Goal: Information Seeking & Learning: Learn about a topic

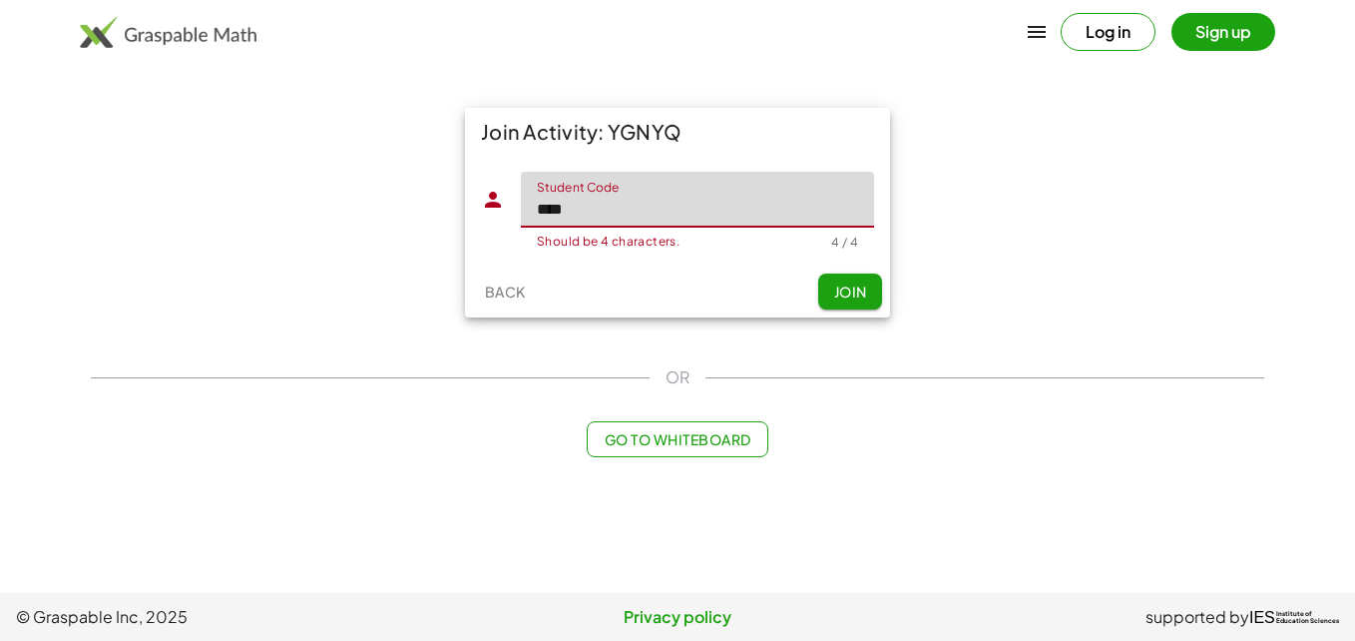
type input "****"
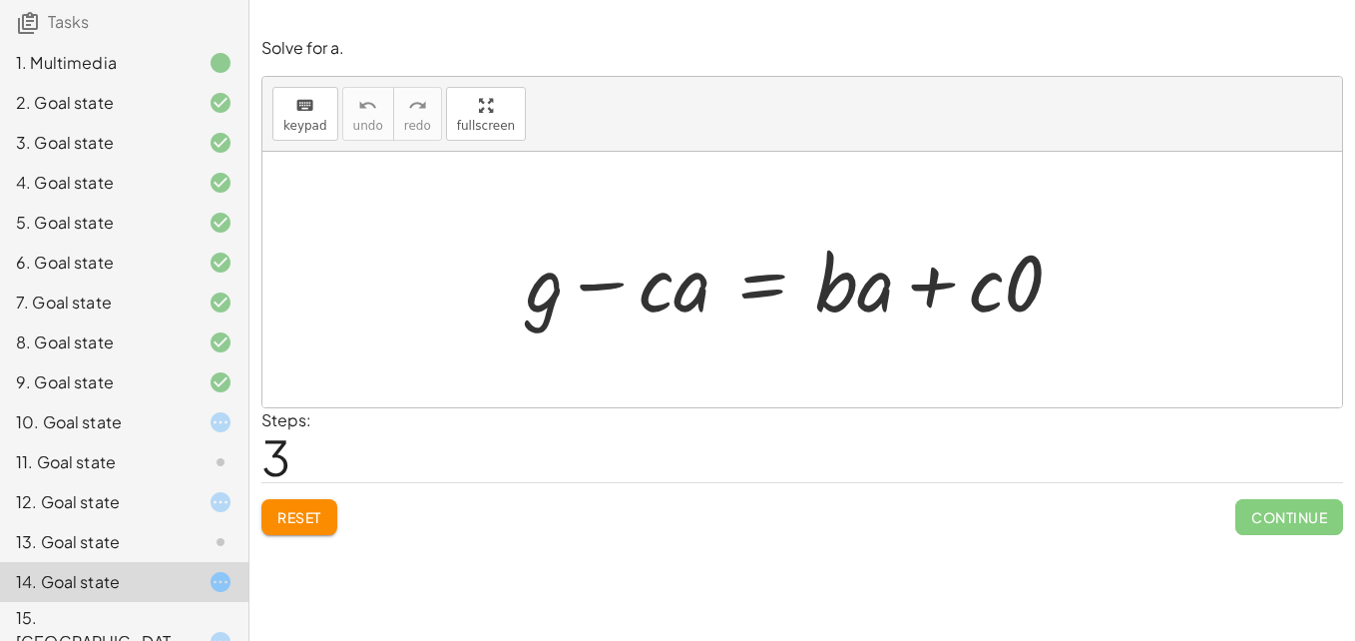
scroll to position [148, 0]
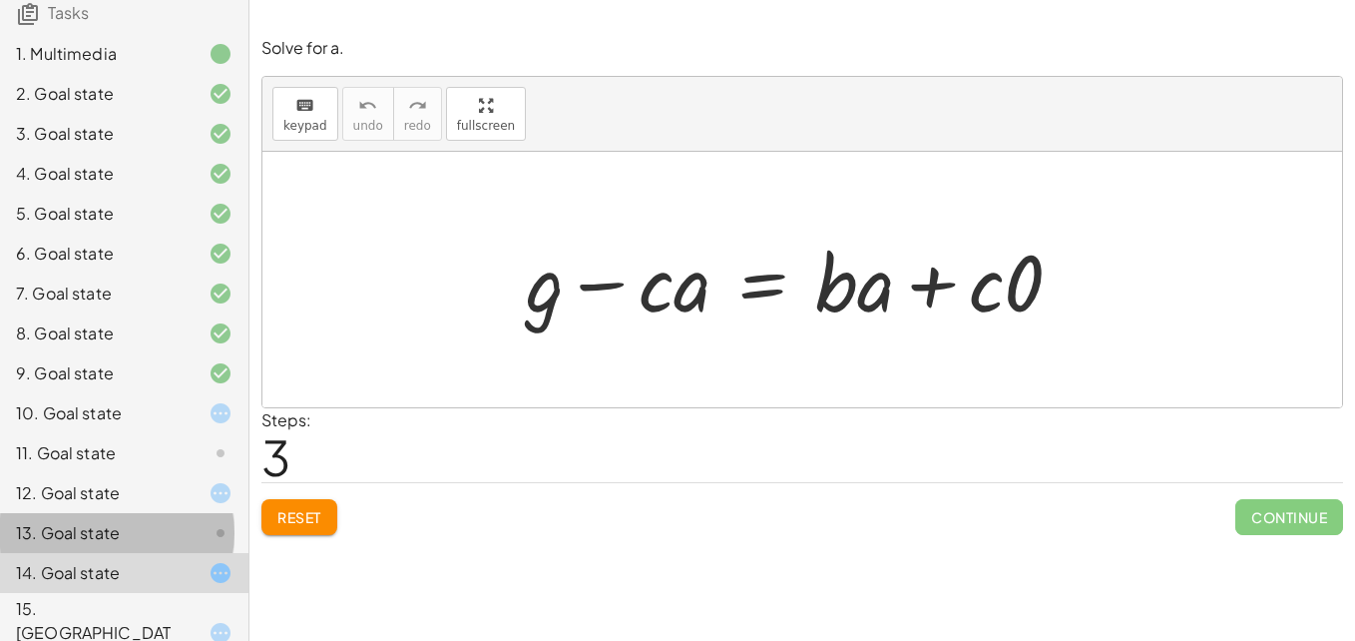
click at [152, 538] on div "13. Goal state" at bounding box center [96, 533] width 161 height 24
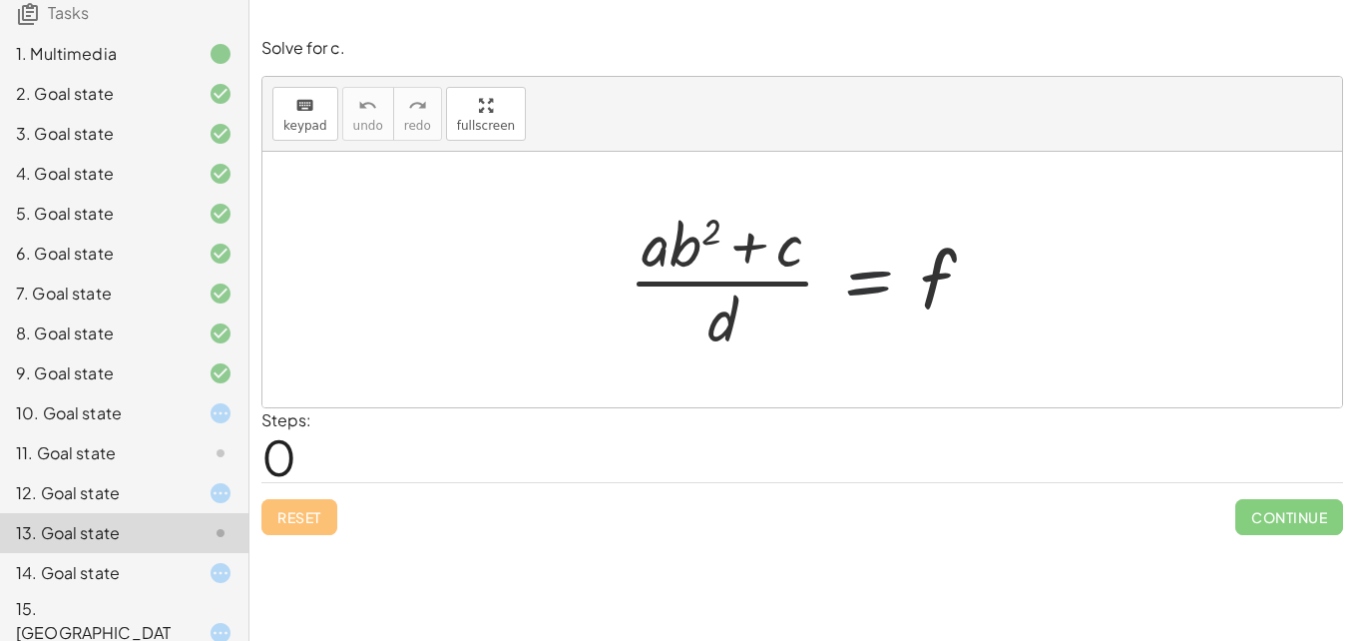
click at [829, 271] on div at bounding box center [810, 280] width 382 height 154
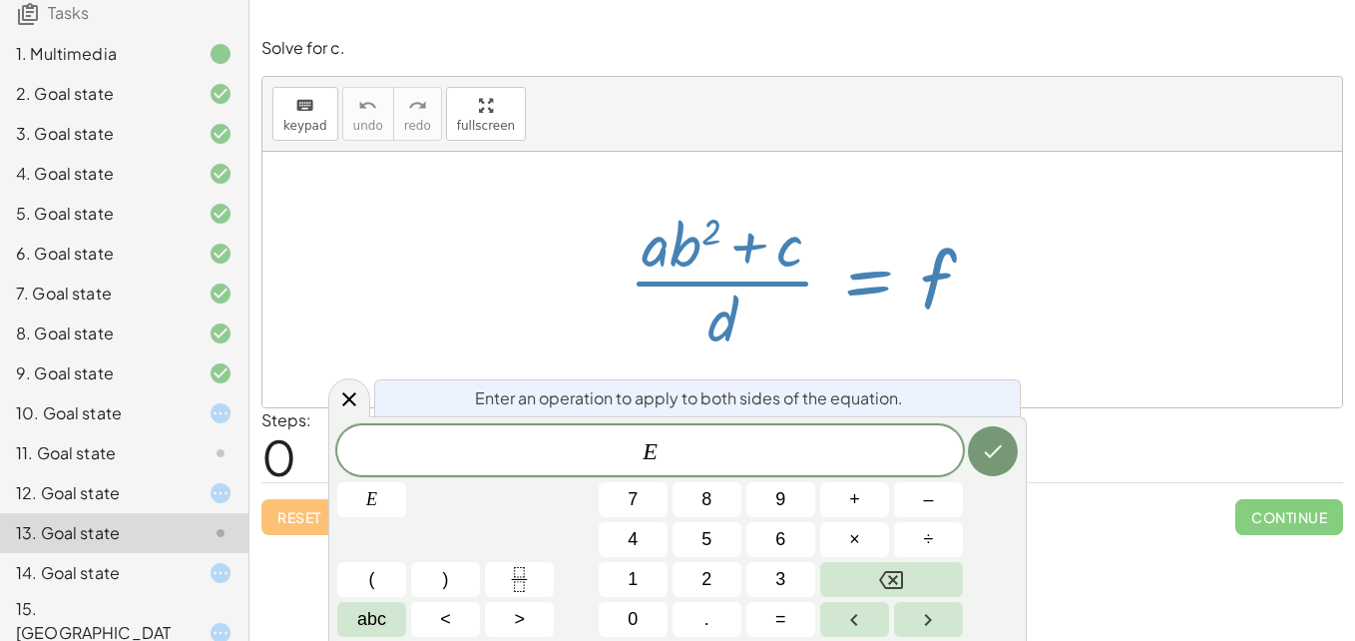
click at [1065, 534] on div "Reset Continue" at bounding box center [802, 508] width 1082 height 53
click at [354, 405] on icon at bounding box center [349, 399] width 14 height 14
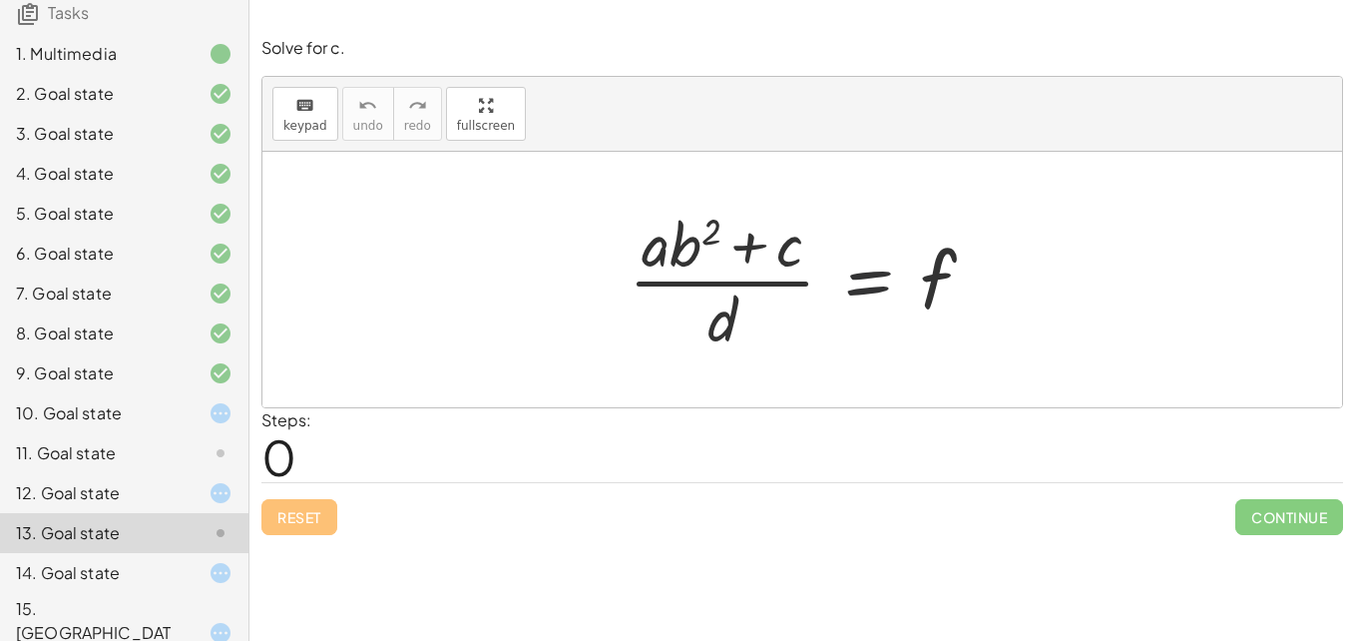
click at [865, 275] on div at bounding box center [810, 280] width 382 height 154
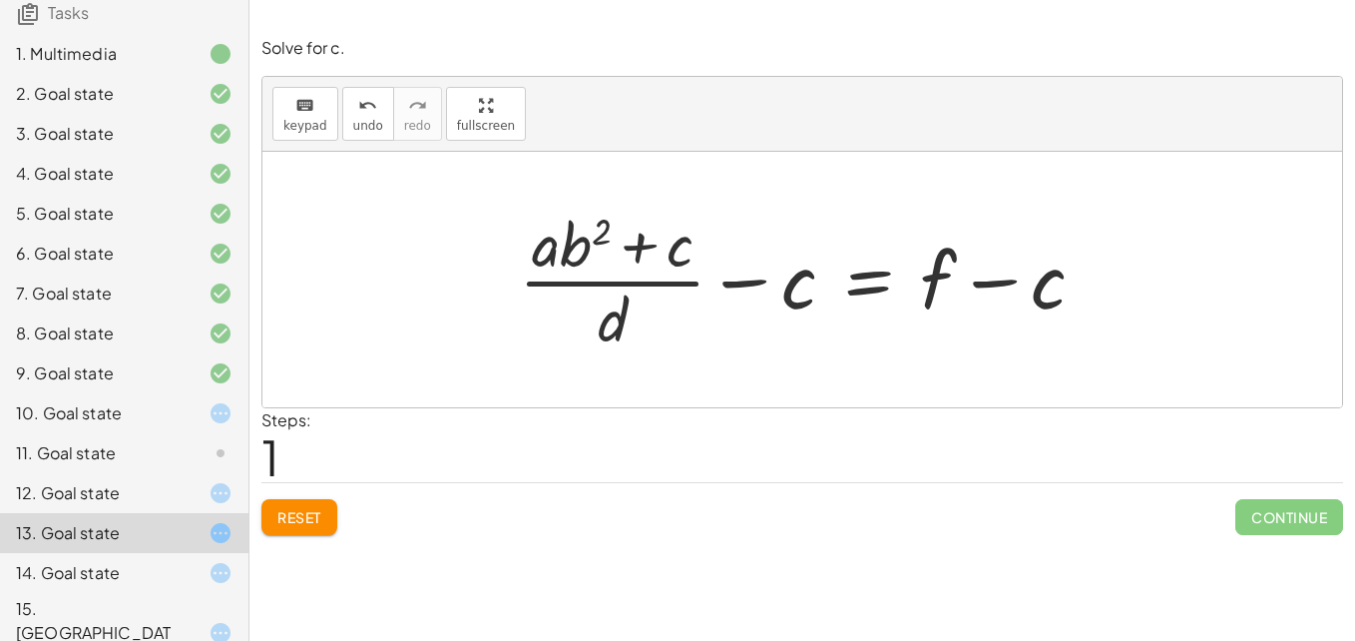
click at [312, 522] on span "Reset" at bounding box center [299, 517] width 44 height 18
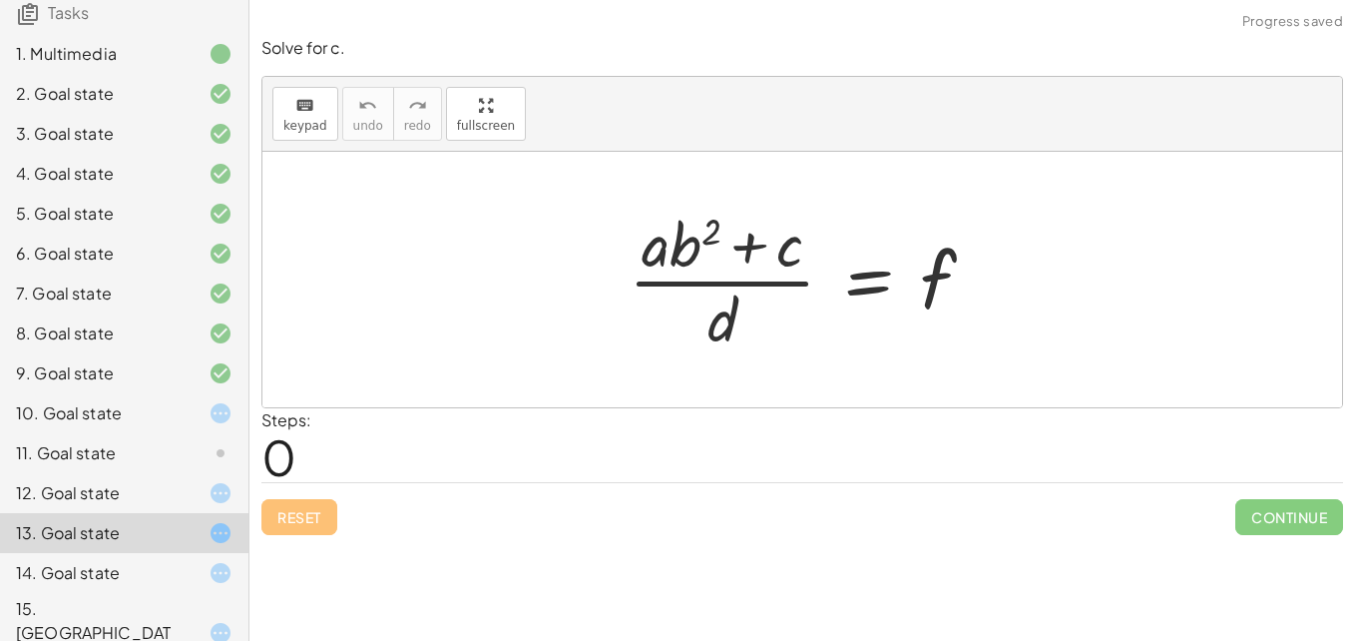
click at [871, 293] on div at bounding box center [810, 280] width 382 height 154
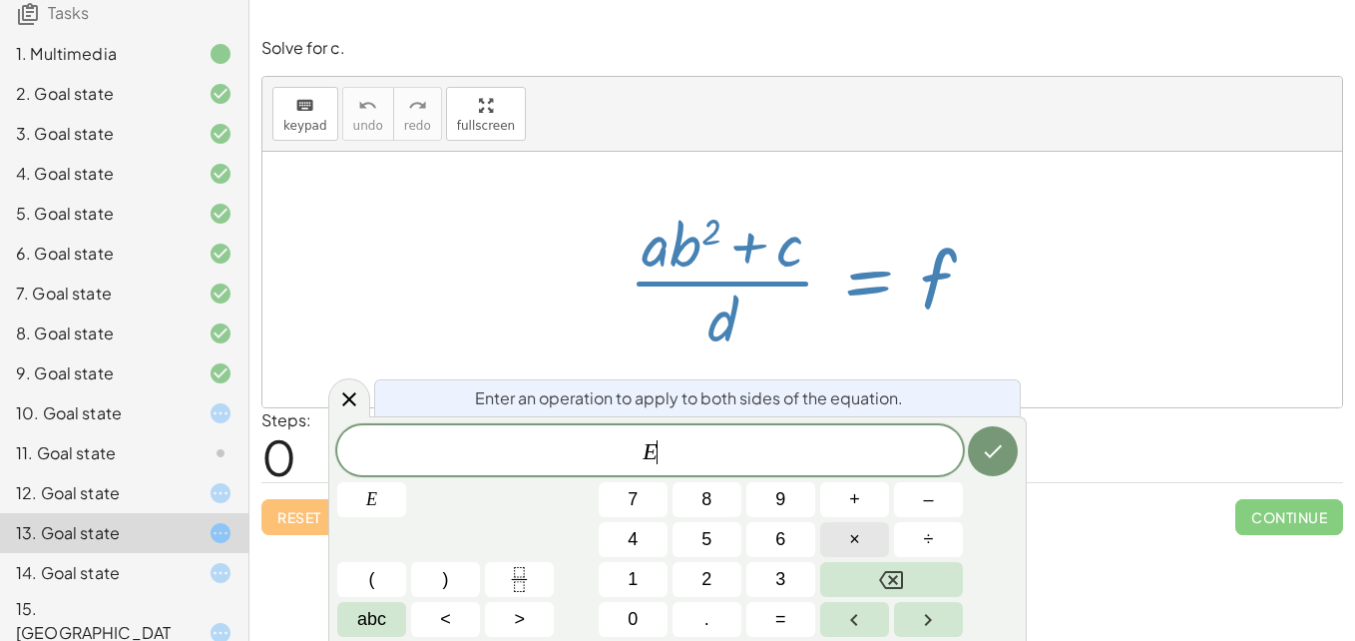
click at [847, 540] on button "×" at bounding box center [854, 539] width 69 height 35
click at [998, 462] on icon "Done" at bounding box center [993, 451] width 24 height 24
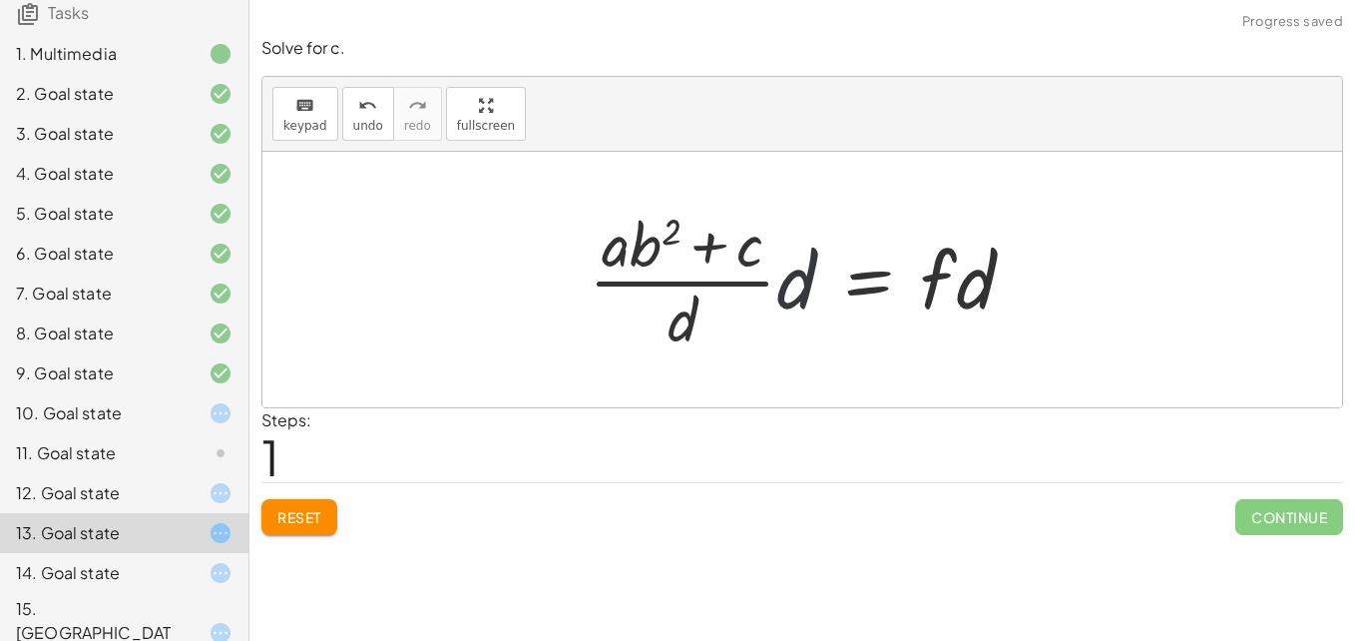
click at [794, 279] on div at bounding box center [810, 280] width 462 height 154
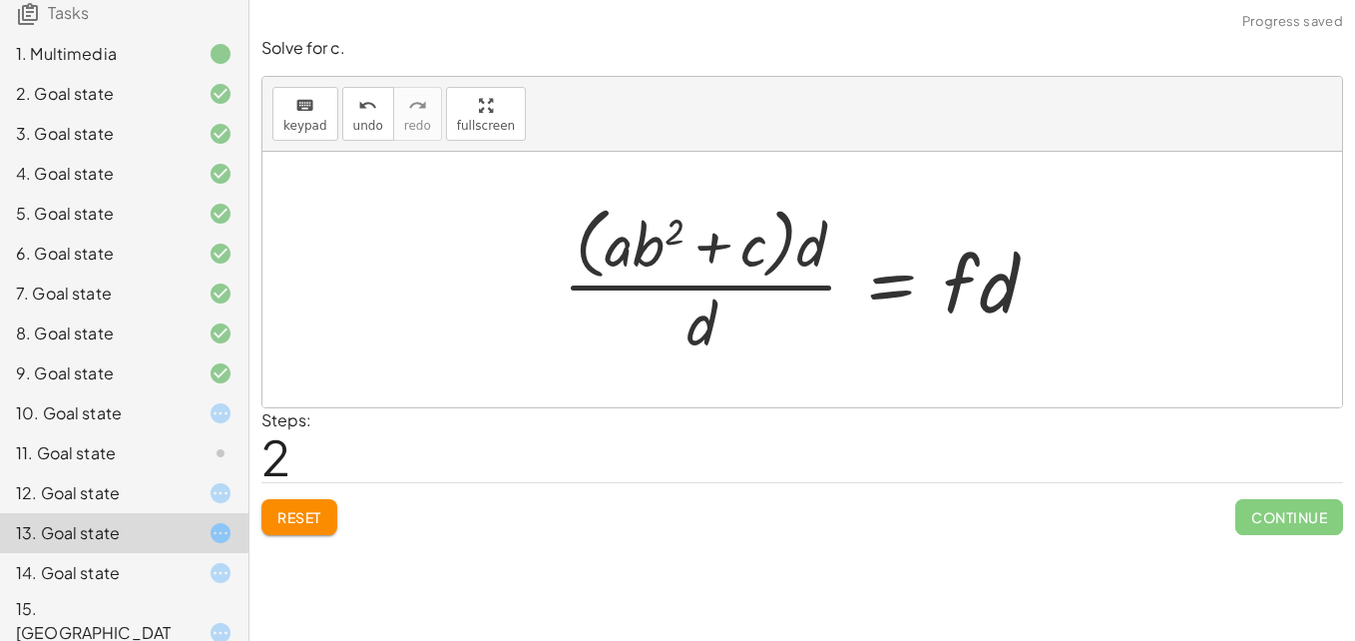
click at [666, 310] on div at bounding box center [808, 279] width 511 height 163
click at [716, 337] on div at bounding box center [809, 279] width 511 height 163
drag, startPoint x: 821, startPoint y: 255, endPoint x: 682, endPoint y: 350, distance: 168.0
click at [682, 350] on div at bounding box center [809, 279] width 511 height 163
click at [687, 352] on div at bounding box center [809, 279] width 511 height 163
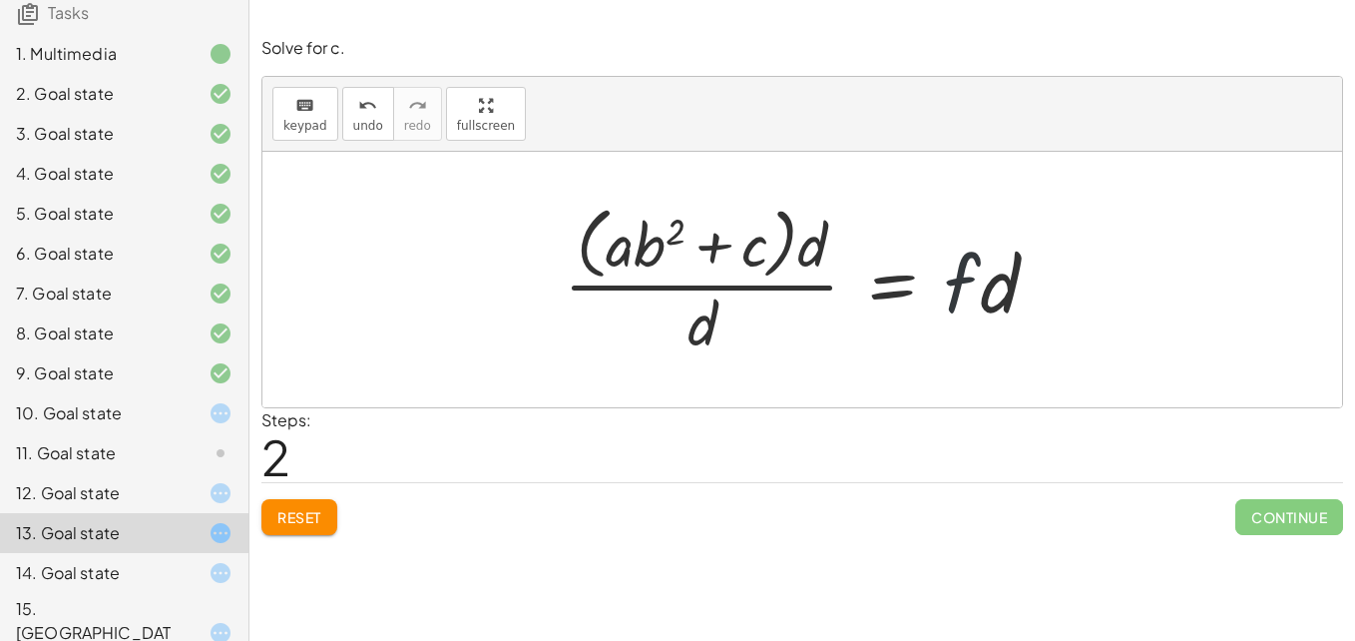
click at [973, 290] on div at bounding box center [809, 279] width 511 height 163
drag, startPoint x: 814, startPoint y: 250, endPoint x: 682, endPoint y: 344, distance: 161.7
click at [682, 344] on div at bounding box center [809, 279] width 511 height 163
click at [690, 337] on div at bounding box center [809, 279] width 511 height 163
click at [826, 246] on div at bounding box center [809, 279] width 511 height 163
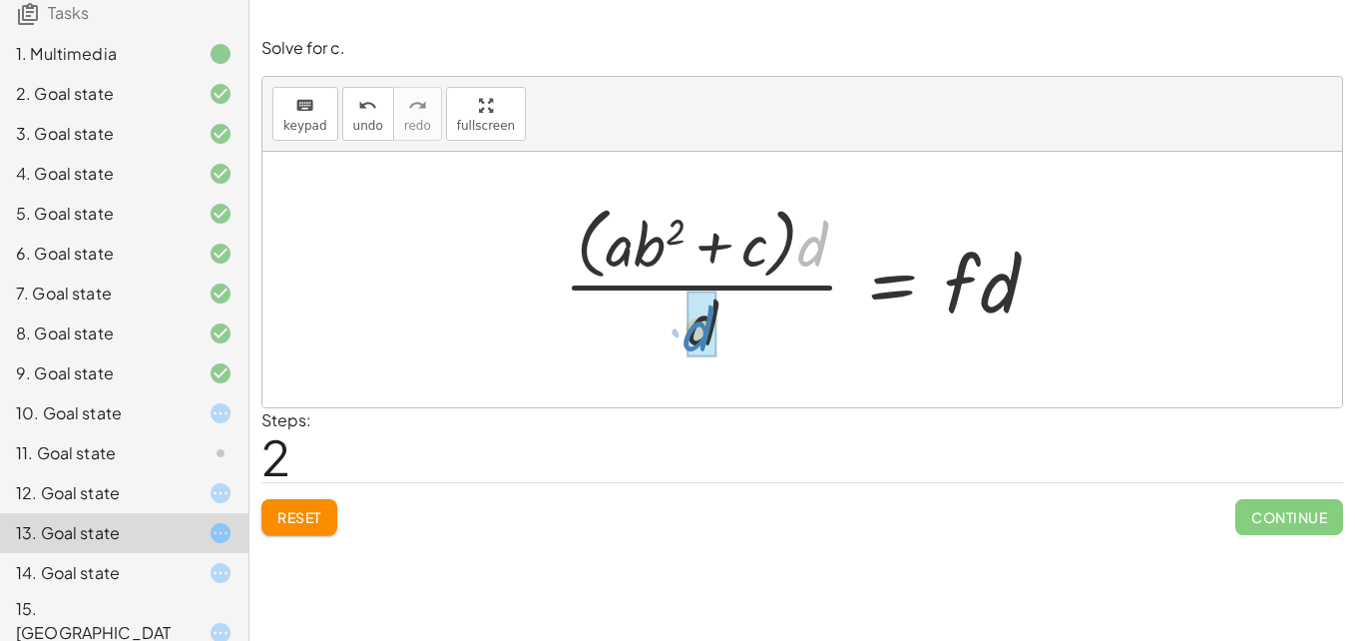
drag, startPoint x: 819, startPoint y: 249, endPoint x: 703, endPoint y: 332, distance: 142.3
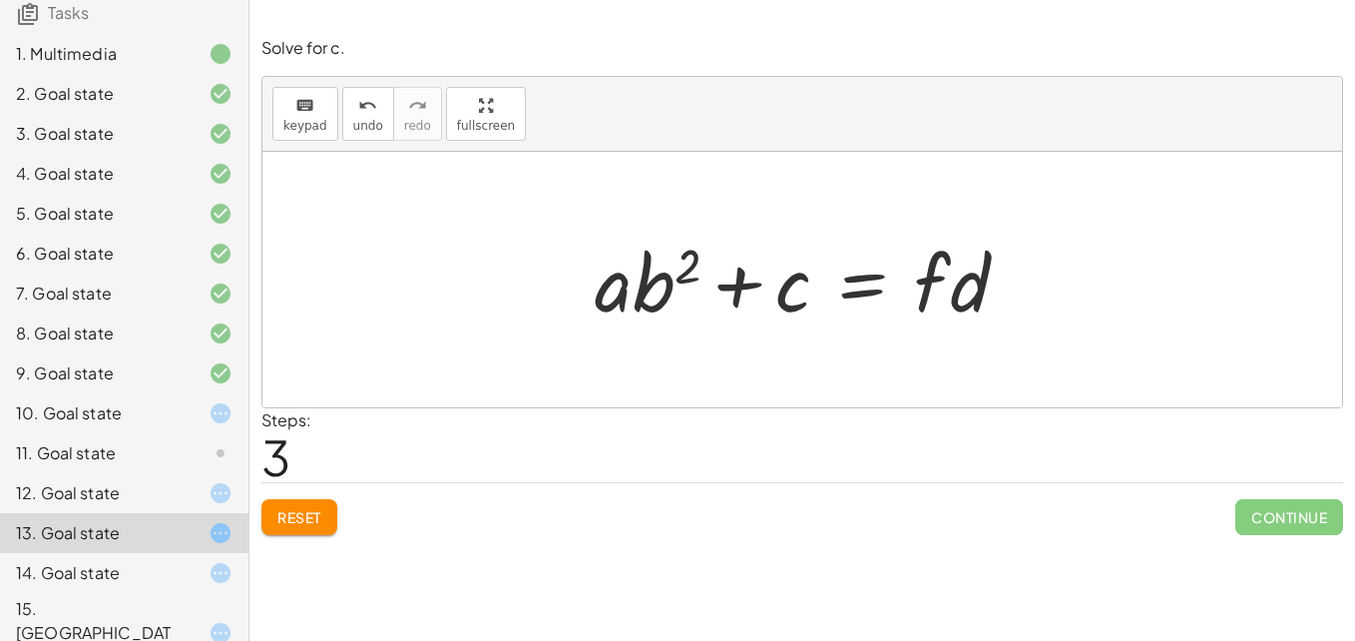
click at [861, 283] on div at bounding box center [810, 279] width 450 height 103
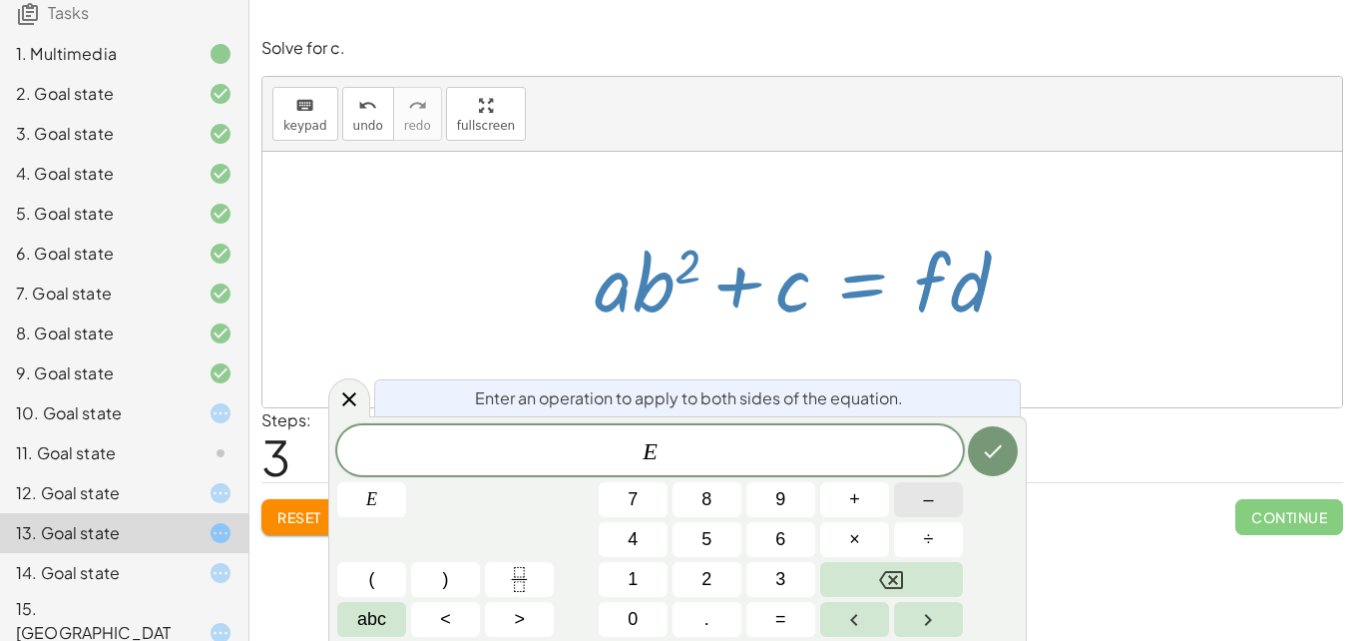
click at [912, 503] on button "–" at bounding box center [928, 499] width 69 height 35
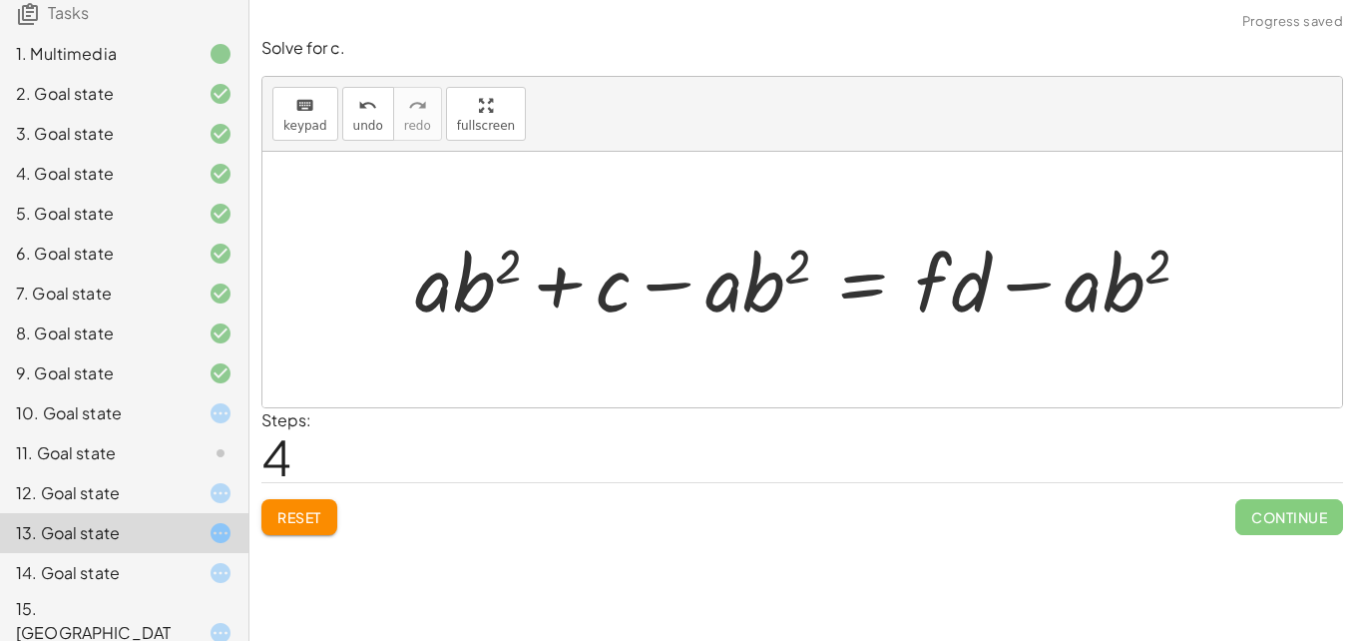
click at [708, 302] on div at bounding box center [810, 279] width 810 height 103
drag, startPoint x: 727, startPoint y: 296, endPoint x: 432, endPoint y: 283, distance: 295.6
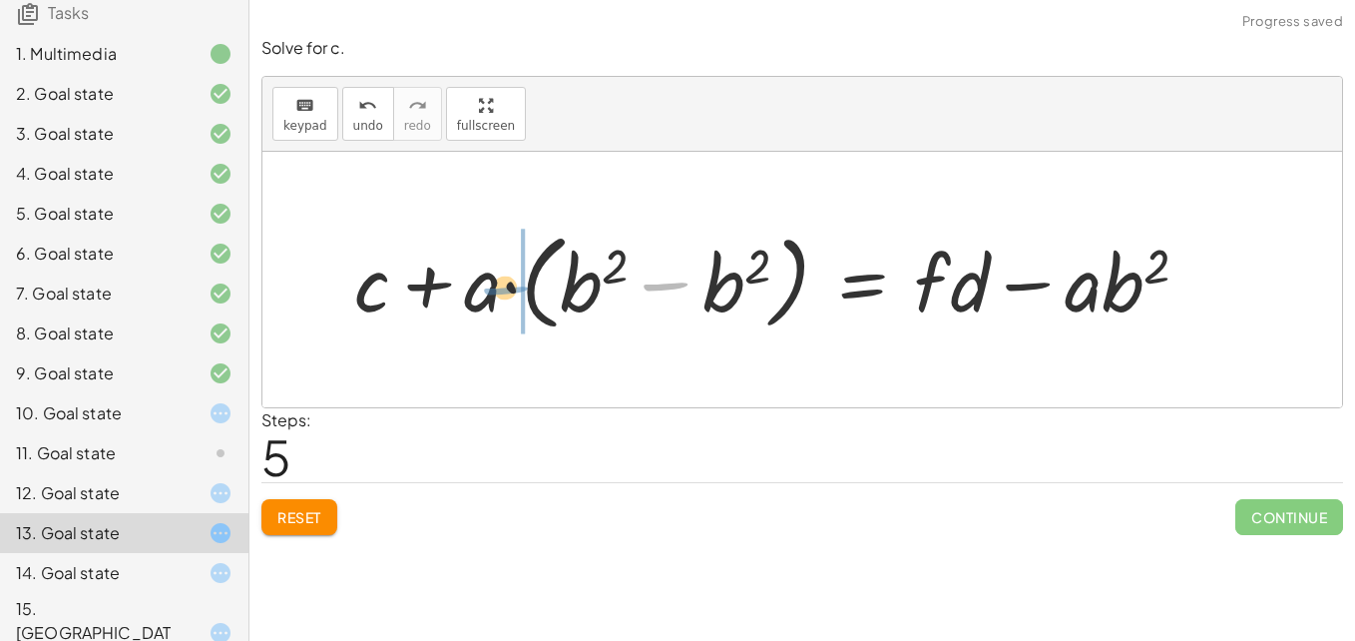
drag, startPoint x: 698, startPoint y: 288, endPoint x: 522, endPoint y: 292, distance: 176.6
click at [522, 292] on div at bounding box center [779, 279] width 871 height 115
click at [358, 103] on icon "undo" at bounding box center [367, 106] width 19 height 24
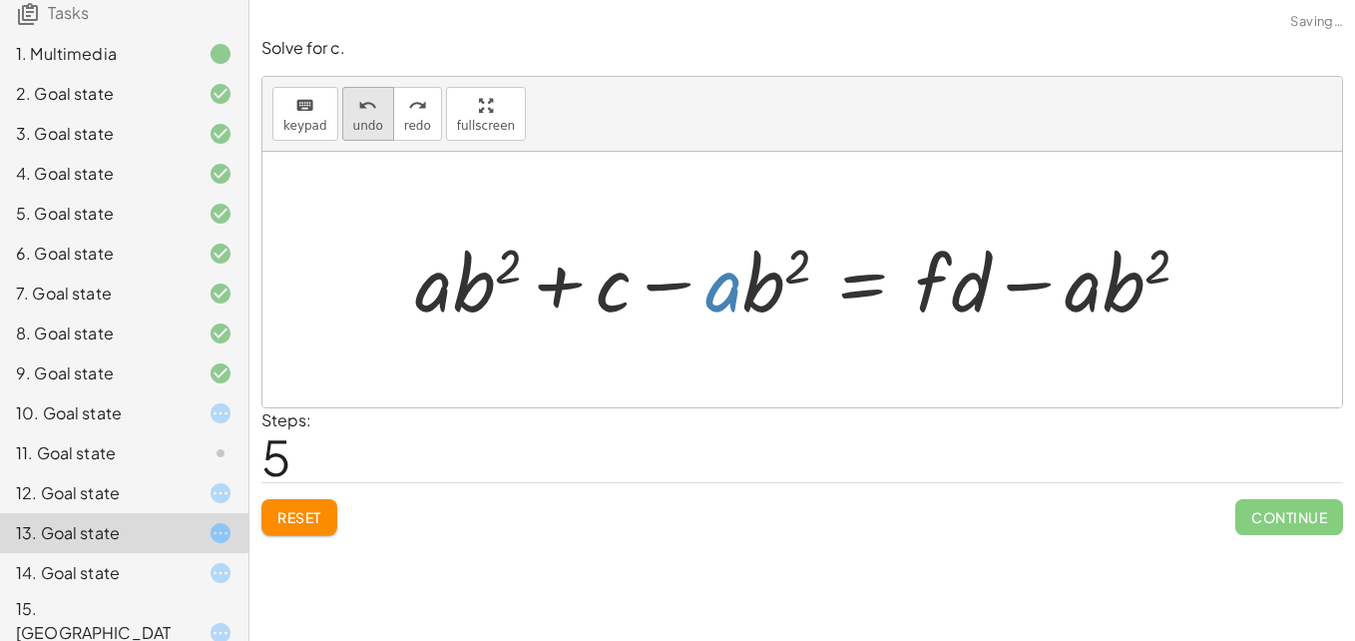
click at [358, 110] on icon "undo" at bounding box center [367, 106] width 19 height 24
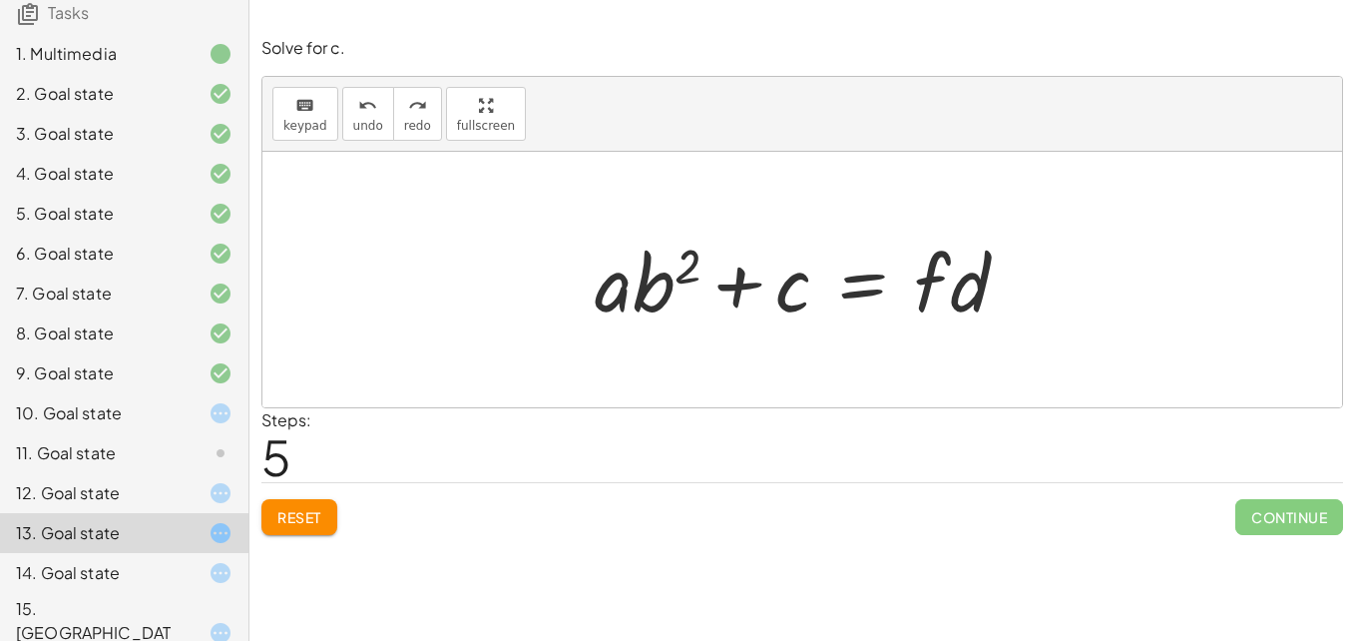
click at [671, 288] on div at bounding box center [810, 279] width 450 height 103
click at [855, 290] on div at bounding box center [810, 279] width 450 height 103
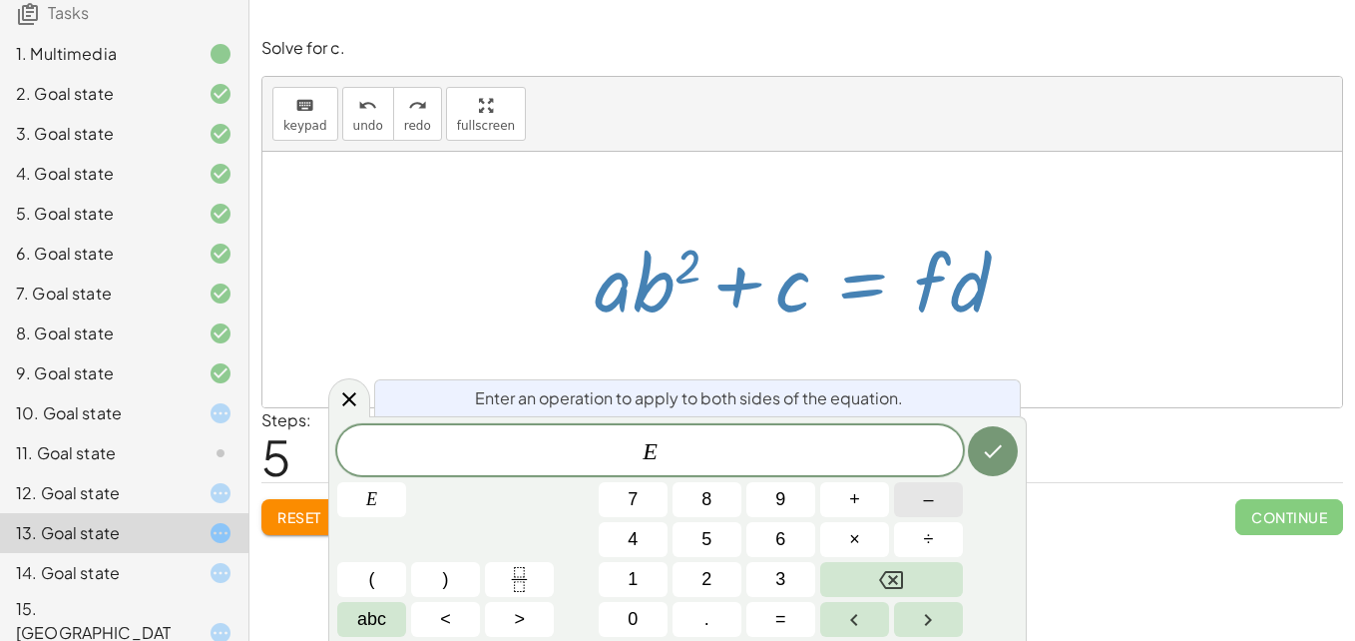
click at [910, 500] on button "–" at bounding box center [928, 499] width 69 height 35
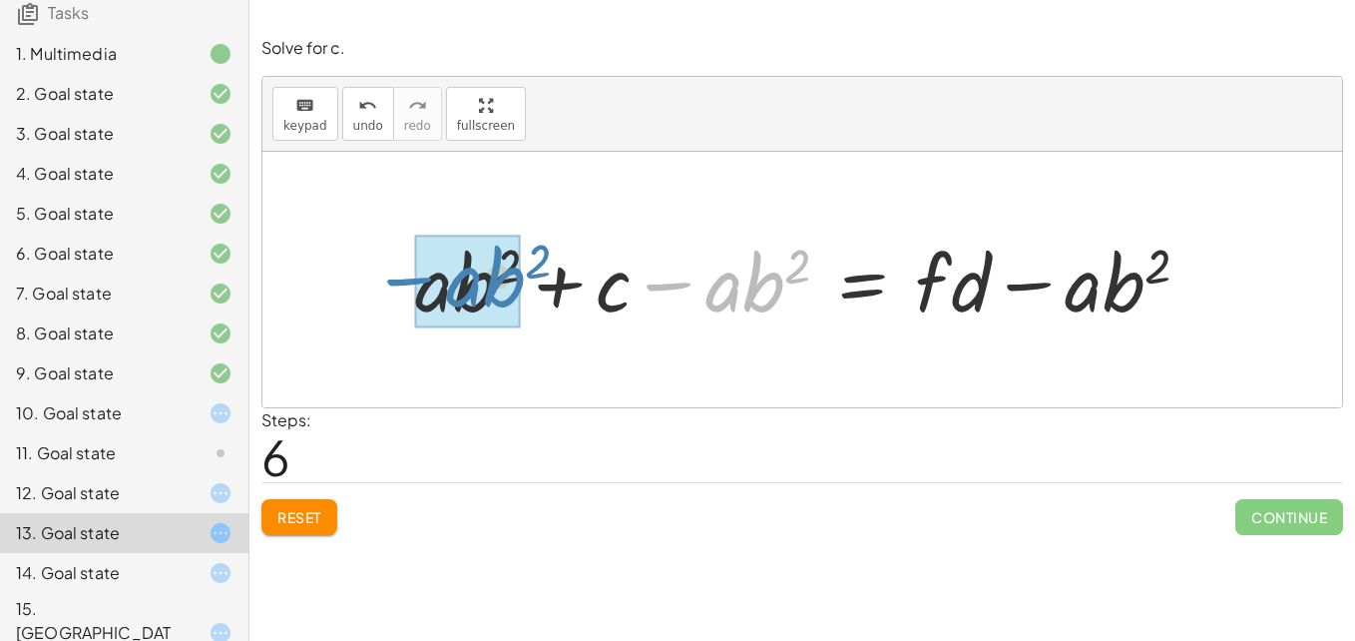
drag, startPoint x: 667, startPoint y: 287, endPoint x: 404, endPoint y: 282, distance: 263.4
click at [404, 282] on div "· ( + · a · b 2 + c ) · d = f · · ( + · a · b 2 + c ) · d · d = · f · d · ( + ·…" at bounding box center [802, 279] width 835 height 113
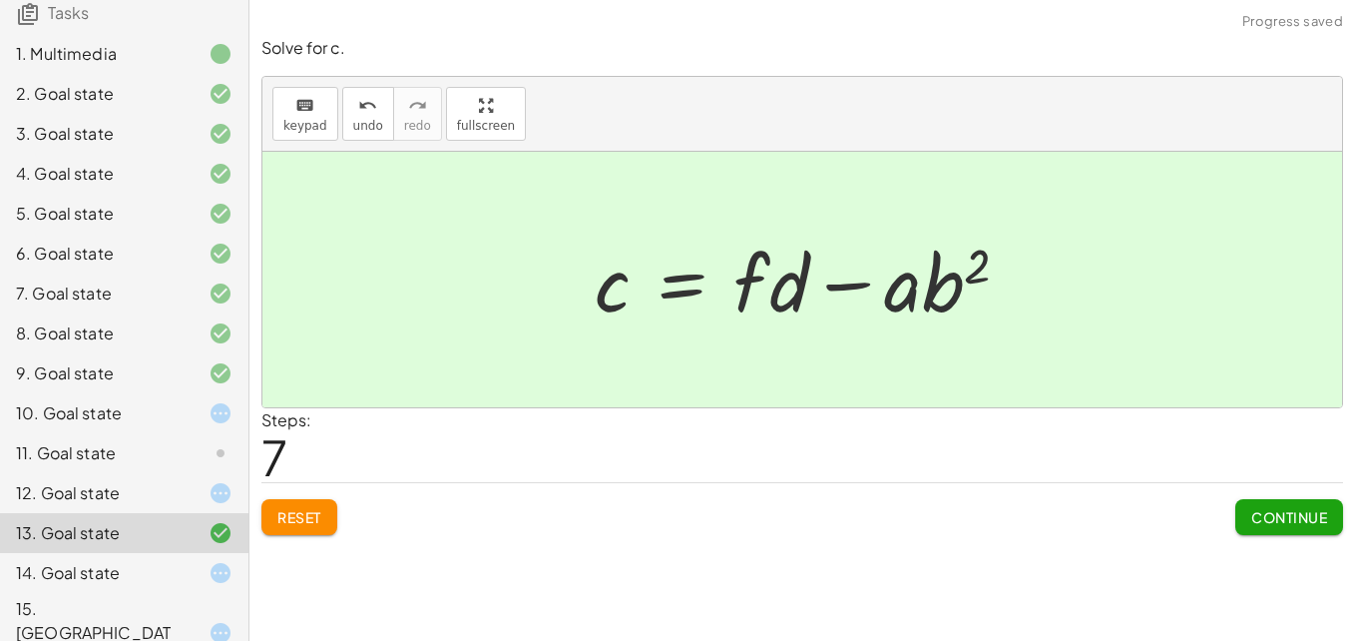
click at [883, 300] on div at bounding box center [810, 279] width 450 height 103
click at [1280, 520] on span "Continue" at bounding box center [1289, 517] width 76 height 18
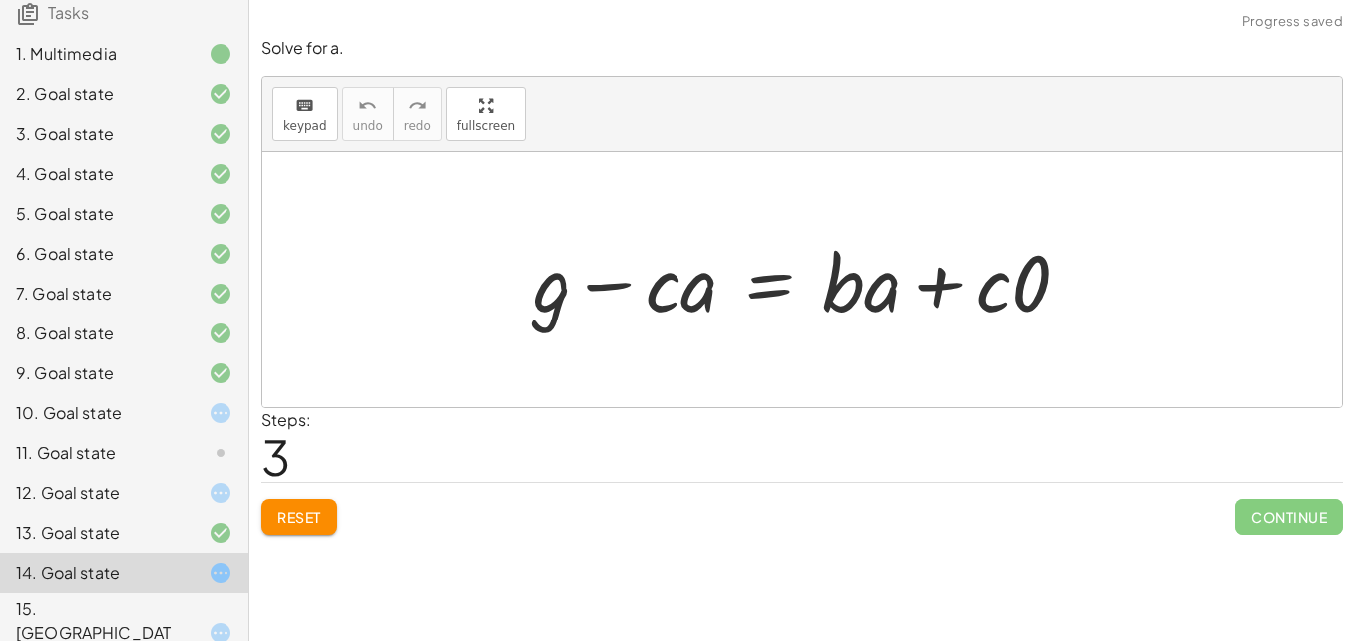
click at [187, 473] on div "10. Goal state" at bounding box center [124, 493] width 248 height 40
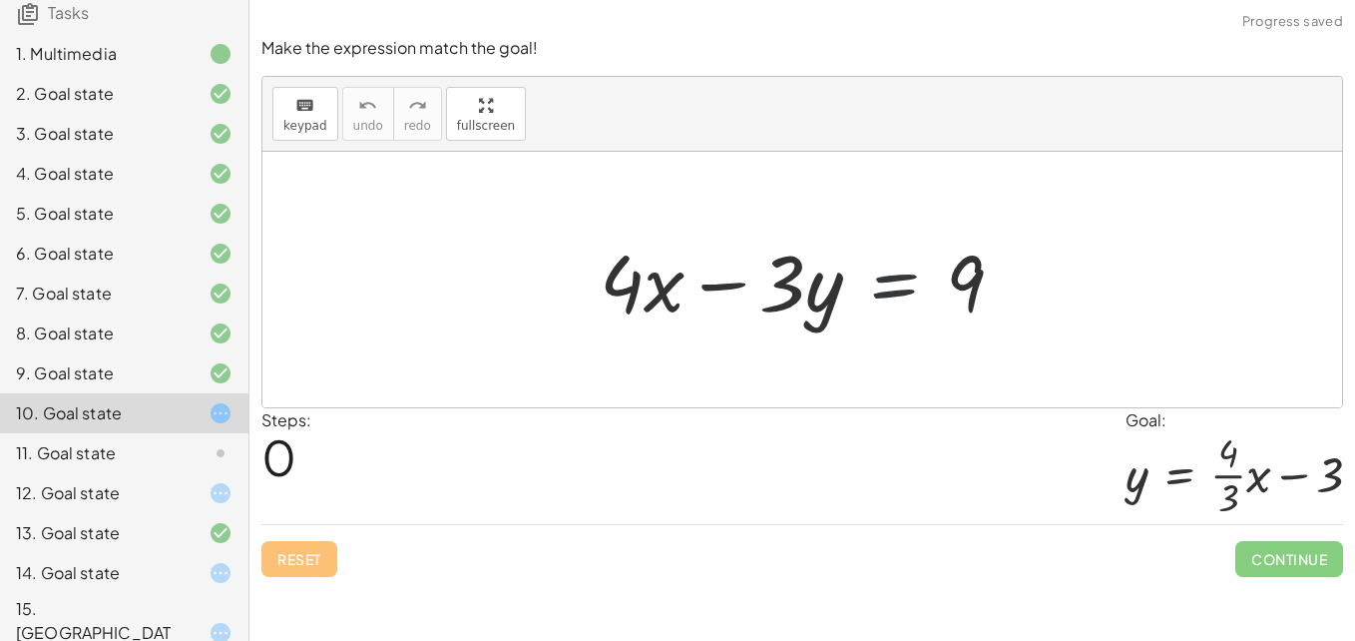
click at [891, 266] on div at bounding box center [810, 279] width 440 height 103
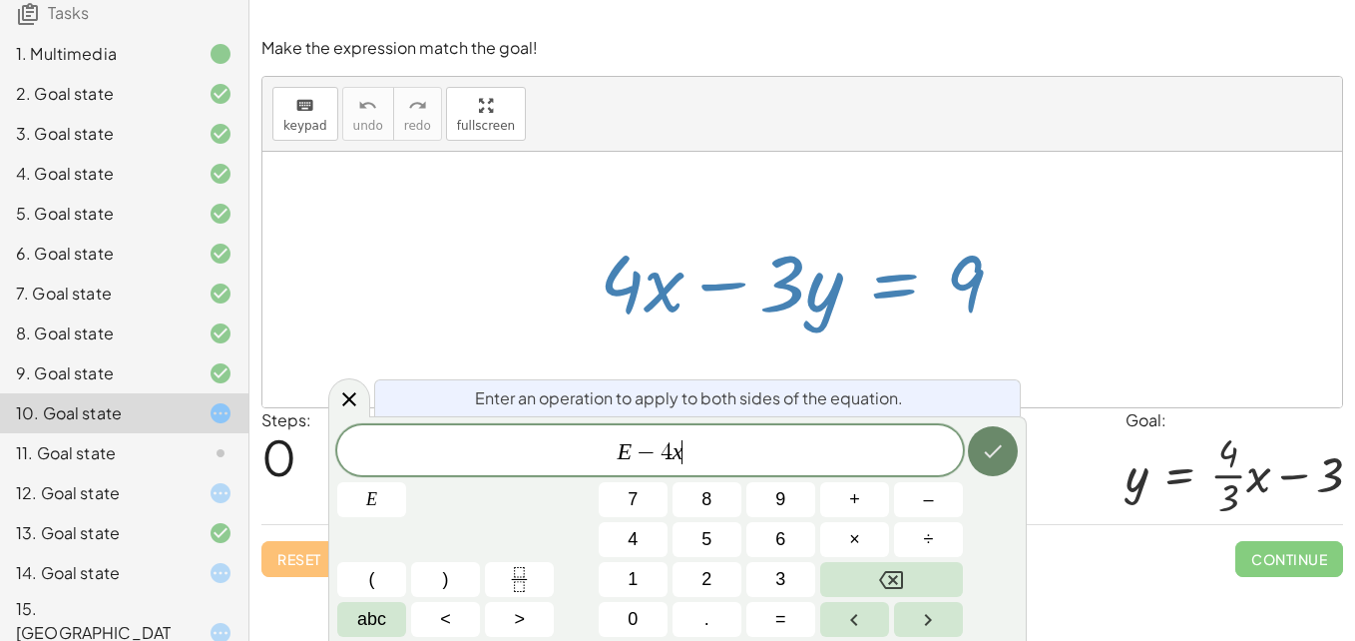
click at [993, 446] on icon "Done" at bounding box center [993, 451] width 24 height 24
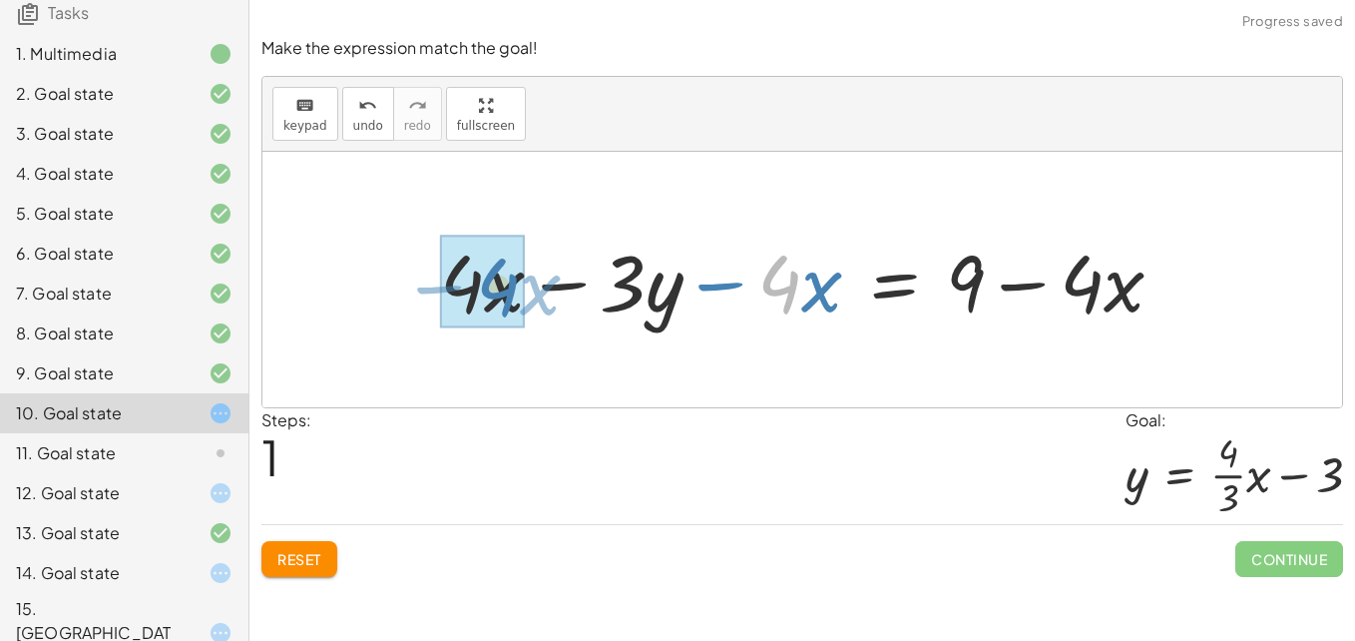
drag, startPoint x: 786, startPoint y: 265, endPoint x: 510, endPoint y: 265, distance: 276.4
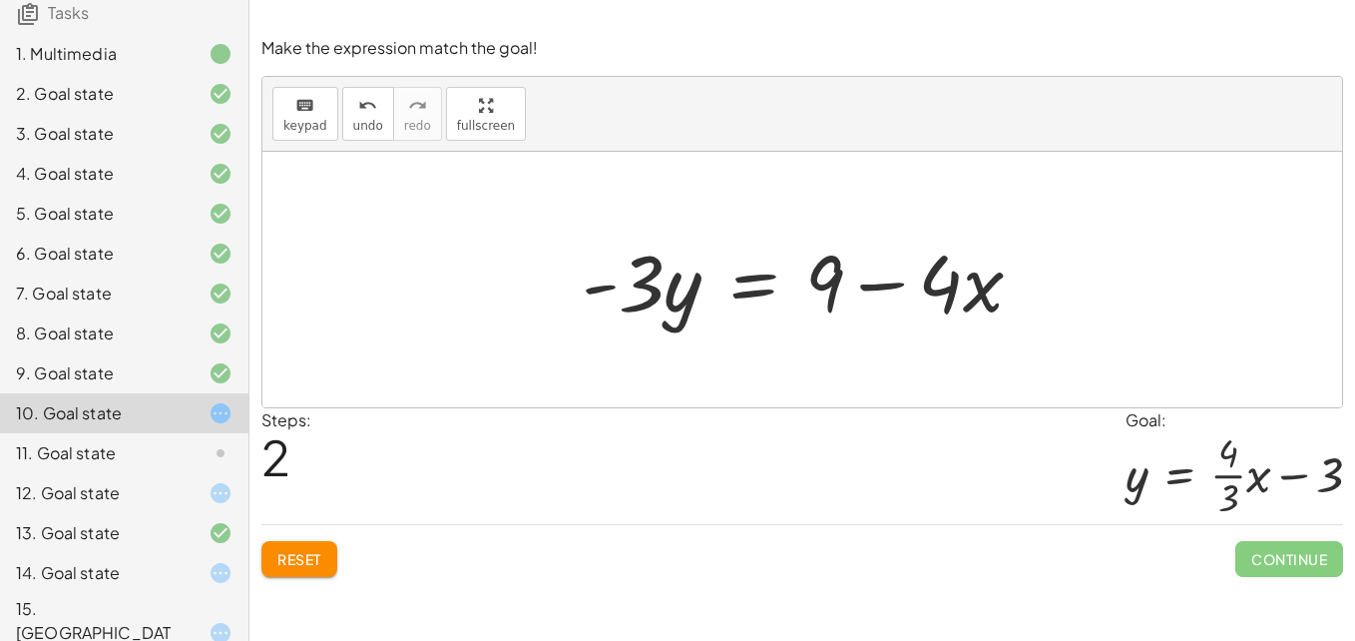
click at [753, 286] on div at bounding box center [810, 279] width 477 height 103
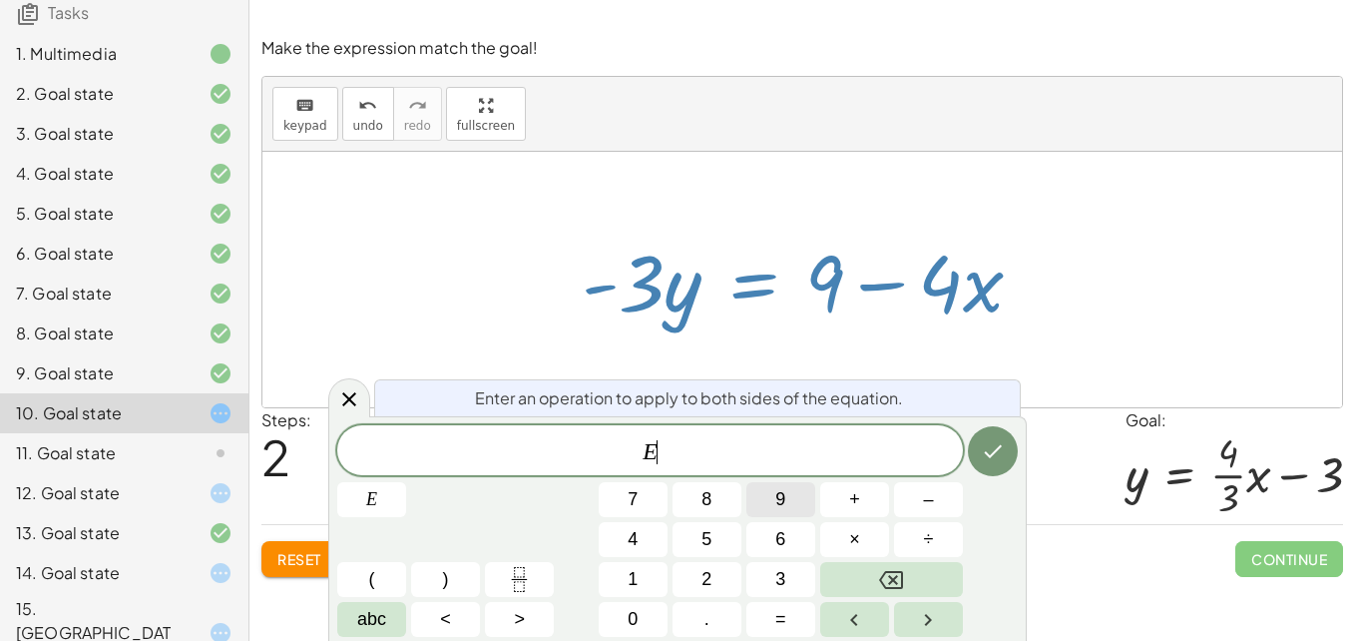
click at [749, 485] on button "9" at bounding box center [780, 499] width 69 height 35
click at [921, 535] on button "÷" at bounding box center [928, 539] width 69 height 35
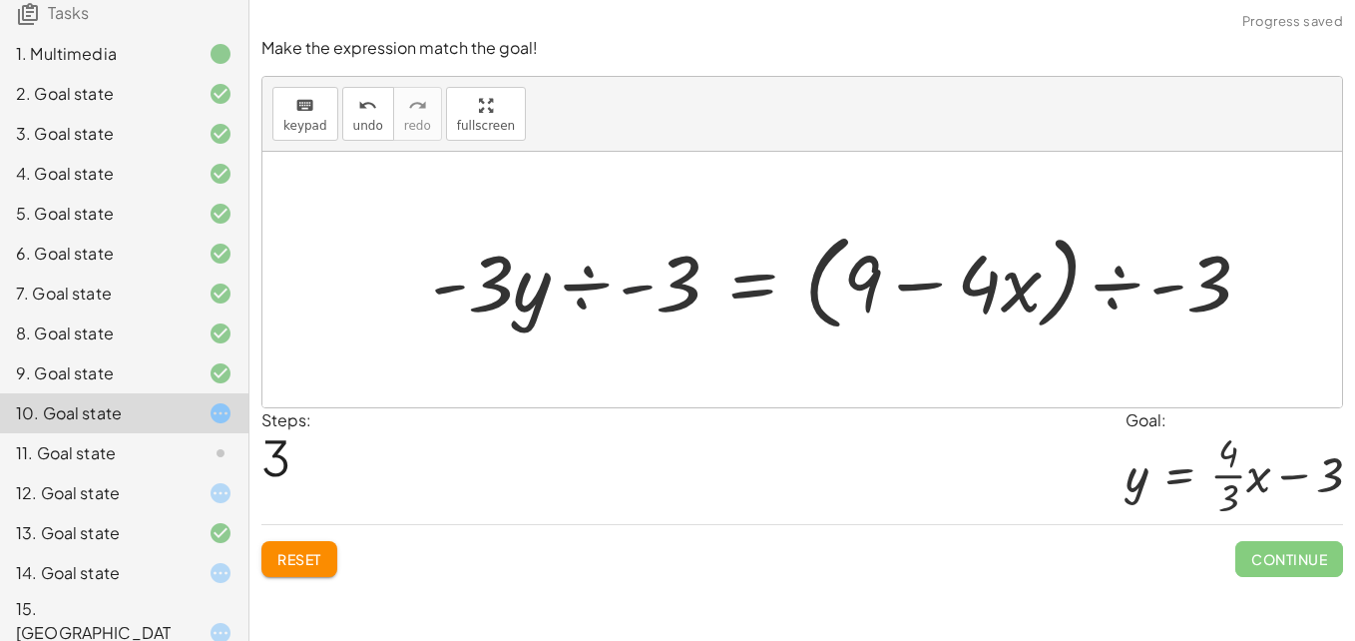
click at [633, 281] on div at bounding box center [849, 279] width 856 height 115
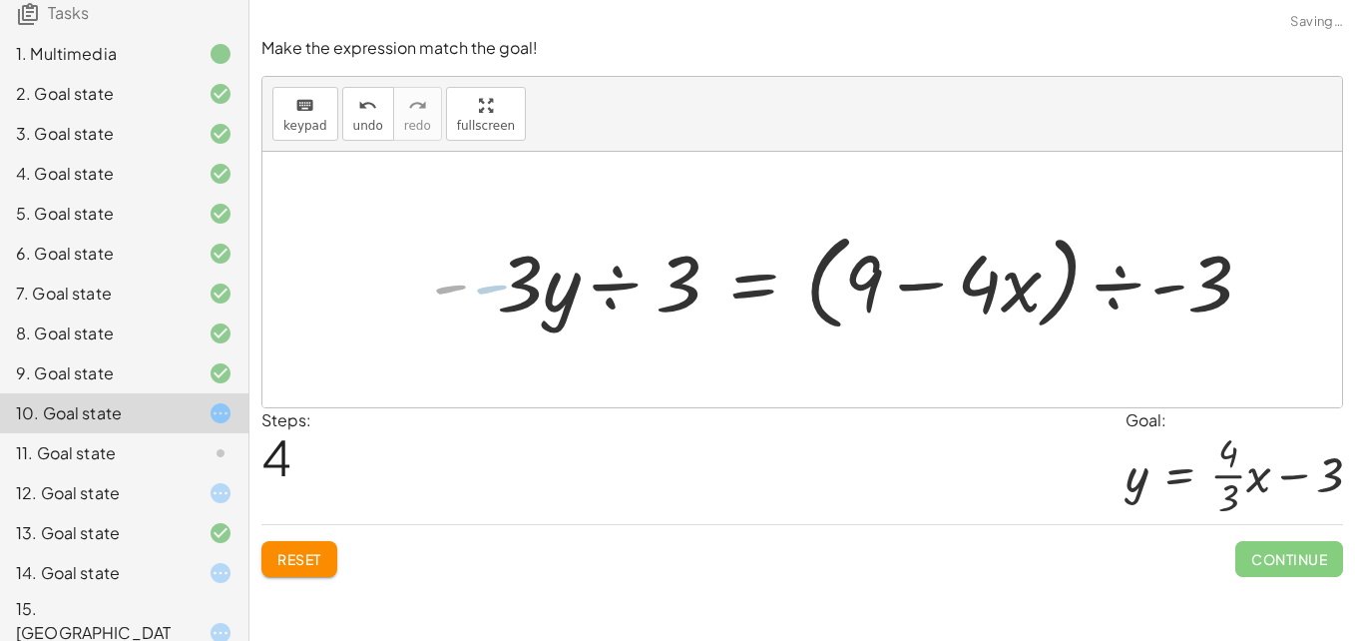
click at [573, 277] on div at bounding box center [886, 279] width 782 height 115
click at [624, 286] on div at bounding box center [886, 279] width 782 height 115
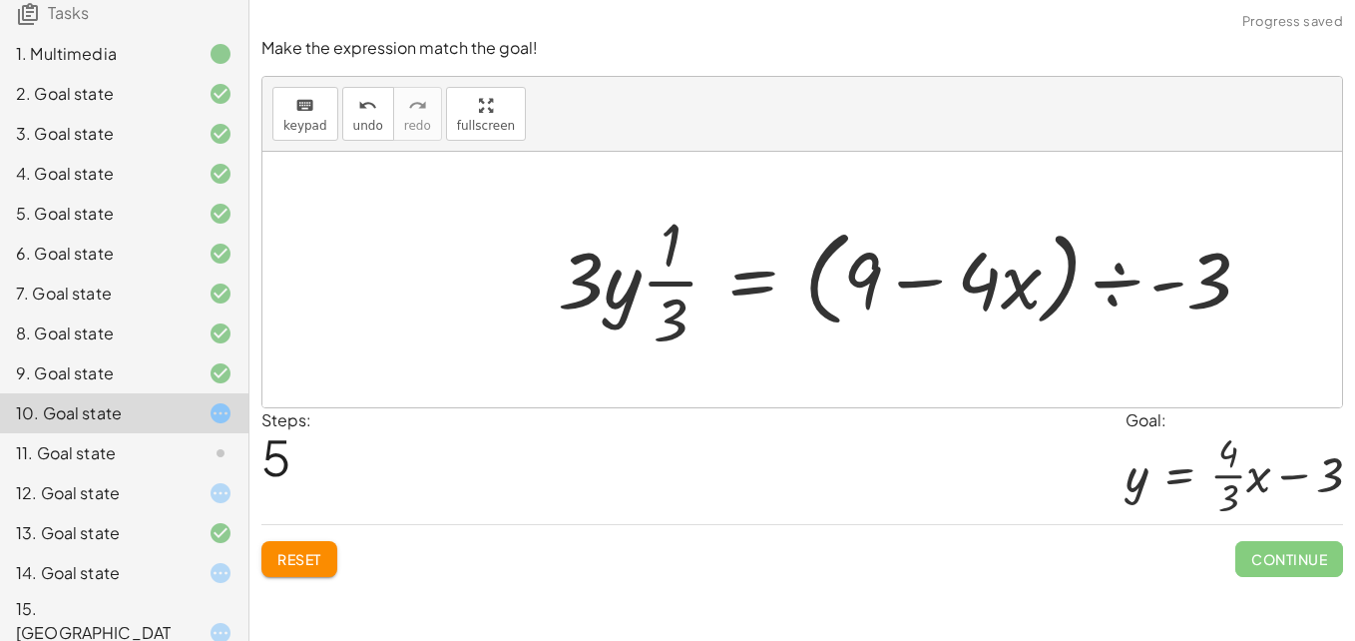
click at [617, 286] on div at bounding box center [912, 280] width 729 height 154
click at [1006, 281] on div at bounding box center [912, 280] width 729 height 154
click at [1143, 276] on div at bounding box center [912, 280] width 729 height 154
click at [912, 298] on div at bounding box center [895, 280] width 694 height 154
click at [1027, 274] on div at bounding box center [895, 280] width 694 height 154
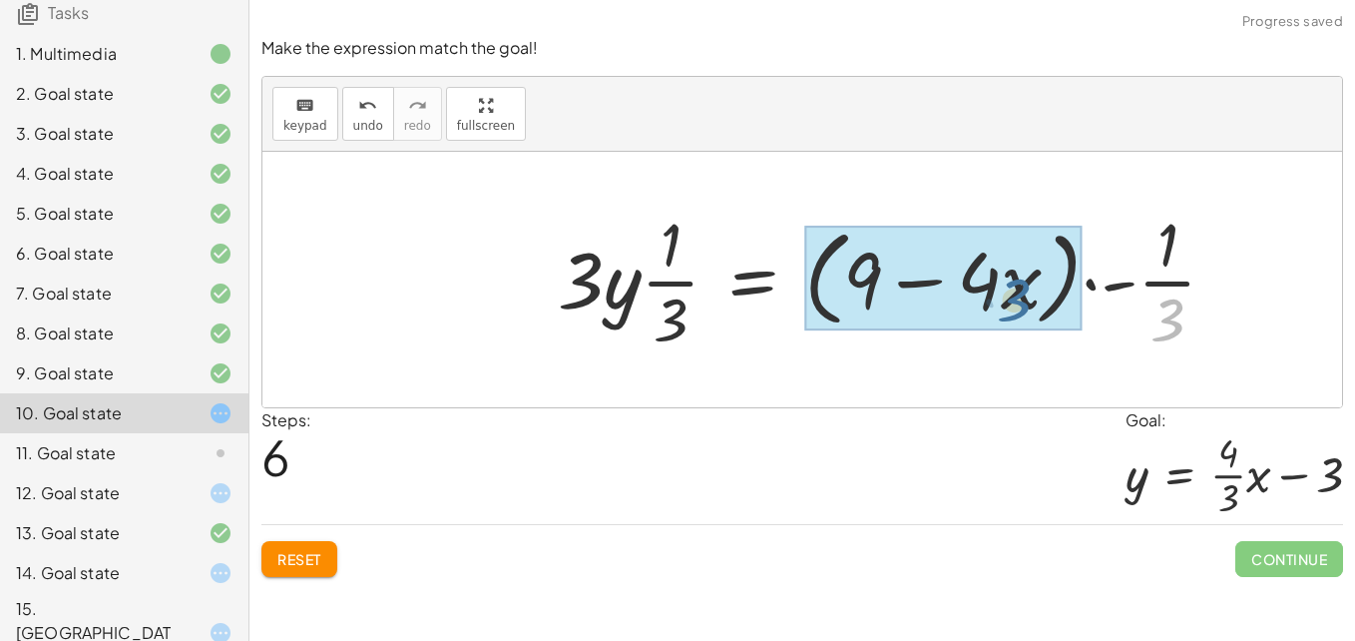
drag, startPoint x: 1169, startPoint y: 316, endPoint x: 1005, endPoint y: 293, distance: 166.2
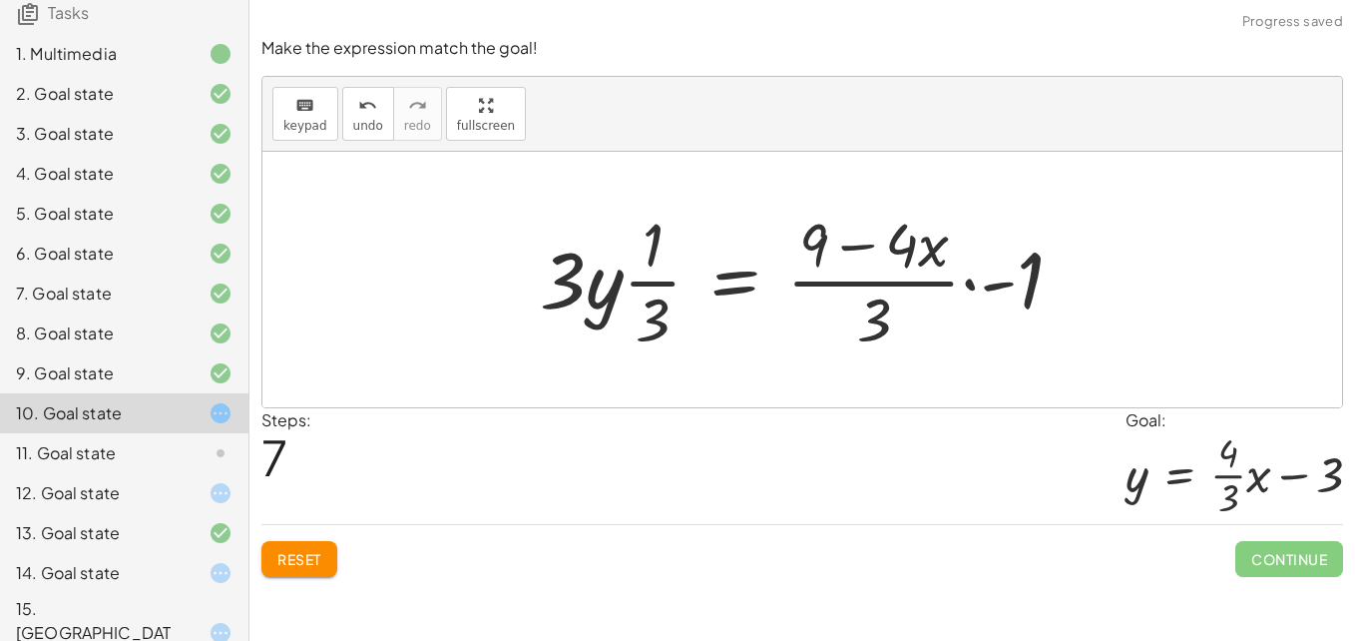
click at [870, 249] on div at bounding box center [810, 280] width 560 height 154
click at [1011, 288] on div at bounding box center [810, 280] width 560 height 154
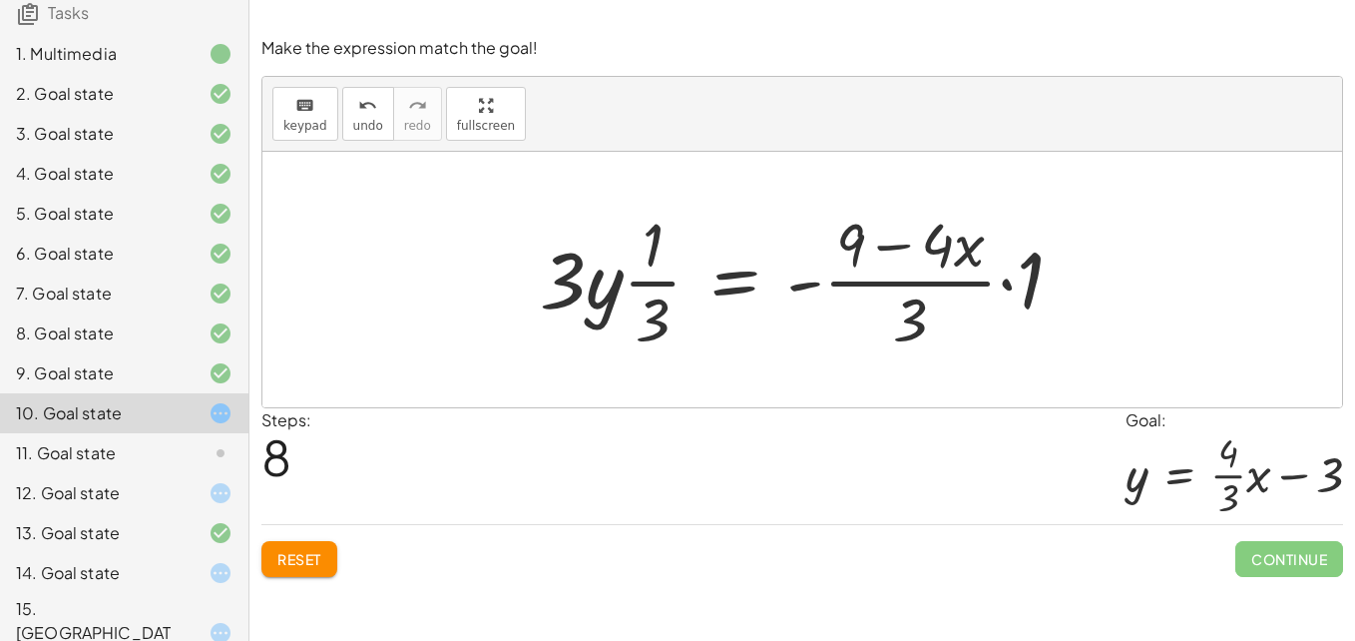
click at [739, 268] on div at bounding box center [810, 280] width 560 height 154
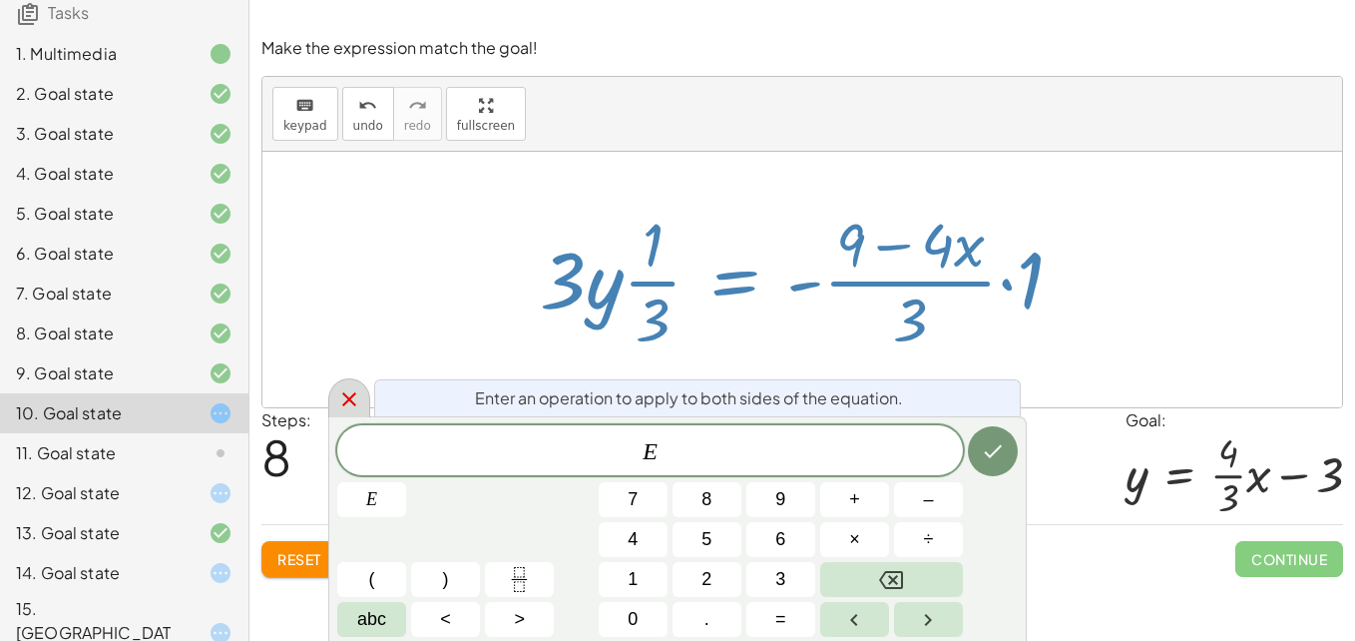
click at [342, 396] on icon at bounding box center [349, 399] width 24 height 24
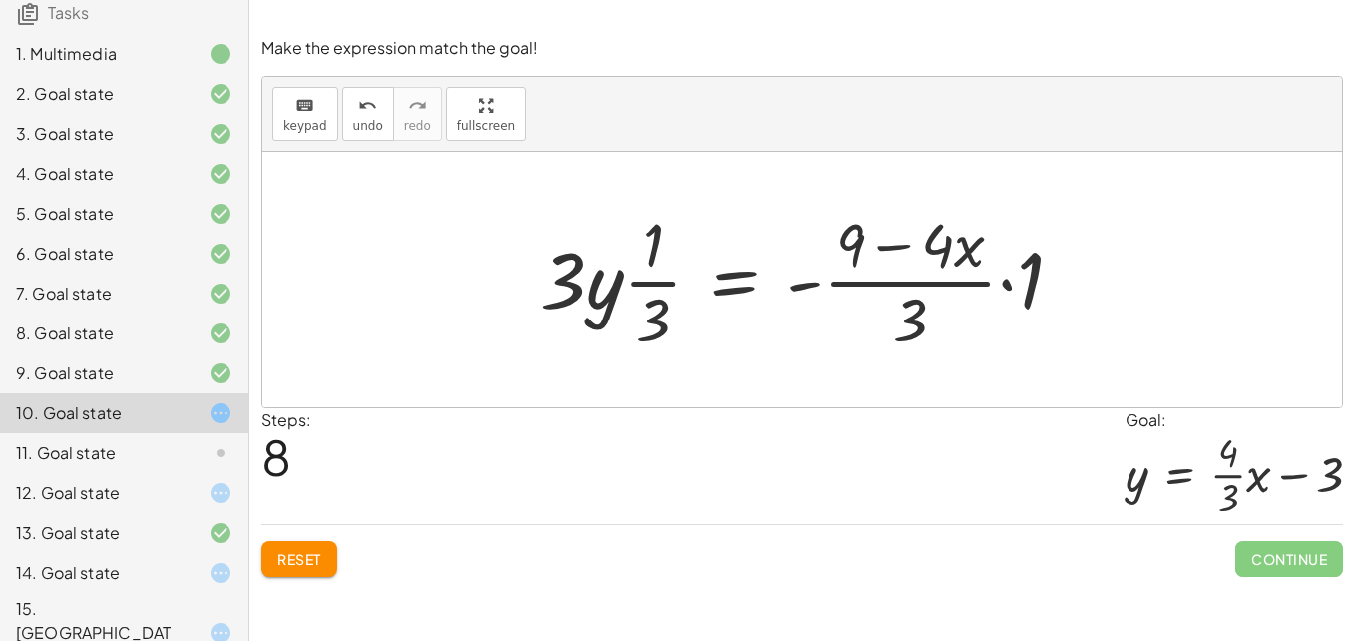
click at [650, 319] on div at bounding box center [810, 280] width 560 height 154
click at [734, 293] on div at bounding box center [810, 280] width 560 height 154
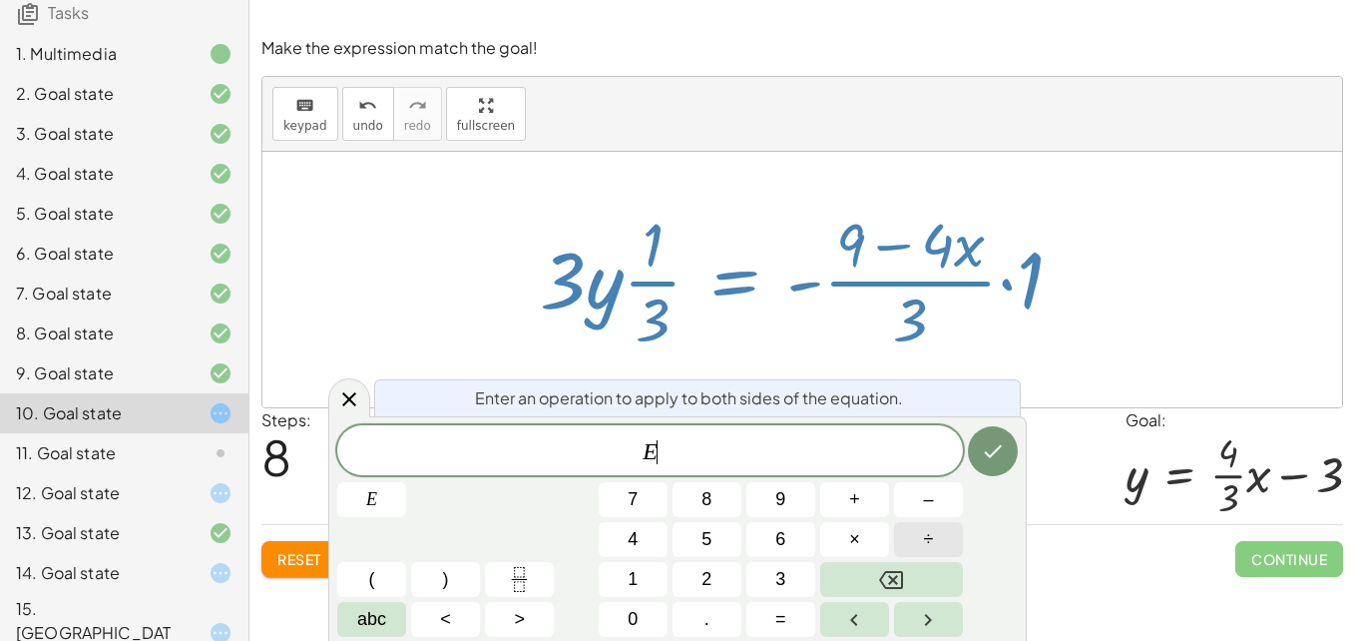
click at [945, 544] on button "÷" at bounding box center [928, 539] width 69 height 35
click at [606, 290] on div at bounding box center [810, 280] width 560 height 154
click at [626, 285] on div at bounding box center [810, 280] width 560 height 154
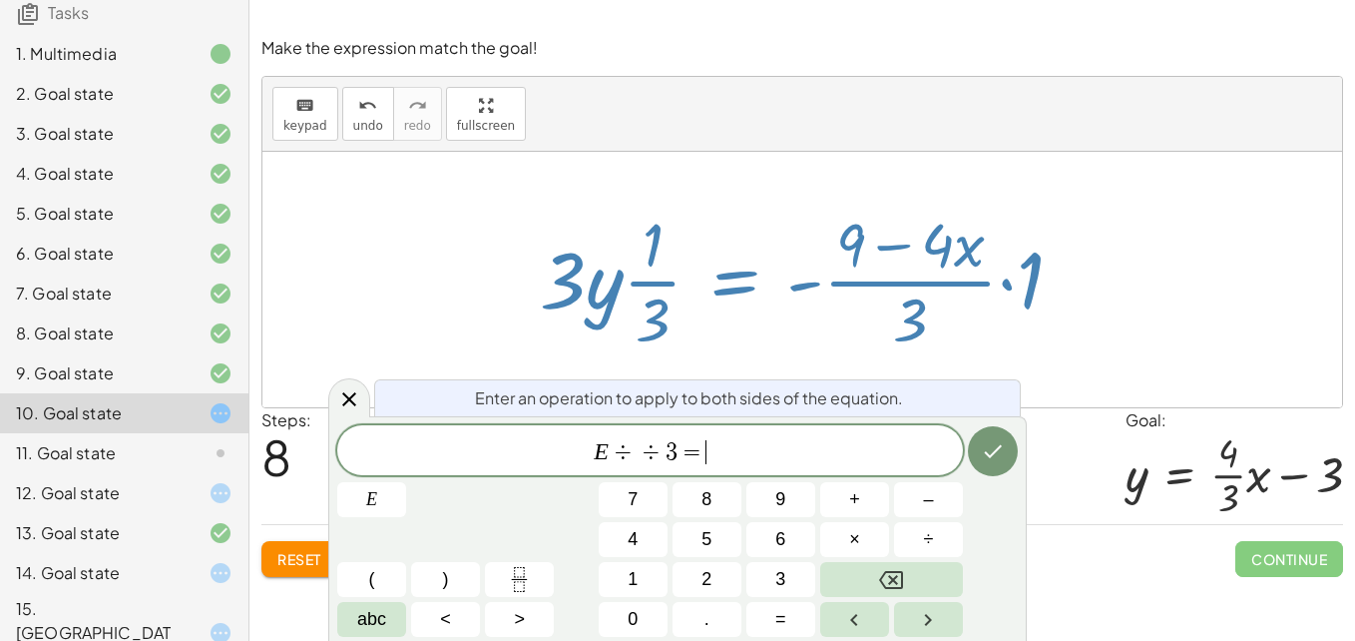
click at [626, 285] on div at bounding box center [810, 280] width 560 height 154
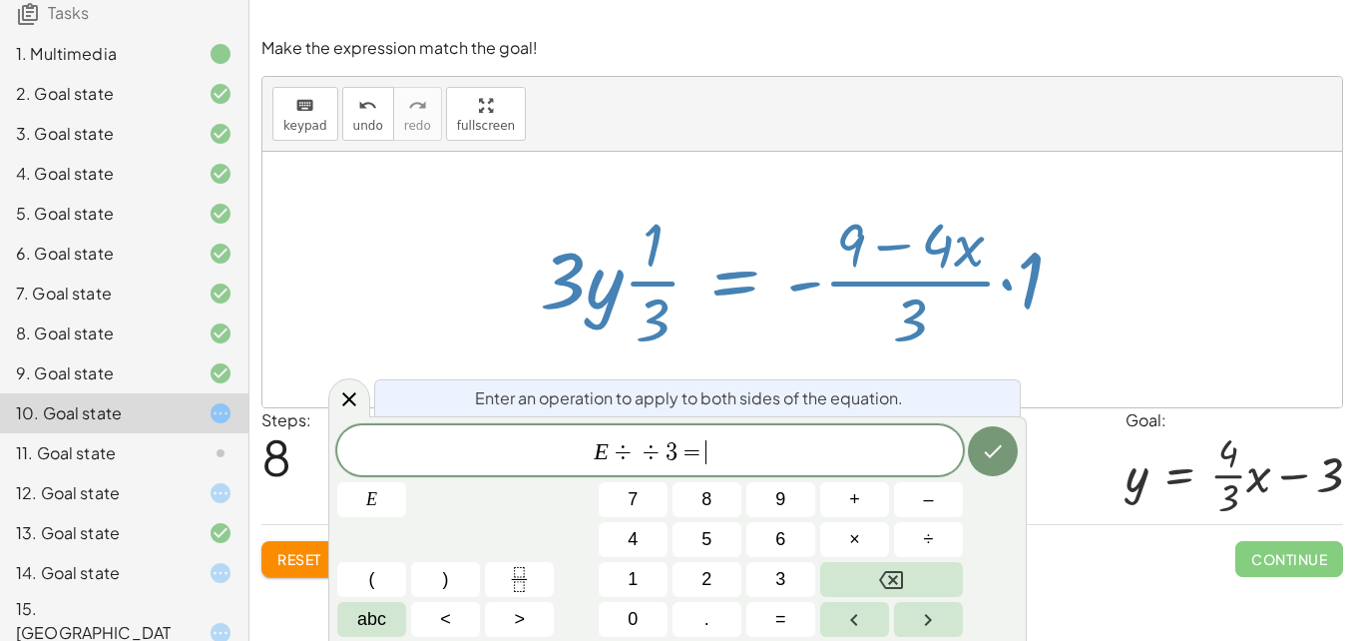
click at [626, 285] on div at bounding box center [810, 280] width 560 height 154
drag, startPoint x: 342, startPoint y: 391, endPoint x: 353, endPoint y: 396, distance: 12.1
click at [353, 396] on icon at bounding box center [349, 399] width 24 height 24
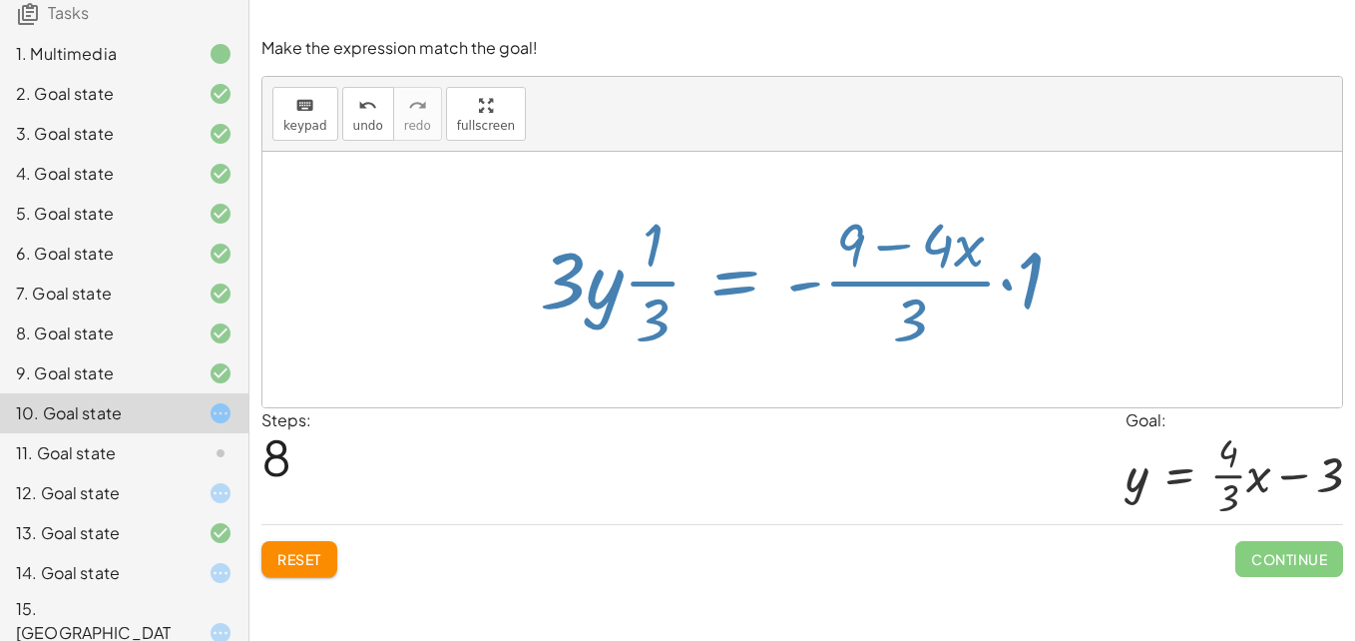
click at [353, 396] on div at bounding box center [802, 279] width 1080 height 255
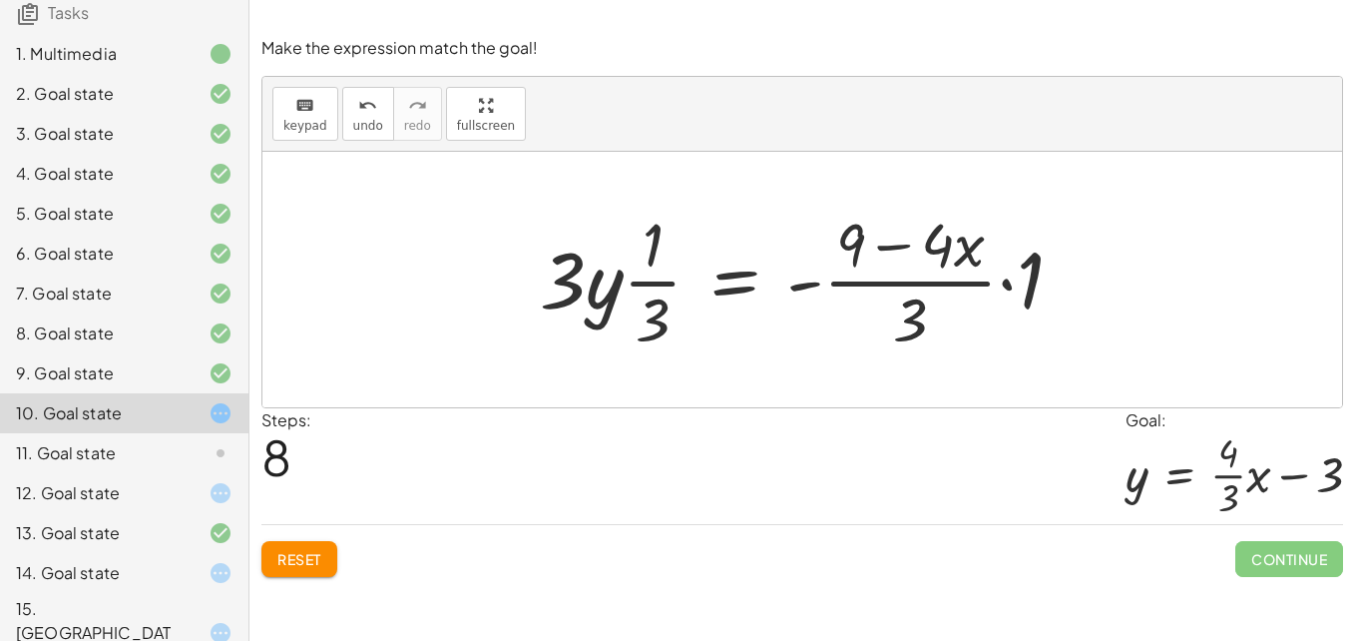
click at [617, 279] on div at bounding box center [810, 280] width 560 height 154
click at [643, 282] on div at bounding box center [810, 280] width 560 height 154
click at [657, 330] on div at bounding box center [810, 280] width 560 height 154
drag, startPoint x: 657, startPoint y: 327, endPoint x: 557, endPoint y: 272, distance: 114.7
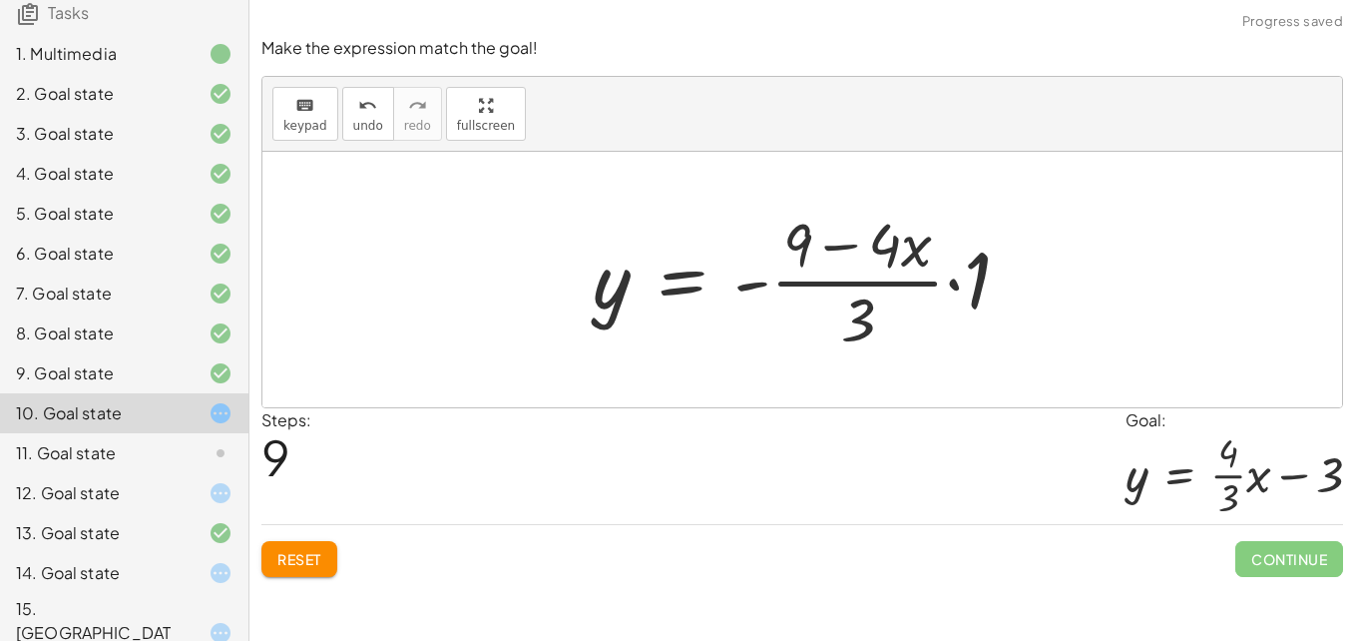
click at [879, 227] on div at bounding box center [810, 280] width 454 height 154
drag, startPoint x: 862, startPoint y: 315, endPoint x: 982, endPoint y: 275, distance: 126.2
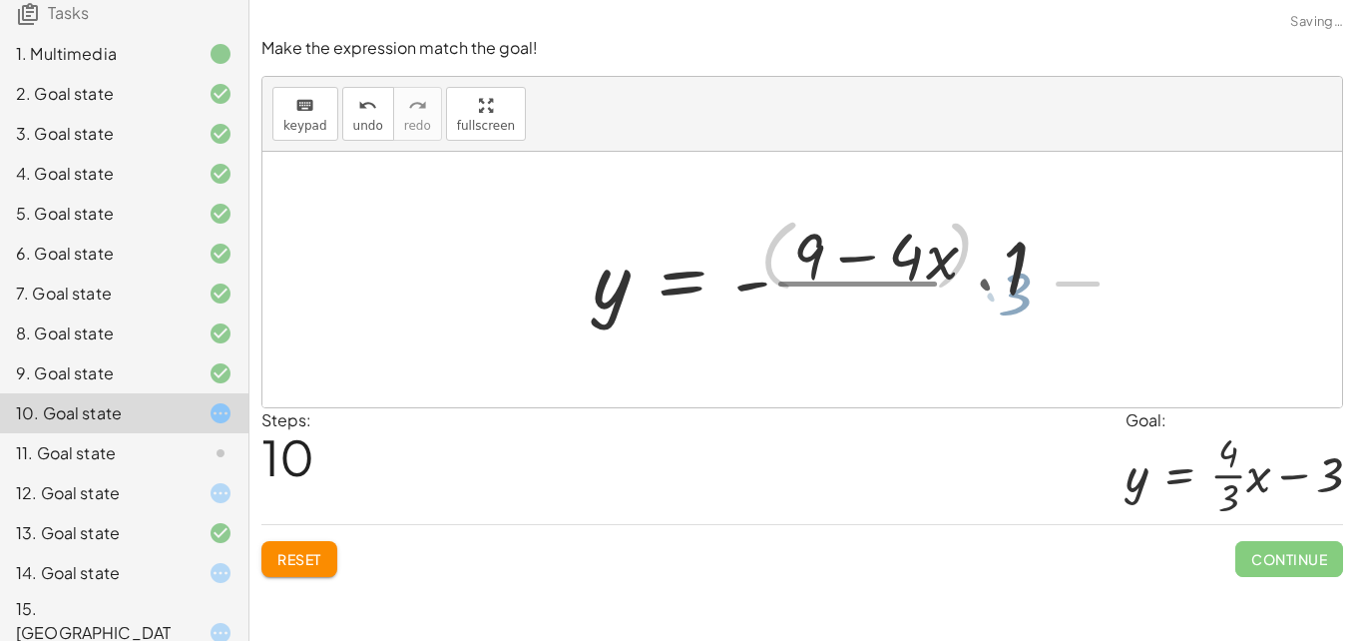
click at [982, 275] on div at bounding box center [868, 280] width 570 height 154
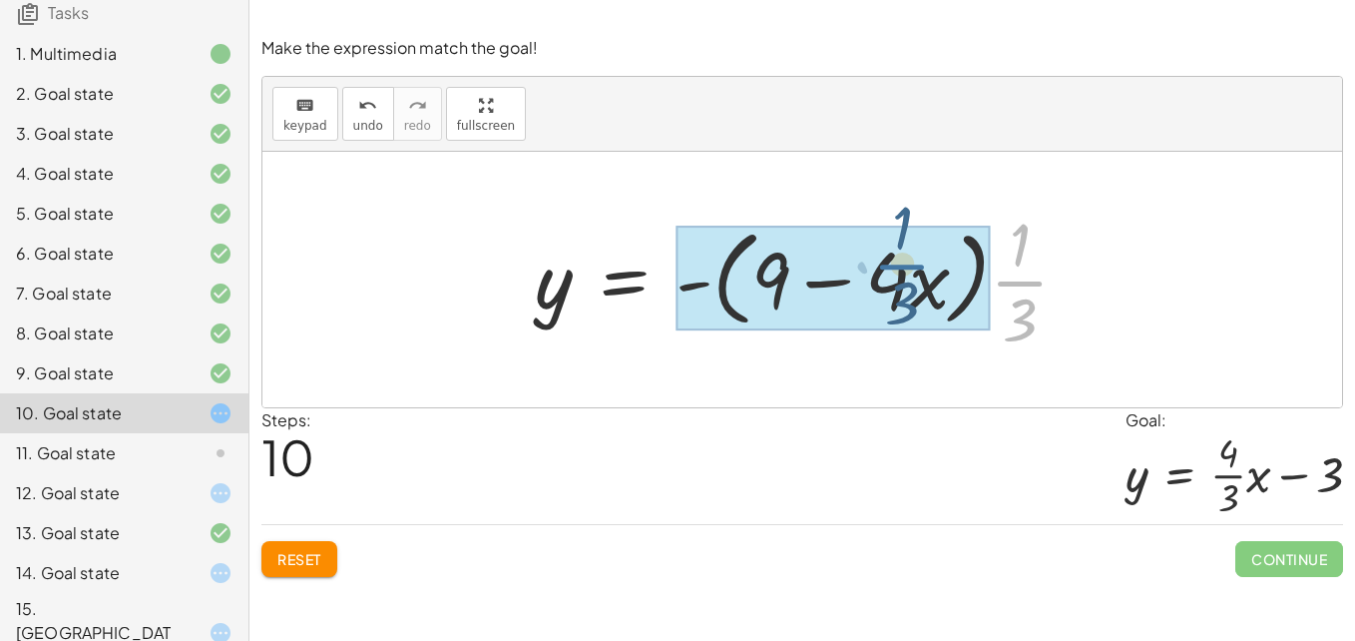
drag, startPoint x: 1024, startPoint y: 292, endPoint x: 888, endPoint y: 275, distance: 136.7
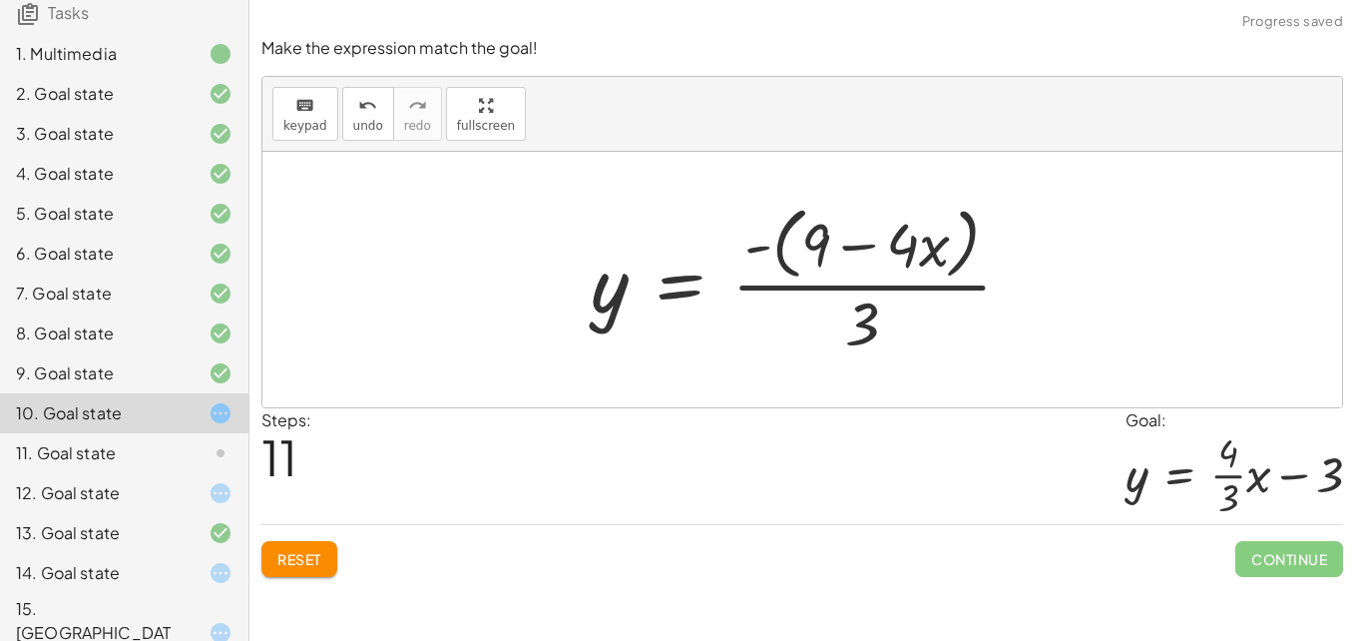
click at [852, 303] on div at bounding box center [809, 279] width 457 height 163
click at [845, 283] on div at bounding box center [809, 279] width 457 height 163
click at [853, 287] on div at bounding box center [809, 279] width 457 height 163
drag, startPoint x: 877, startPoint y: 321, endPoint x: 837, endPoint y: 242, distance: 88.3
click at [837, 242] on div at bounding box center [809, 279] width 457 height 163
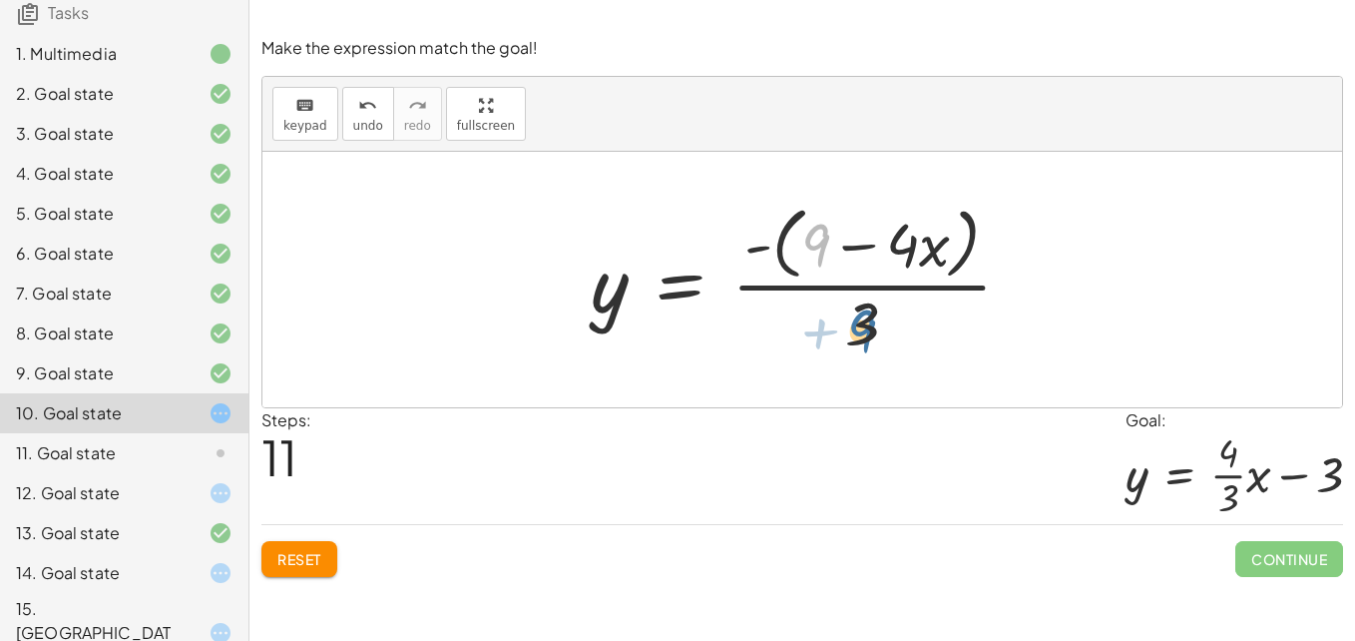
drag, startPoint x: 817, startPoint y: 236, endPoint x: 871, endPoint y: 332, distance: 109.9
click at [871, 332] on div at bounding box center [809, 279] width 457 height 163
drag, startPoint x: 868, startPoint y: 323, endPoint x: 811, endPoint y: 219, distance: 118.3
click at [811, 219] on div at bounding box center [809, 279] width 457 height 163
drag, startPoint x: 753, startPoint y: 248, endPoint x: 851, endPoint y: 248, distance: 97.8
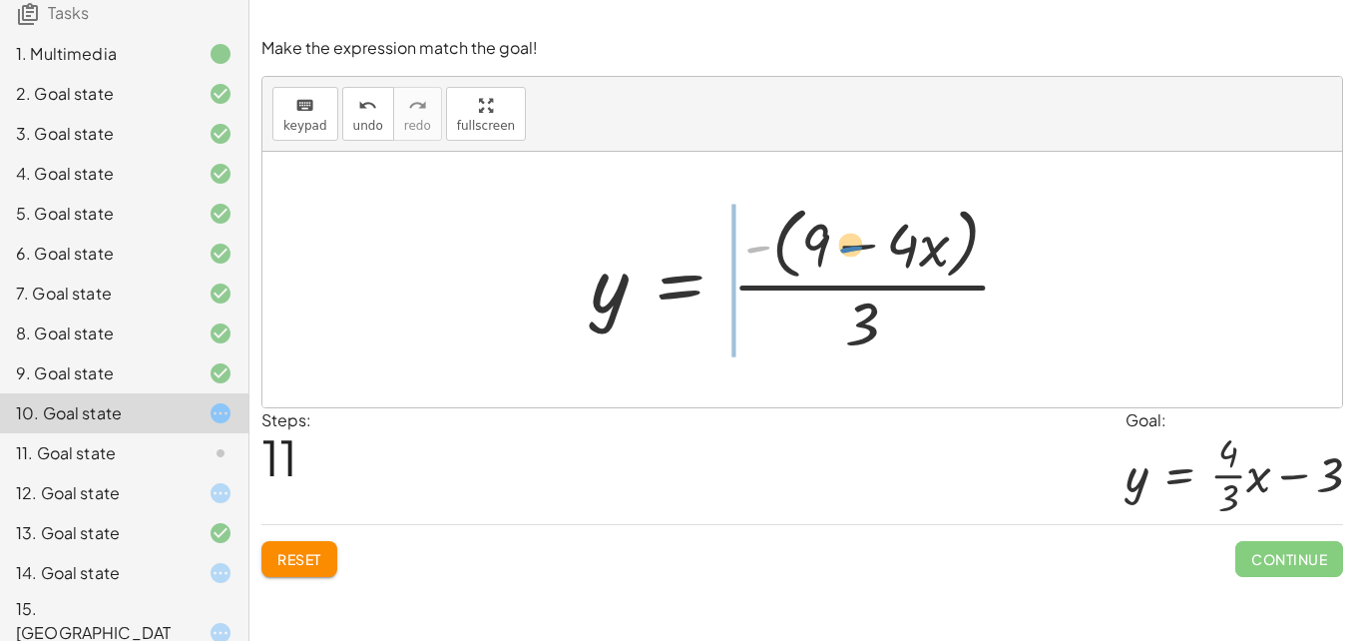
click at [851, 248] on div at bounding box center [809, 279] width 457 height 163
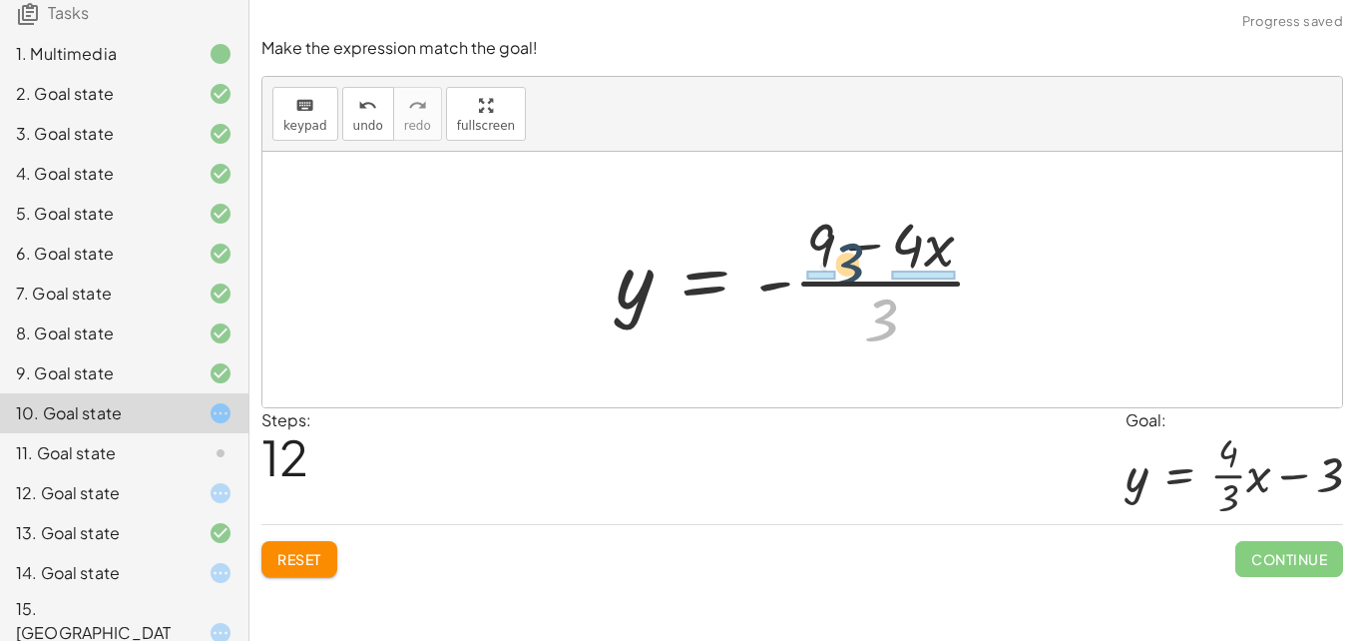
drag, startPoint x: 880, startPoint y: 326, endPoint x: 827, endPoint y: 249, distance: 93.3
click at [827, 249] on div at bounding box center [809, 280] width 407 height 154
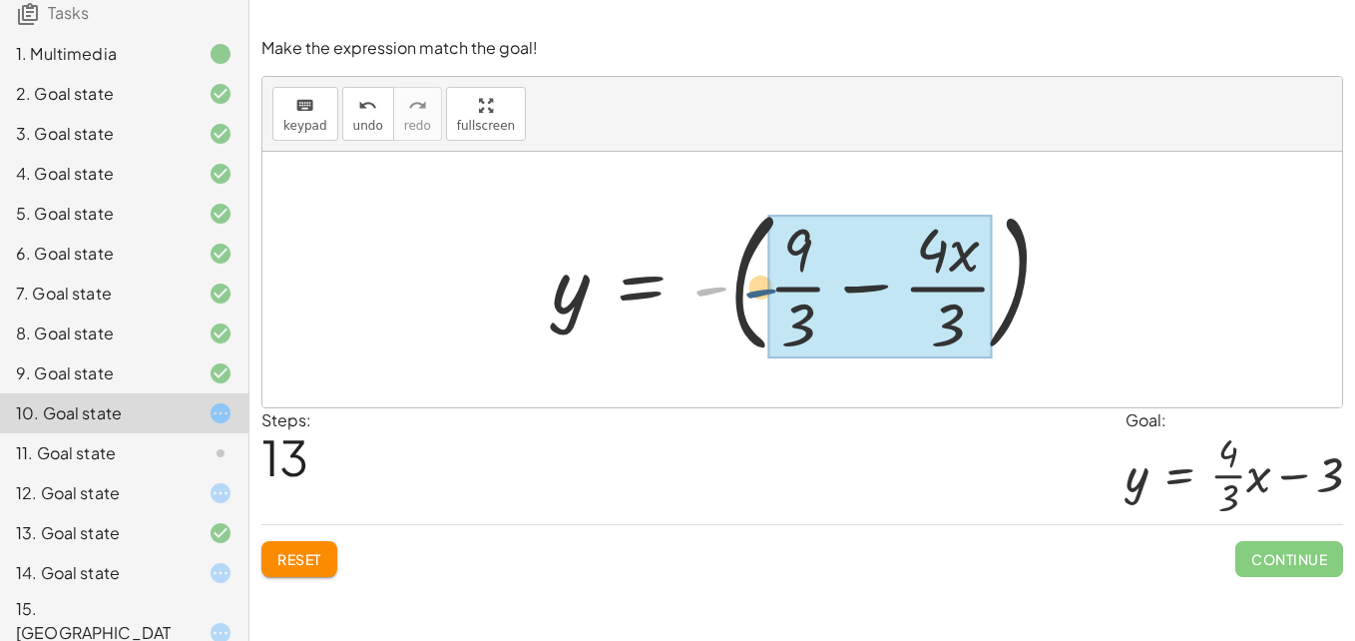
drag, startPoint x: 705, startPoint y: 294, endPoint x: 794, endPoint y: 296, distance: 88.8
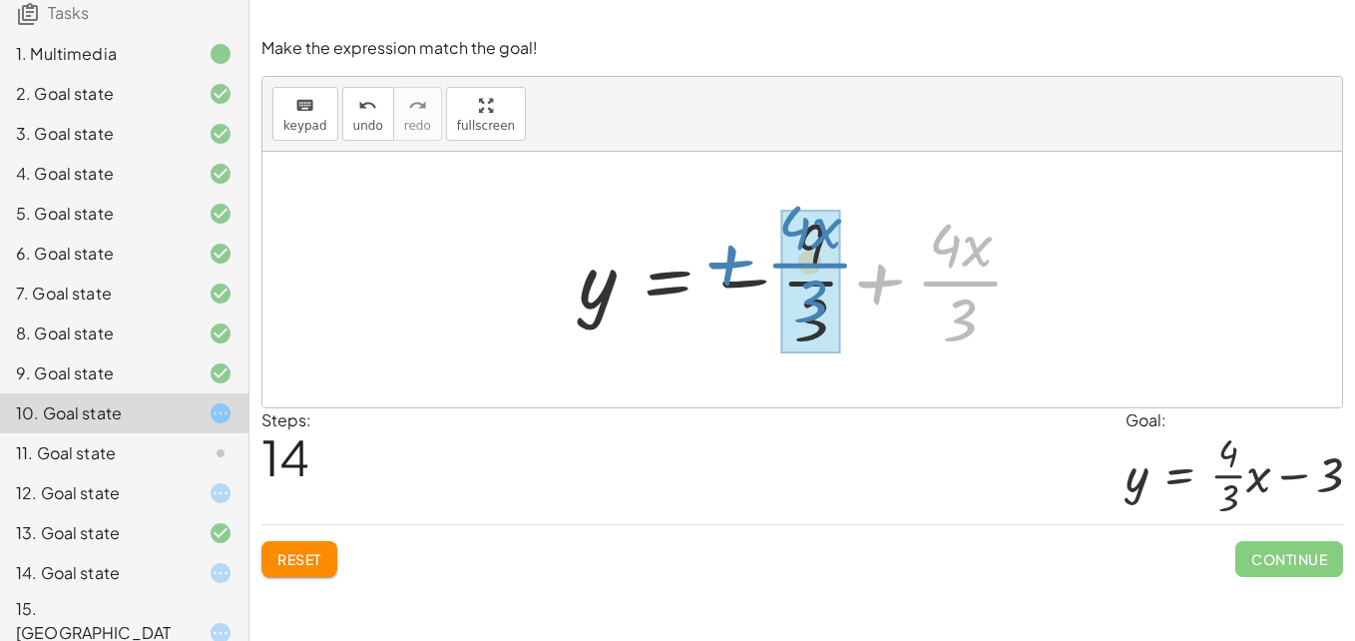
drag, startPoint x: 961, startPoint y: 267, endPoint x: 802, endPoint y: 251, distance: 159.4
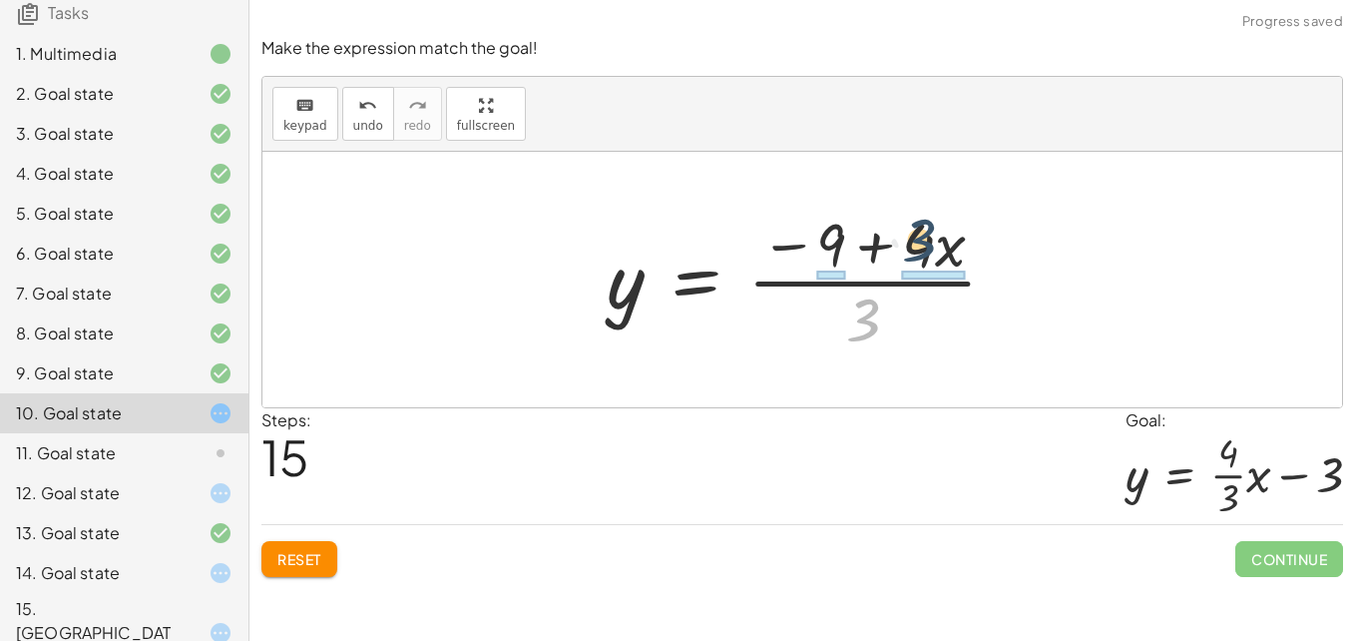
drag, startPoint x: 868, startPoint y: 321, endPoint x: 955, endPoint y: 219, distance: 133.8
click at [955, 219] on div at bounding box center [810, 280] width 427 height 154
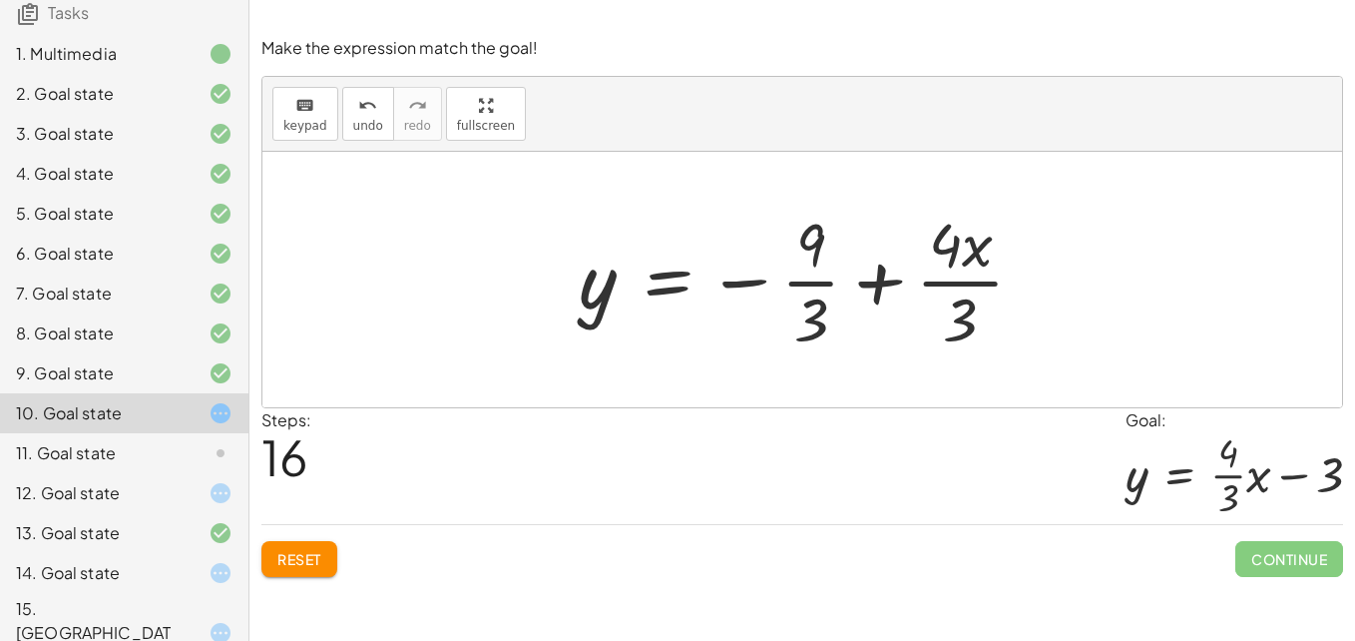
click at [810, 288] on div at bounding box center [810, 280] width 482 height 154
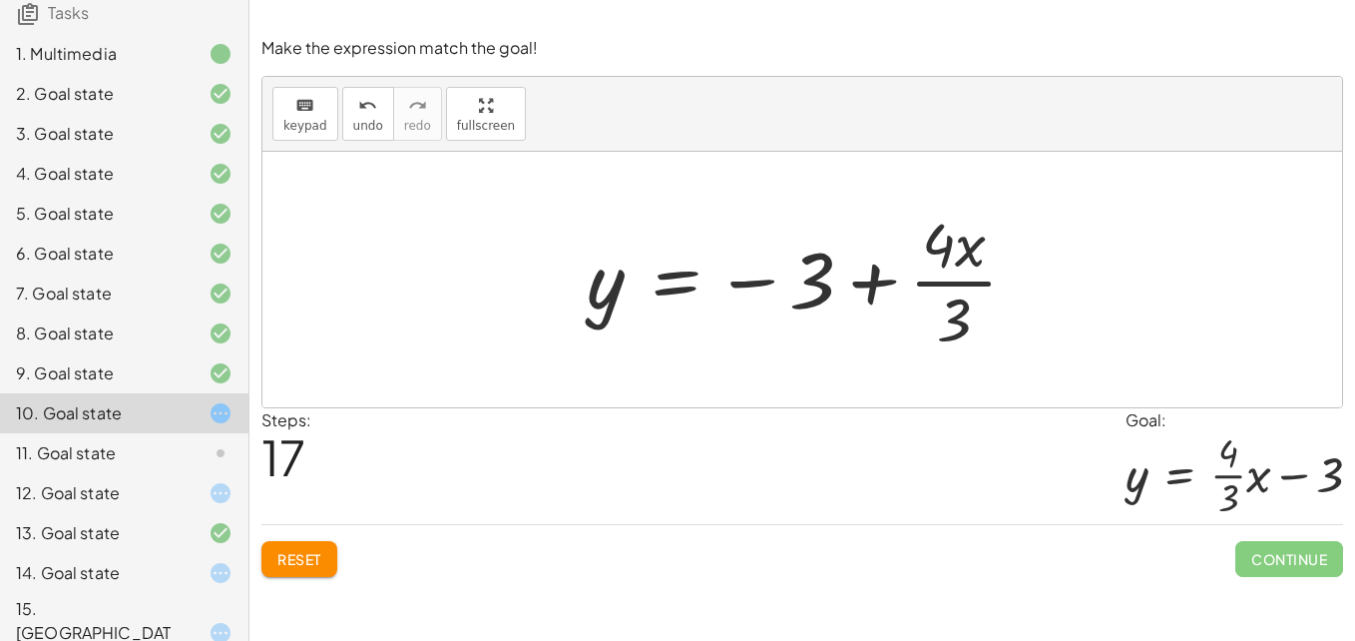
click at [747, 280] on div at bounding box center [810, 280] width 467 height 154
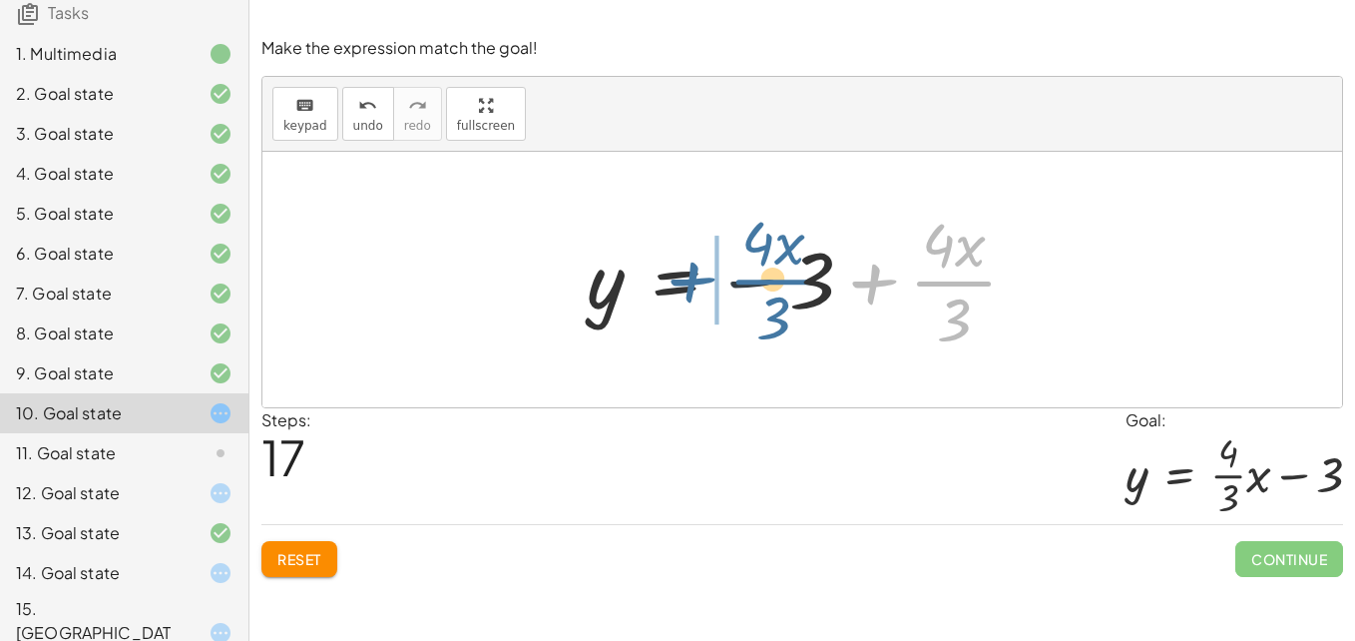
drag, startPoint x: 953, startPoint y: 283, endPoint x: 750, endPoint y: 284, distance: 202.5
click at [750, 284] on div at bounding box center [810, 280] width 467 height 154
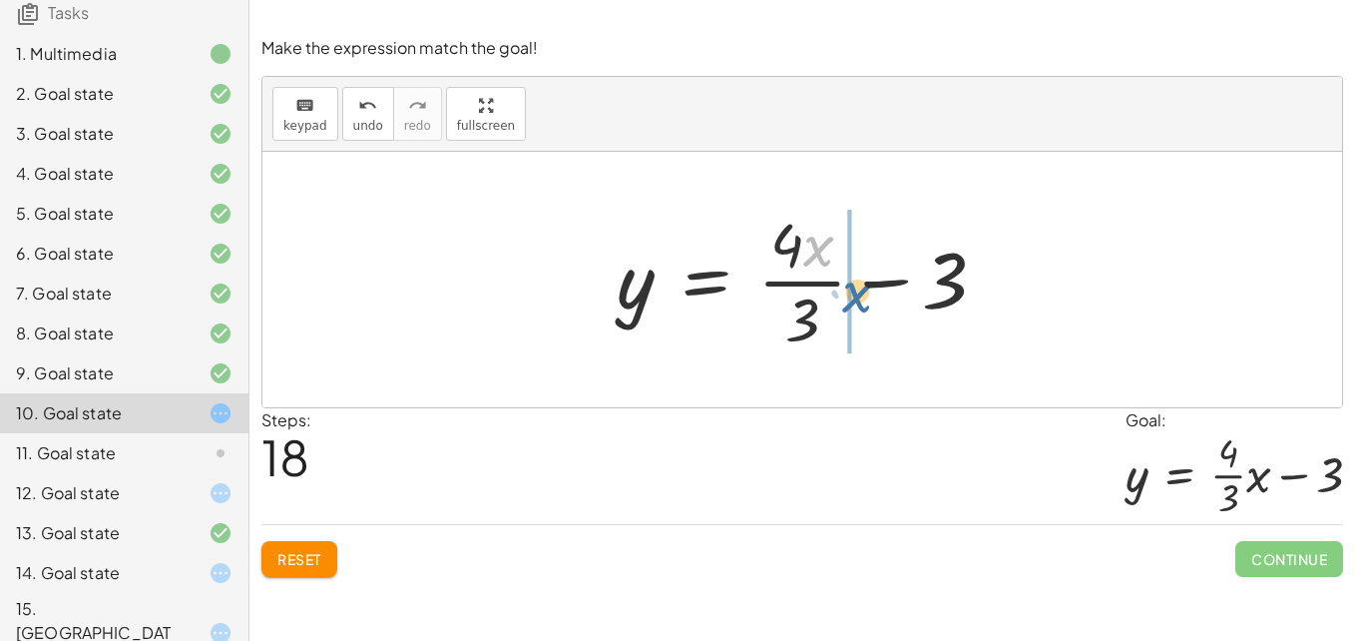
drag, startPoint x: 814, startPoint y: 233, endPoint x: 855, endPoint y: 280, distance: 62.2
click at [855, 280] on div at bounding box center [810, 280] width 406 height 154
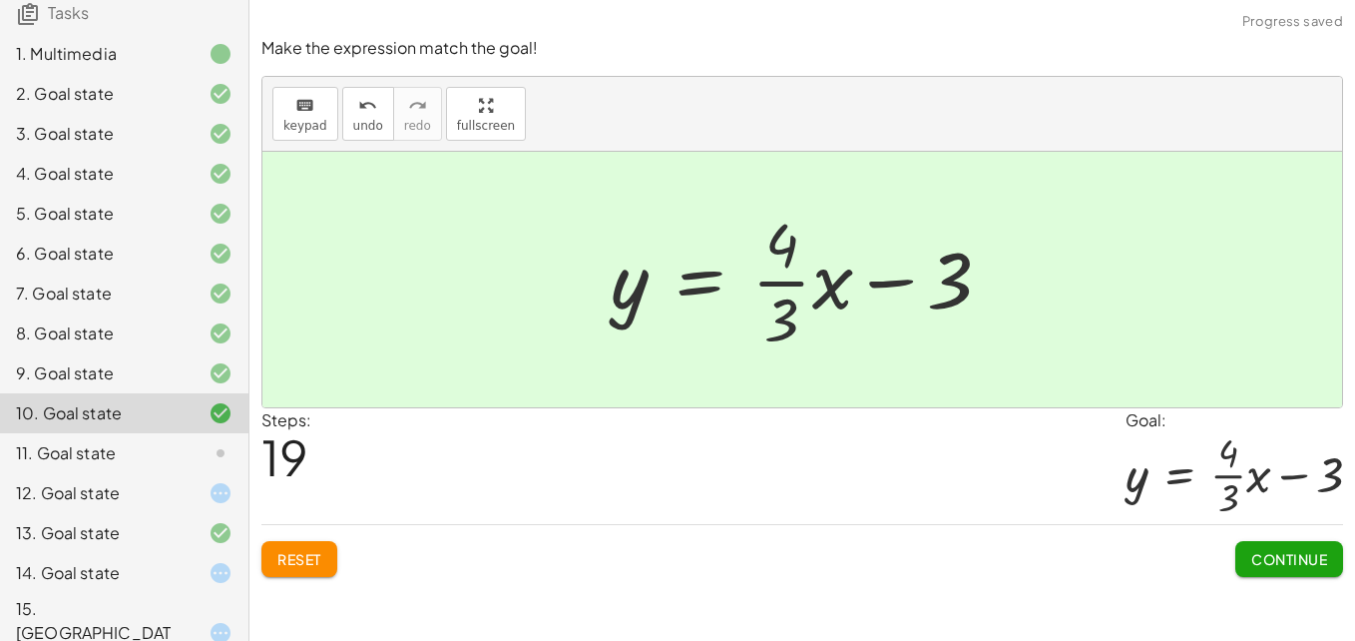
click at [1272, 554] on span "Continue" at bounding box center [1289, 559] width 76 height 18
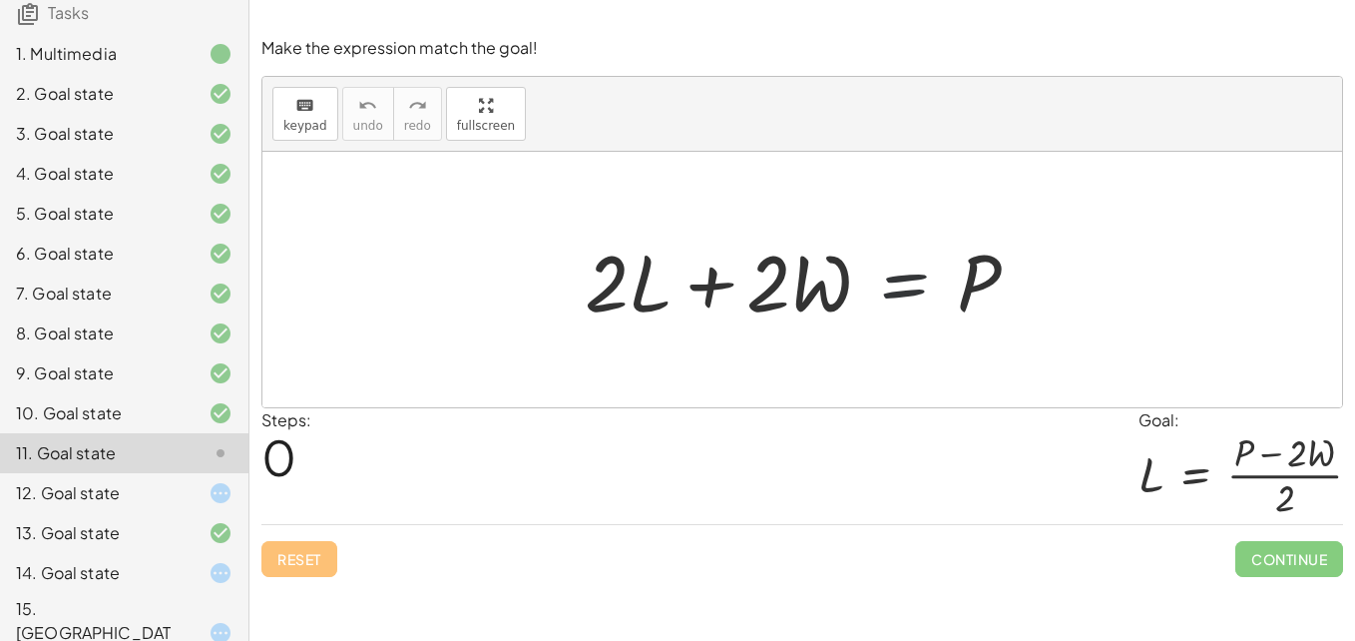
click at [909, 281] on div at bounding box center [810, 279] width 470 height 103
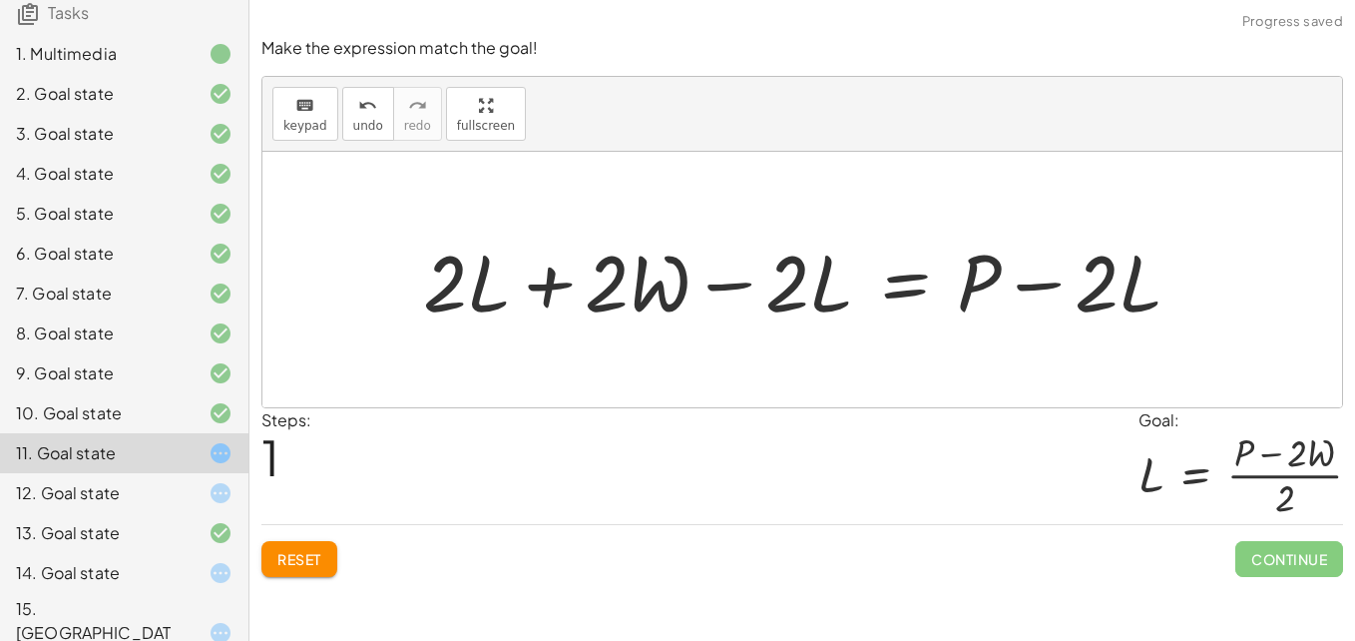
click at [998, 270] on div at bounding box center [810, 279] width 794 height 103
drag, startPoint x: 1122, startPoint y: 290, endPoint x: 769, endPoint y: 302, distance: 353.4
click at [769, 302] on div at bounding box center [810, 279] width 794 height 103
click at [493, 293] on div at bounding box center [810, 279] width 794 height 103
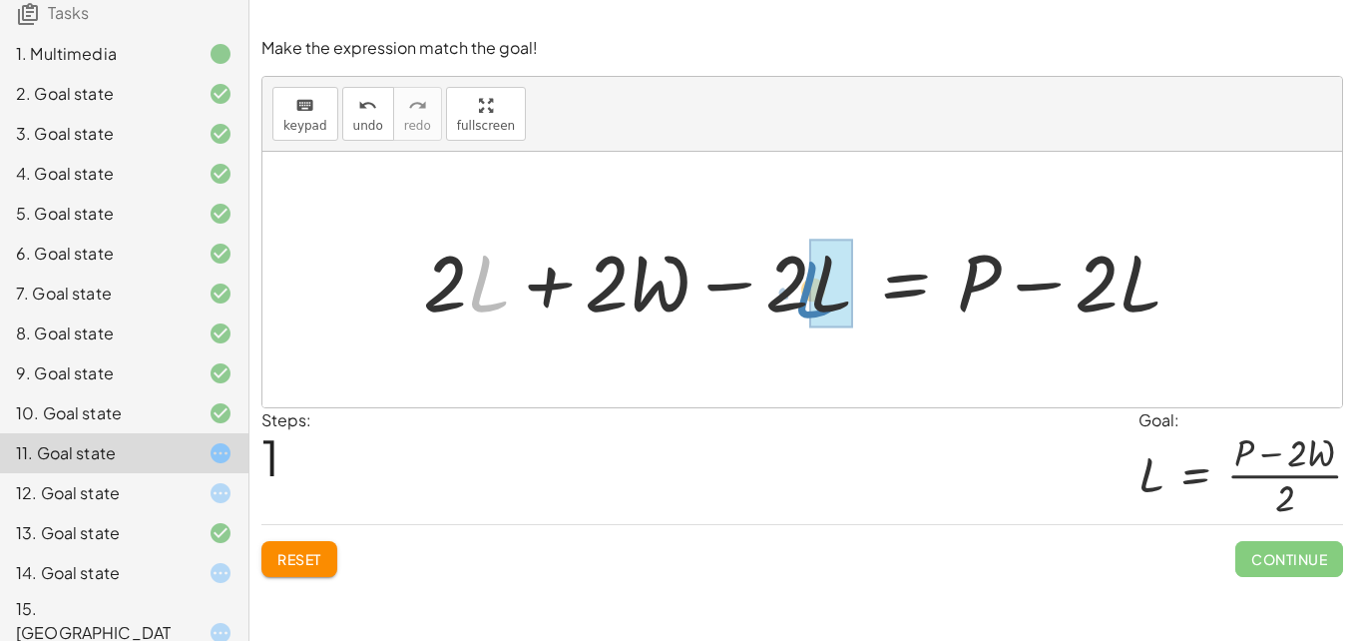
drag, startPoint x: 474, startPoint y: 289, endPoint x: 813, endPoint y: 295, distance: 339.3
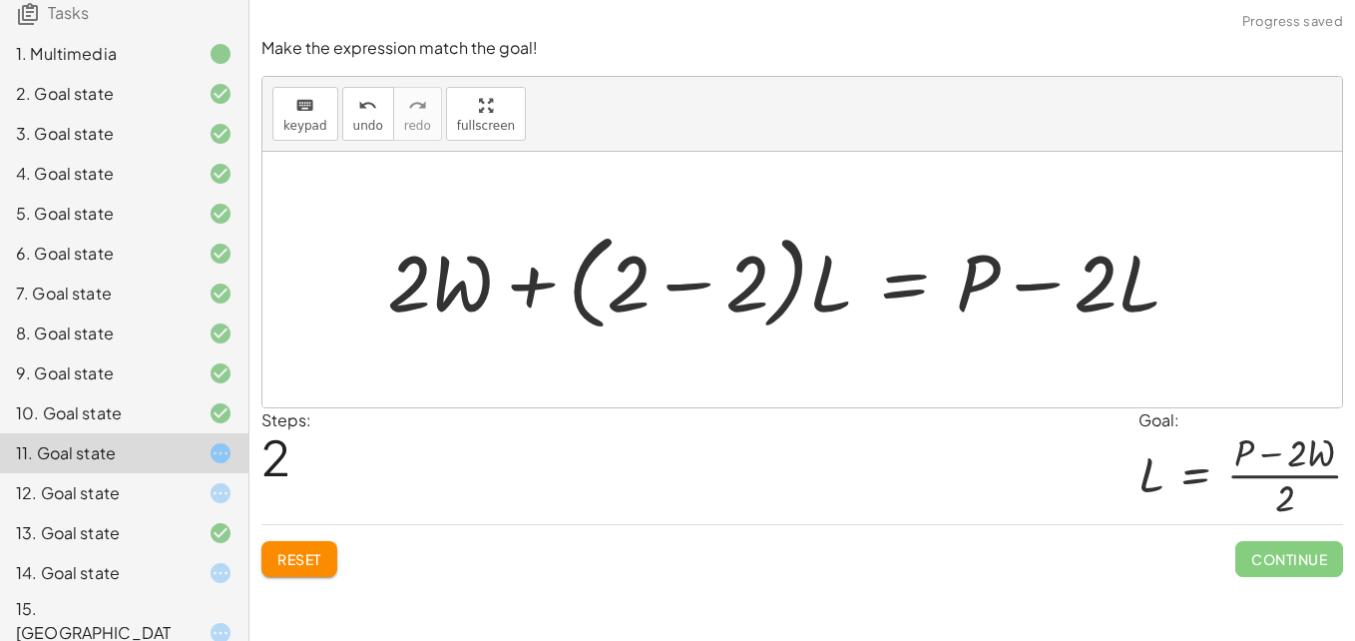
click at [704, 303] on div at bounding box center [791, 279] width 829 height 115
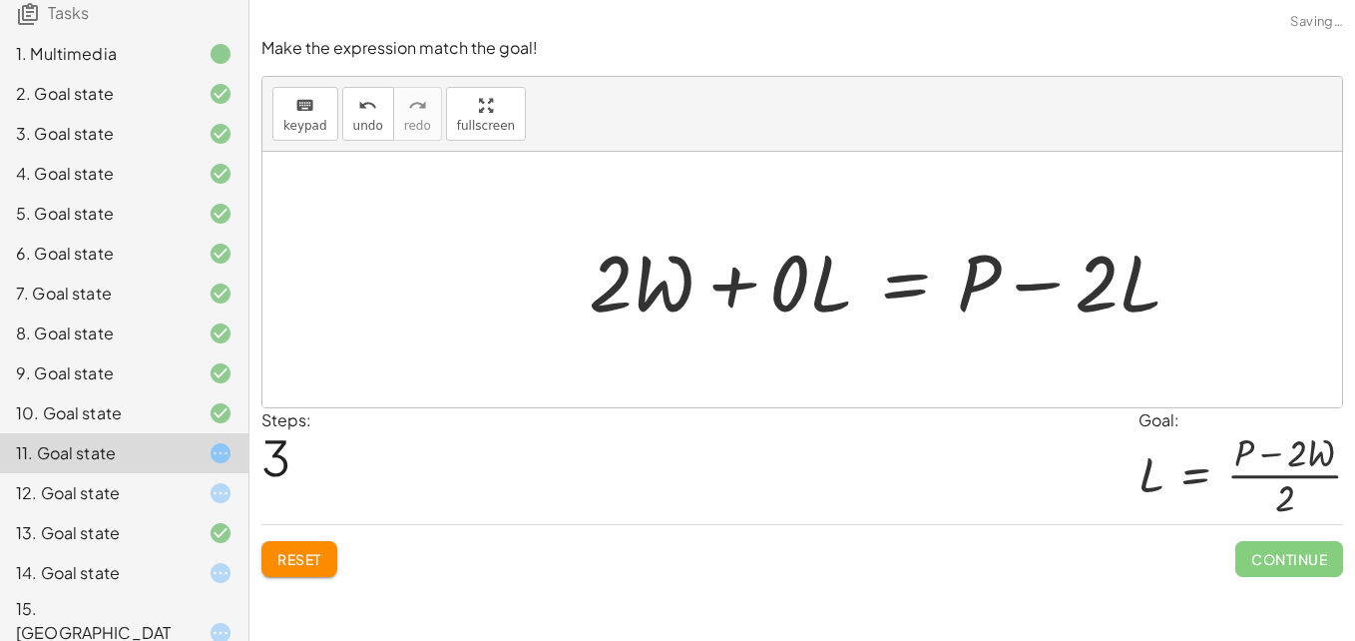
click at [769, 280] on div at bounding box center [893, 279] width 628 height 103
click at [810, 286] on div at bounding box center [893, 279] width 628 height 103
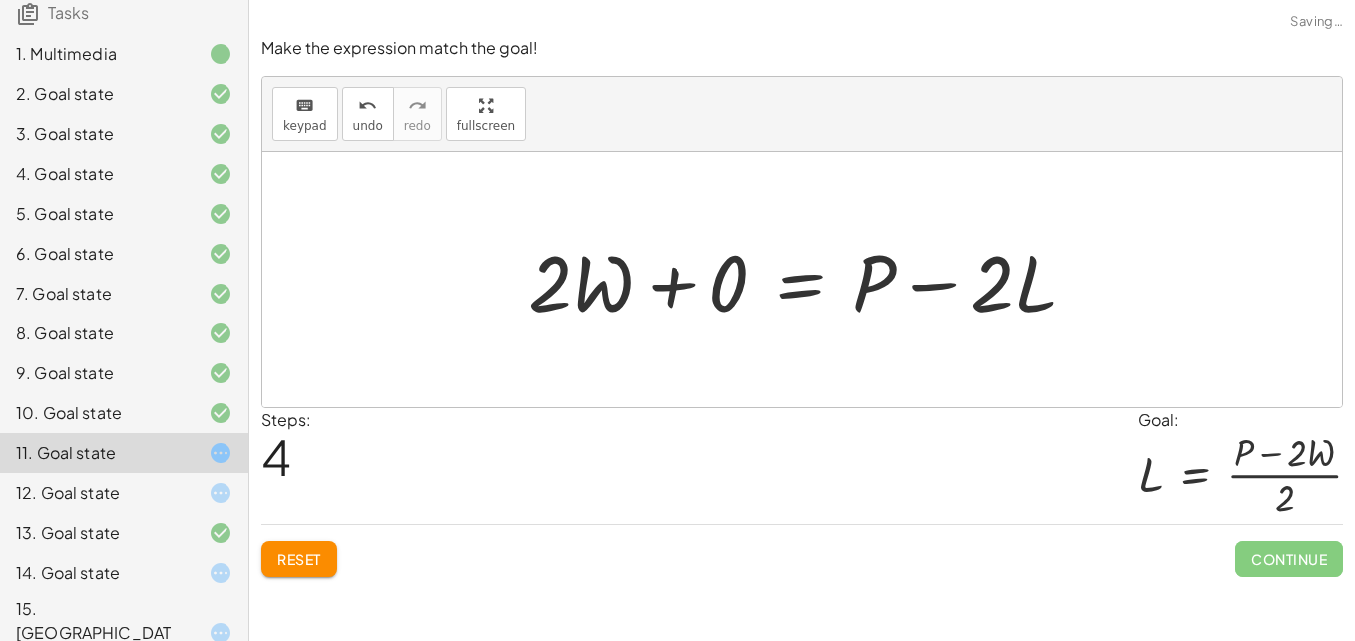
click at [1012, 292] on div at bounding box center [810, 279] width 585 height 103
click at [993, 285] on div at bounding box center [810, 279] width 585 height 103
click at [1036, 291] on div at bounding box center [810, 279] width 585 height 103
click at [728, 266] on div at bounding box center [810, 279] width 585 height 103
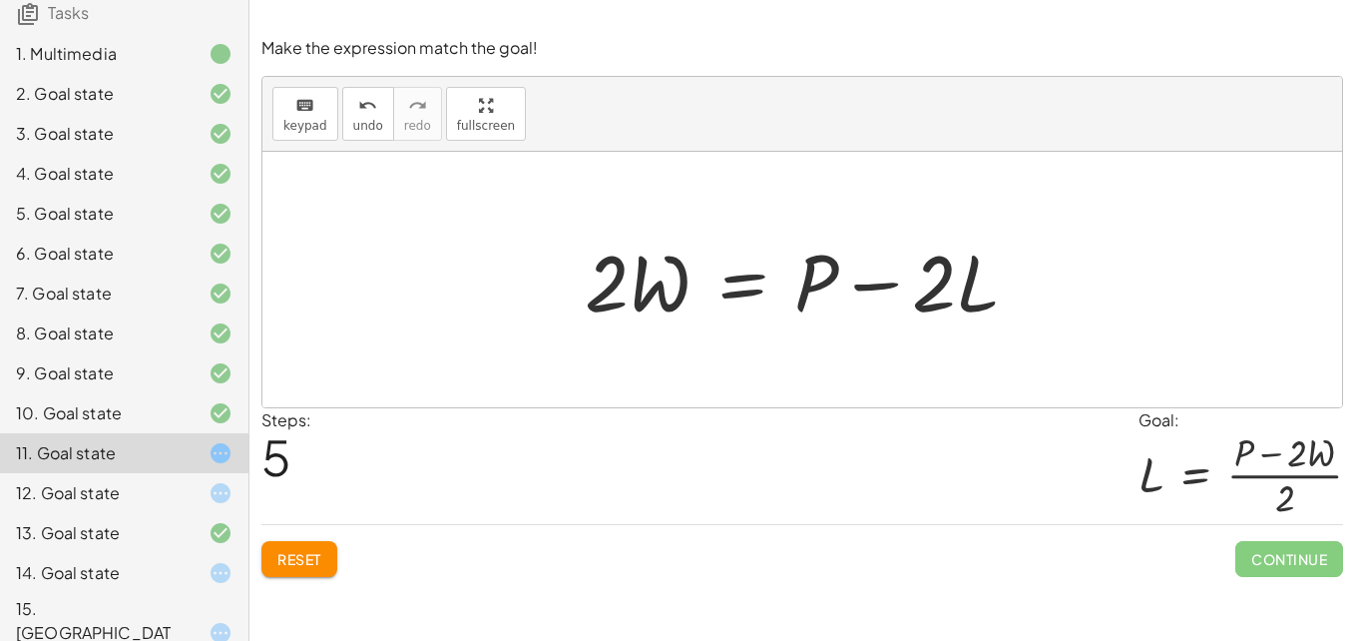
click at [866, 284] on div at bounding box center [810, 279] width 470 height 103
click at [756, 268] on div at bounding box center [810, 279] width 470 height 103
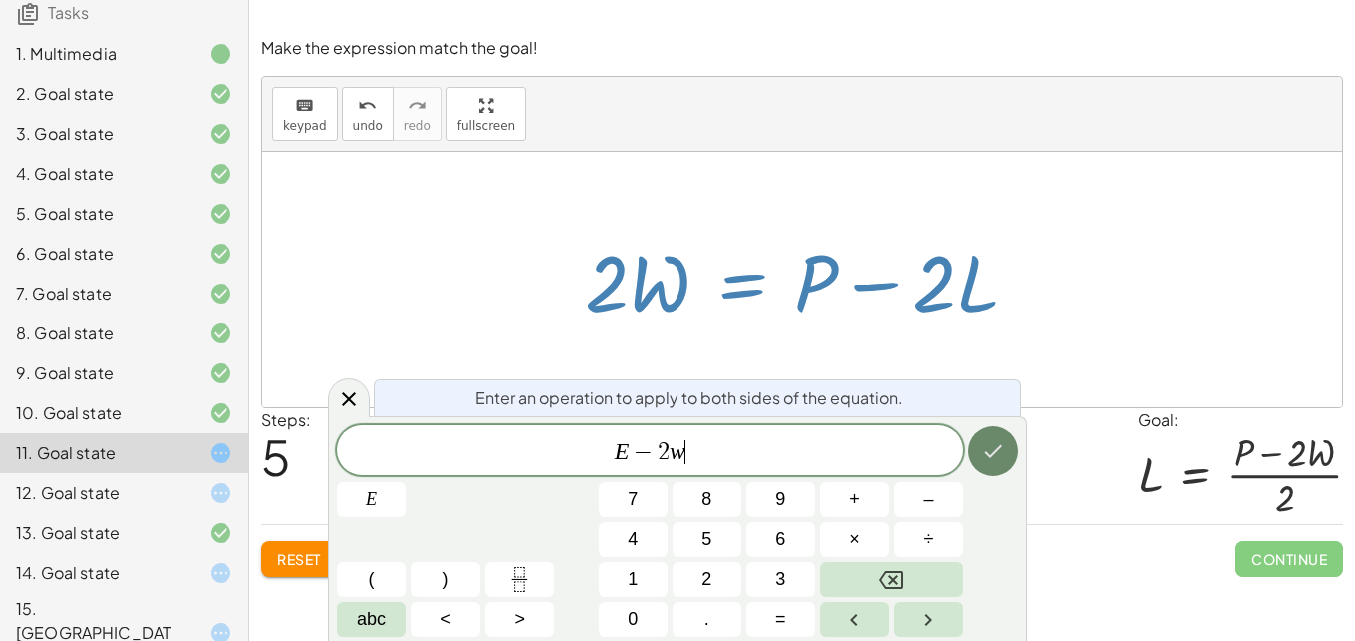
click at [998, 452] on icon "Done" at bounding box center [993, 451] width 24 height 24
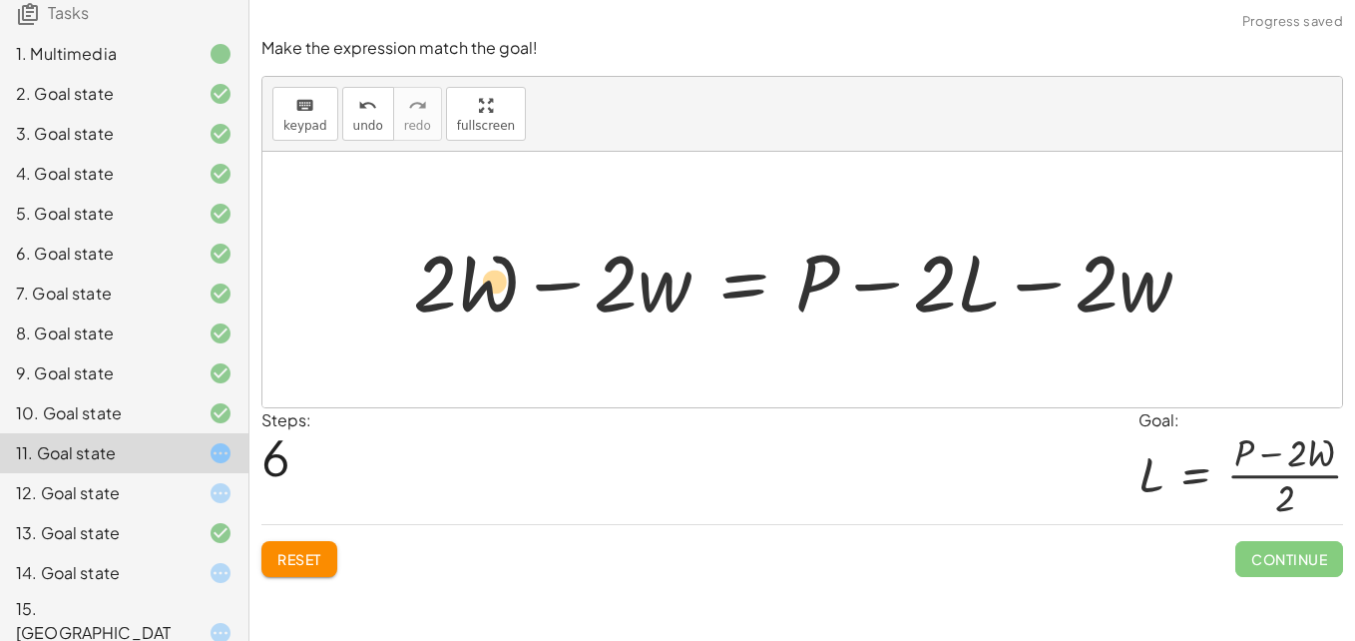
drag, startPoint x: 655, startPoint y: 288, endPoint x: 441, endPoint y: 286, distance: 213.5
click at [441, 286] on div at bounding box center [810, 279] width 814 height 103
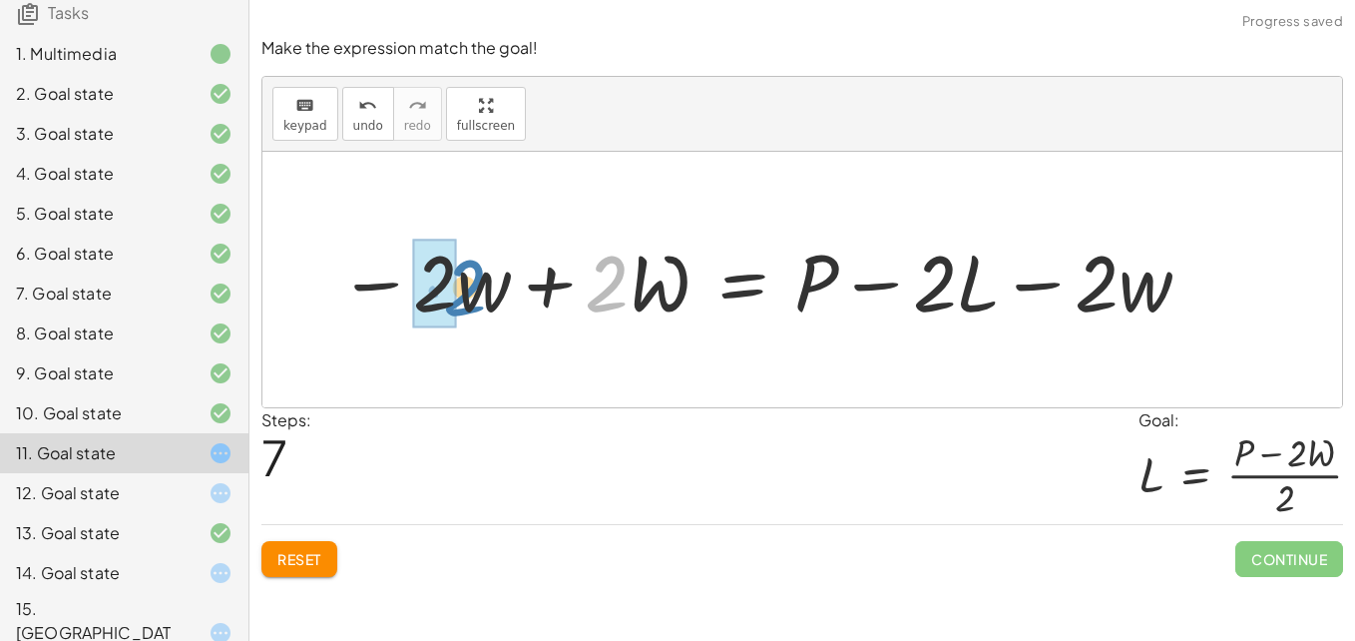
drag, startPoint x: 601, startPoint y: 276, endPoint x: 423, endPoint y: 279, distance: 177.6
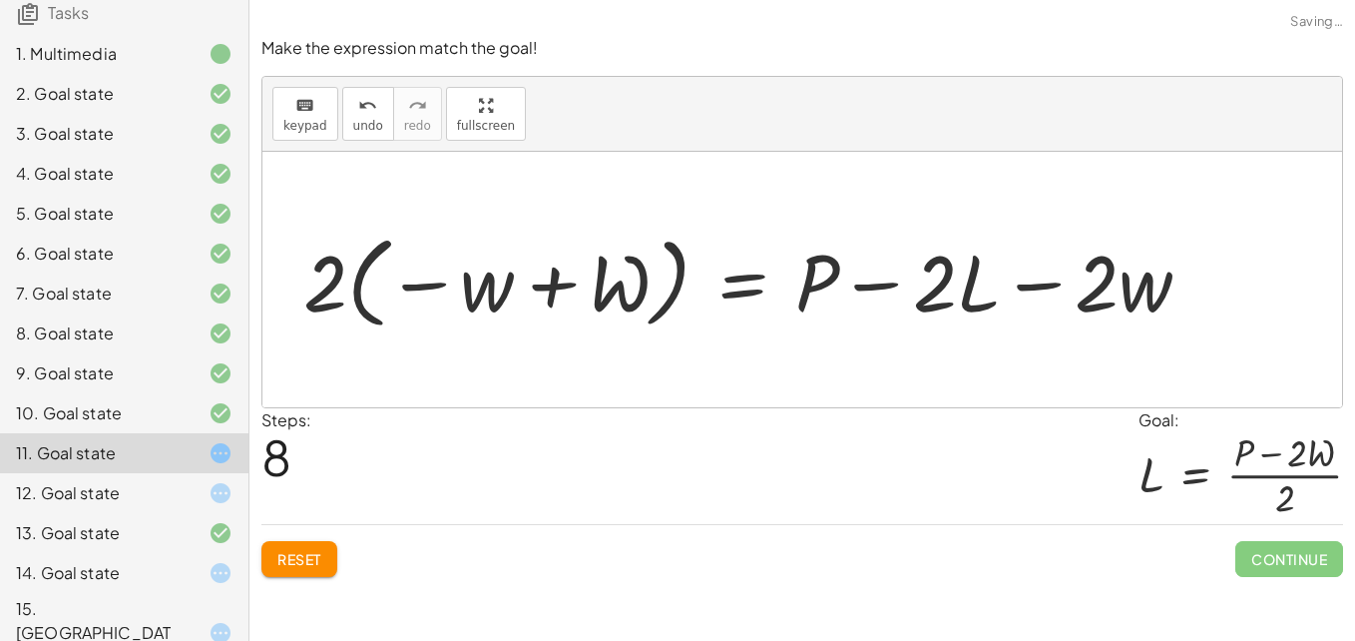
click at [351, 285] on div at bounding box center [755, 279] width 924 height 111
click at [539, 260] on div at bounding box center [755, 279] width 924 height 111
click at [556, 288] on div at bounding box center [755, 279] width 924 height 111
drag, startPoint x: 292, startPoint y: 281, endPoint x: 370, endPoint y: 287, distance: 78.1
click at [370, 287] on div "+ · 2 · L + · 2 · W = P + · 2 · L + · 2 · W − · 2 · L = + P − · 2 · L + · 2 · W…" at bounding box center [747, 279] width 949 height 121
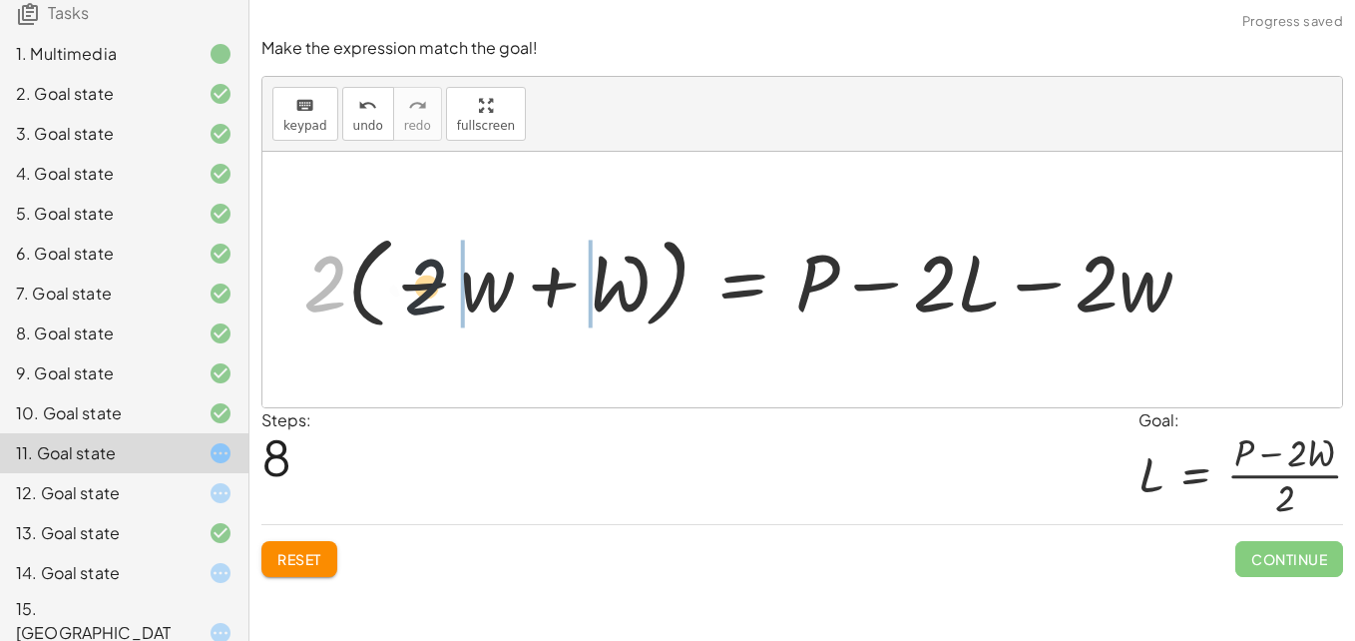
drag, startPoint x: 315, startPoint y: 284, endPoint x: 472, endPoint y: 285, distance: 156.6
click at [472, 285] on div at bounding box center [755, 279] width 924 height 111
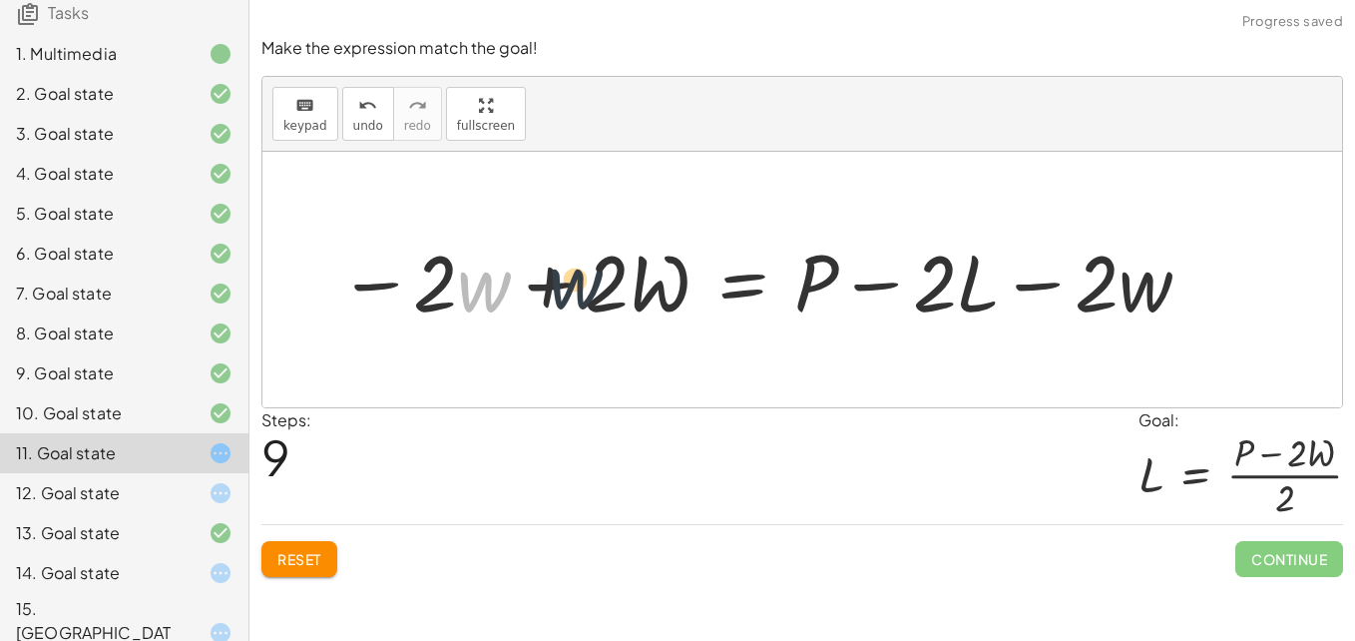
drag, startPoint x: 479, startPoint y: 286, endPoint x: 579, endPoint y: 280, distance: 100.0
click at [625, 276] on div at bounding box center [765, 279] width 875 height 103
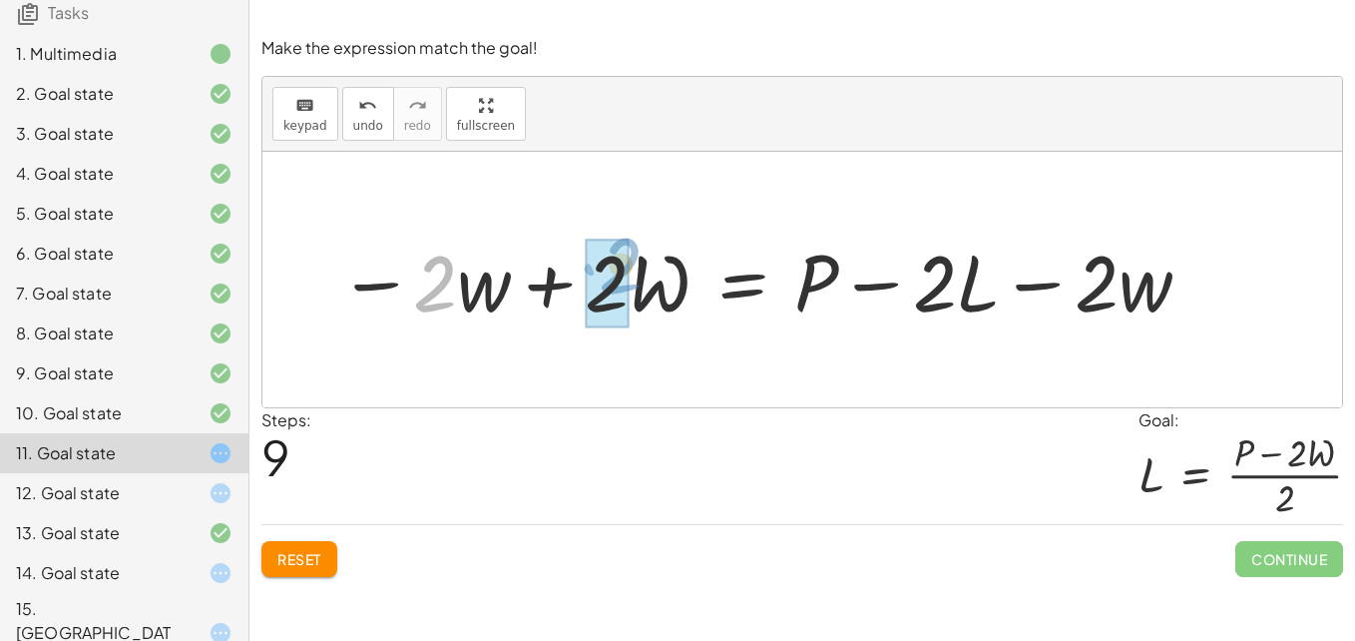
drag, startPoint x: 423, startPoint y: 288, endPoint x: 621, endPoint y: 268, distance: 198.6
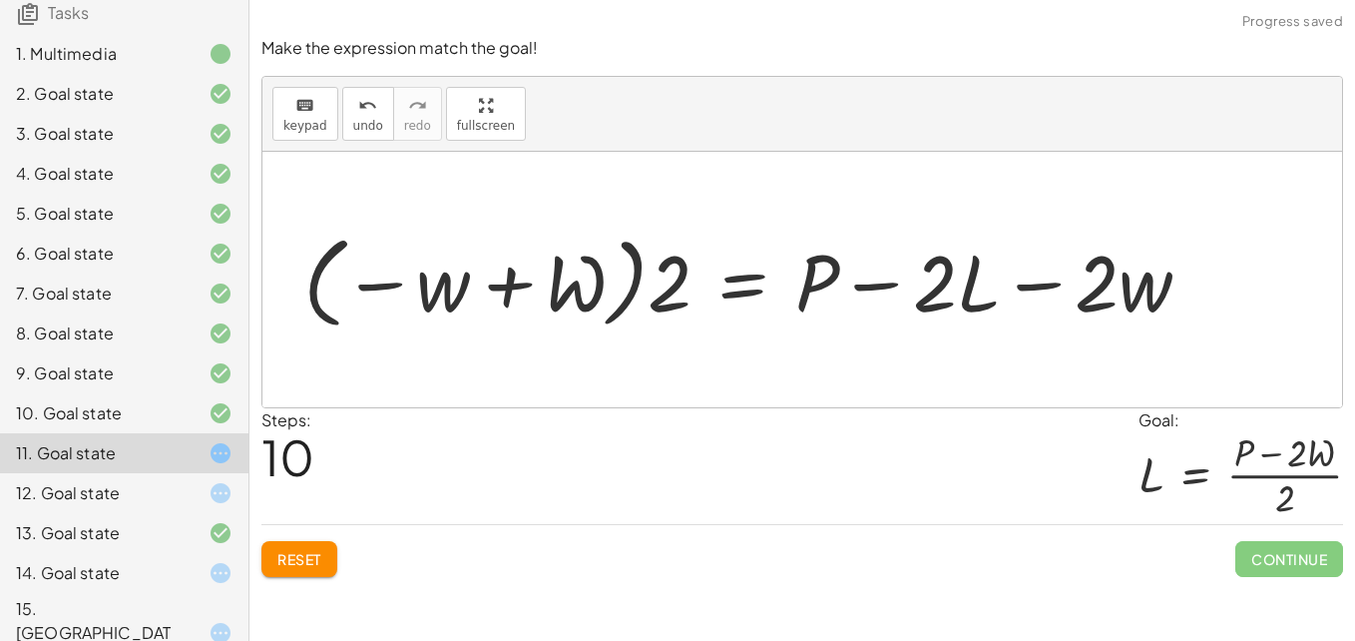
click at [615, 268] on div at bounding box center [755, 279] width 924 height 111
drag, startPoint x: 682, startPoint y: 288, endPoint x: 571, endPoint y: 309, distance: 113.7
click at [571, 309] on div at bounding box center [755, 279] width 924 height 111
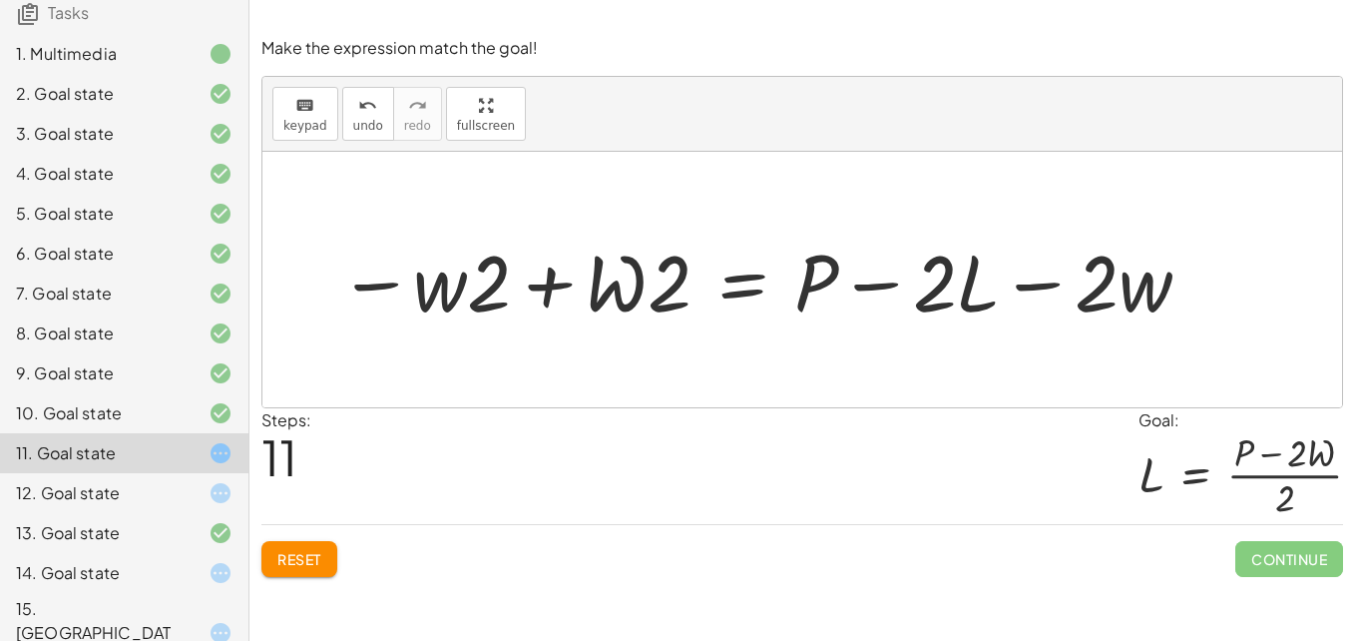
click at [540, 258] on div at bounding box center [765, 279] width 875 height 103
click at [545, 282] on div at bounding box center [765, 279] width 875 height 103
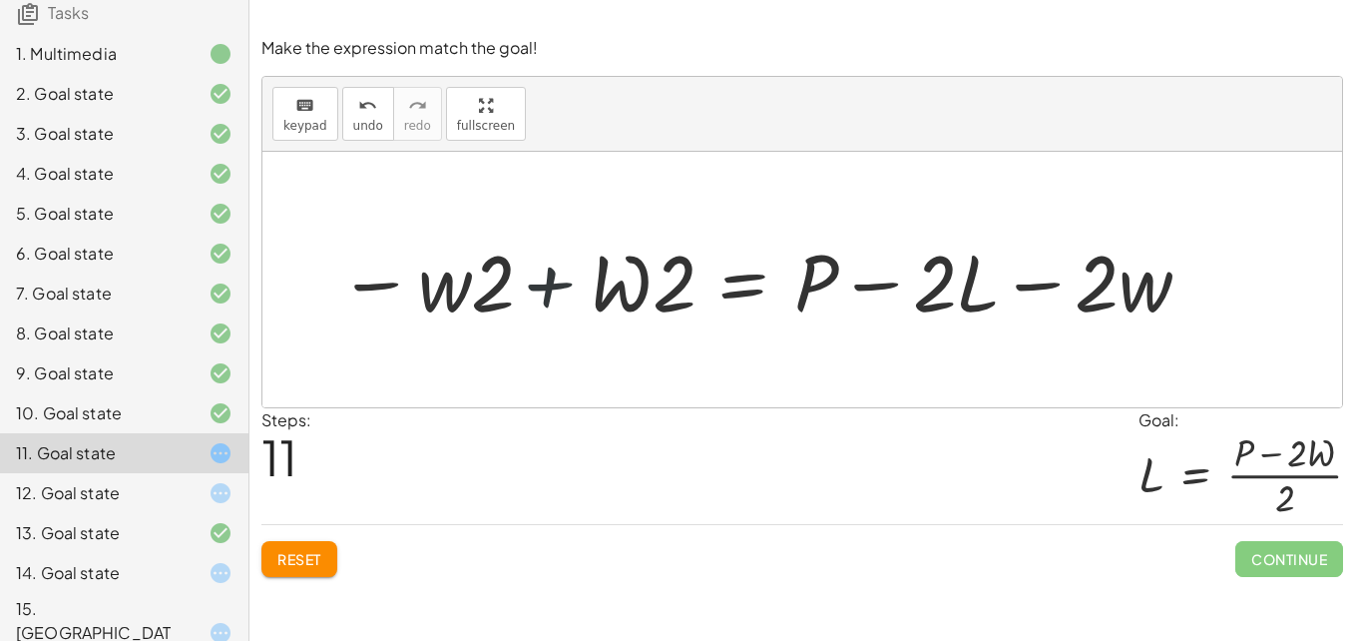
click at [545, 282] on div at bounding box center [765, 279] width 875 height 103
click at [1027, 293] on div at bounding box center [765, 279] width 875 height 103
click at [851, 292] on div at bounding box center [765, 279] width 875 height 103
click at [301, 565] on span "Reset" at bounding box center [299, 559] width 44 height 18
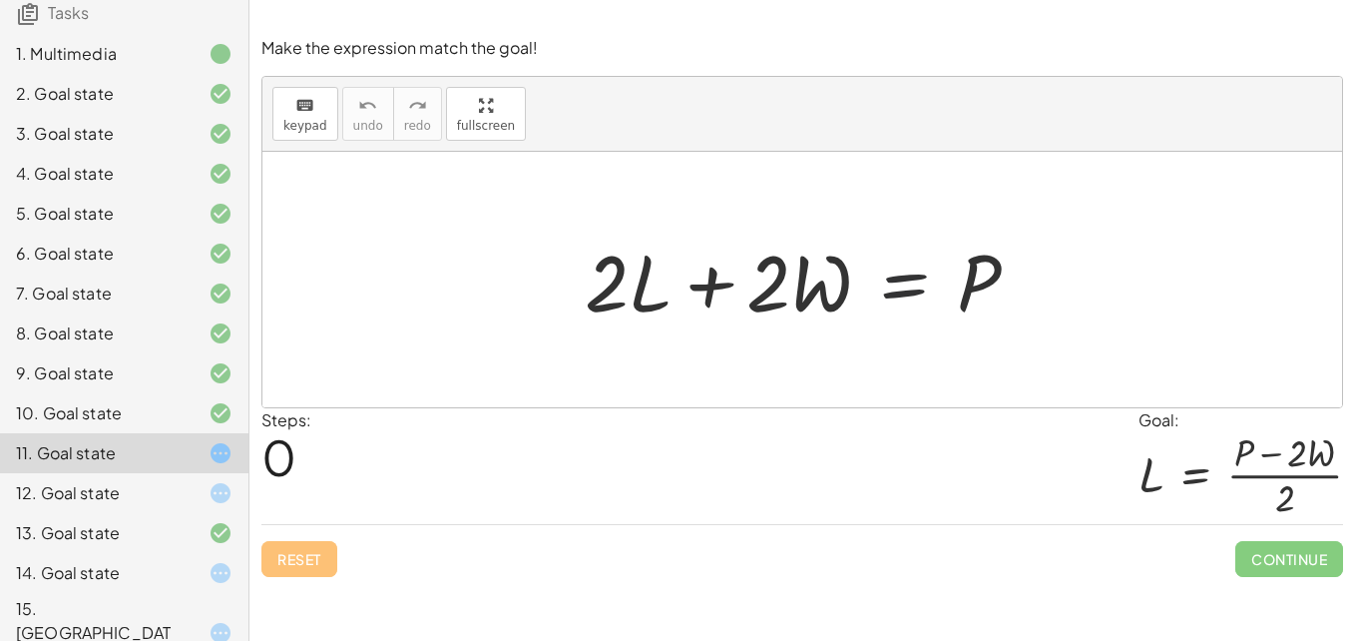
click at [910, 280] on div at bounding box center [810, 279] width 470 height 103
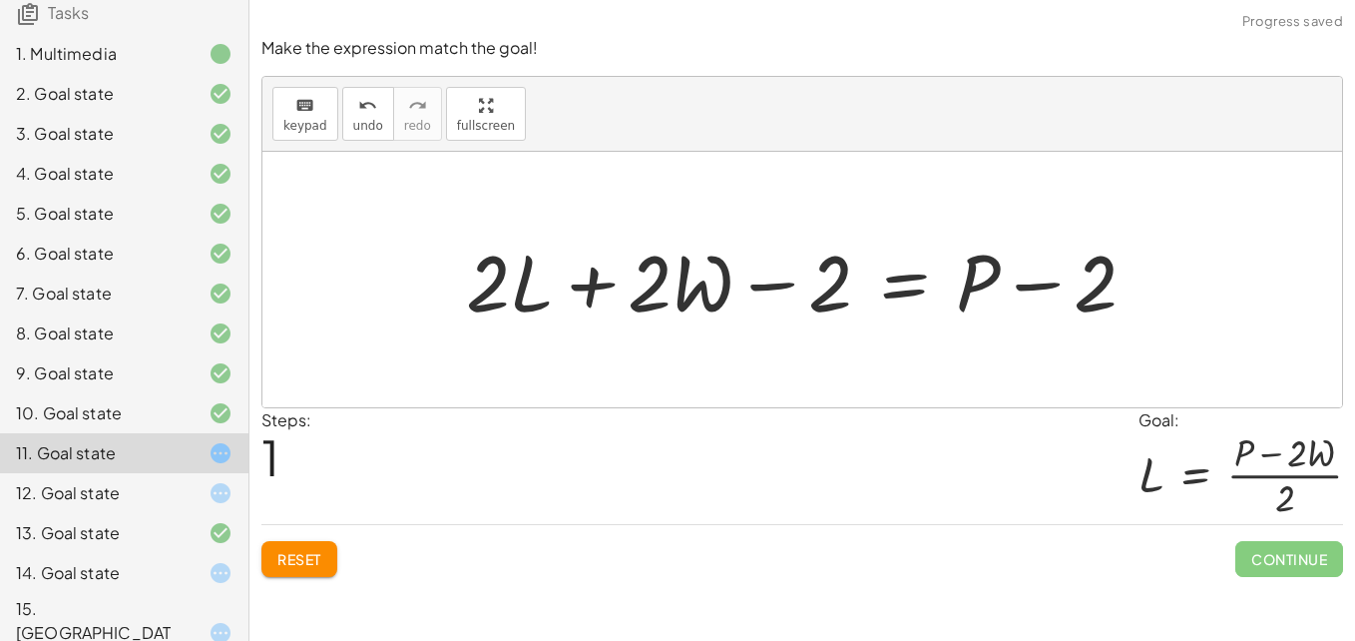
click at [1012, 288] on div at bounding box center [809, 279] width 706 height 103
click at [755, 301] on div at bounding box center [809, 279] width 706 height 103
click at [577, 271] on div at bounding box center [809, 279] width 706 height 103
drag, startPoint x: 812, startPoint y: 270, endPoint x: 503, endPoint y: 273, distance: 309.3
click at [503, 273] on div at bounding box center [809, 279] width 706 height 103
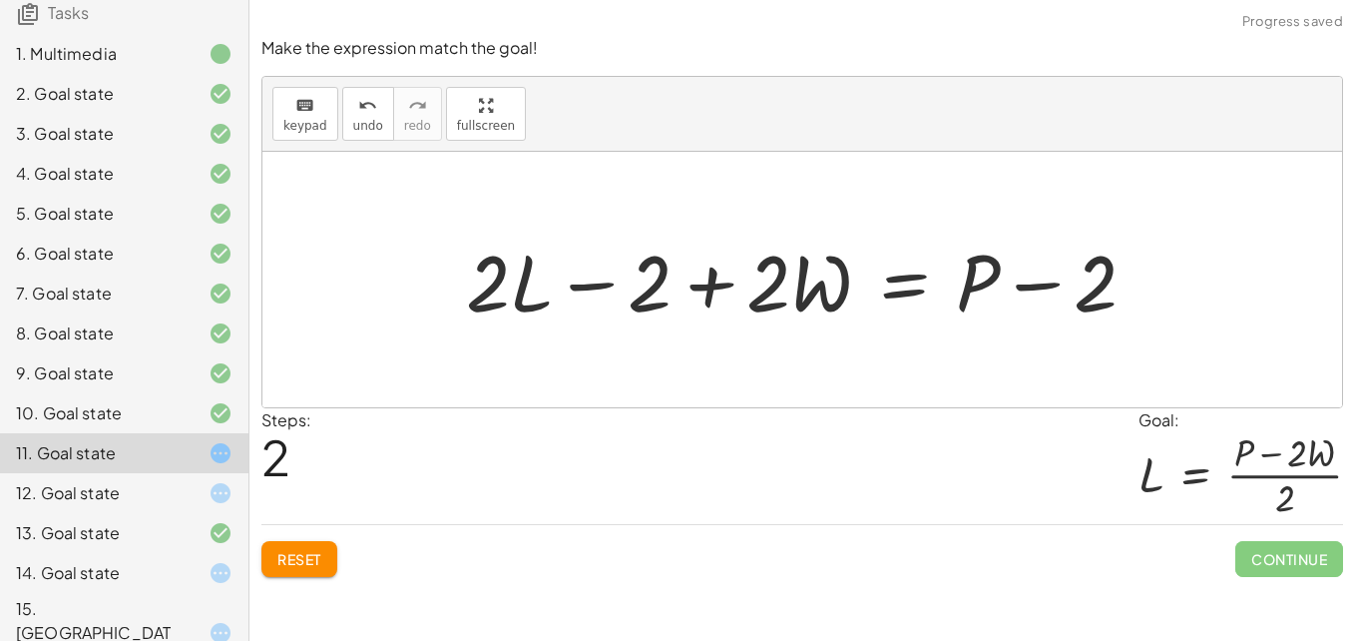
click at [511, 273] on div at bounding box center [809, 279] width 706 height 103
drag, startPoint x: 613, startPoint y: 276, endPoint x: 490, endPoint y: 288, distance: 123.3
click at [490, 288] on div at bounding box center [809, 279] width 706 height 103
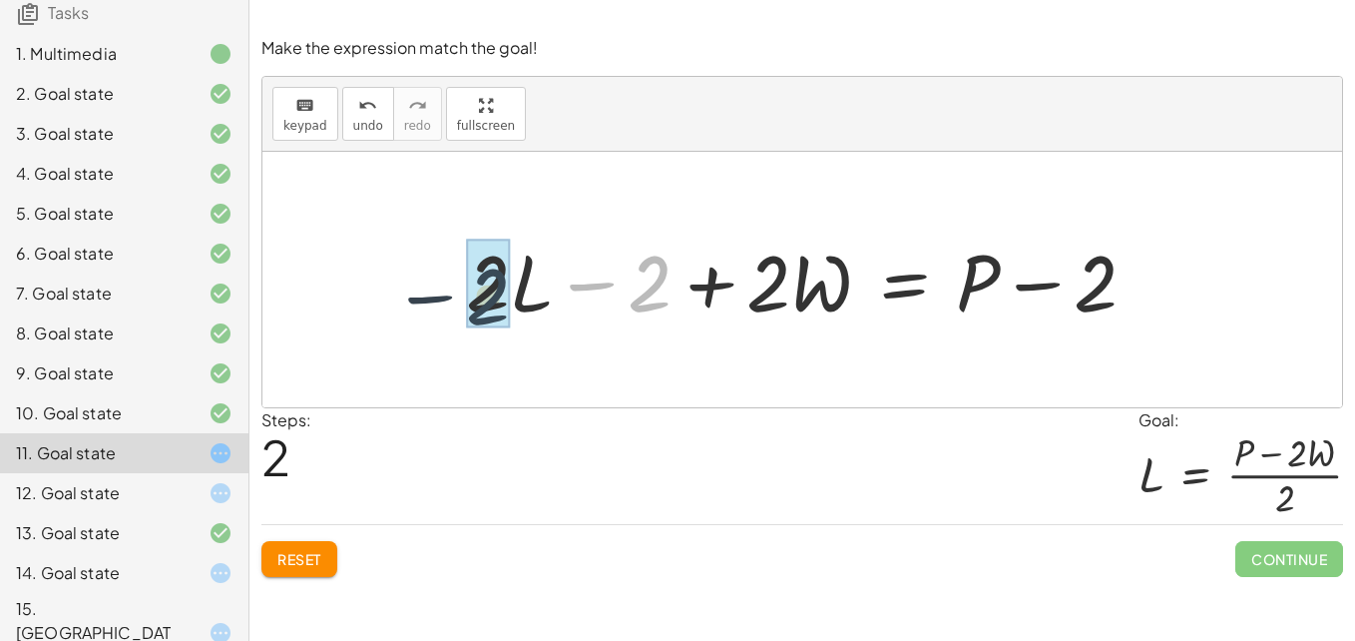
drag, startPoint x: 633, startPoint y: 283, endPoint x: 456, endPoint y: 291, distance: 176.8
click at [456, 291] on div at bounding box center [809, 279] width 706 height 103
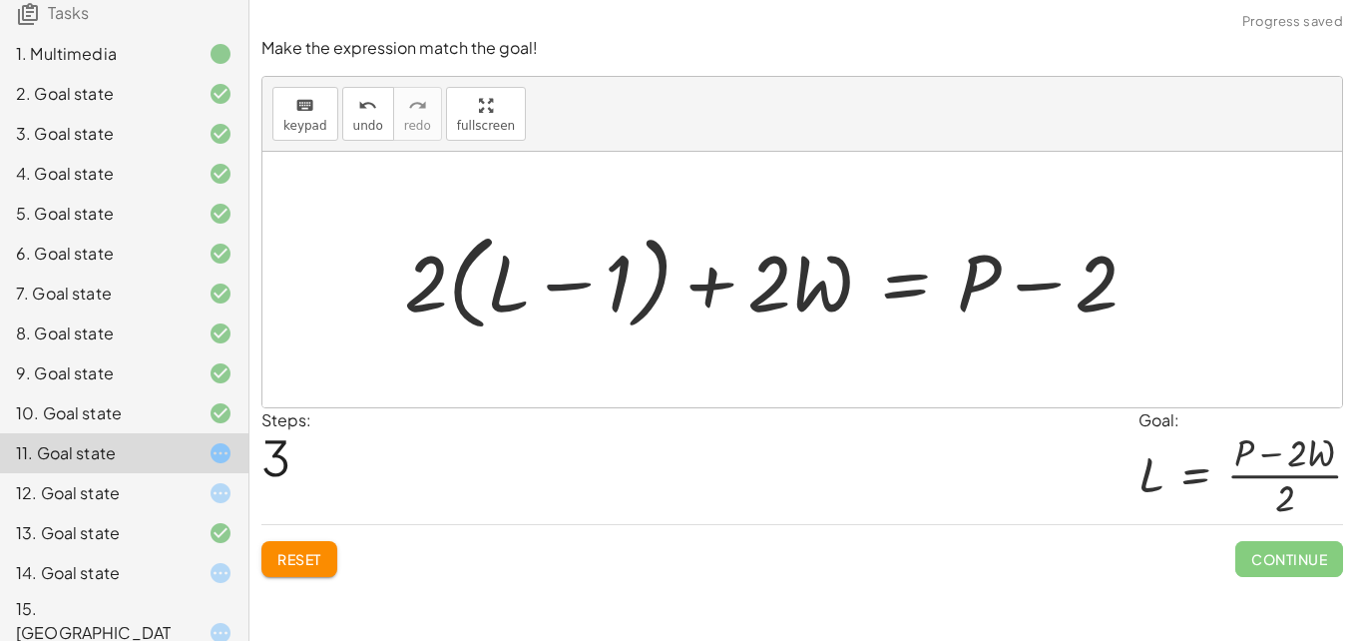
click at [575, 267] on div at bounding box center [778, 279] width 769 height 115
click at [1027, 288] on div at bounding box center [778, 279] width 769 height 115
click at [295, 557] on span "Reset" at bounding box center [299, 559] width 44 height 18
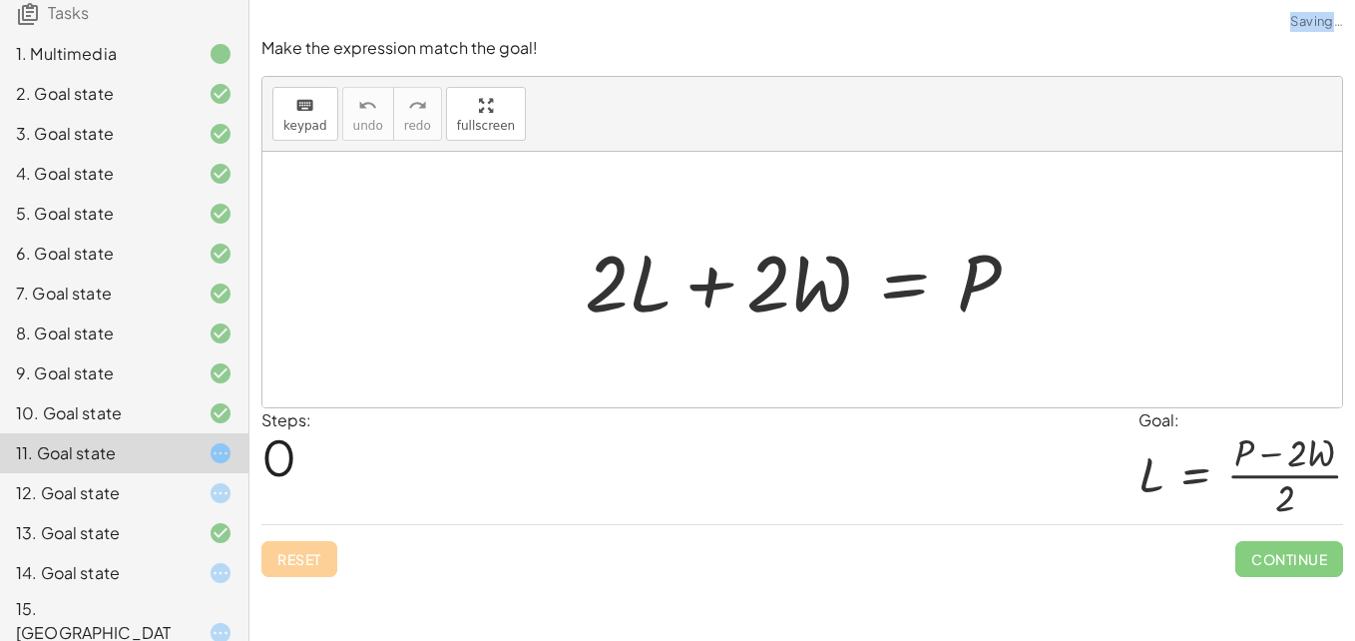
click at [295, 557] on div "Reset Continue" at bounding box center [802, 550] width 1082 height 53
click at [909, 285] on div at bounding box center [810, 279] width 470 height 103
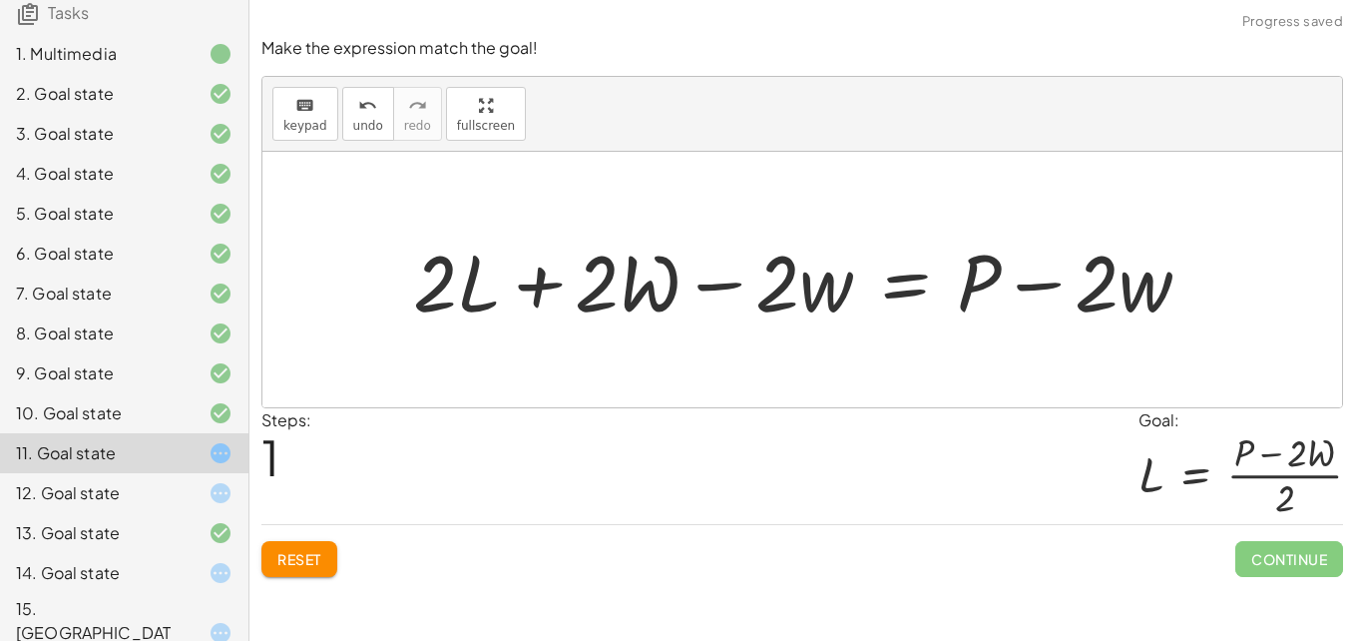
click at [754, 268] on div at bounding box center [810, 279] width 814 height 103
click at [707, 285] on div at bounding box center [810, 279] width 814 height 103
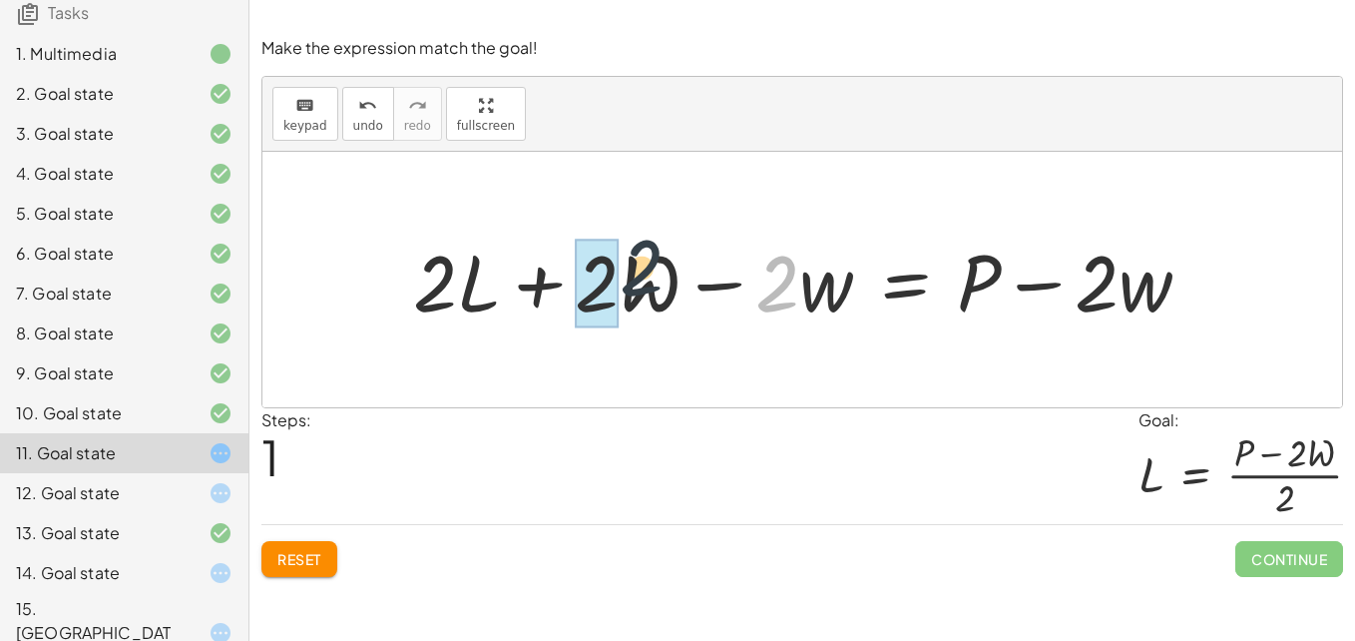
drag, startPoint x: 798, startPoint y: 298, endPoint x: 602, endPoint y: 283, distance: 197.1
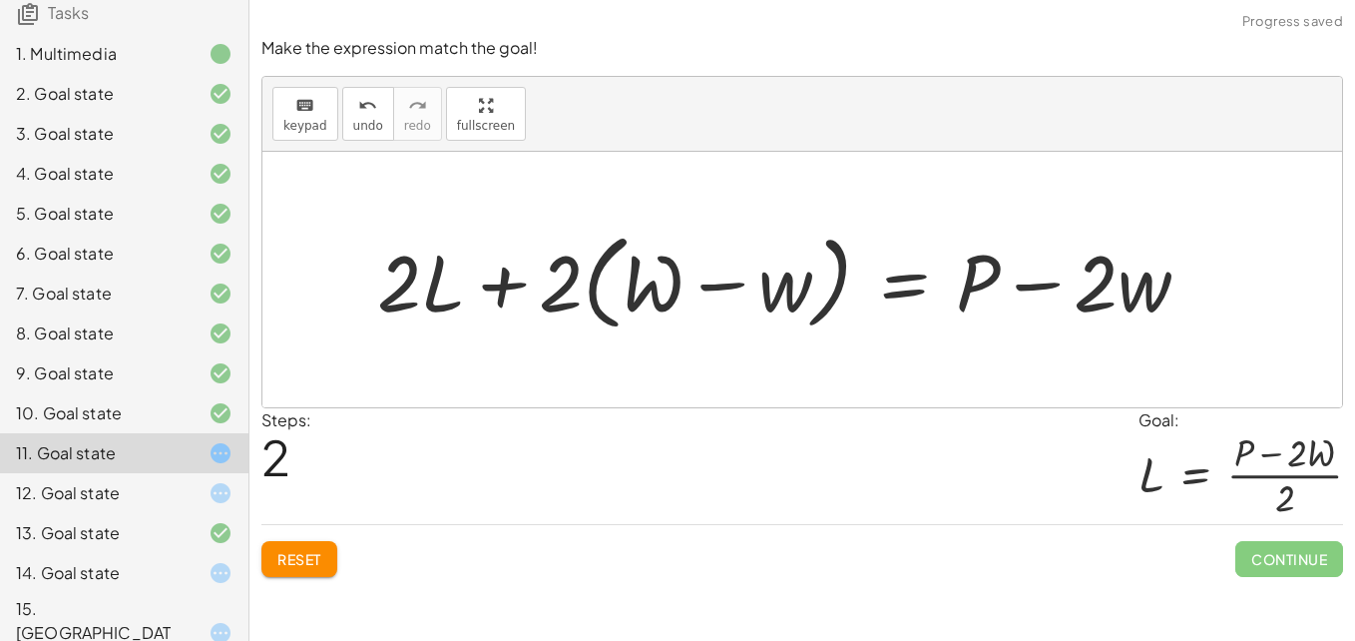
click at [730, 281] on div at bounding box center [791, 279] width 849 height 115
click at [636, 281] on div at bounding box center [791, 279] width 849 height 115
drag, startPoint x: 548, startPoint y: 280, endPoint x: 634, endPoint y: 289, distance: 86.3
click at [634, 289] on div at bounding box center [791, 279] width 849 height 115
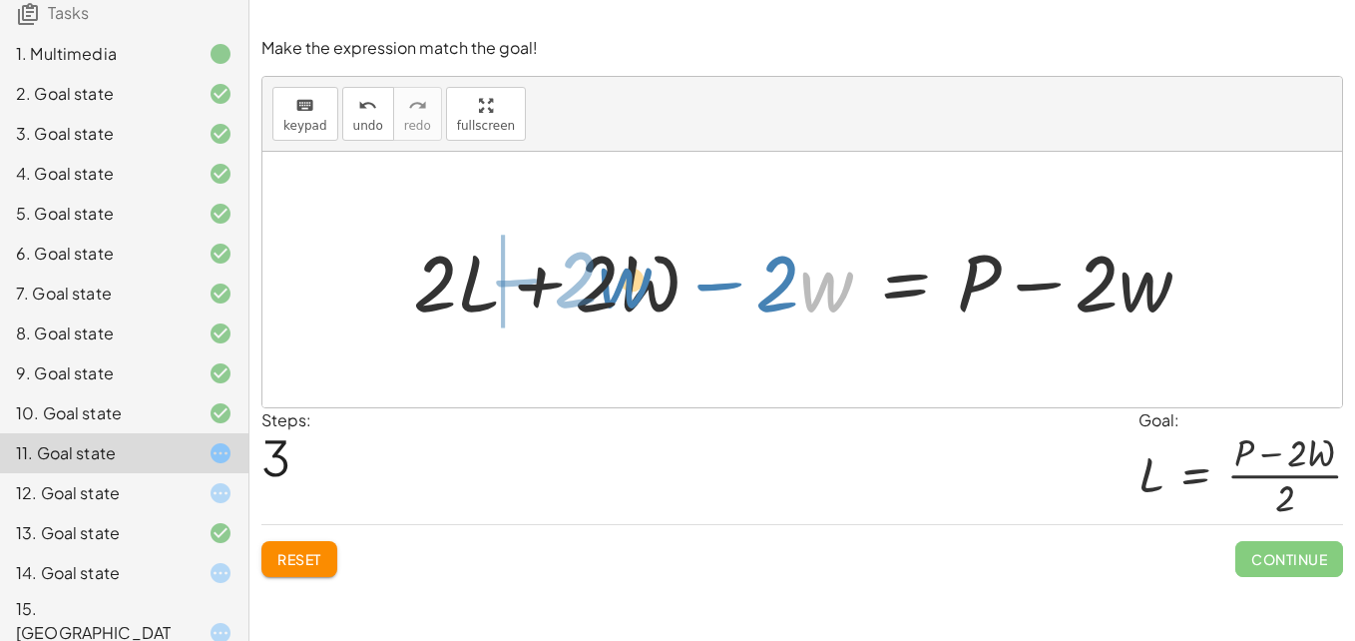
drag, startPoint x: 825, startPoint y: 286, endPoint x: 612, endPoint y: 281, distance: 213.6
click at [612, 281] on div at bounding box center [810, 279] width 814 height 103
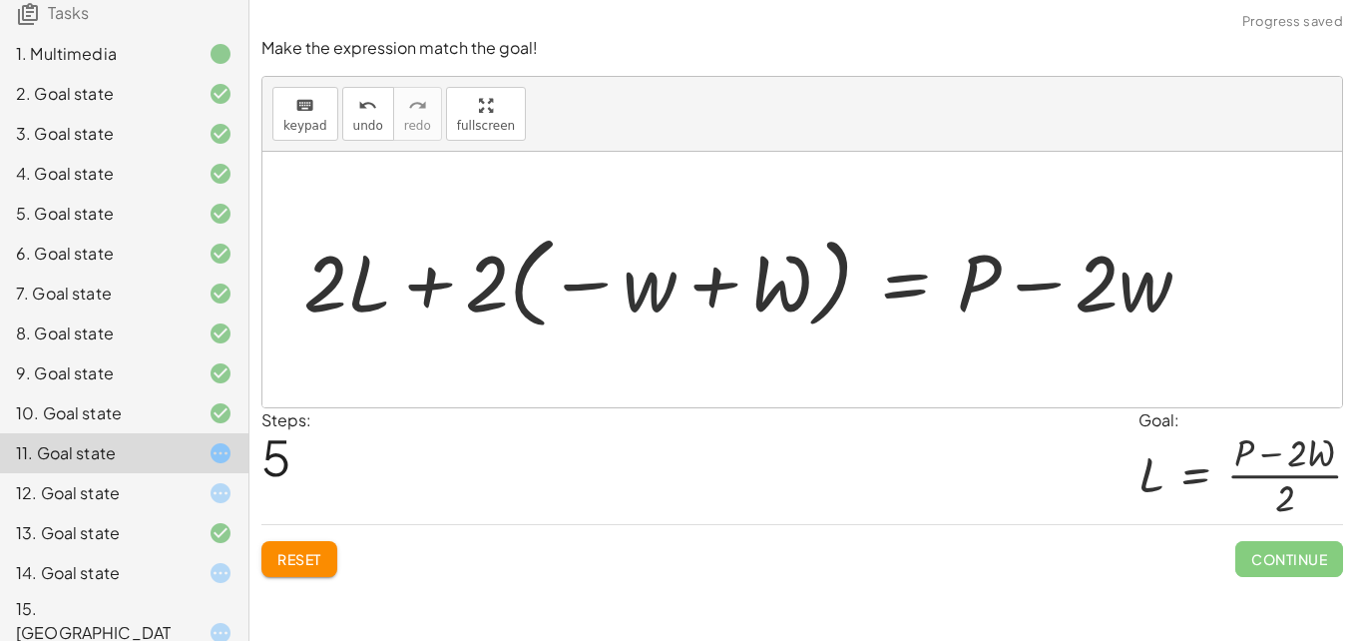
click at [672, 278] on div at bounding box center [755, 279] width 924 height 111
click at [486, 290] on div at bounding box center [755, 279] width 924 height 111
click at [405, 272] on div at bounding box center [755, 279] width 924 height 111
drag, startPoint x: 491, startPoint y: 282, endPoint x: 616, endPoint y: 300, distance: 126.0
click at [616, 300] on div at bounding box center [755, 279] width 924 height 111
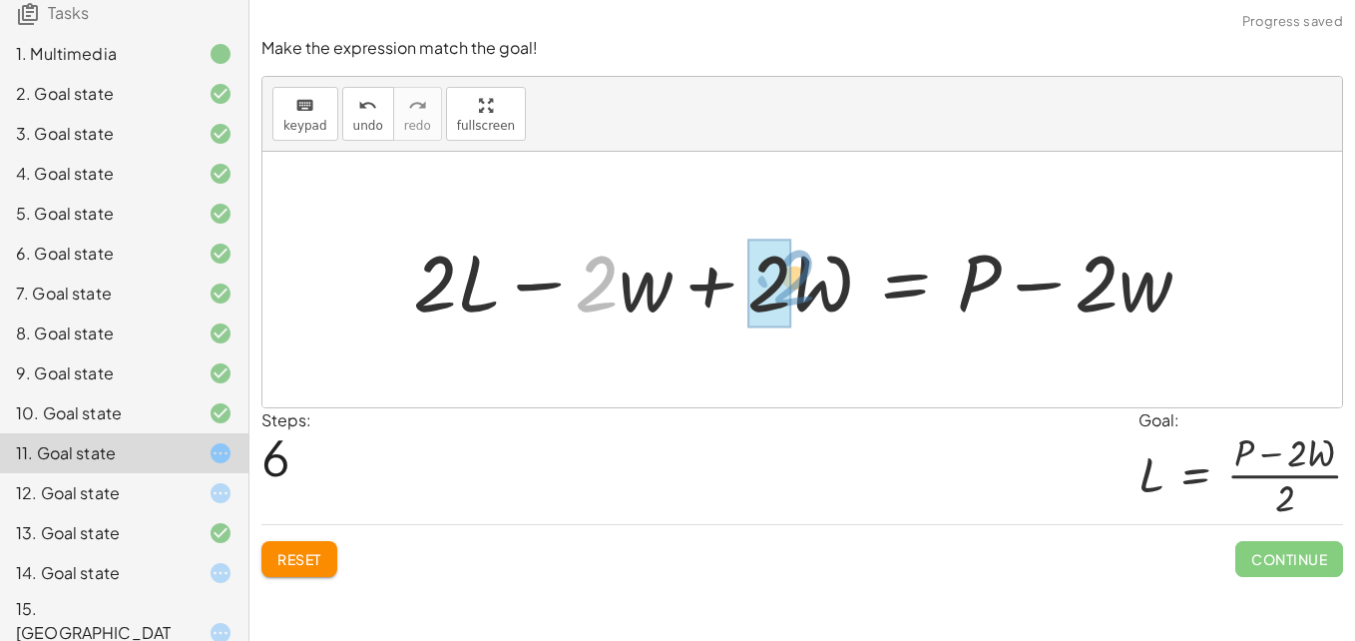
drag, startPoint x: 588, startPoint y: 291, endPoint x: 783, endPoint y: 285, distance: 195.6
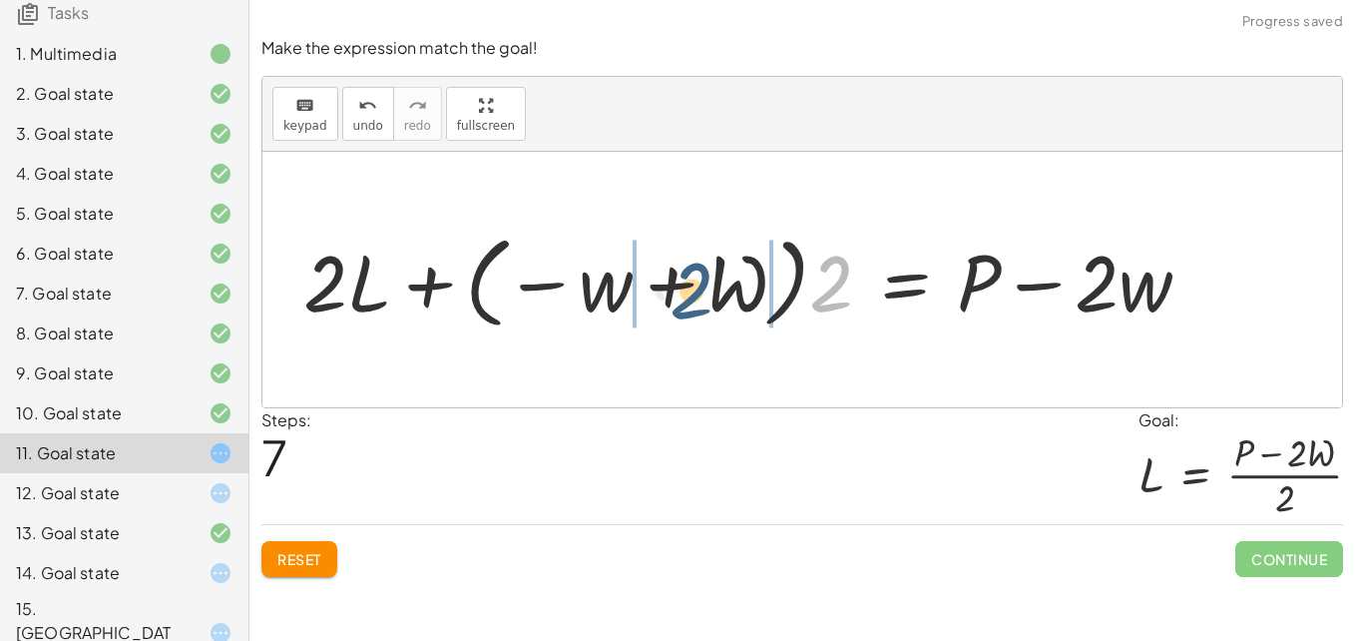
drag, startPoint x: 831, startPoint y: 273, endPoint x: 654, endPoint y: 281, distance: 177.8
click at [654, 281] on div at bounding box center [755, 279] width 924 height 111
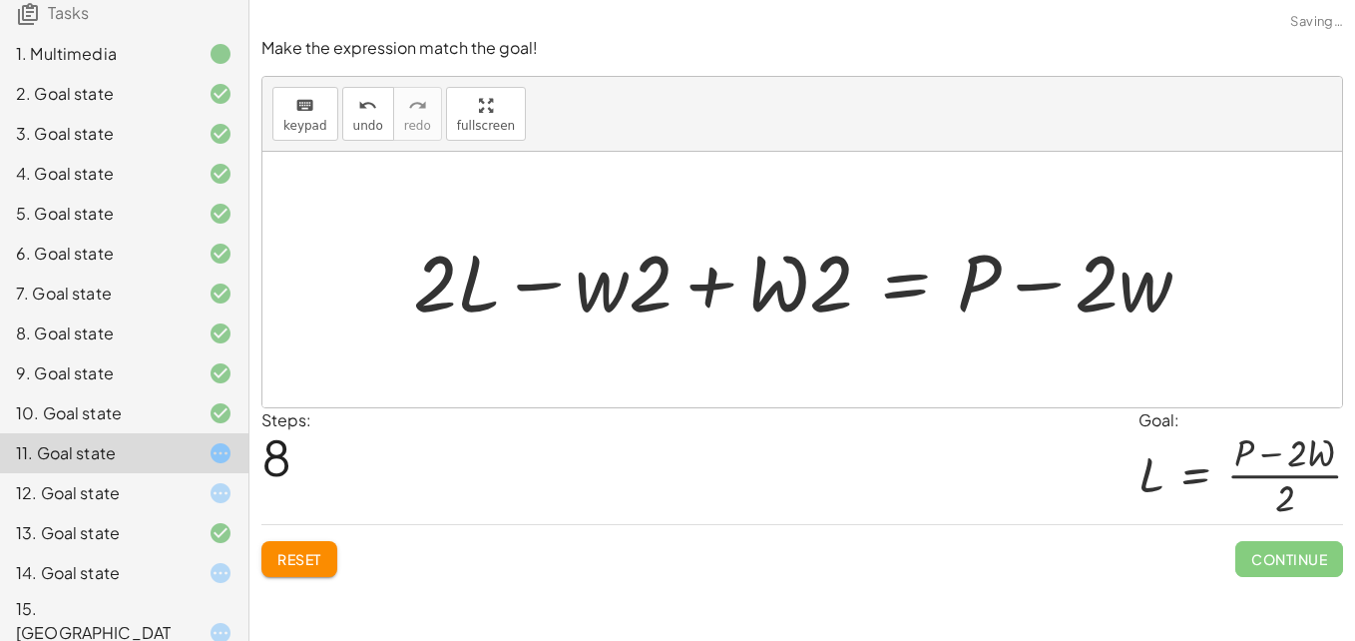
click at [718, 291] on div at bounding box center [810, 279] width 814 height 103
click at [801, 286] on div at bounding box center [810, 279] width 814 height 103
click at [755, 285] on div at bounding box center [810, 279] width 814 height 103
click at [529, 291] on div at bounding box center [810, 279] width 814 height 103
drag, startPoint x: 529, startPoint y: 291, endPoint x: 666, endPoint y: 274, distance: 138.7
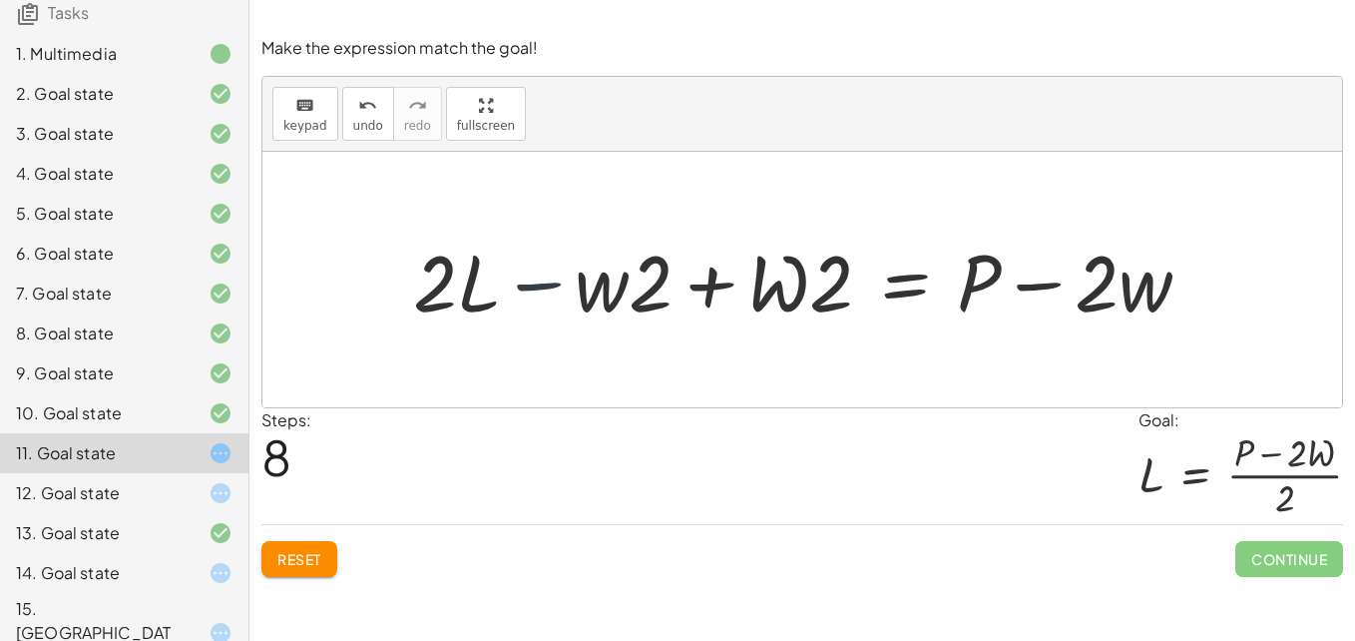
click at [666, 274] on div at bounding box center [810, 279] width 814 height 103
drag, startPoint x: 666, startPoint y: 274, endPoint x: 728, endPoint y: 274, distance: 61.9
click at [728, 274] on div at bounding box center [810, 279] width 814 height 103
drag, startPoint x: 531, startPoint y: 281, endPoint x: 680, endPoint y: 280, distance: 149.7
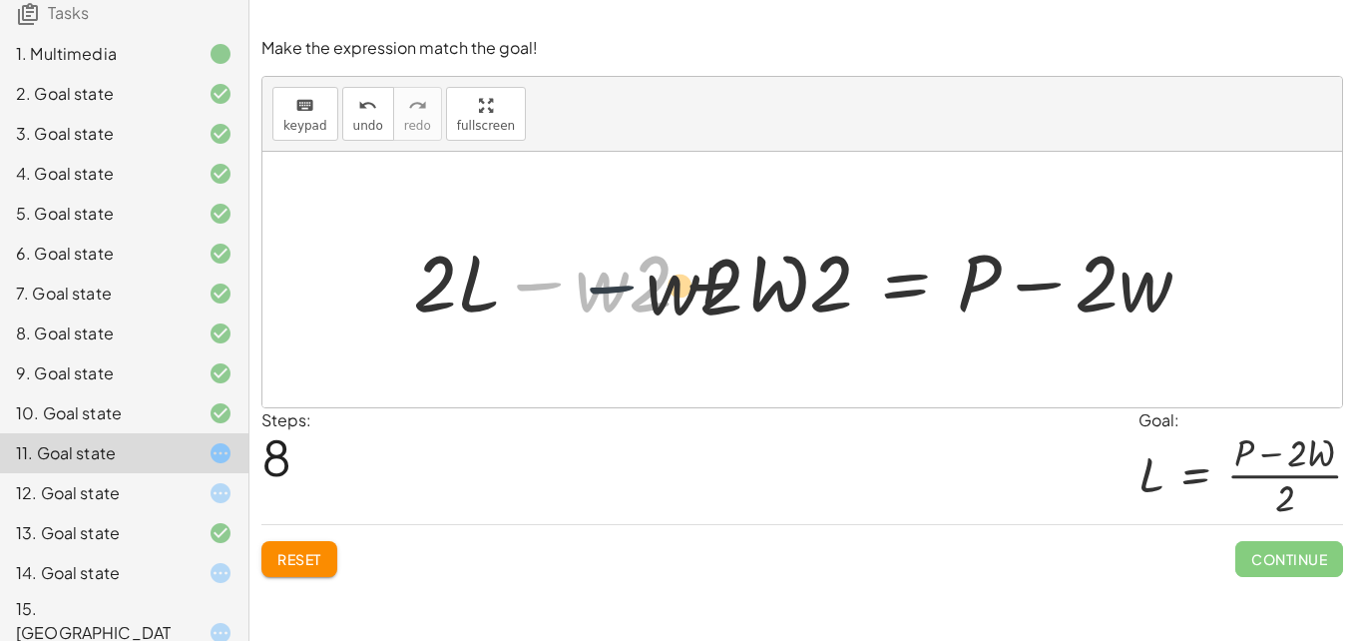
click at [680, 280] on div at bounding box center [810, 279] width 814 height 103
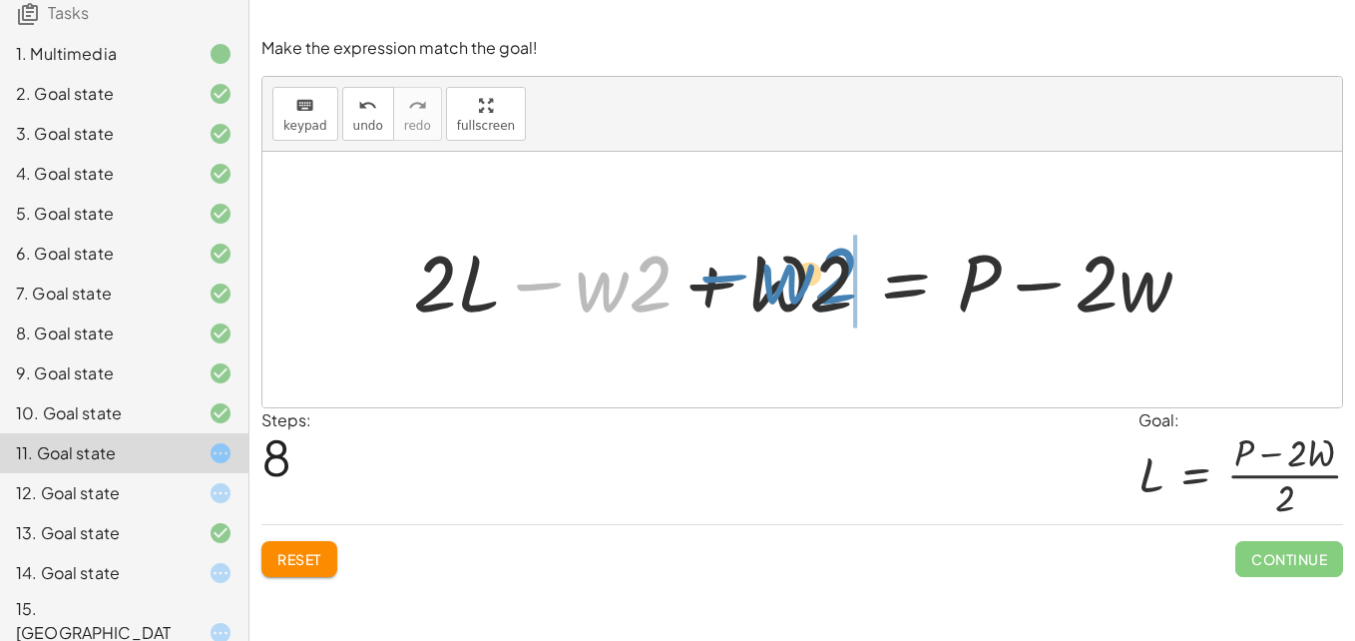
drag, startPoint x: 543, startPoint y: 283, endPoint x: 734, endPoint y: 276, distance: 191.7
click at [734, 276] on div at bounding box center [810, 279] width 814 height 103
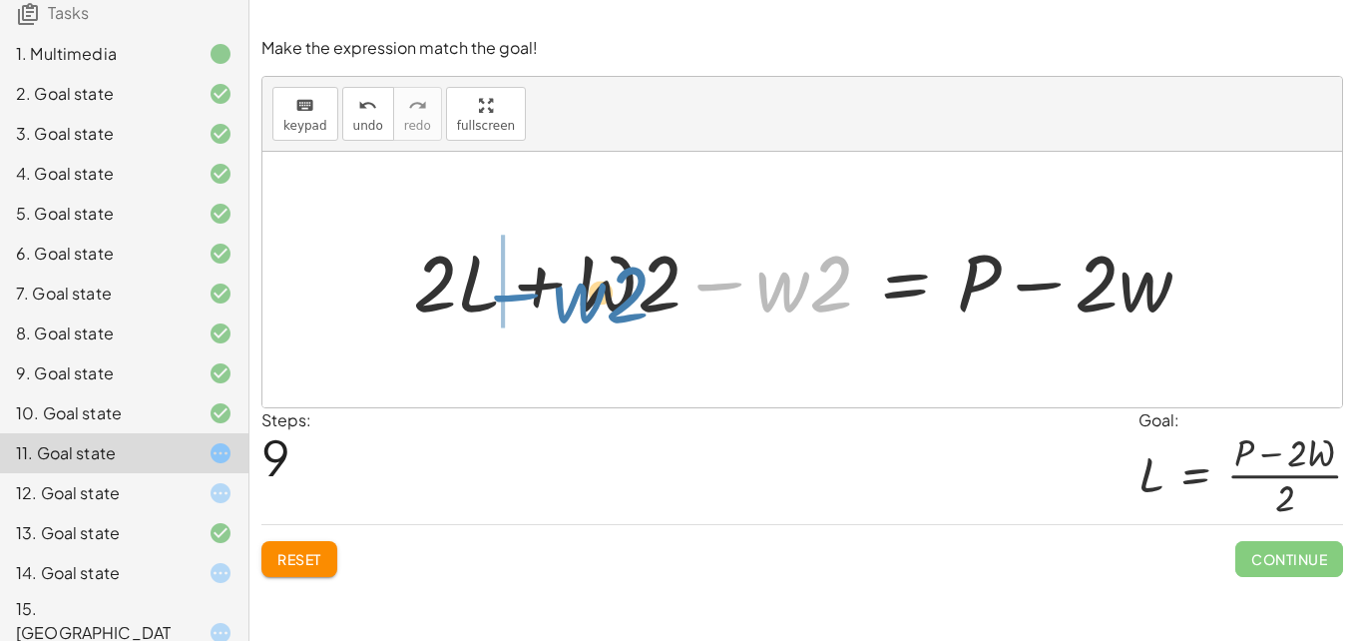
drag, startPoint x: 720, startPoint y: 289, endPoint x: 515, endPoint y: 296, distance: 205.6
click at [515, 296] on div at bounding box center [810, 279] width 814 height 103
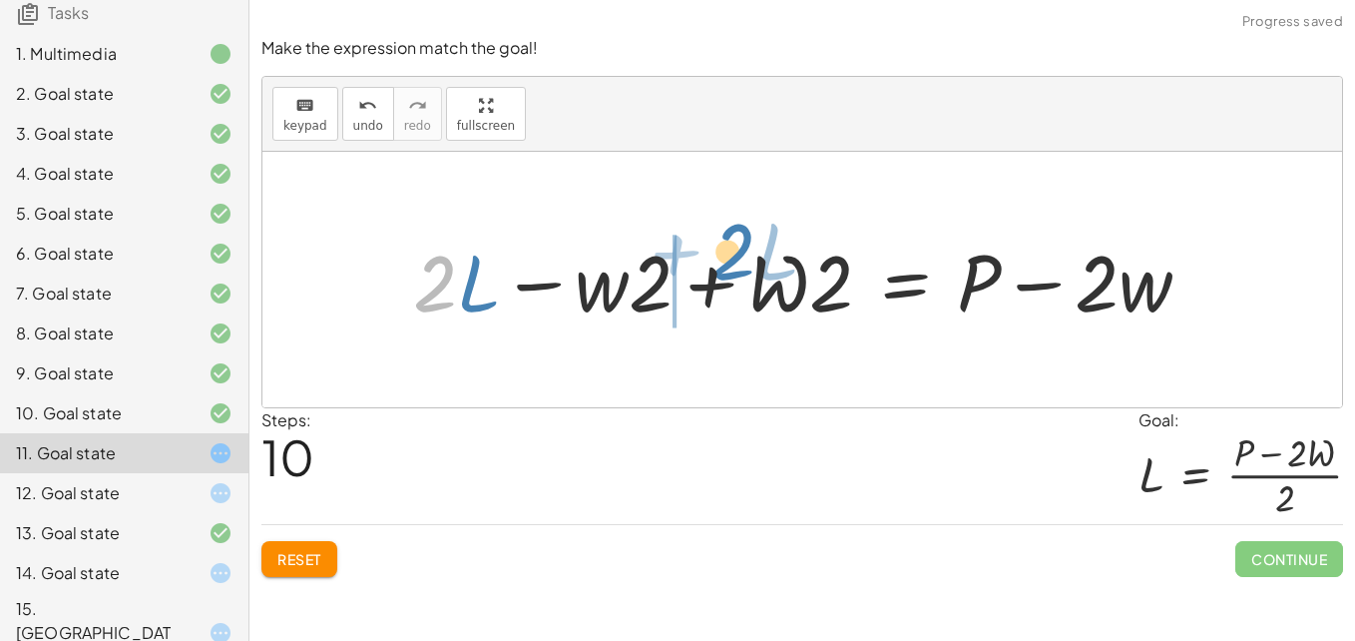
drag, startPoint x: 433, startPoint y: 288, endPoint x: 943, endPoint y: 262, distance: 510.5
click at [943, 262] on div at bounding box center [810, 279] width 814 height 103
click at [665, 266] on div at bounding box center [810, 279] width 814 height 103
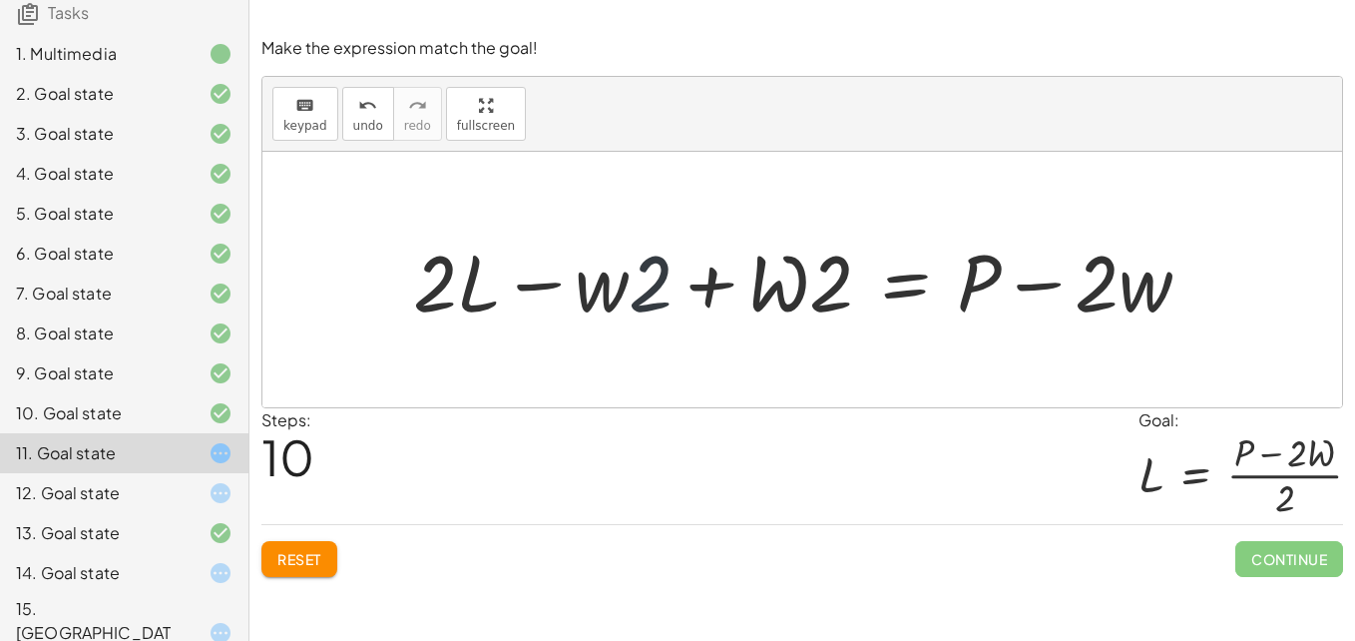
click at [665, 266] on div at bounding box center [810, 279] width 814 height 103
click at [301, 544] on button "Reset" at bounding box center [299, 559] width 76 height 36
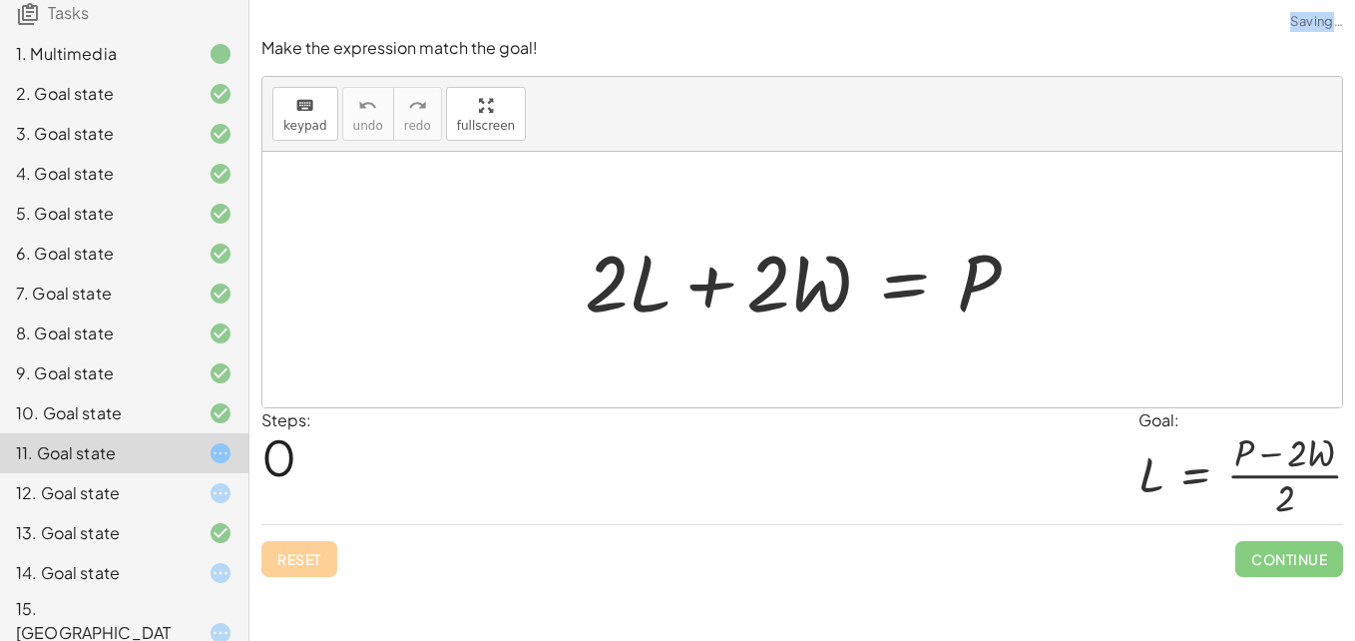
click at [301, 544] on div "Reset Continue" at bounding box center [802, 550] width 1082 height 53
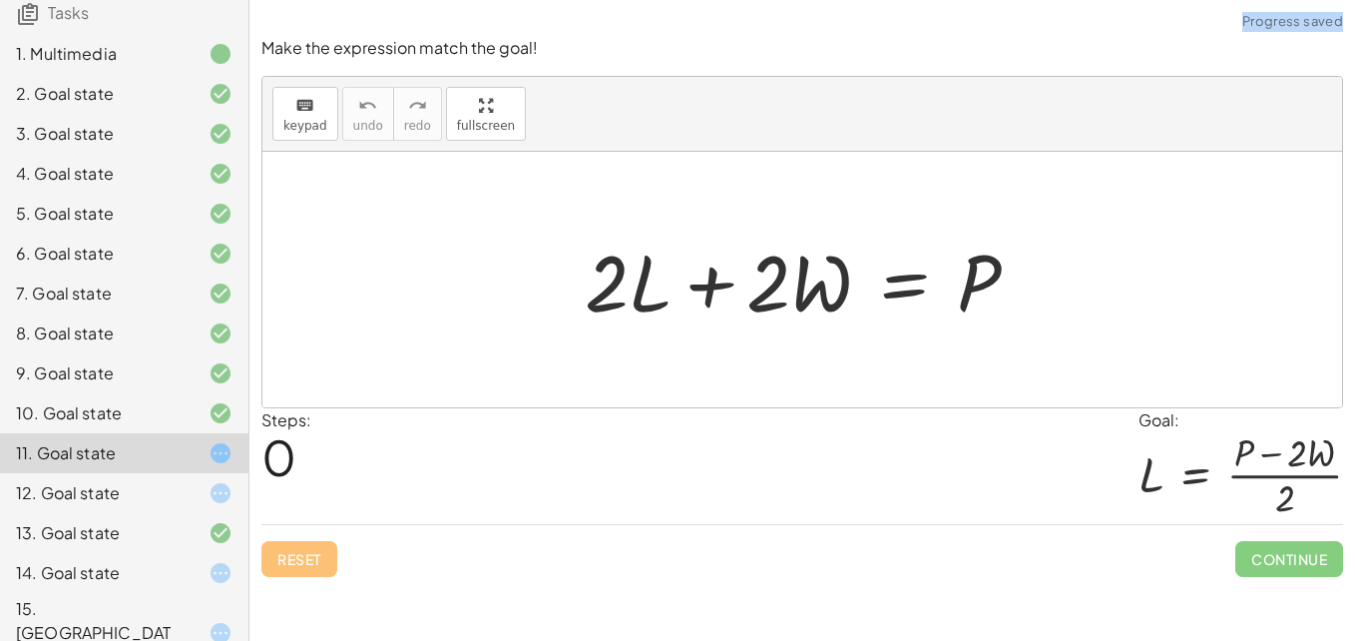
click at [301, 544] on div "Reset Continue" at bounding box center [802, 550] width 1082 height 53
drag, startPoint x: 301, startPoint y: 544, endPoint x: 913, endPoint y: 278, distance: 666.7
click at [0, 0] on div "Make the expression match the goal! keyboard keypad undo undo redo redo fullscr…" at bounding box center [0, 0] width 0 height 0
click at [913, 278] on div at bounding box center [810, 279] width 470 height 103
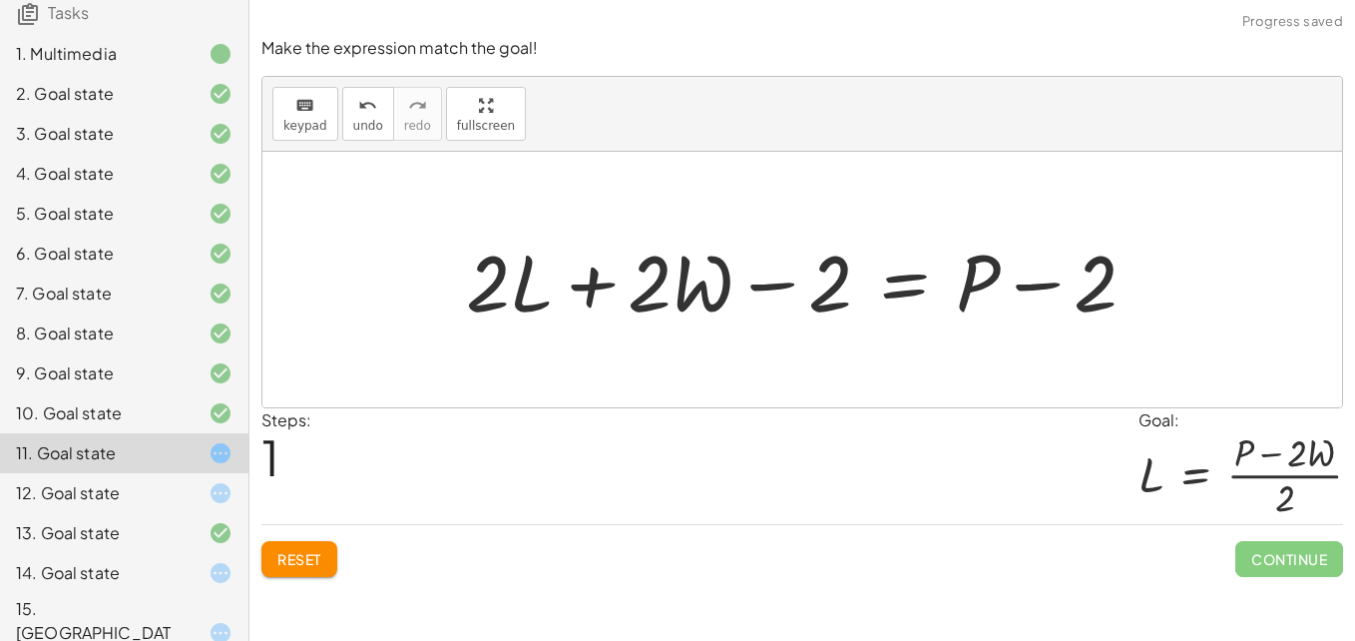
click at [826, 285] on div at bounding box center [809, 279] width 706 height 103
drag, startPoint x: 814, startPoint y: 283, endPoint x: 627, endPoint y: 284, distance: 187.6
click at [627, 284] on div at bounding box center [809, 279] width 706 height 103
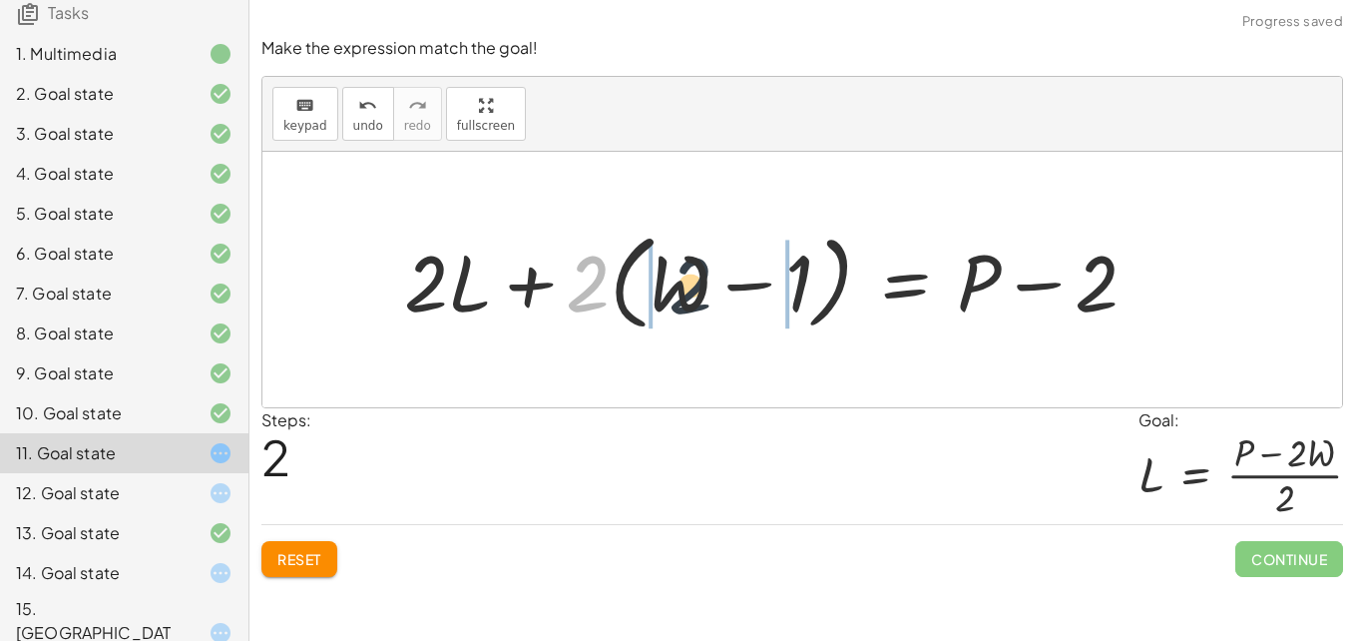
drag, startPoint x: 582, startPoint y: 283, endPoint x: 690, endPoint y: 287, distance: 108.8
click at [690, 287] on div at bounding box center [778, 279] width 769 height 115
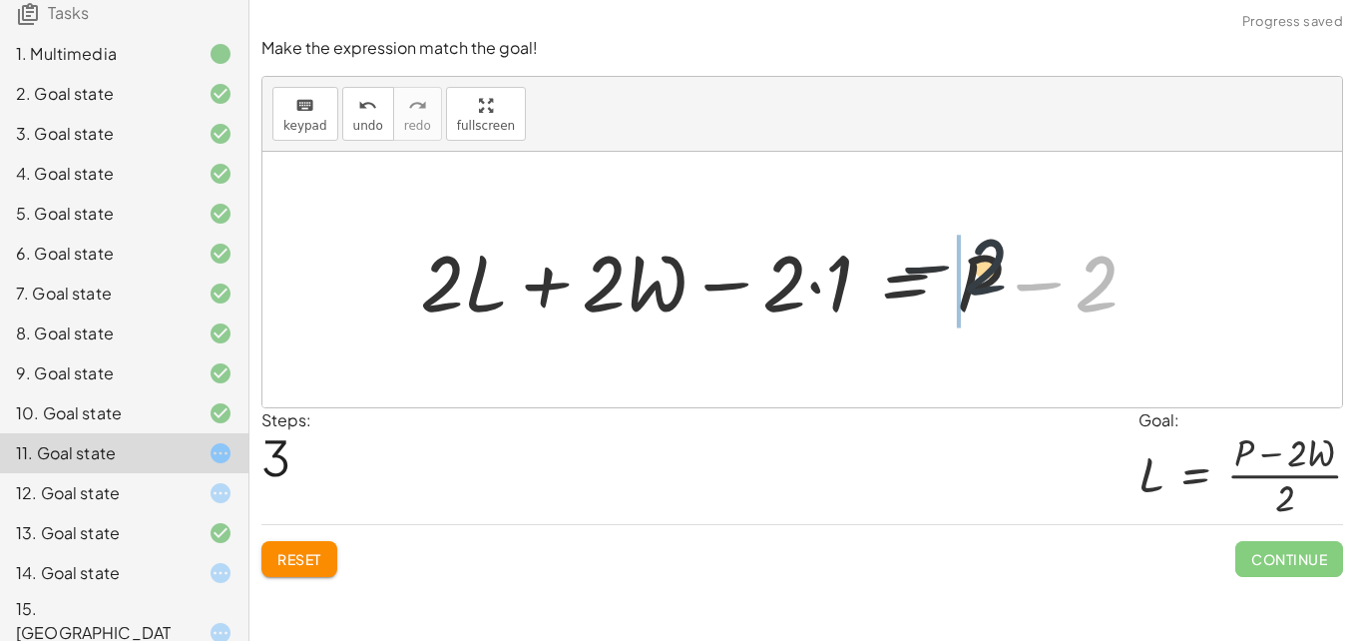
drag, startPoint x: 1094, startPoint y: 281, endPoint x: 945, endPoint y: 267, distance: 149.3
click at [945, 267] on div at bounding box center [786, 279] width 753 height 103
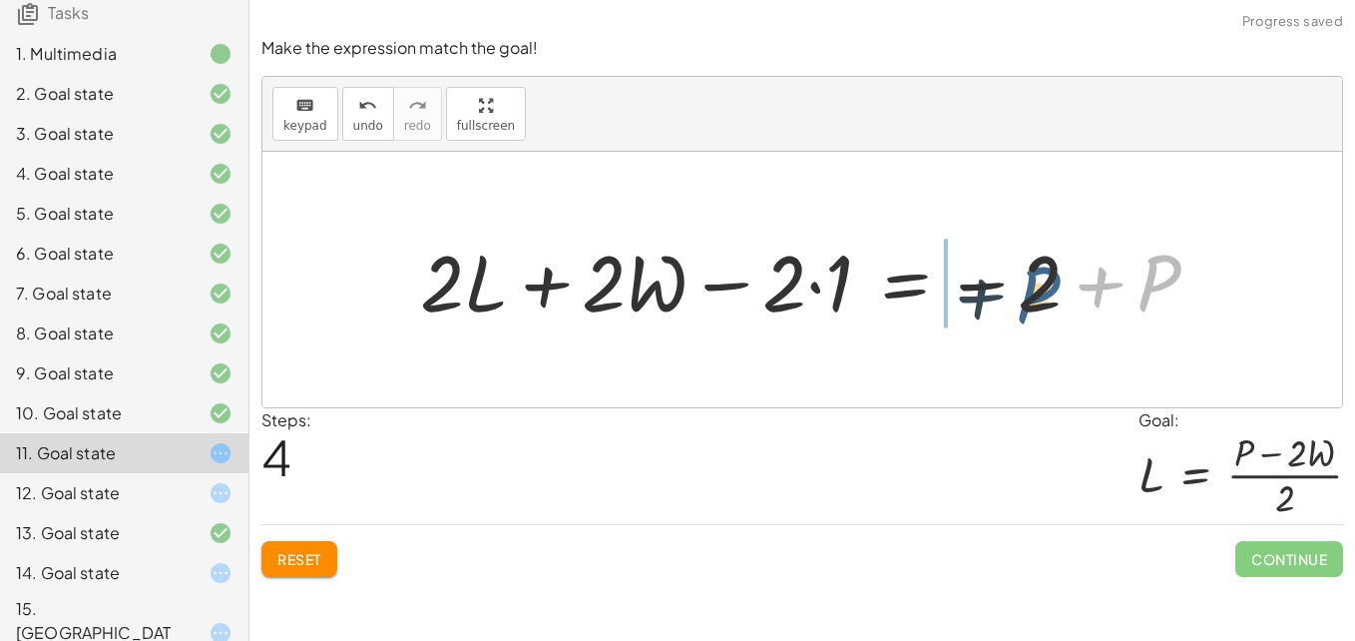
drag, startPoint x: 1144, startPoint y: 261, endPoint x: 1012, endPoint y: 272, distance: 133.2
click at [1012, 272] on div at bounding box center [817, 279] width 814 height 103
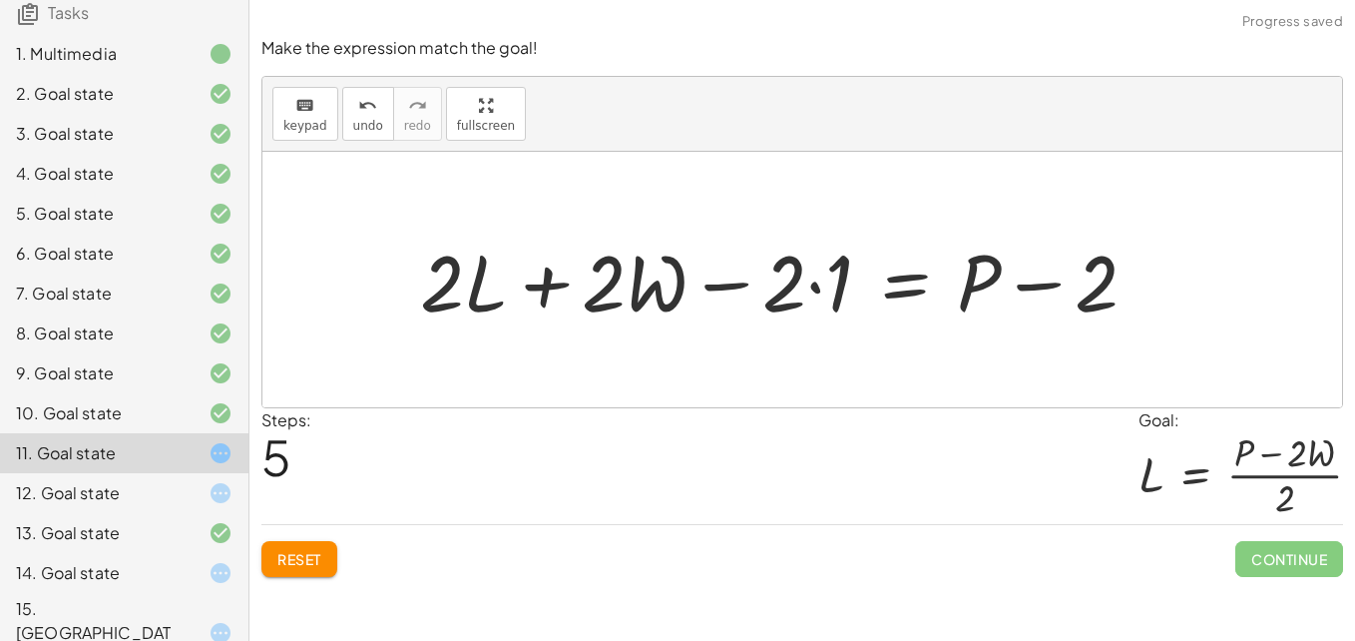
click at [911, 279] on div at bounding box center [786, 279] width 753 height 103
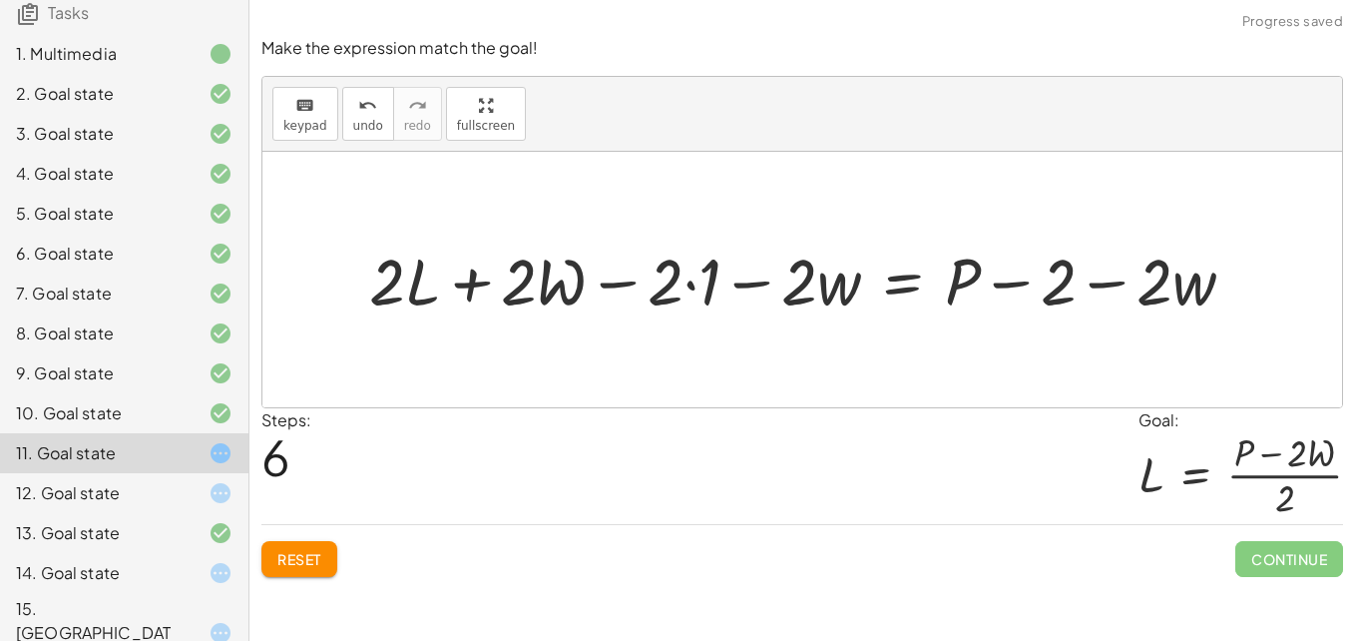
click at [792, 290] on div at bounding box center [810, 278] width 902 height 85
click at [588, 287] on div at bounding box center [810, 278] width 902 height 85
click at [627, 281] on div at bounding box center [810, 278] width 902 height 85
click at [1023, 286] on div at bounding box center [810, 278] width 902 height 85
click at [1102, 284] on div at bounding box center [810, 278] width 902 height 85
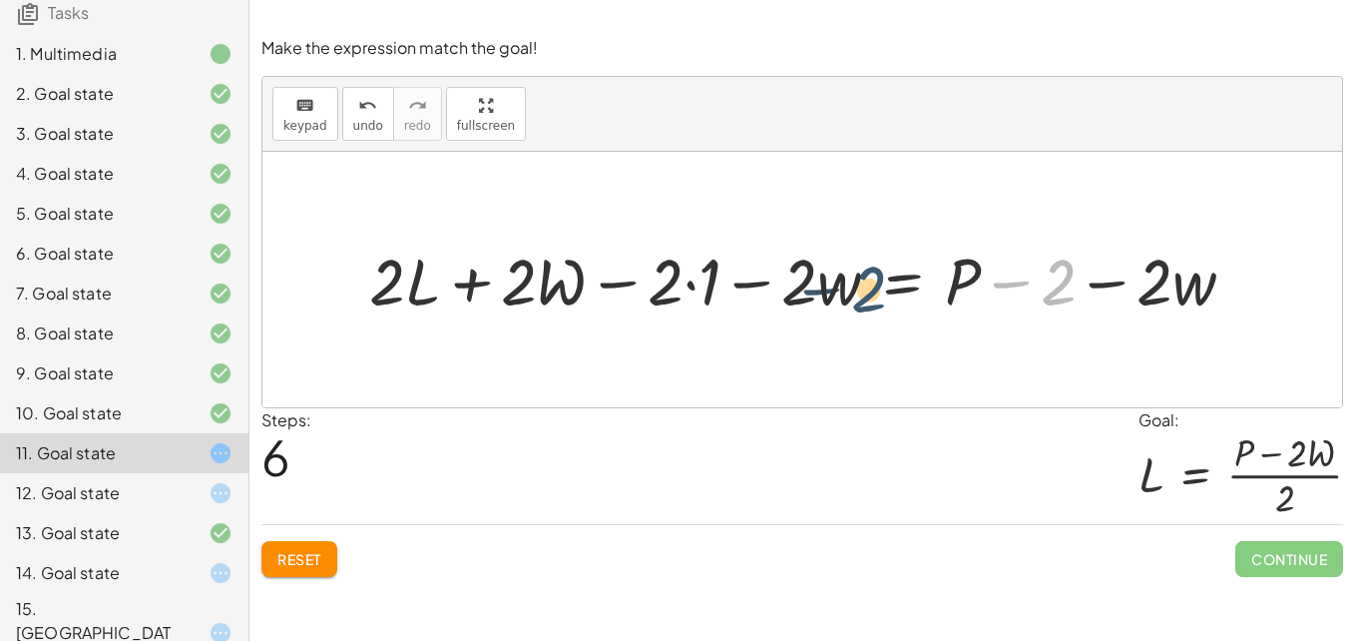
drag, startPoint x: 1064, startPoint y: 288, endPoint x: 836, endPoint y: 298, distance: 227.7
click at [836, 298] on div at bounding box center [810, 278] width 902 height 85
click at [316, 551] on span "Reset" at bounding box center [299, 559] width 44 height 18
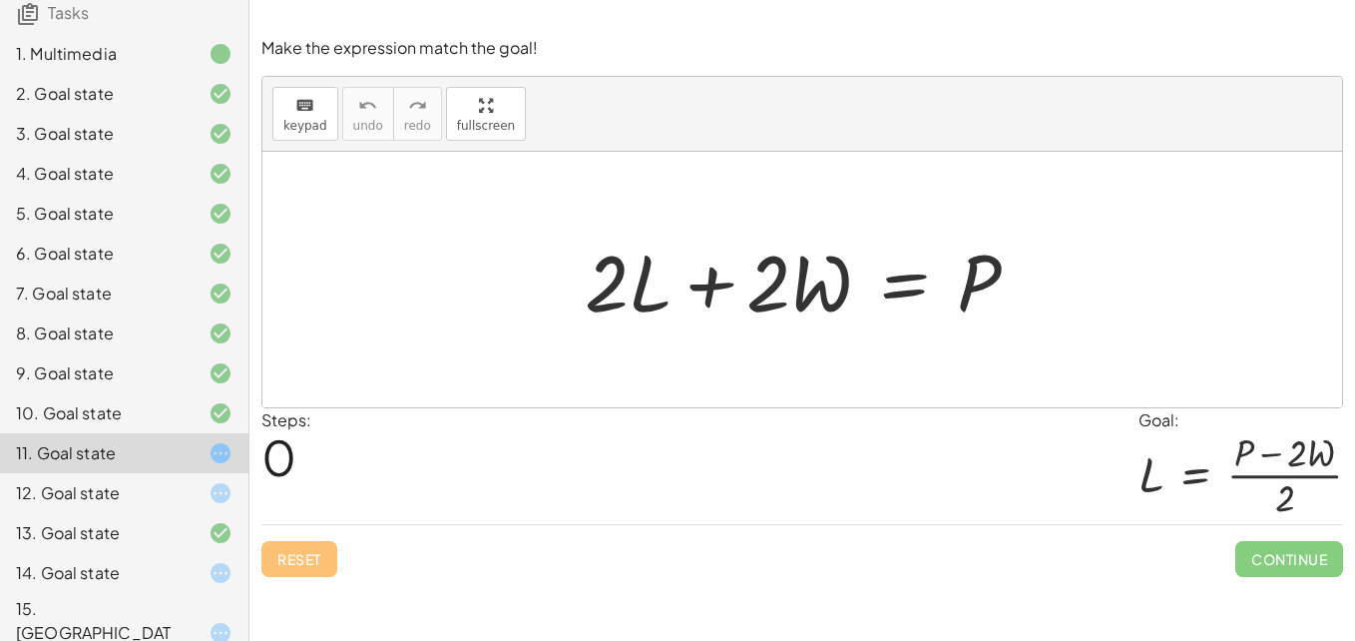
click at [907, 280] on div at bounding box center [810, 279] width 470 height 103
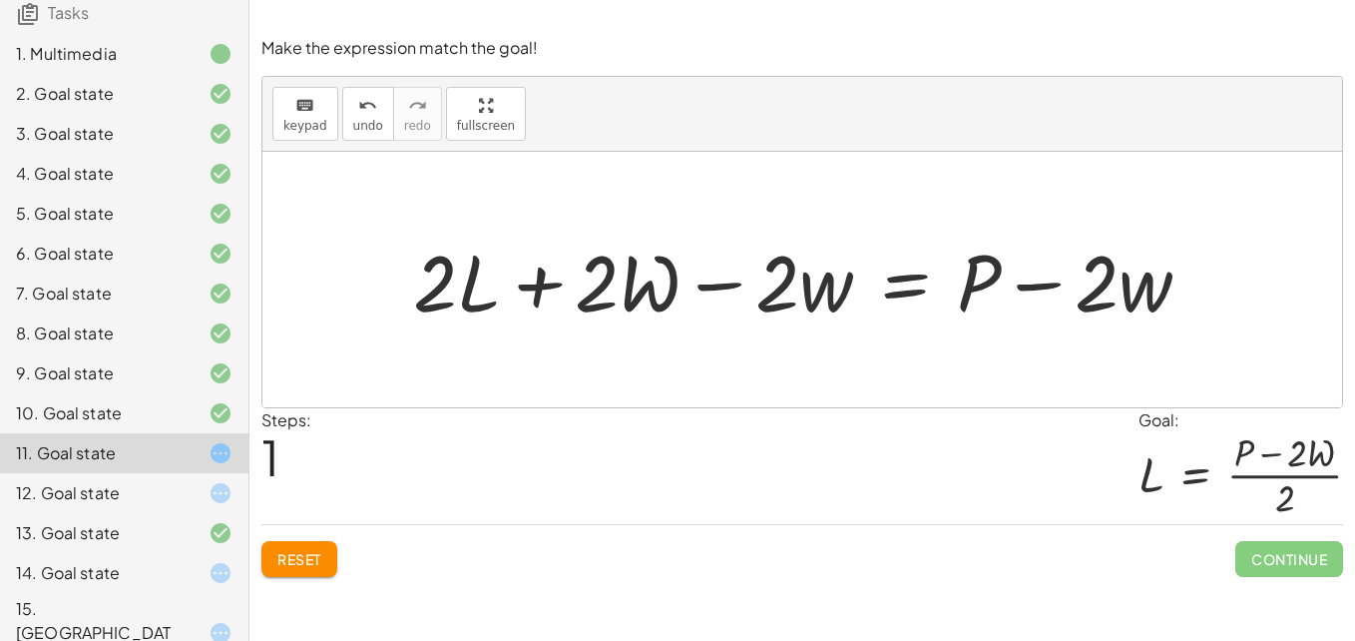
click at [727, 285] on div at bounding box center [810, 279] width 814 height 103
click at [639, 298] on div at bounding box center [810, 279] width 814 height 103
drag, startPoint x: 639, startPoint y: 298, endPoint x: 629, endPoint y: 301, distance: 10.4
click at [629, 301] on div at bounding box center [810, 279] width 814 height 103
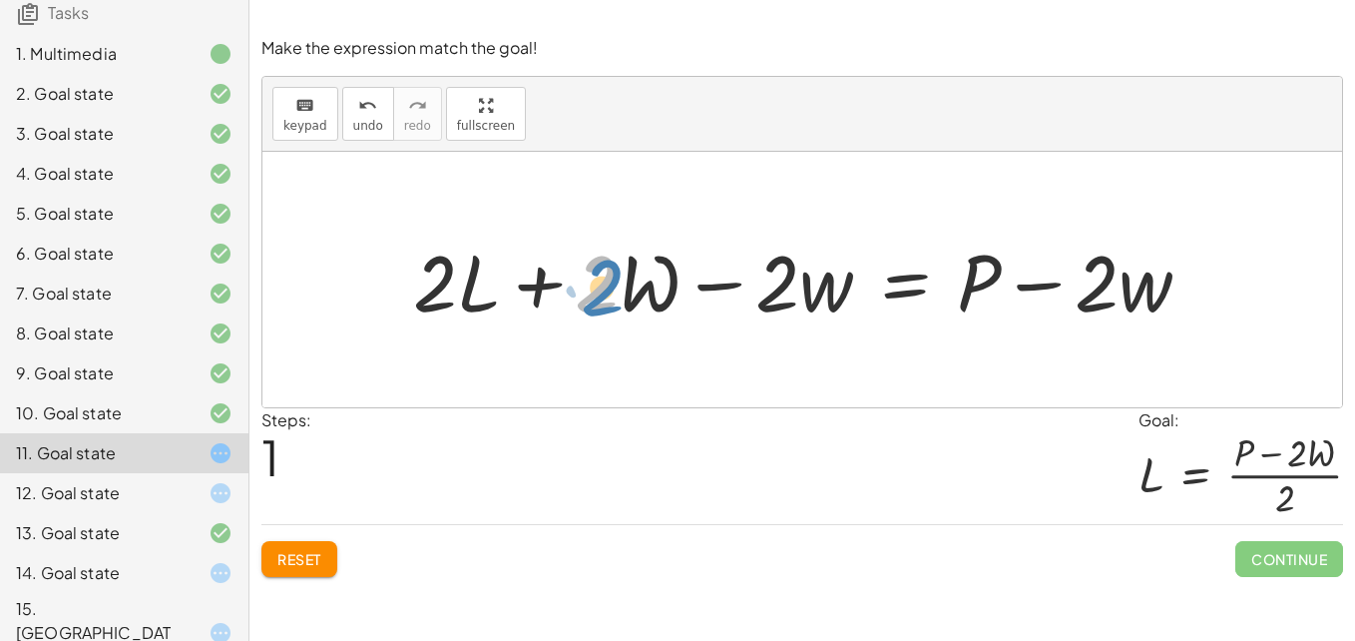
click at [604, 282] on div at bounding box center [810, 279] width 814 height 103
drag, startPoint x: 670, startPoint y: 287, endPoint x: 713, endPoint y: 282, distance: 43.2
click at [713, 282] on div at bounding box center [810, 279] width 814 height 103
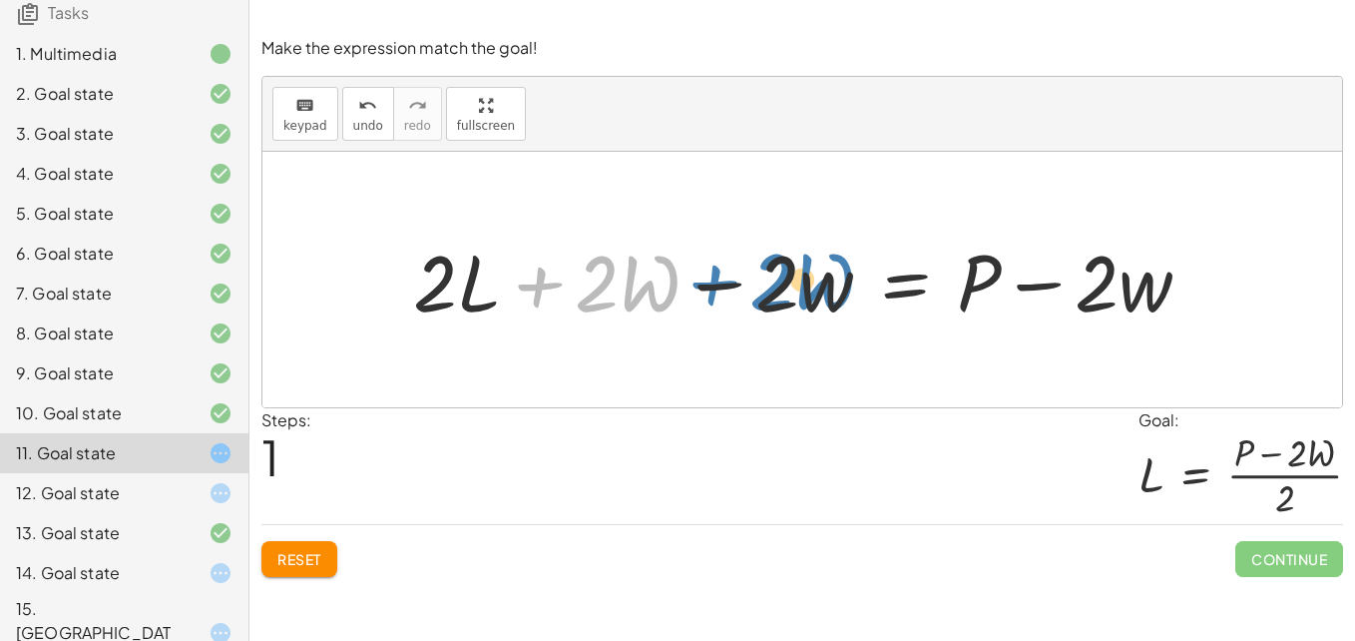
drag, startPoint x: 545, startPoint y: 280, endPoint x: 719, endPoint y: 278, distance: 174.6
click at [719, 278] on div at bounding box center [810, 279] width 814 height 103
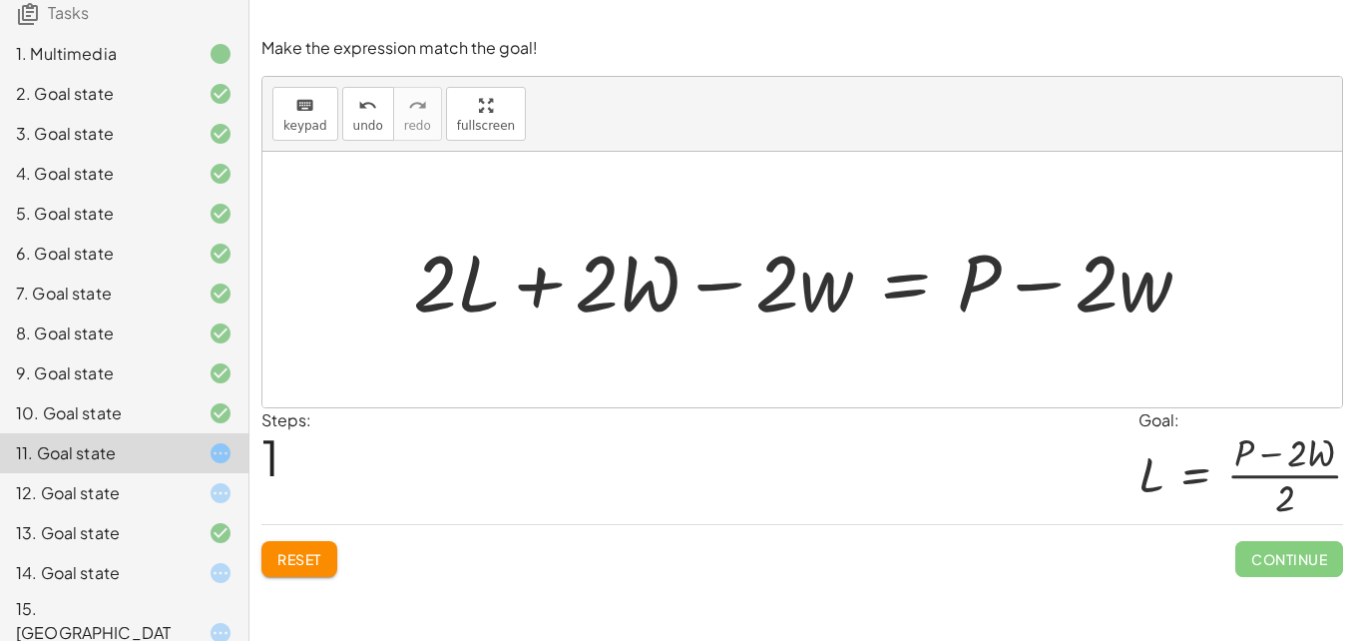
click at [803, 294] on div at bounding box center [810, 279] width 814 height 103
click at [914, 273] on div at bounding box center [810, 279] width 814 height 103
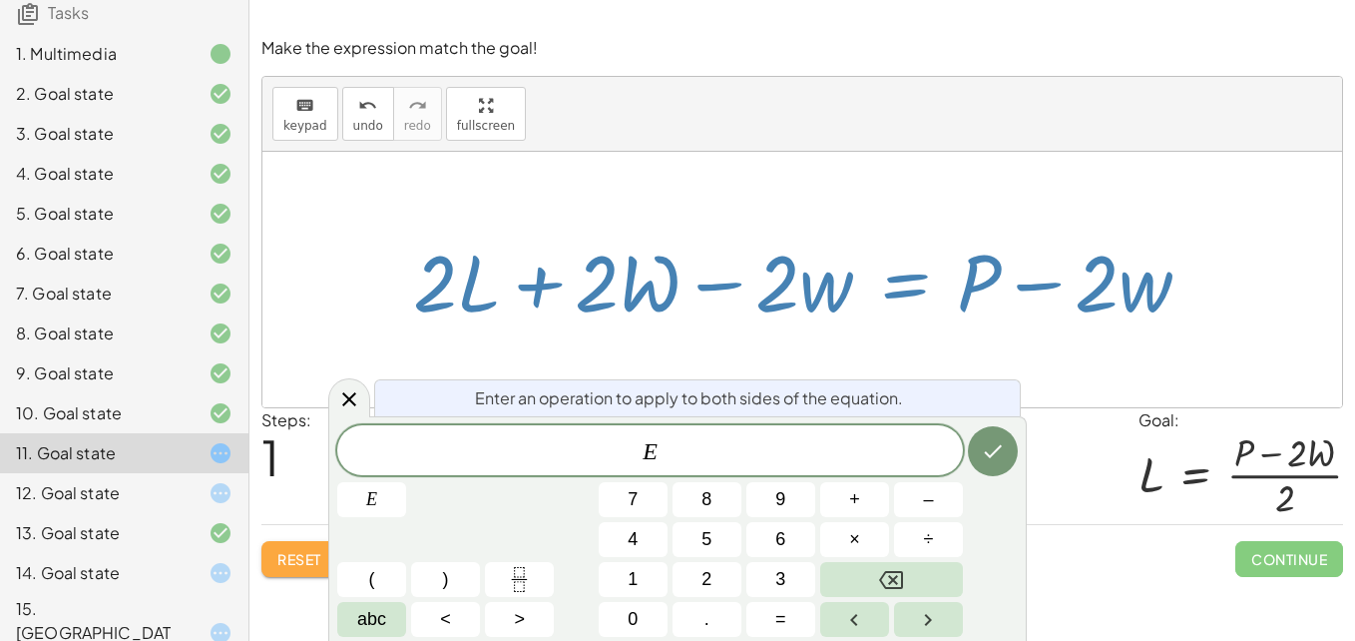
click at [294, 562] on span "Reset" at bounding box center [299, 559] width 44 height 18
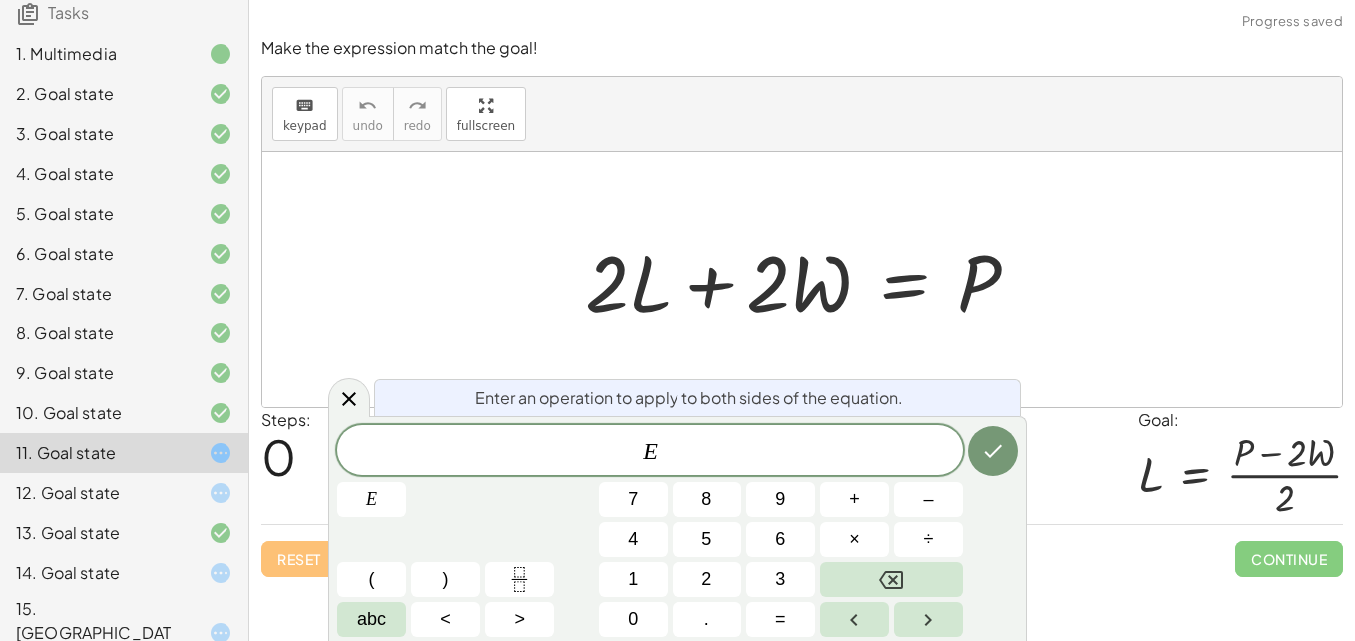
click at [667, 457] on span "E" at bounding box center [650, 452] width 626 height 28
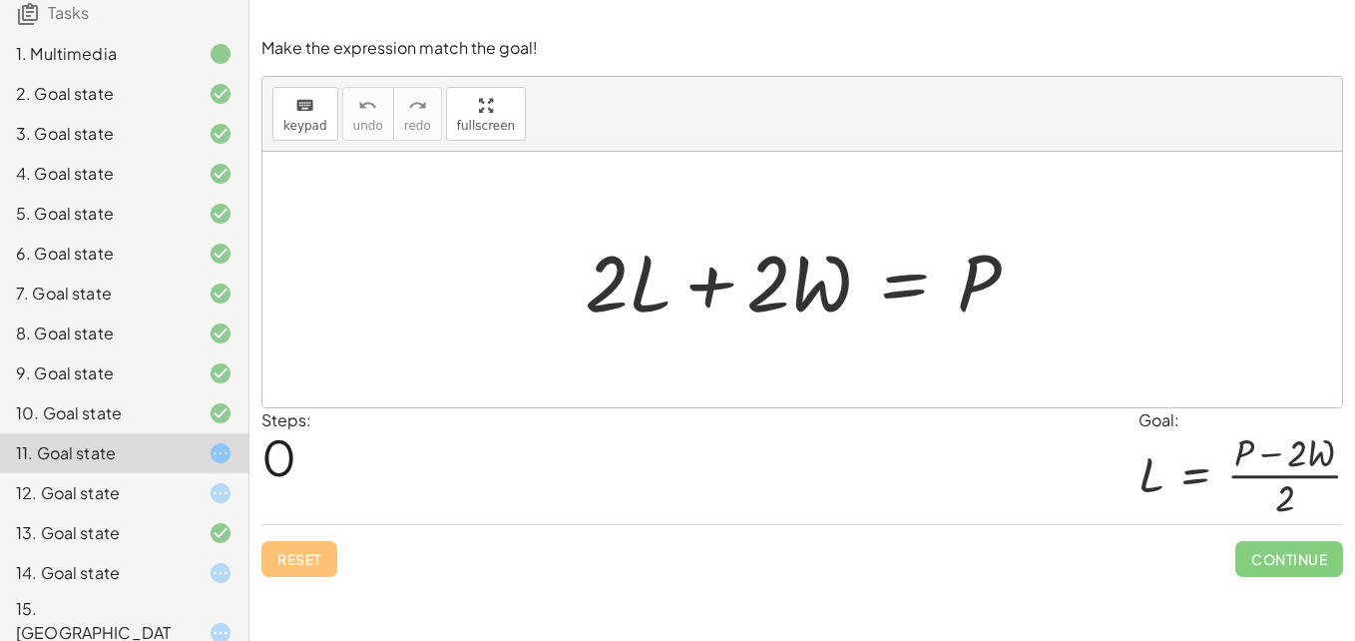
click at [902, 283] on div at bounding box center [810, 279] width 470 height 103
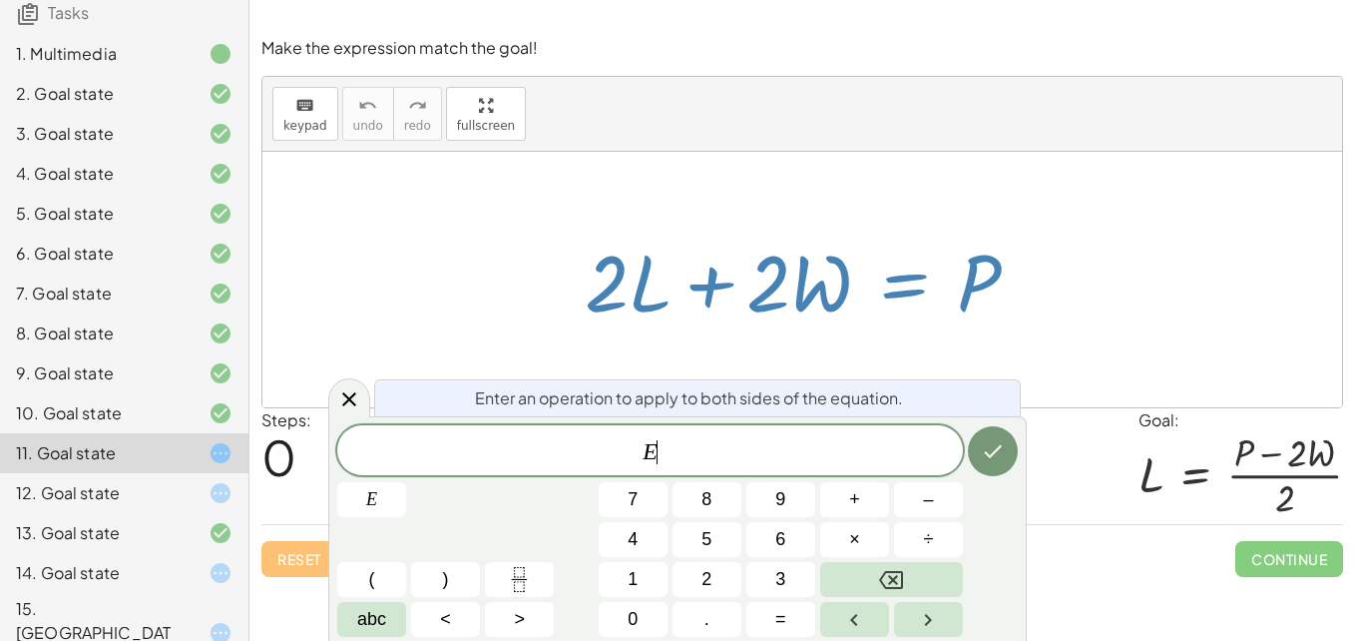
click at [902, 283] on div at bounding box center [810, 279] width 470 height 103
click at [1011, 458] on button "Done" at bounding box center [993, 451] width 50 height 50
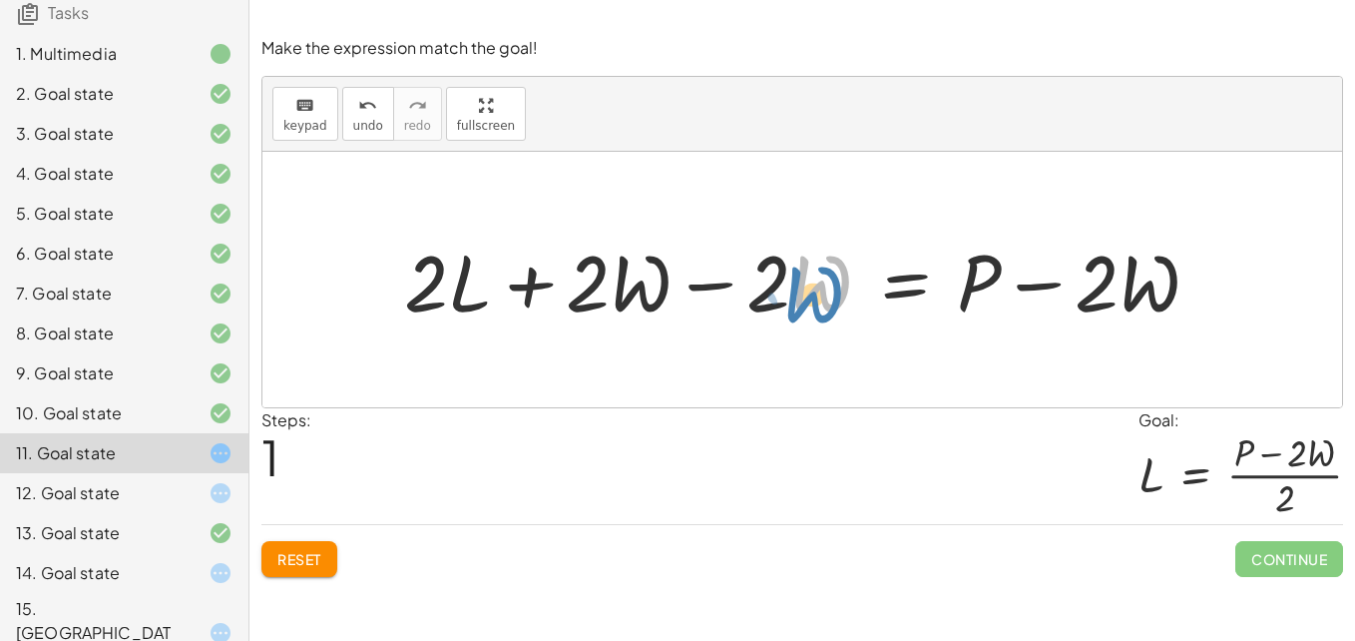
drag, startPoint x: 804, startPoint y: 302, endPoint x: 809, endPoint y: 322, distance: 20.6
click at [809, 322] on div at bounding box center [809, 279] width 831 height 103
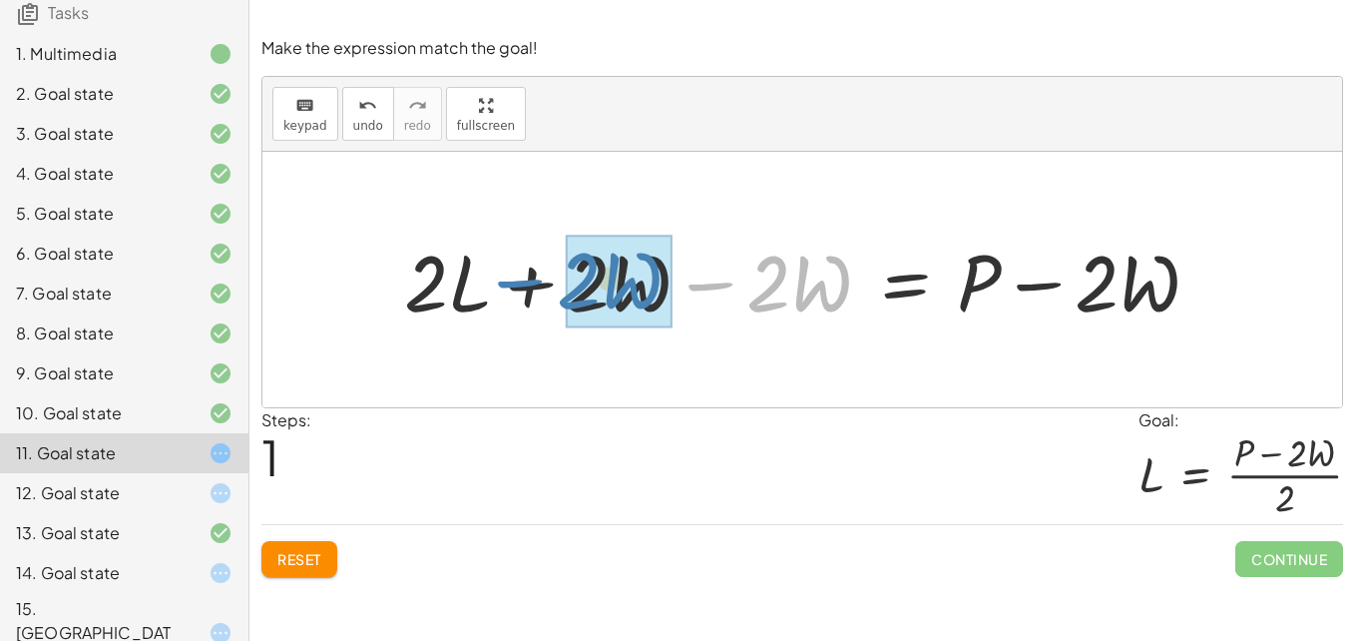
drag, startPoint x: 718, startPoint y: 286, endPoint x: 527, endPoint y: 283, distance: 191.6
click at [527, 283] on div at bounding box center [809, 279] width 831 height 103
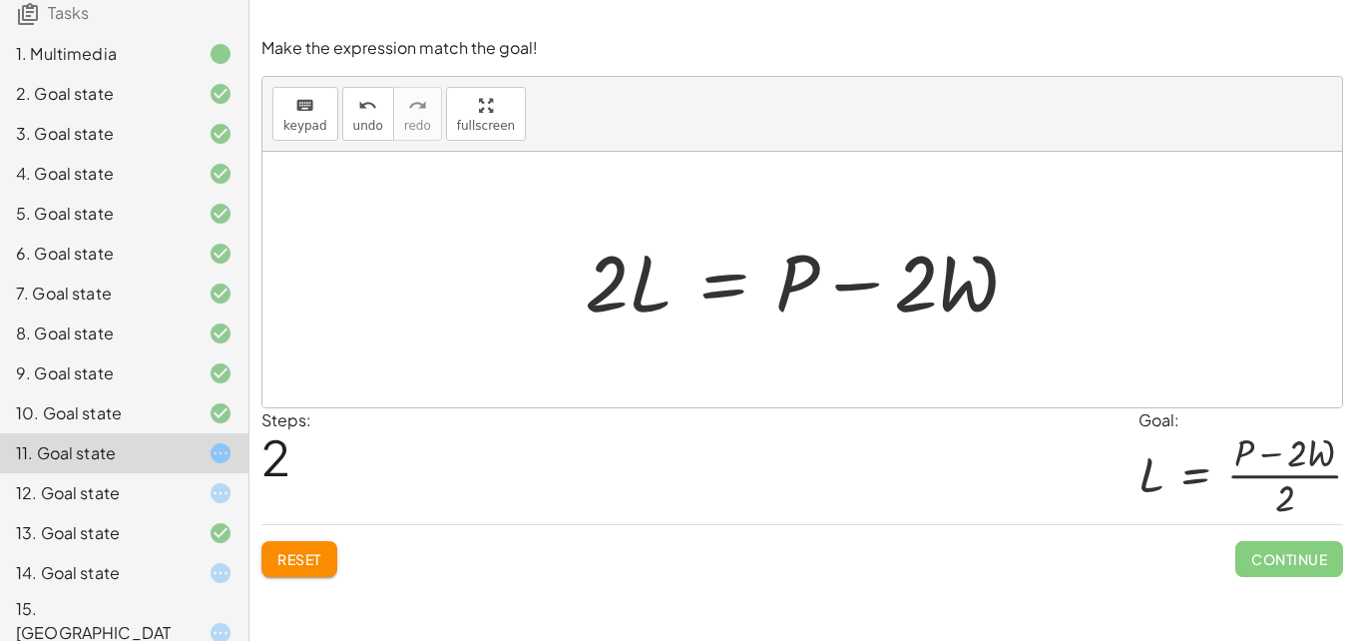
click at [729, 291] on div at bounding box center [810, 279] width 470 height 103
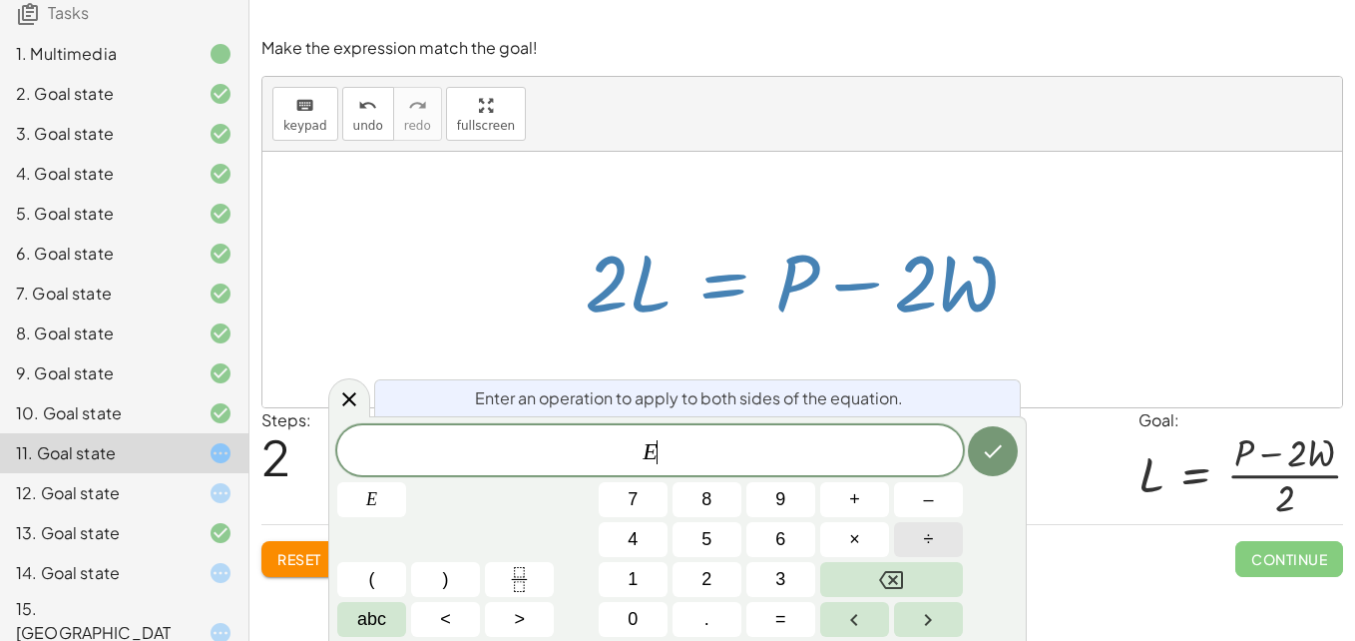
click at [937, 554] on button "÷" at bounding box center [928, 539] width 69 height 35
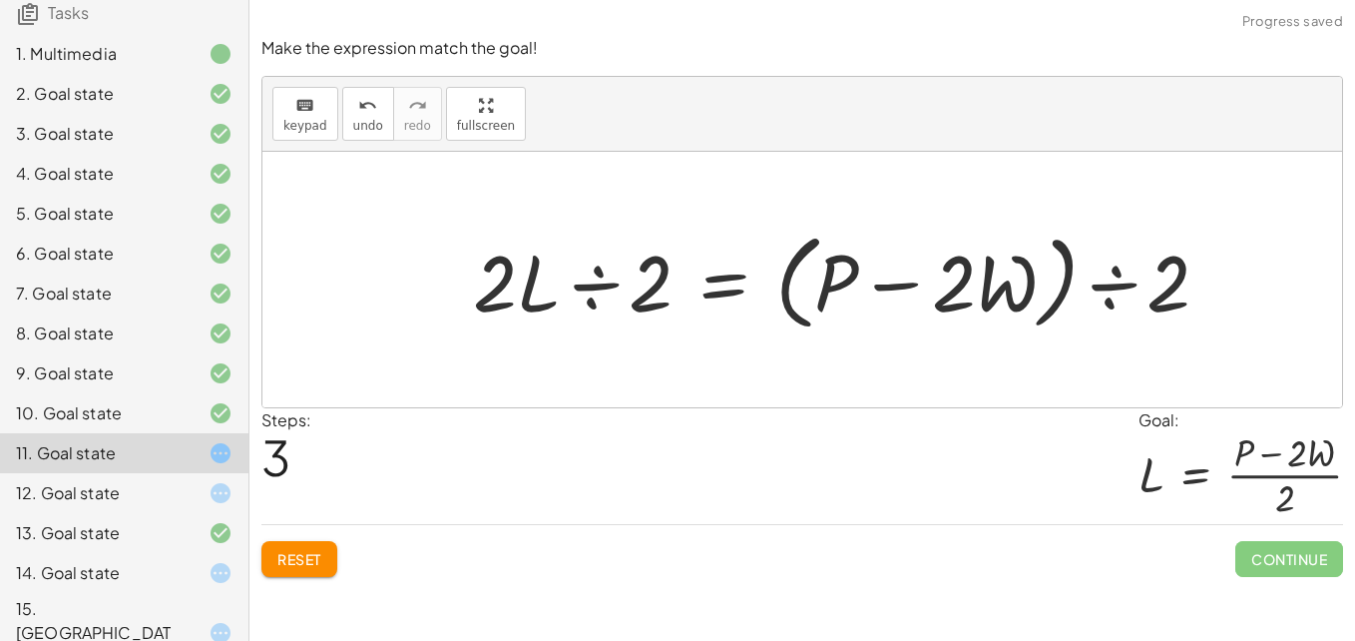
click at [577, 266] on div at bounding box center [849, 279] width 772 height 115
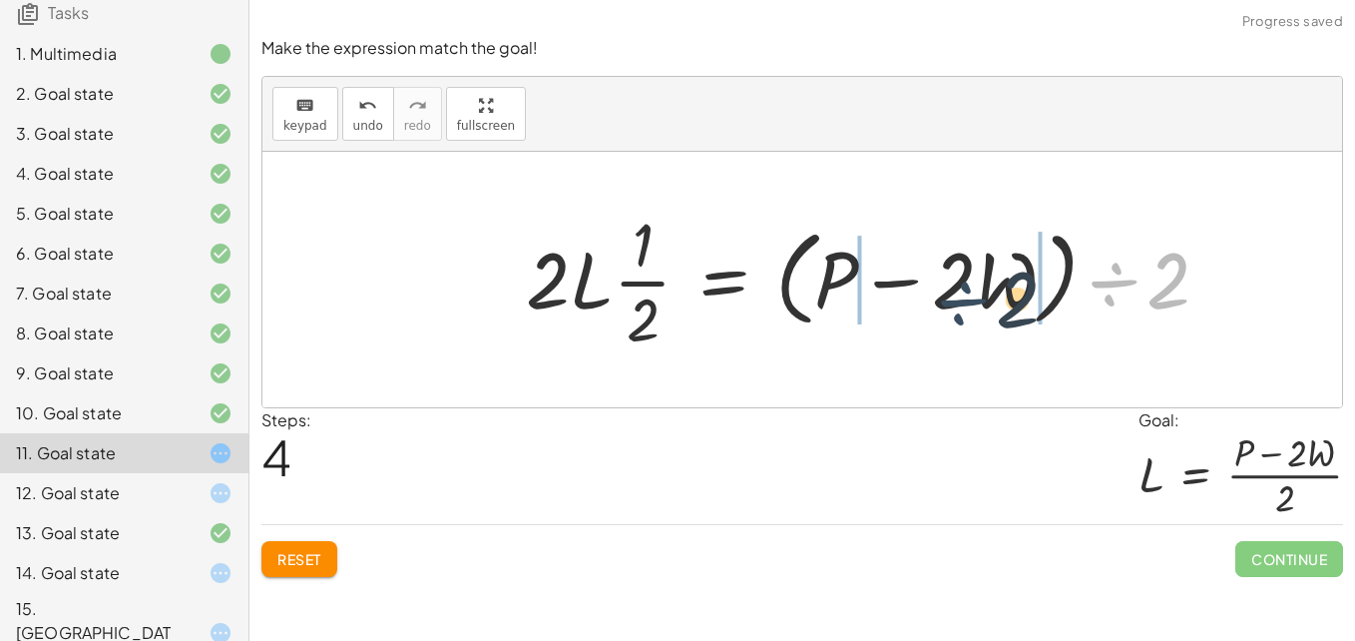
drag, startPoint x: 1105, startPoint y: 284, endPoint x: 930, endPoint y: 294, distance: 175.9
click at [930, 294] on div at bounding box center [875, 280] width 719 height 154
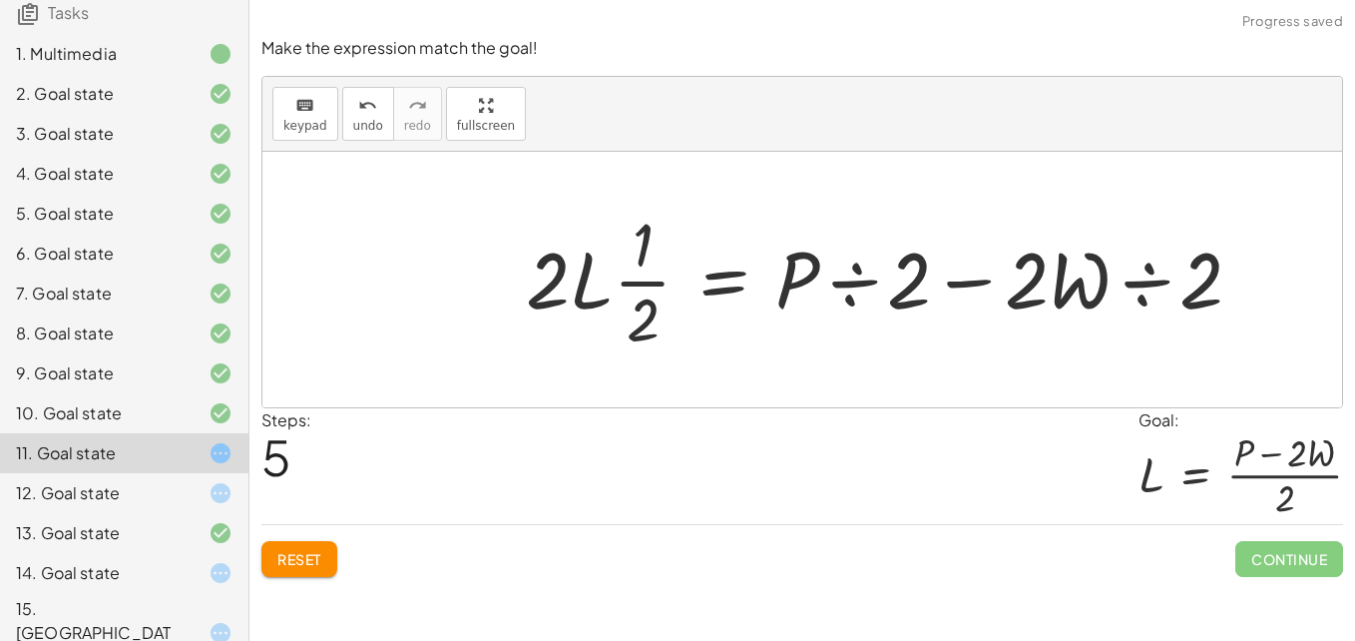
click at [1010, 297] on div at bounding box center [892, 280] width 752 height 154
click at [358, 101] on icon "undo" at bounding box center [367, 106] width 19 height 24
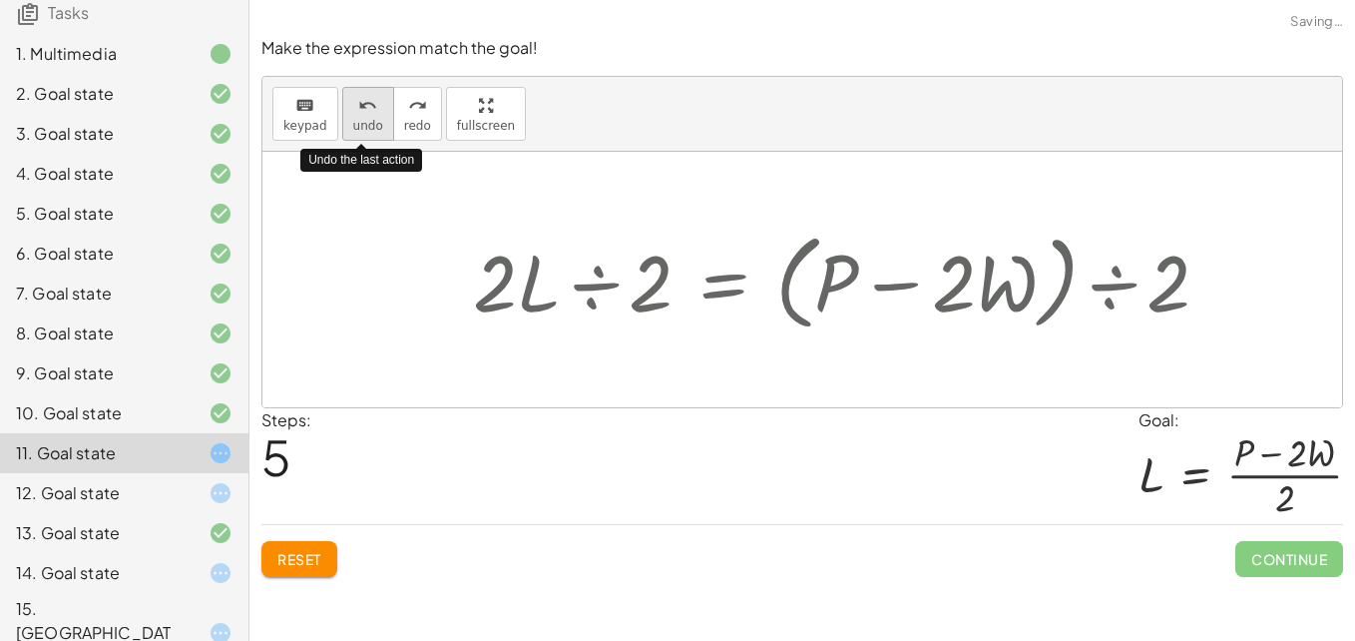
click at [358, 101] on icon "undo" at bounding box center [367, 106] width 19 height 24
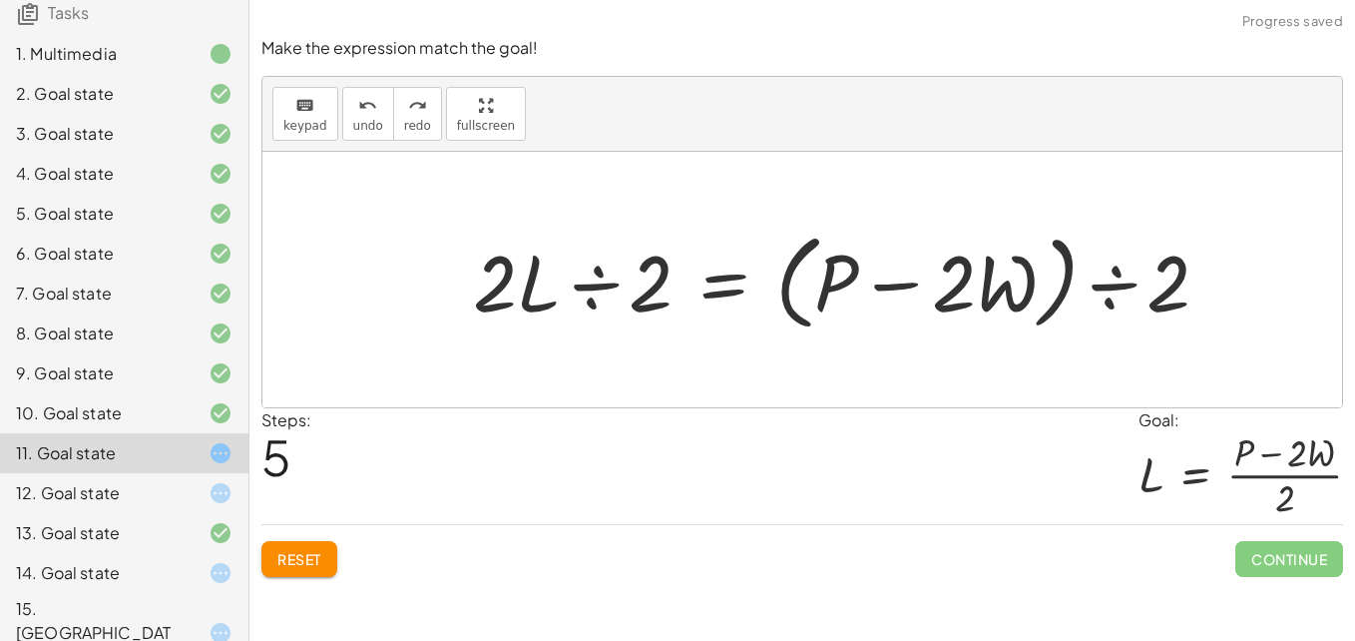
click at [590, 283] on div at bounding box center [849, 279] width 772 height 115
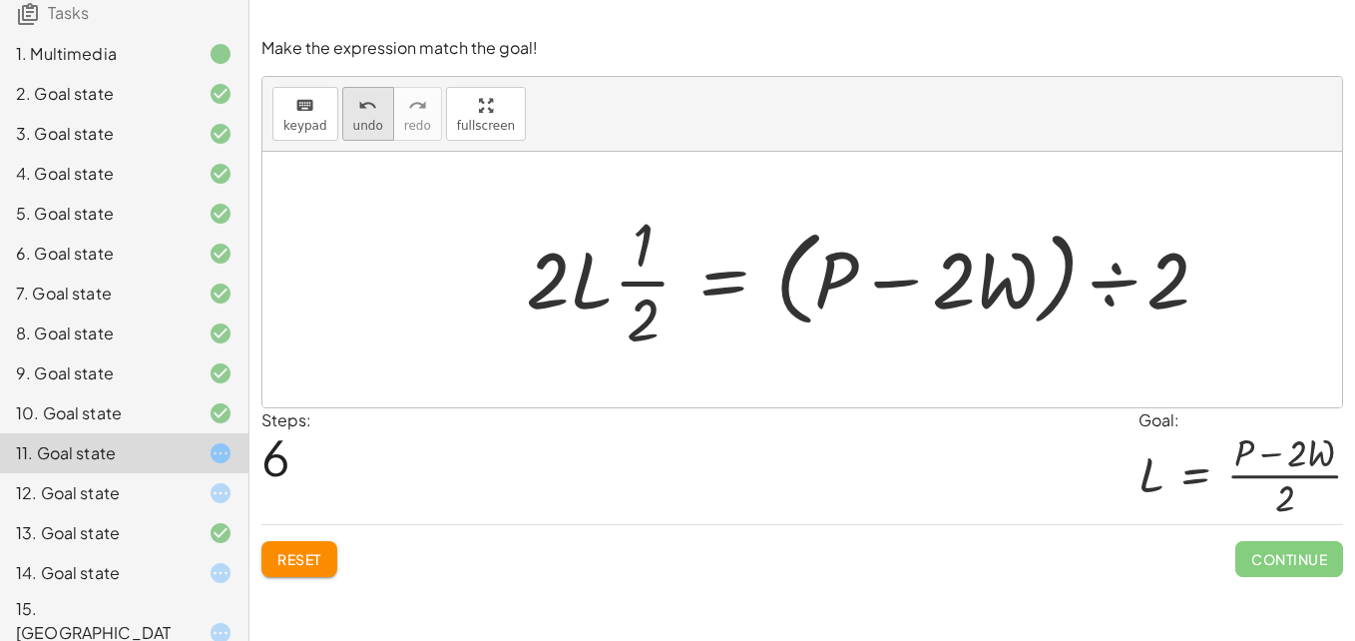
click at [359, 115] on icon "undo" at bounding box center [367, 106] width 19 height 24
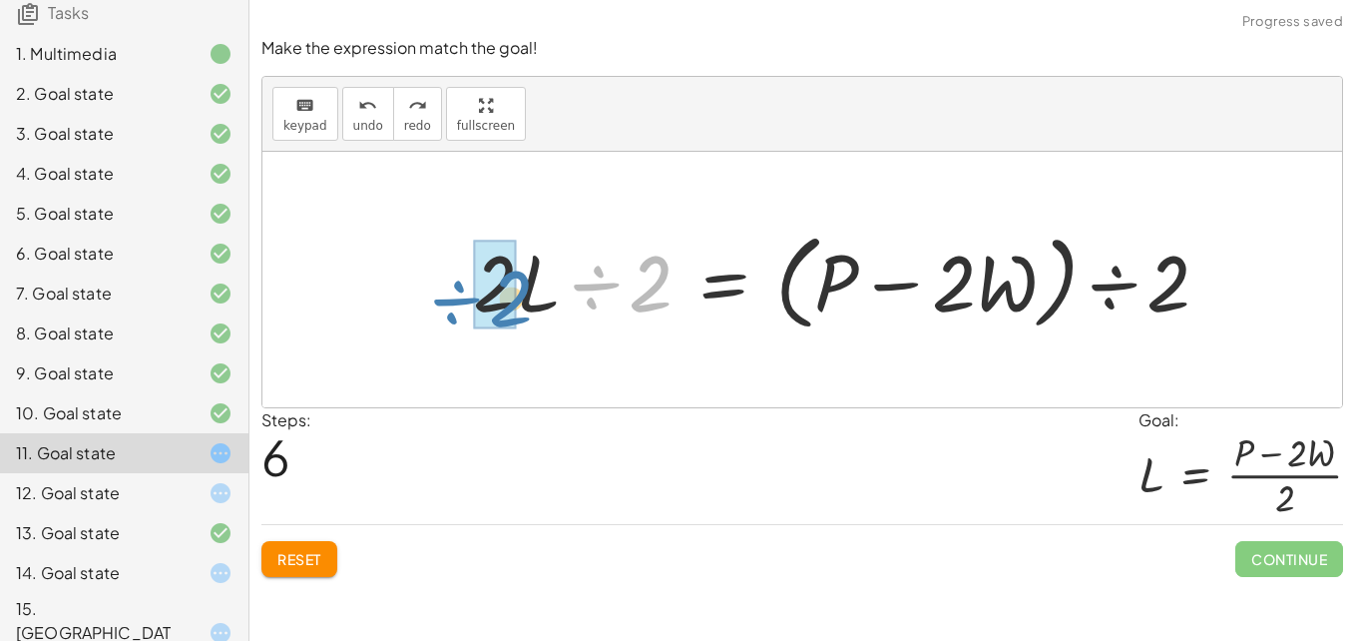
drag, startPoint x: 660, startPoint y: 279, endPoint x: 531, endPoint y: 292, distance: 130.4
click at [531, 292] on div at bounding box center [849, 279] width 772 height 115
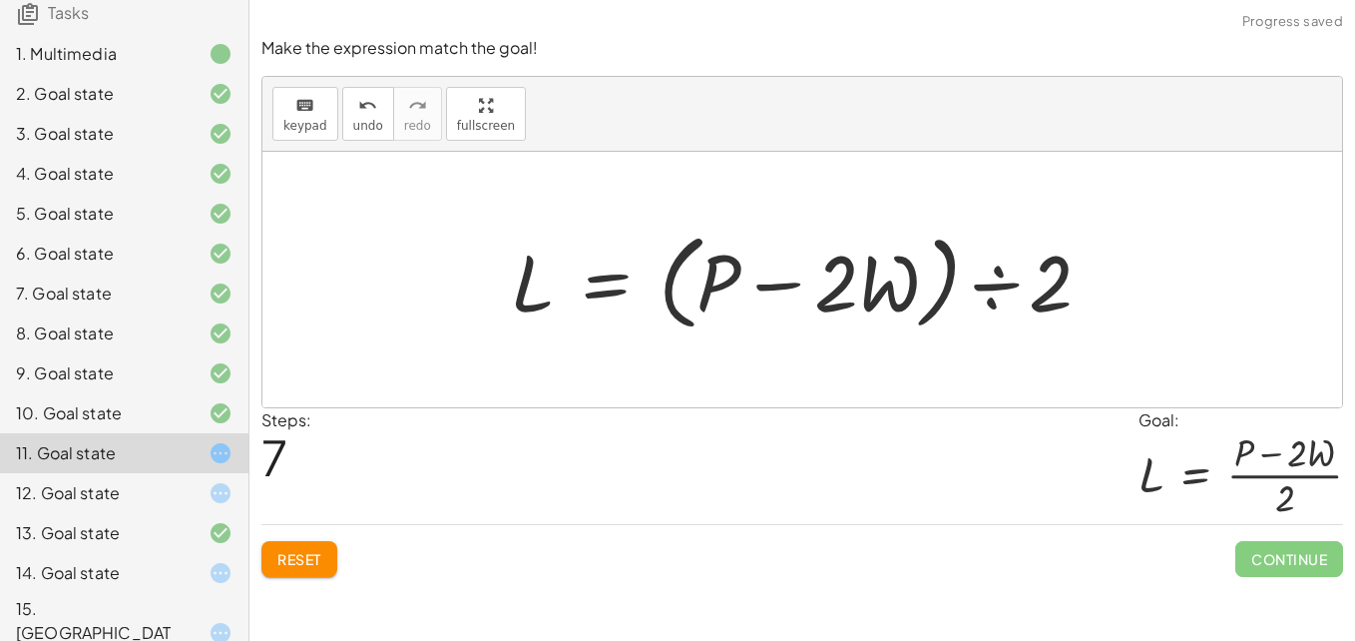
click at [997, 288] on div at bounding box center [809, 279] width 617 height 115
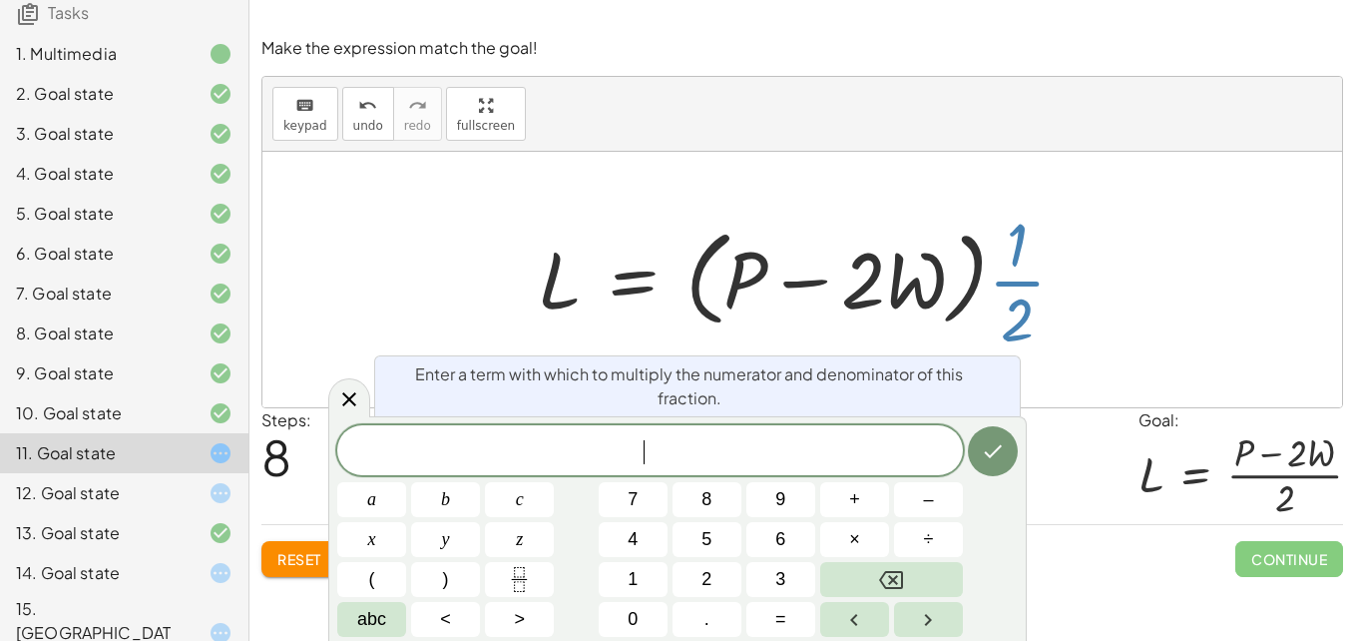
click at [1014, 281] on div at bounding box center [810, 280] width 564 height 154
click at [333, 407] on div at bounding box center [349, 397] width 42 height 39
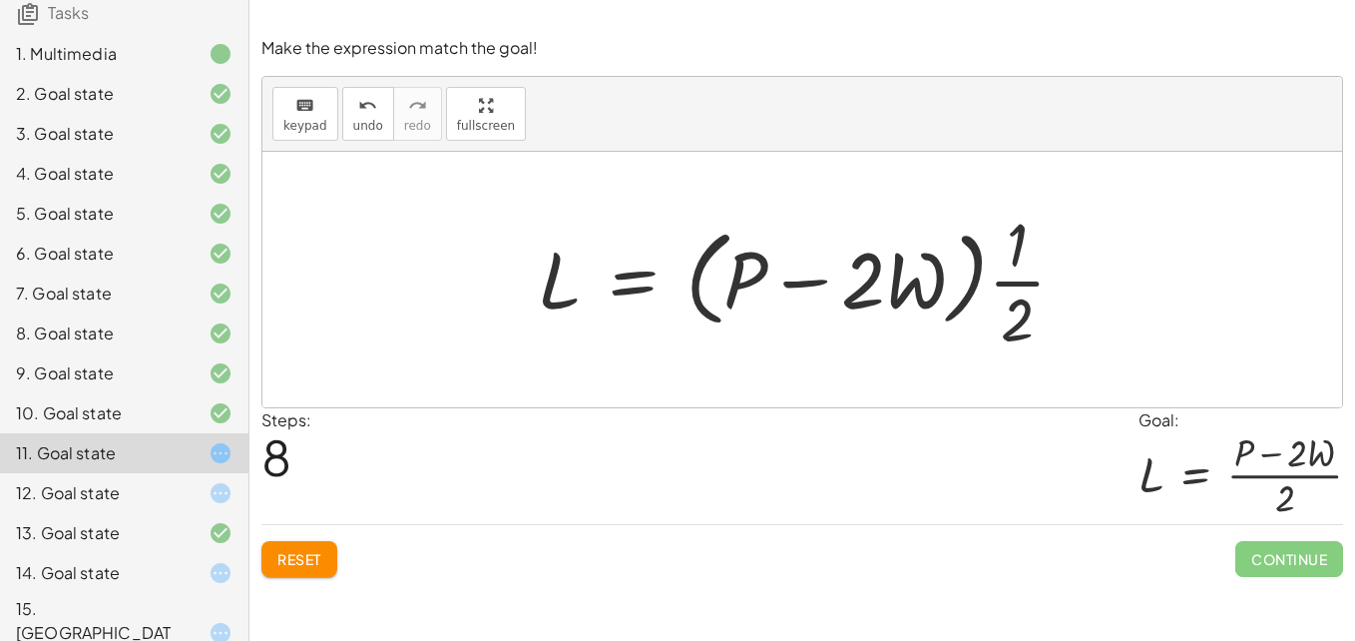
click at [821, 286] on div at bounding box center [810, 280] width 564 height 154
drag, startPoint x: 1021, startPoint y: 282, endPoint x: 818, endPoint y: 353, distance: 214.6
click at [818, 353] on div at bounding box center [810, 280] width 564 height 154
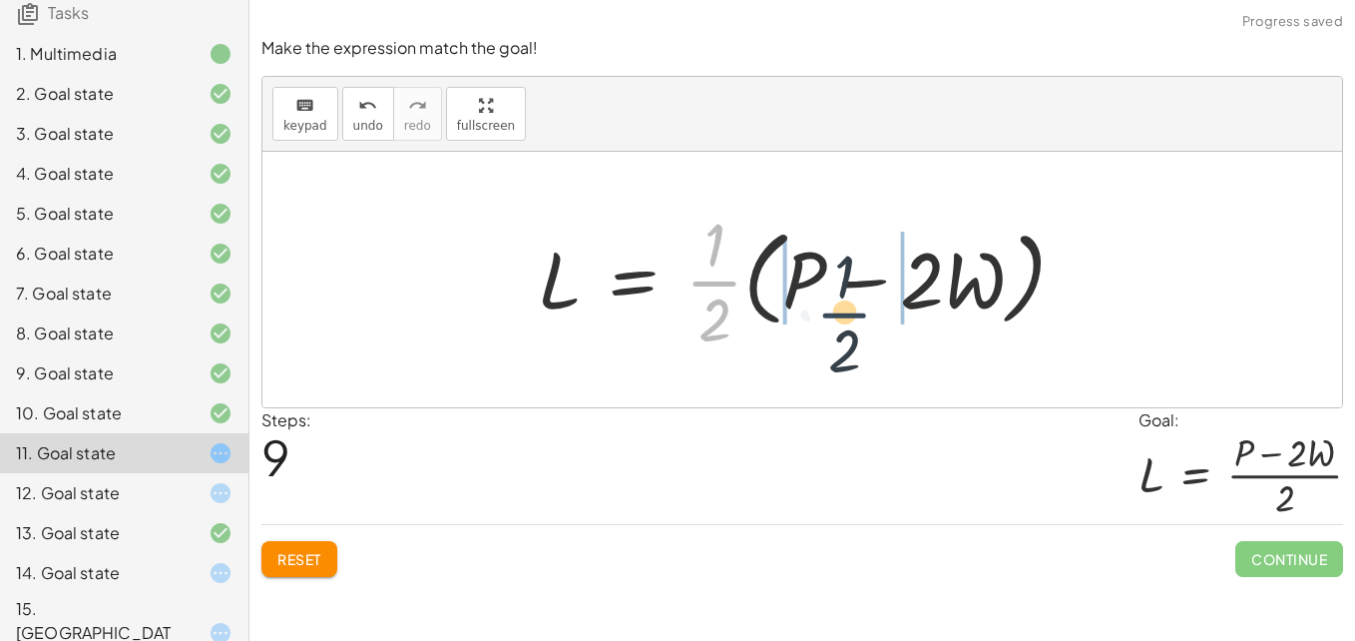
drag, startPoint x: 709, startPoint y: 278, endPoint x: 907, endPoint y: 304, distance: 199.2
click at [907, 304] on div at bounding box center [810, 280] width 564 height 154
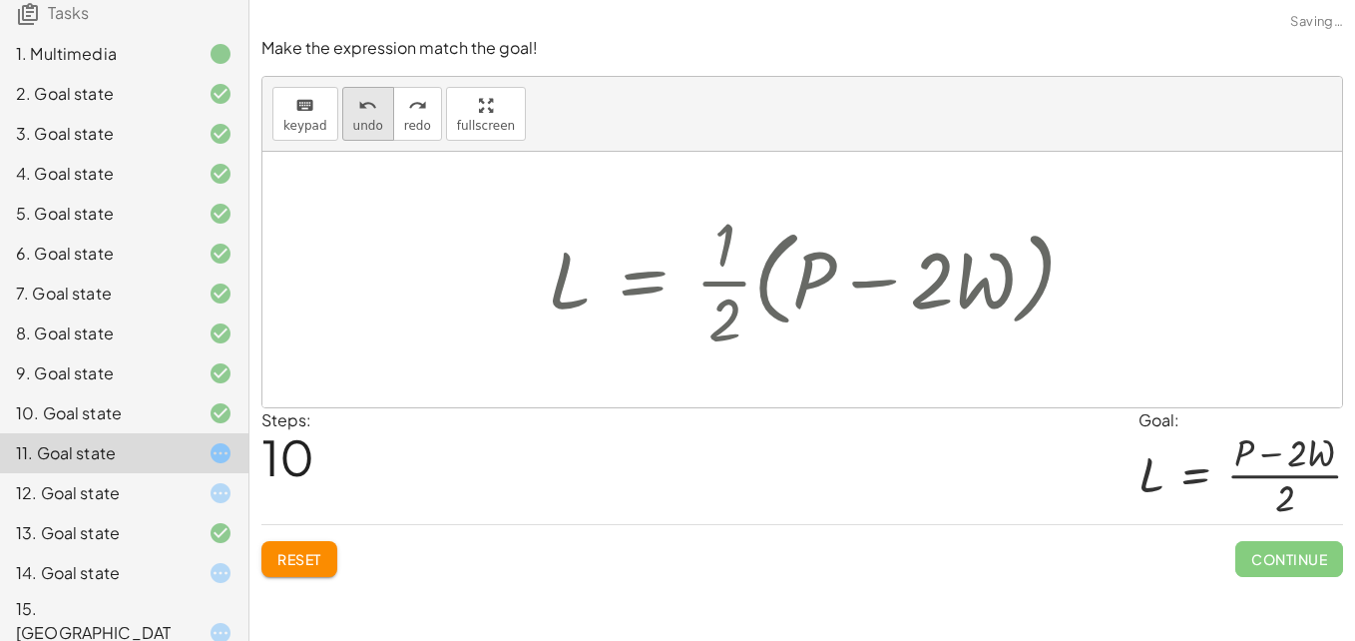
click at [353, 130] on span "undo" at bounding box center [368, 126] width 30 height 14
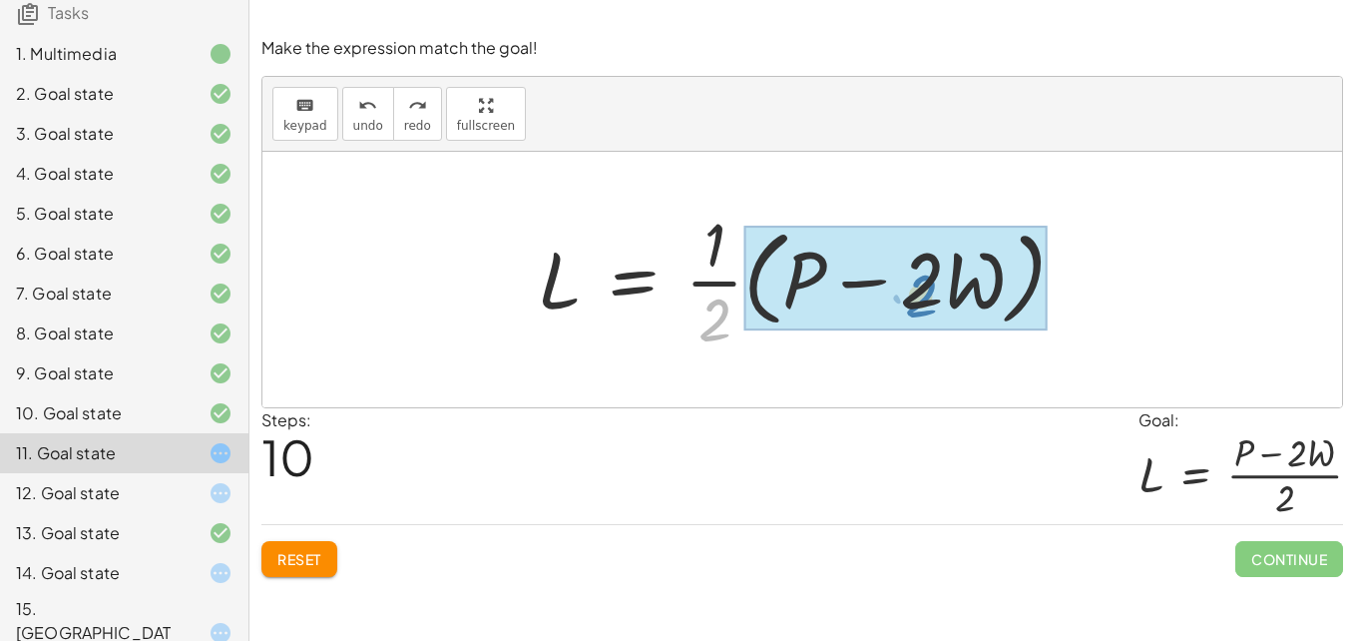
drag, startPoint x: 719, startPoint y: 322, endPoint x: 923, endPoint y: 305, distance: 204.2
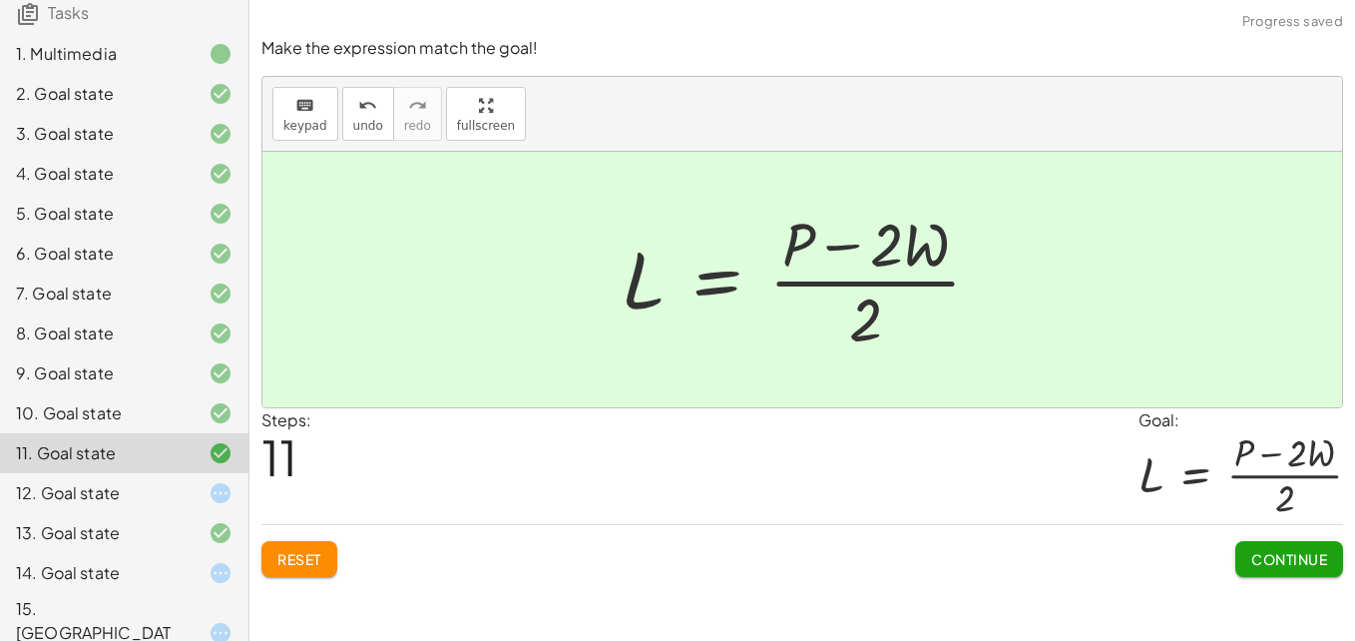
click at [1269, 559] on span "Continue" at bounding box center [1289, 559] width 76 height 18
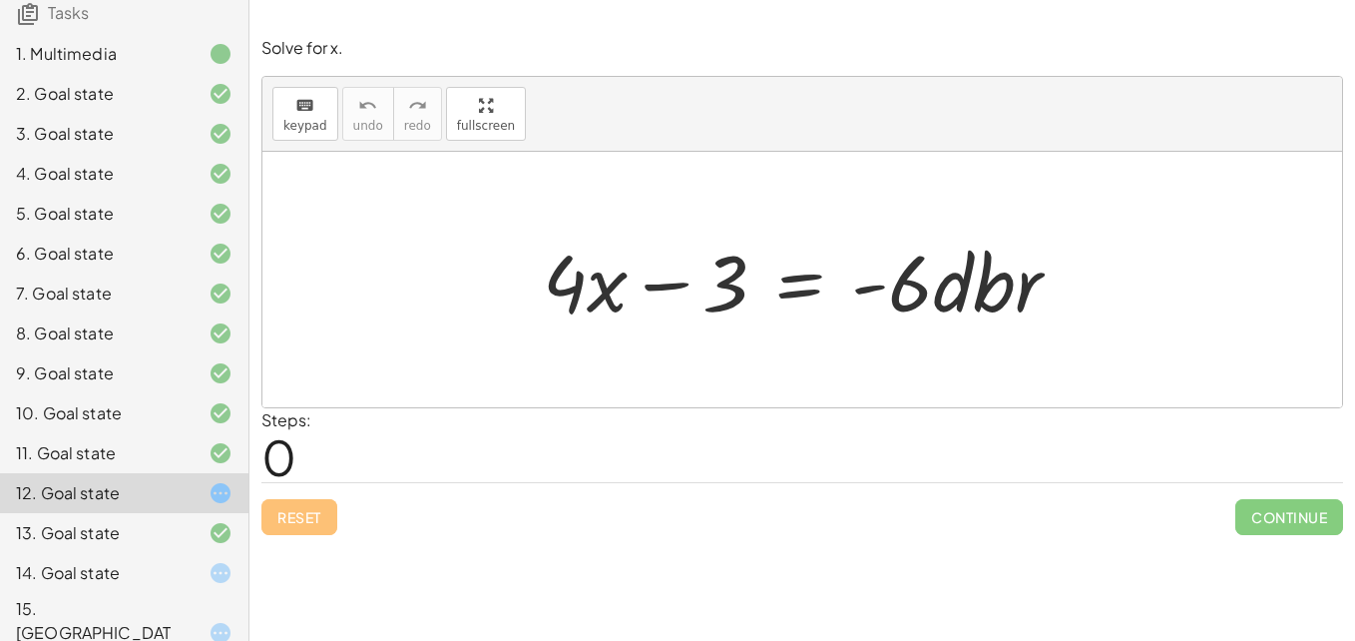
click at [804, 291] on div at bounding box center [809, 279] width 553 height 103
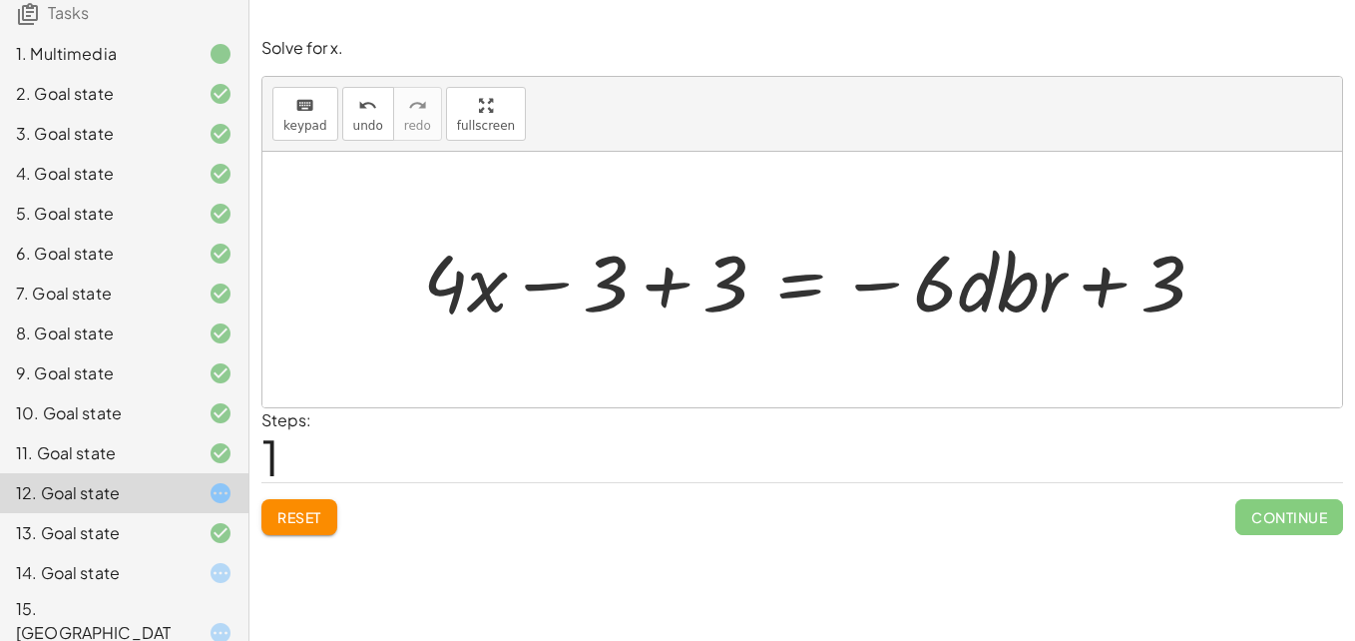
click at [657, 270] on div at bounding box center [821, 279] width 817 height 103
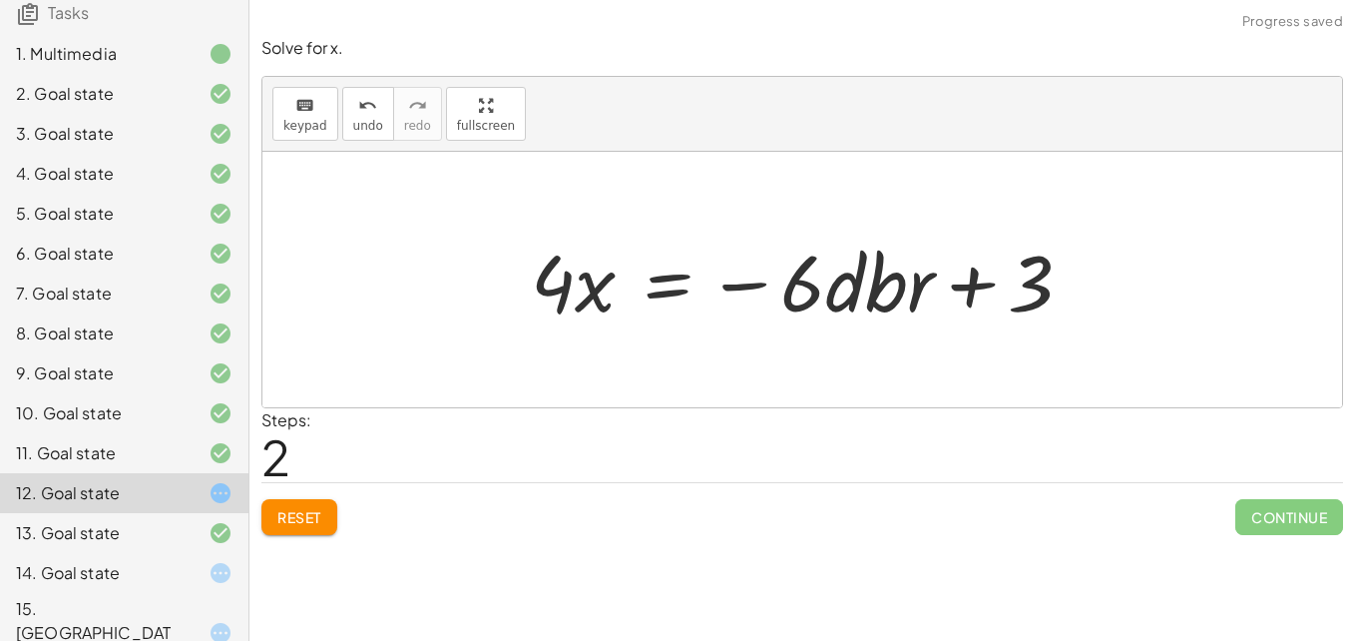
click at [959, 288] on div at bounding box center [810, 279] width 578 height 103
click at [919, 519] on div "Reset Continue" at bounding box center [802, 508] width 1082 height 53
click at [666, 281] on div at bounding box center [810, 279] width 578 height 103
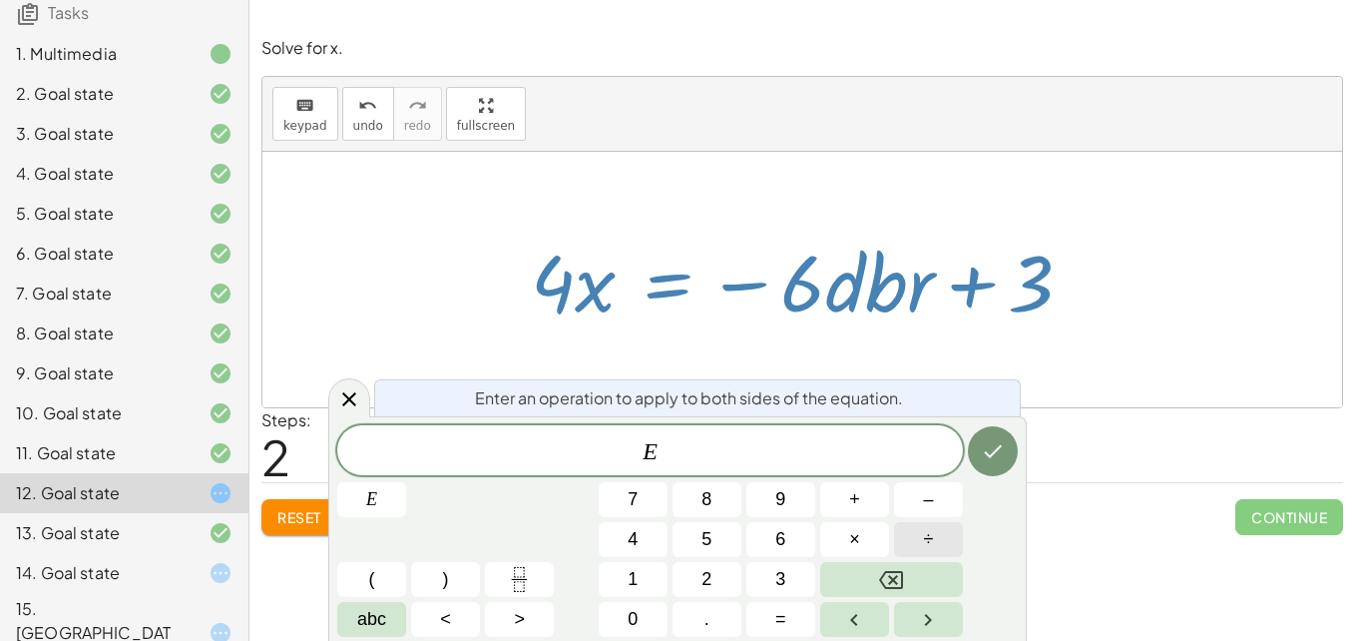
click at [940, 529] on button "÷" at bounding box center [928, 539] width 69 height 35
click at [986, 459] on icon "Done" at bounding box center [993, 451] width 24 height 24
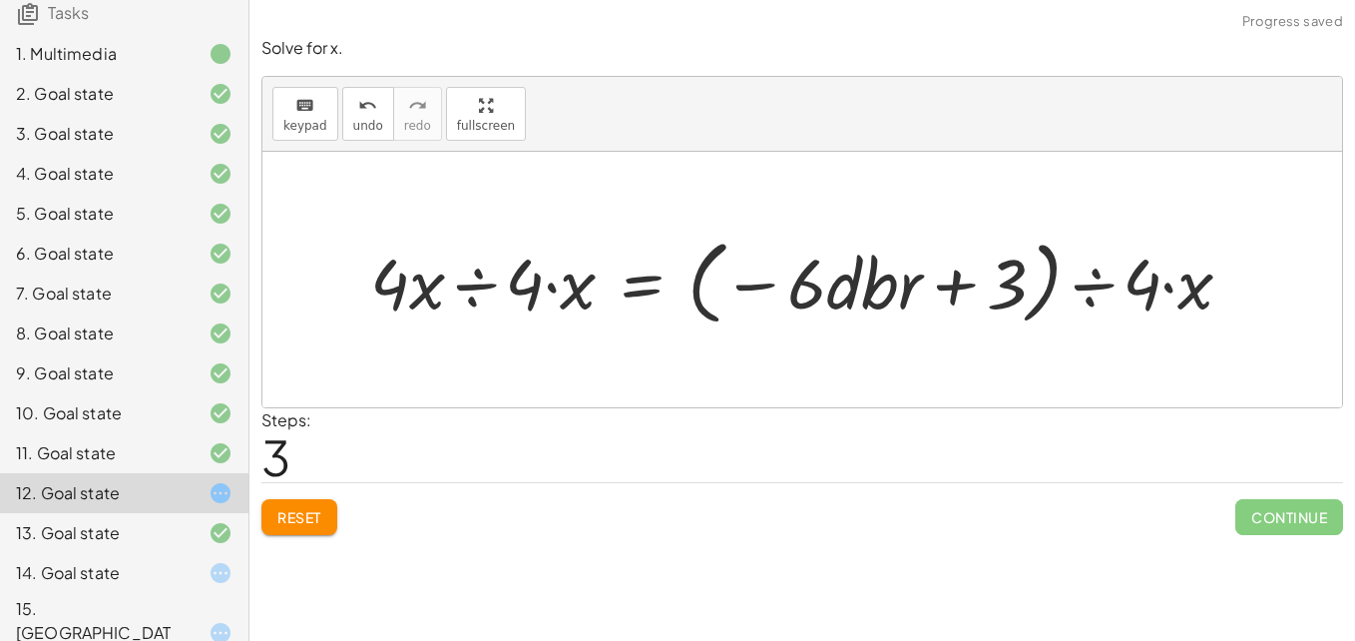
click at [525, 288] on div at bounding box center [809, 279] width 898 height 102
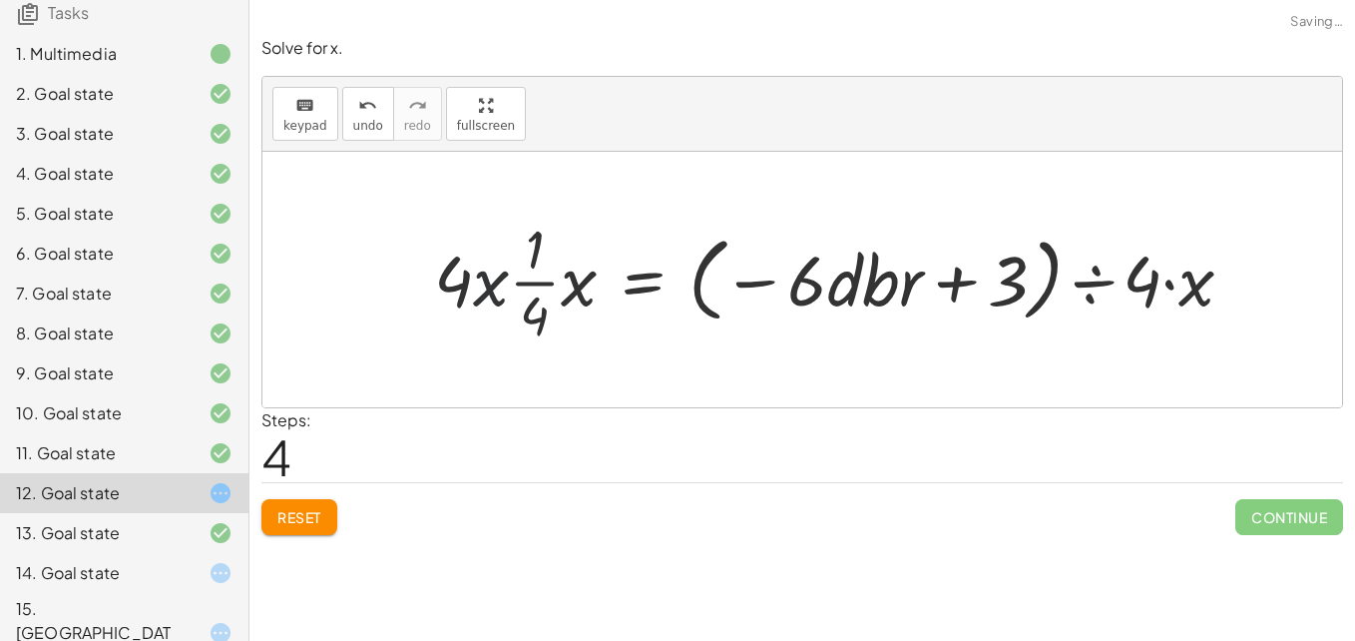
click at [488, 286] on div at bounding box center [841, 280] width 835 height 137
click at [353, 119] on span "undo" at bounding box center [368, 126] width 30 height 14
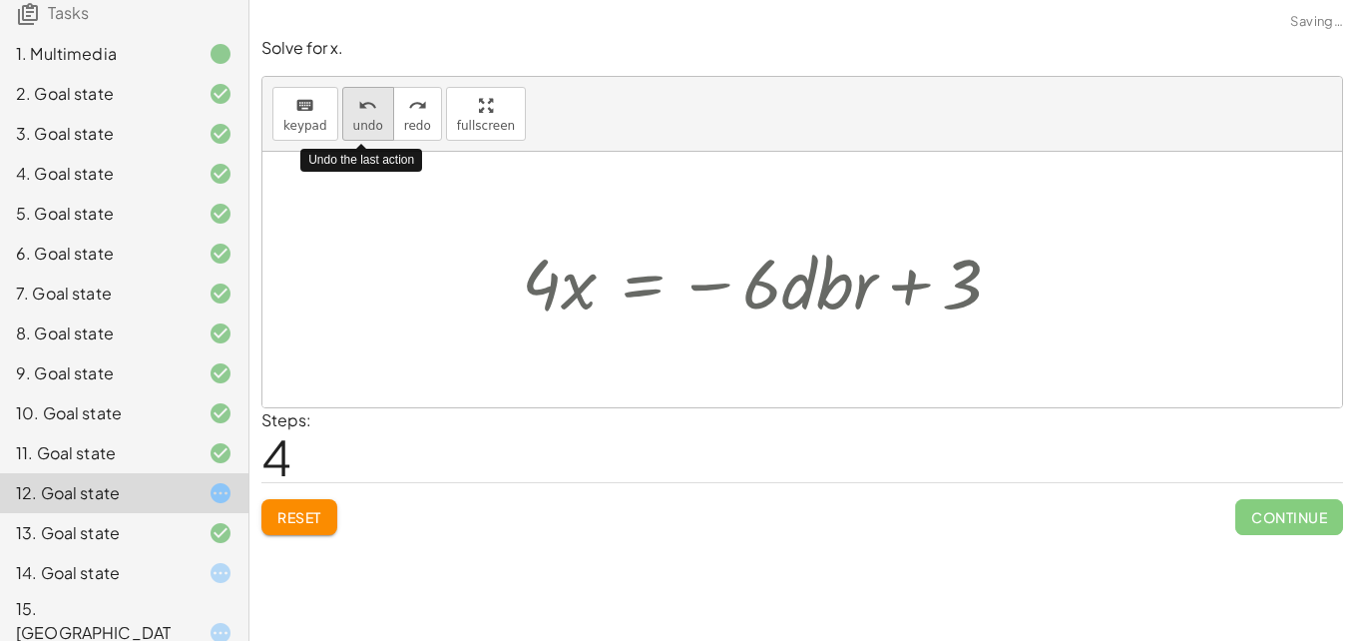
click at [353, 119] on span "undo" at bounding box center [368, 126] width 30 height 14
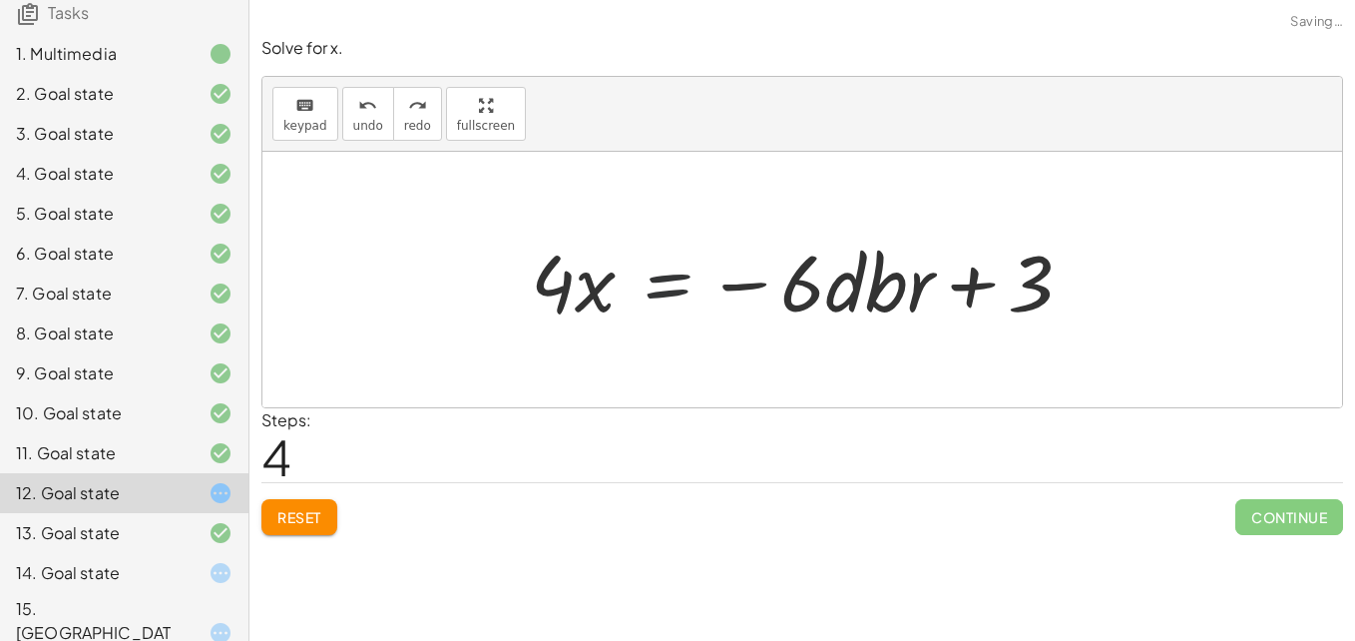
click at [655, 281] on div at bounding box center [810, 279] width 578 height 103
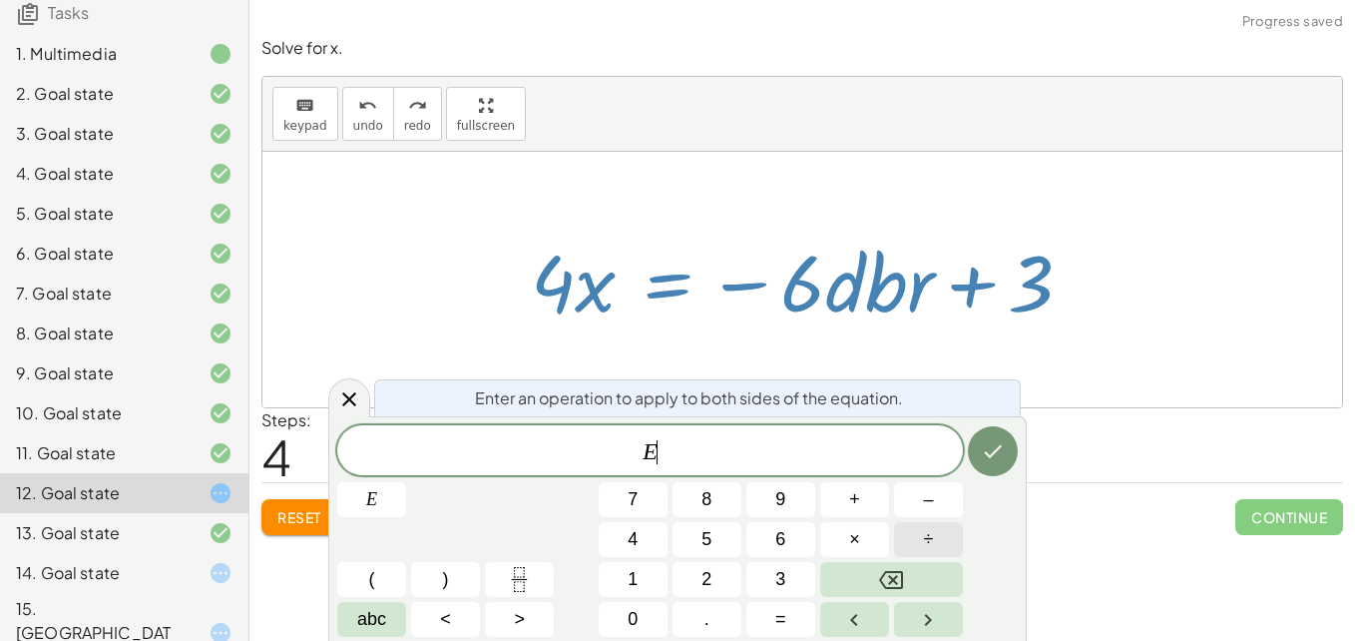
click at [925, 530] on span "÷" at bounding box center [929, 539] width 10 height 27
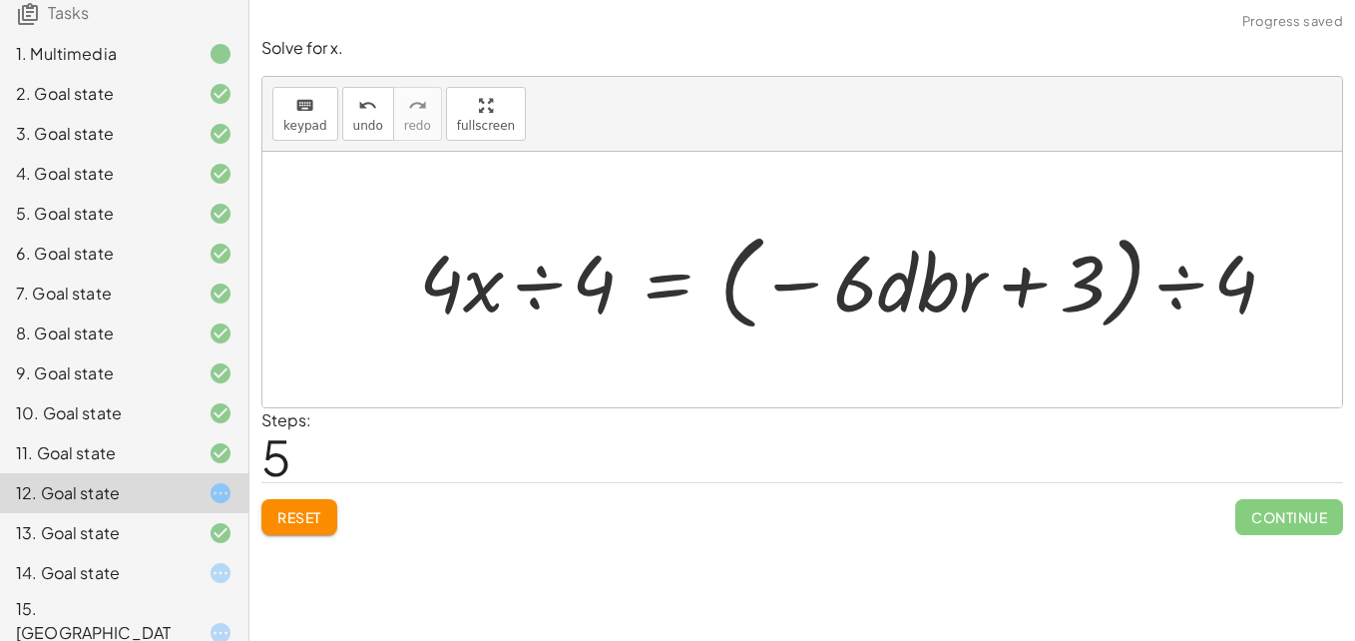
click at [536, 287] on div at bounding box center [855, 279] width 893 height 115
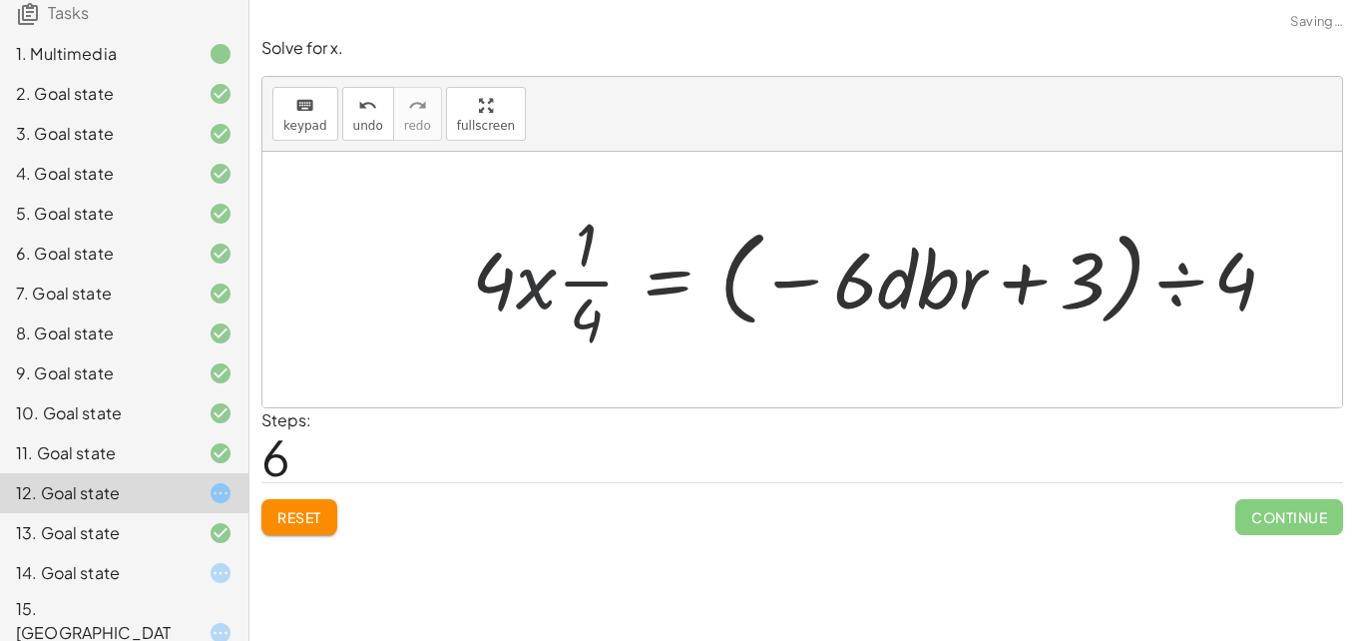
click at [552, 283] on div at bounding box center [882, 280] width 840 height 154
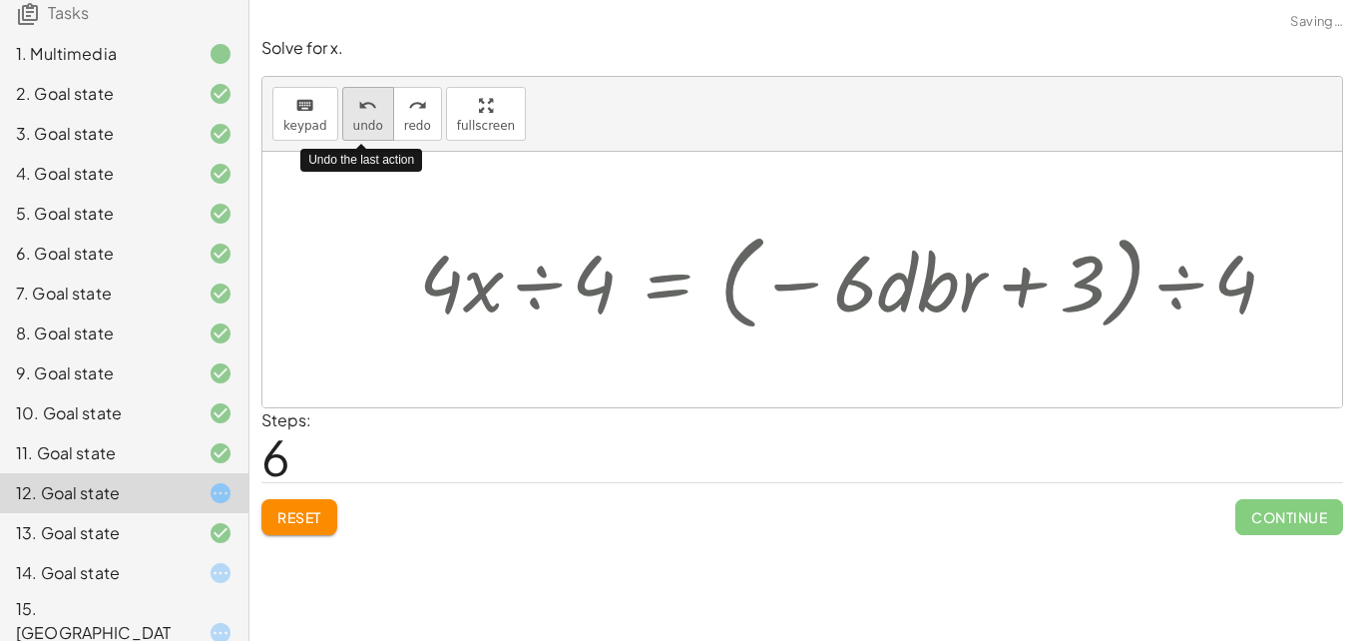
click at [372, 115] on div "undo" at bounding box center [368, 105] width 30 height 24
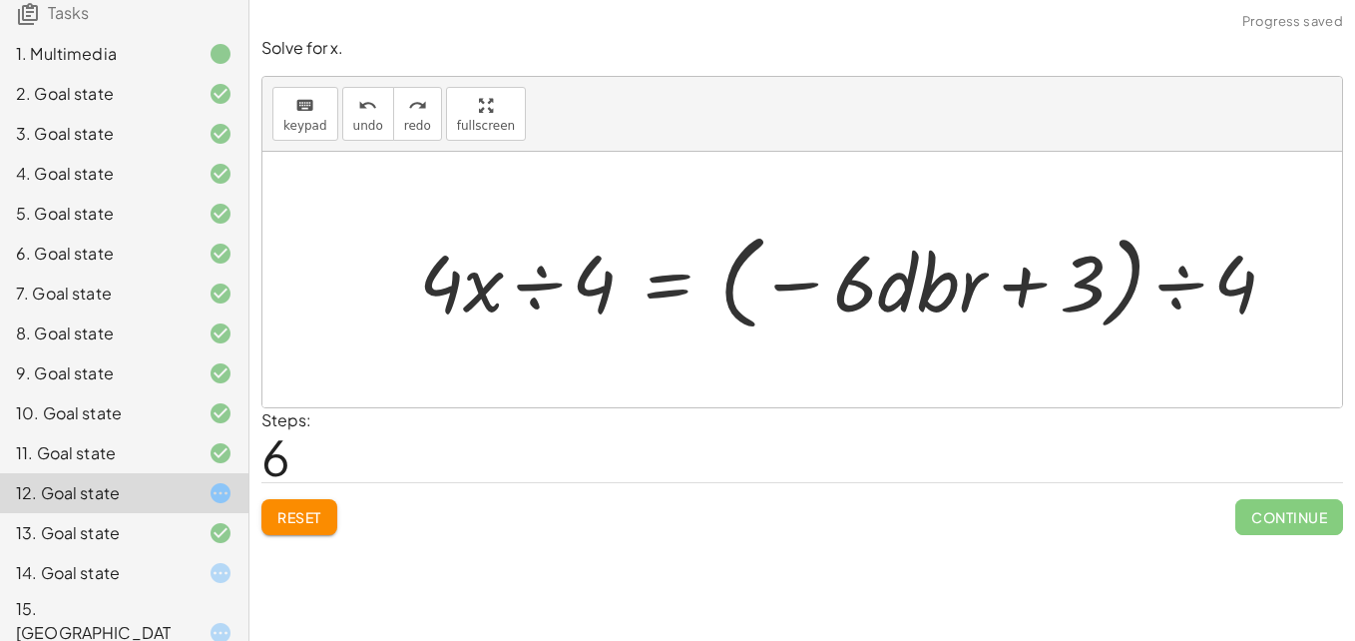
drag, startPoint x: 580, startPoint y: 272, endPoint x: 453, endPoint y: 274, distance: 126.7
drag, startPoint x: 453, startPoint y: 274, endPoint x: 667, endPoint y: 198, distance: 227.9
click at [667, 198] on div at bounding box center [802, 279] width 1080 height 255
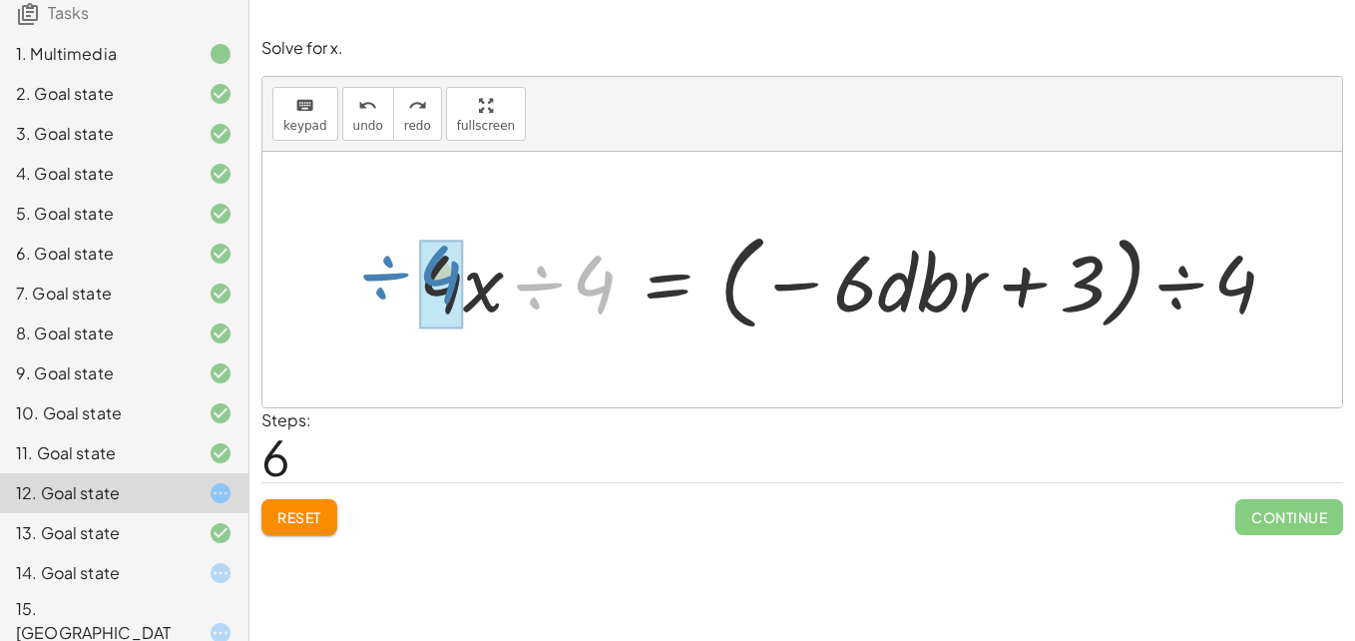
drag, startPoint x: 591, startPoint y: 280, endPoint x: 431, endPoint y: 270, distance: 159.9
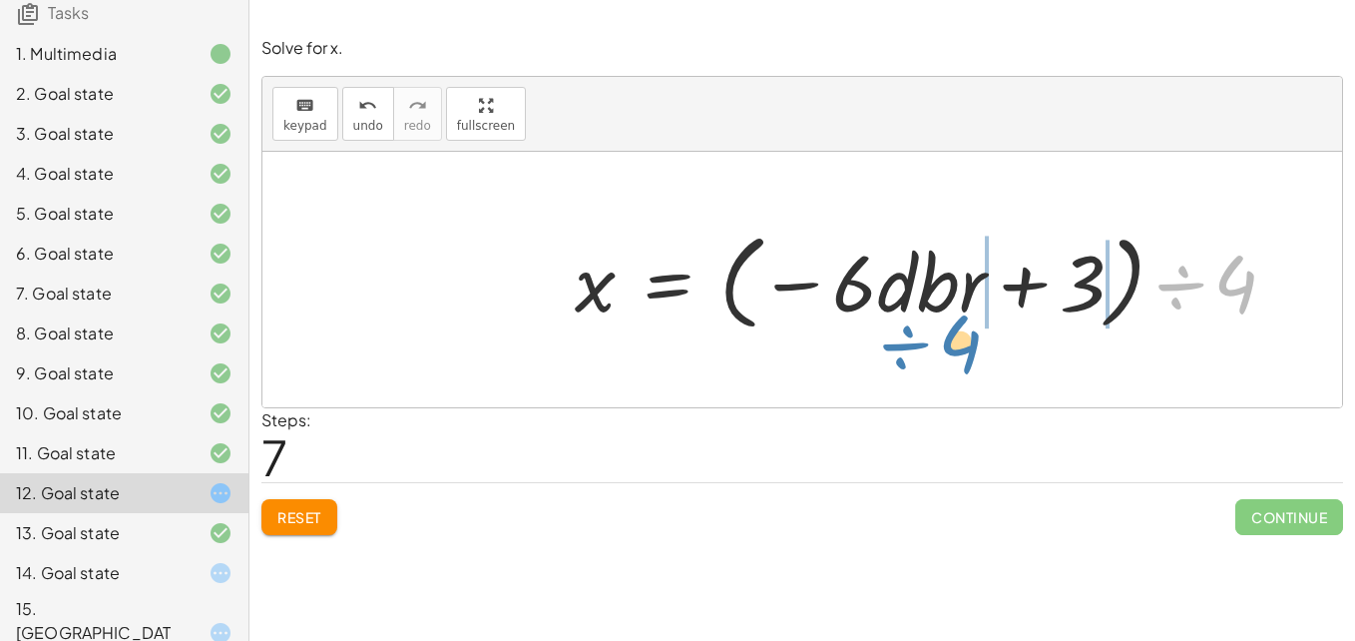
drag, startPoint x: 1175, startPoint y: 276, endPoint x: 893, endPoint y: 332, distance: 287.8
click at [893, 332] on div at bounding box center [933, 279] width 737 height 115
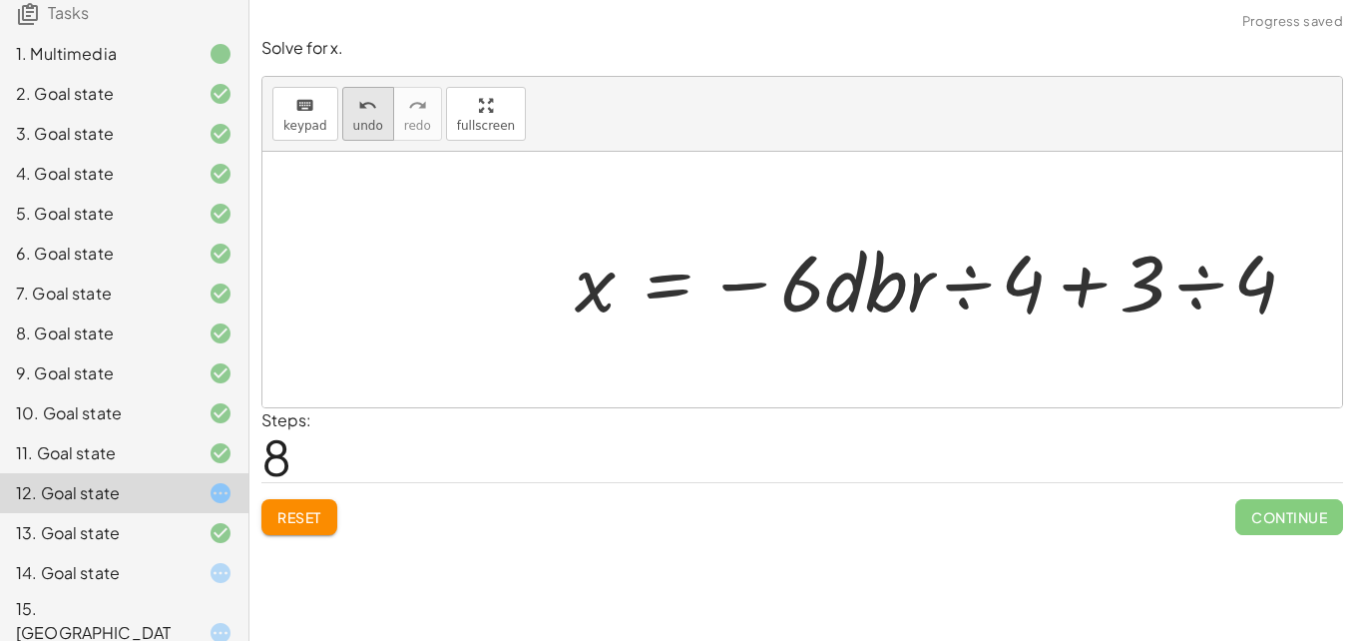
click at [368, 128] on span "undo" at bounding box center [368, 126] width 30 height 14
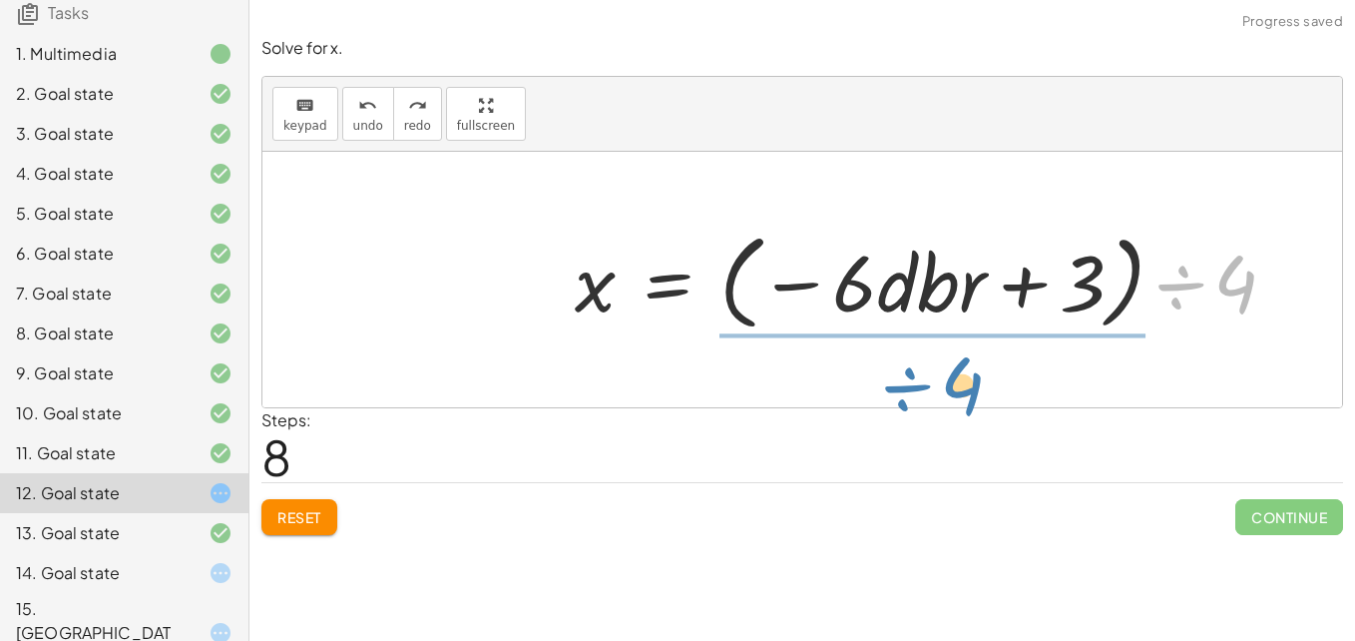
drag, startPoint x: 1198, startPoint y: 277, endPoint x: 925, endPoint y: 378, distance: 291.4
click at [925, 378] on div "+ · 4 · x − 3 = · - 6 · d · b · r + · 4 · x − 3 + 3 = − · 6 · d · b · r + 3 + ·…" at bounding box center [802, 279] width 1080 height 255
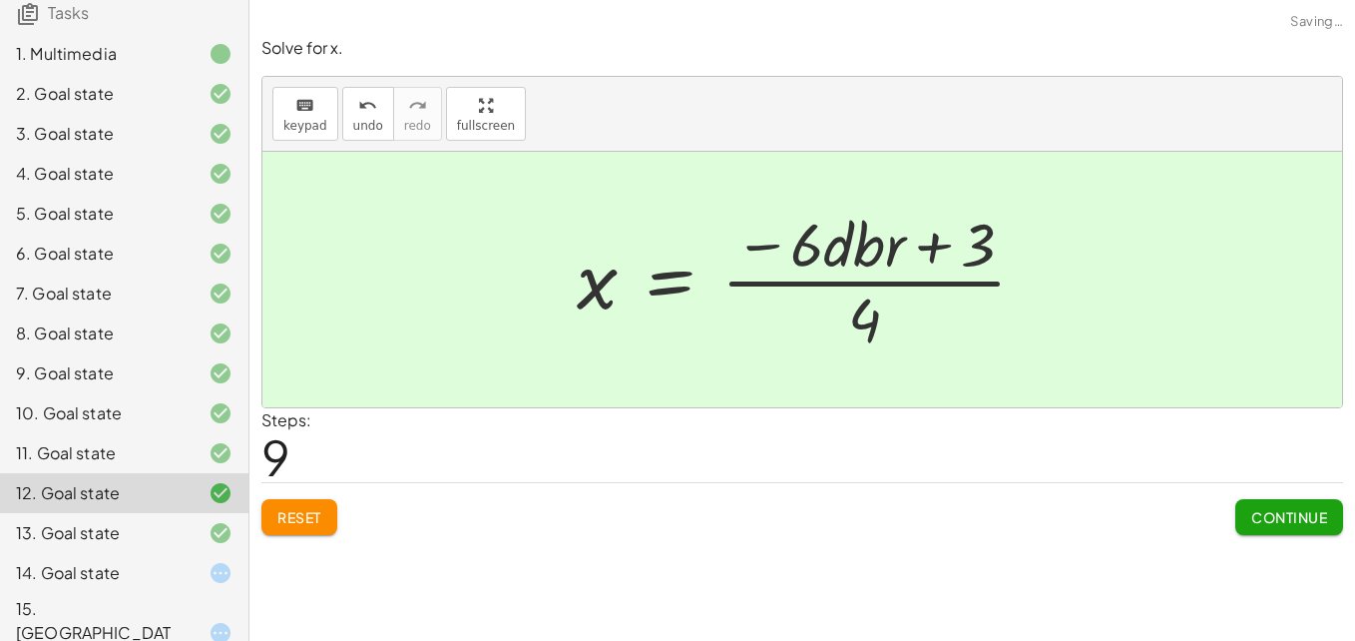
click at [1327, 526] on button "Continue" at bounding box center [1289, 517] width 108 height 36
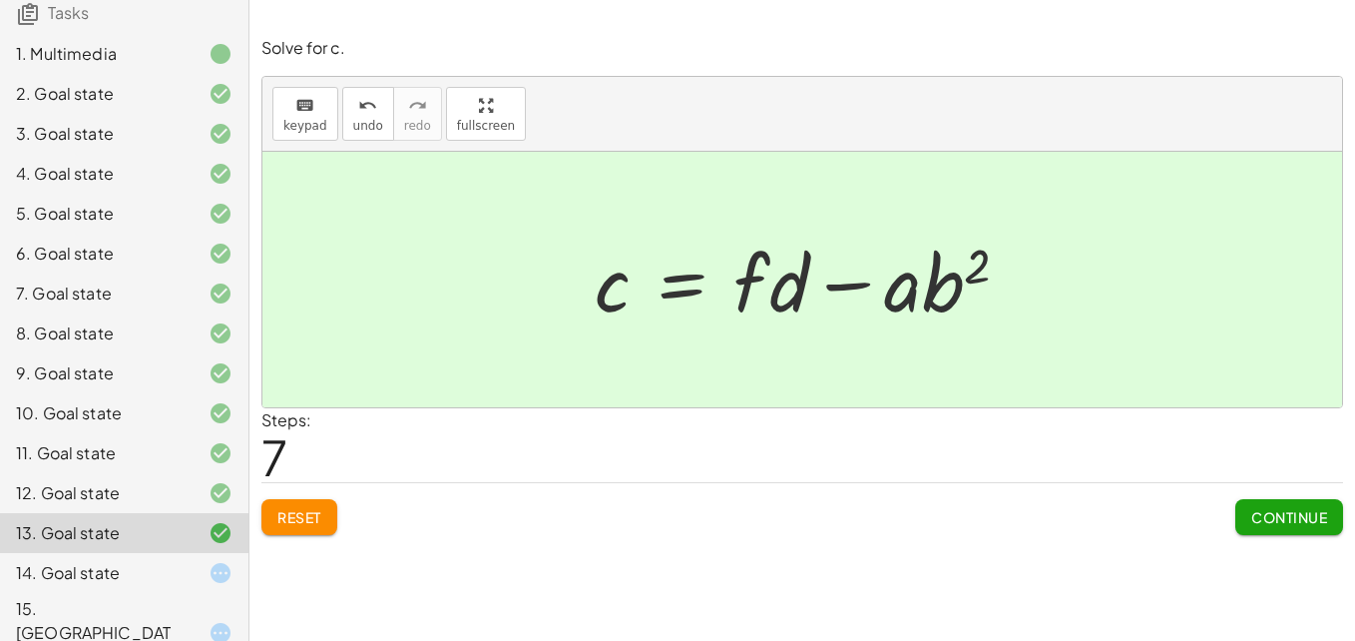
click at [209, 574] on icon at bounding box center [221, 573] width 24 height 24
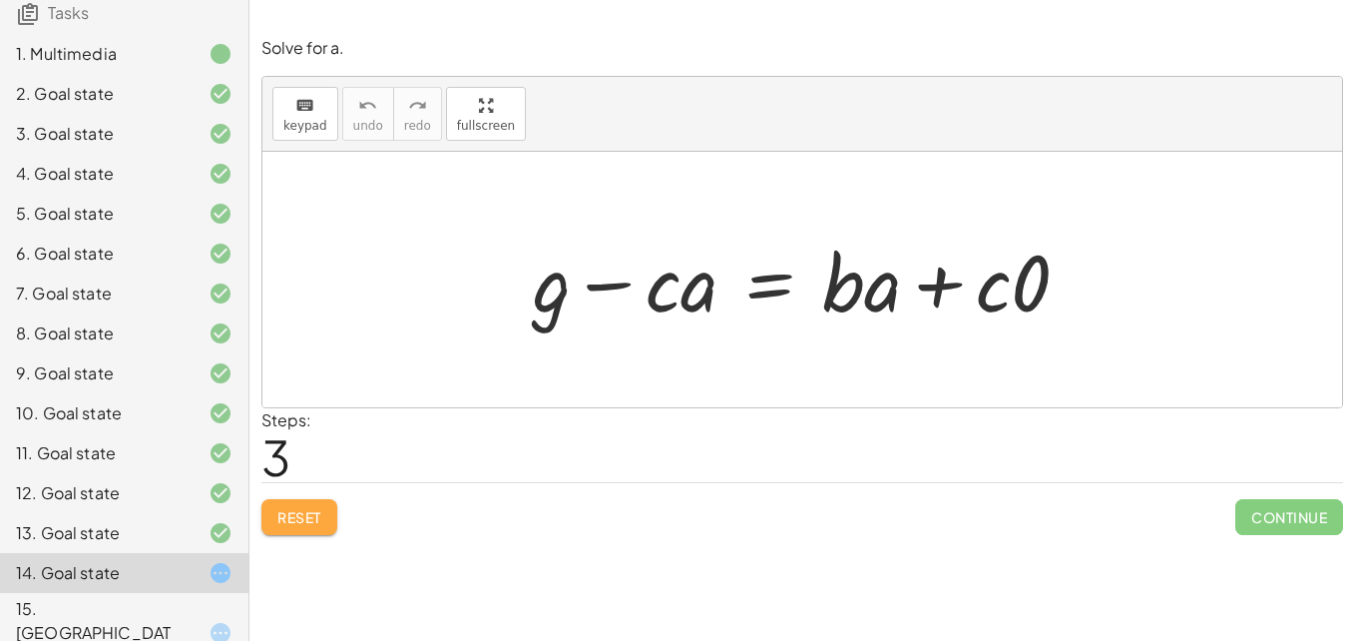
click at [320, 511] on span "Reset" at bounding box center [299, 517] width 44 height 18
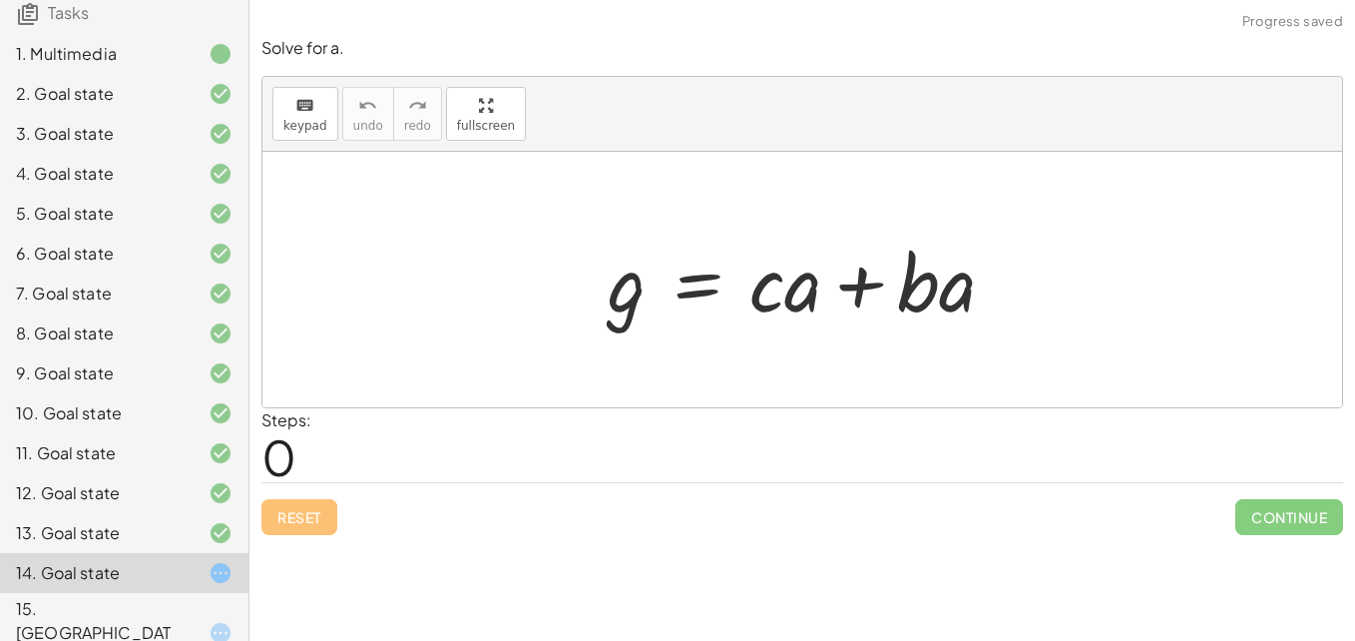
click at [696, 274] on div at bounding box center [809, 279] width 423 height 103
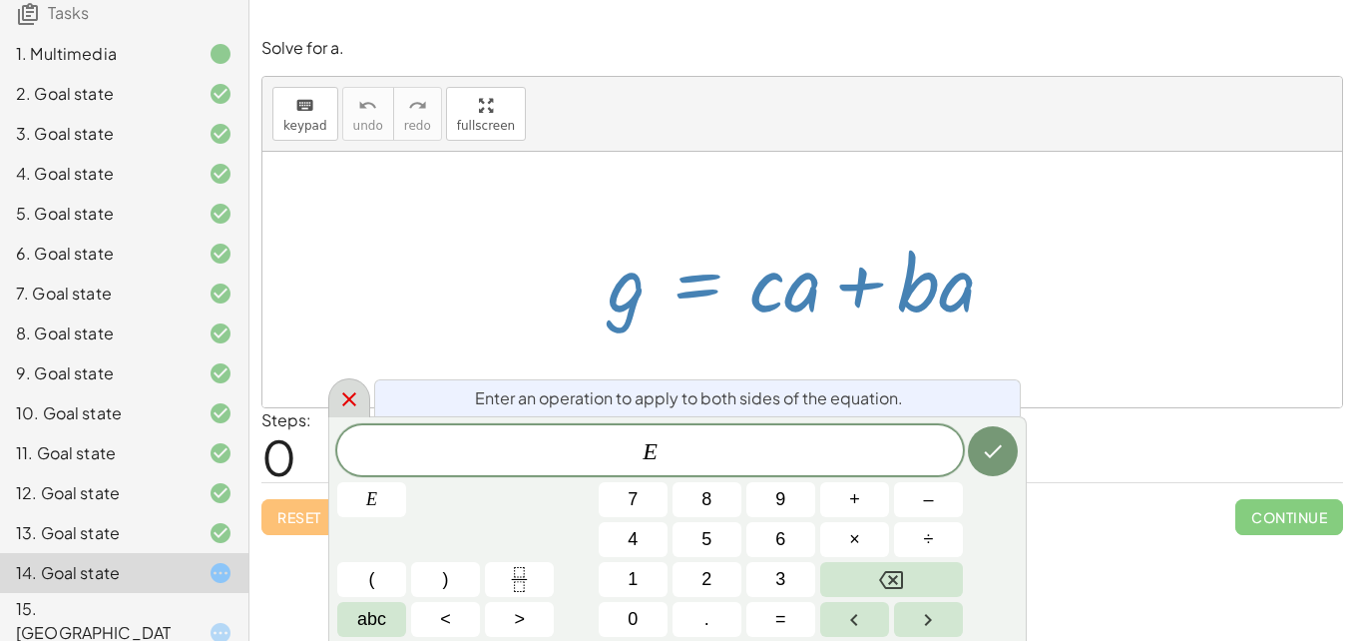
click at [350, 391] on icon at bounding box center [349, 399] width 24 height 24
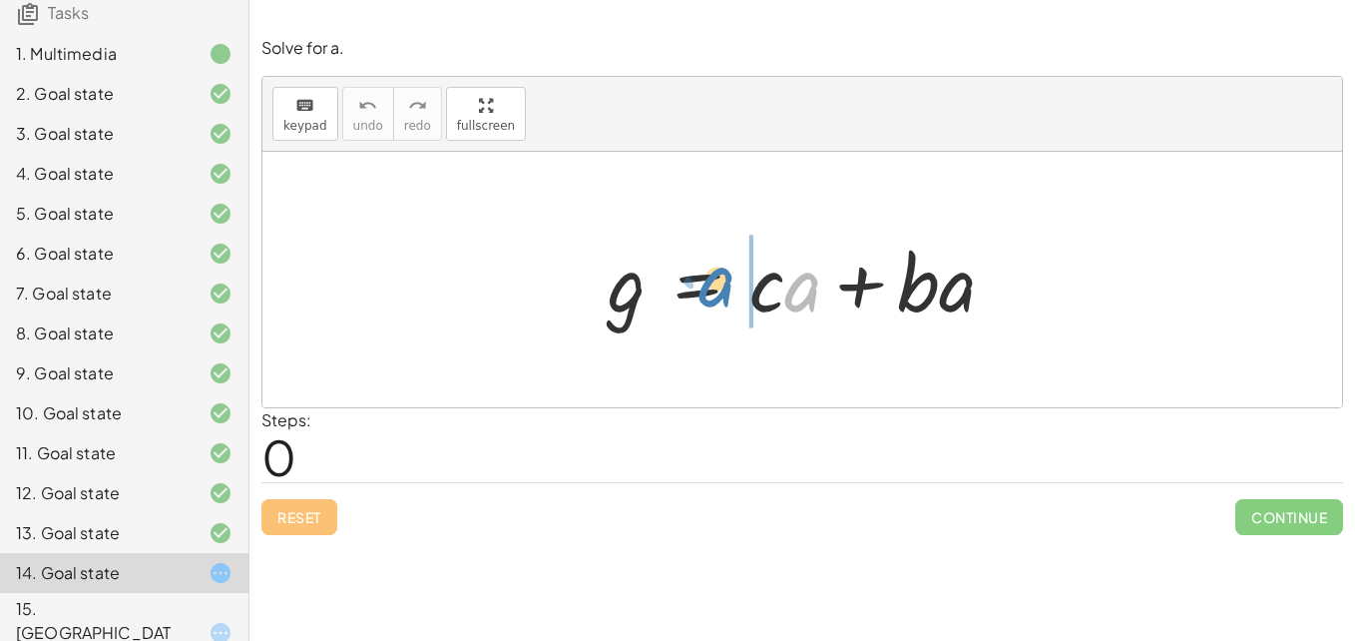
drag, startPoint x: 810, startPoint y: 299, endPoint x: 727, endPoint y: 296, distance: 82.9
click at [727, 296] on div at bounding box center [809, 279] width 423 height 103
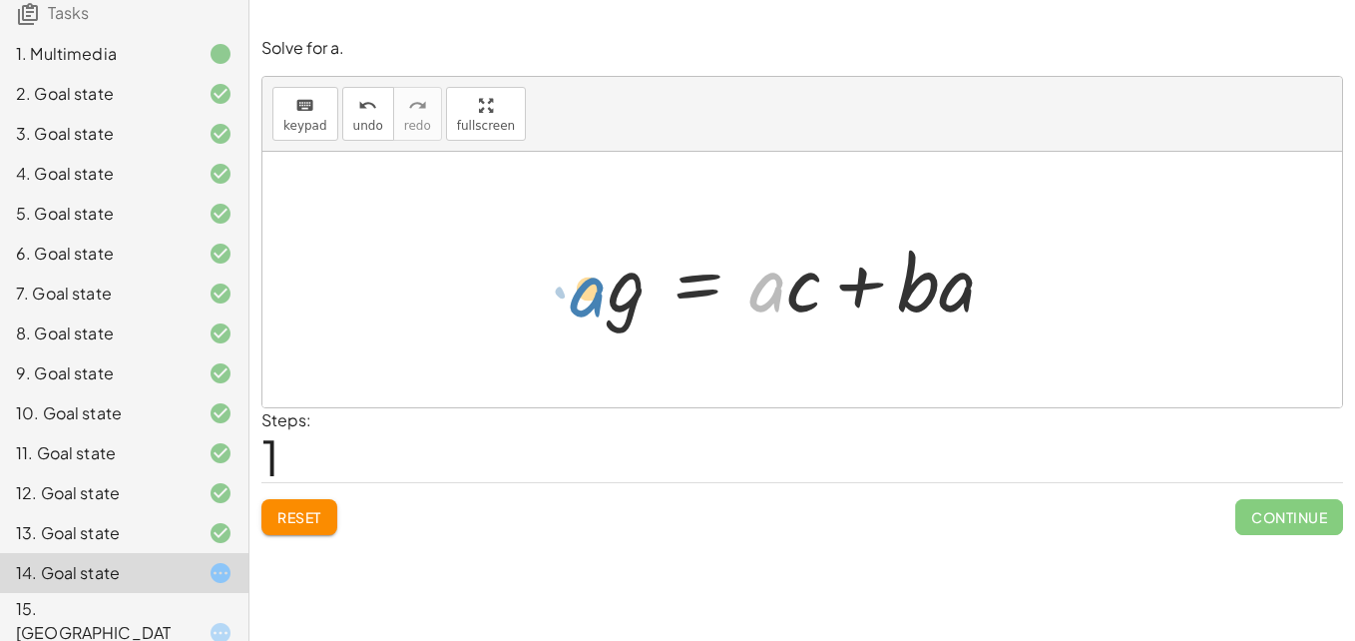
drag, startPoint x: 761, startPoint y: 308, endPoint x: 567, endPoint y: 309, distance: 194.6
click at [567, 309] on div "g = + · c · a + · b · a · a g = + · c · a + · b · a" at bounding box center [802, 279] width 1080 height 255
drag, startPoint x: 953, startPoint y: 304, endPoint x: 768, endPoint y: 309, distance: 184.6
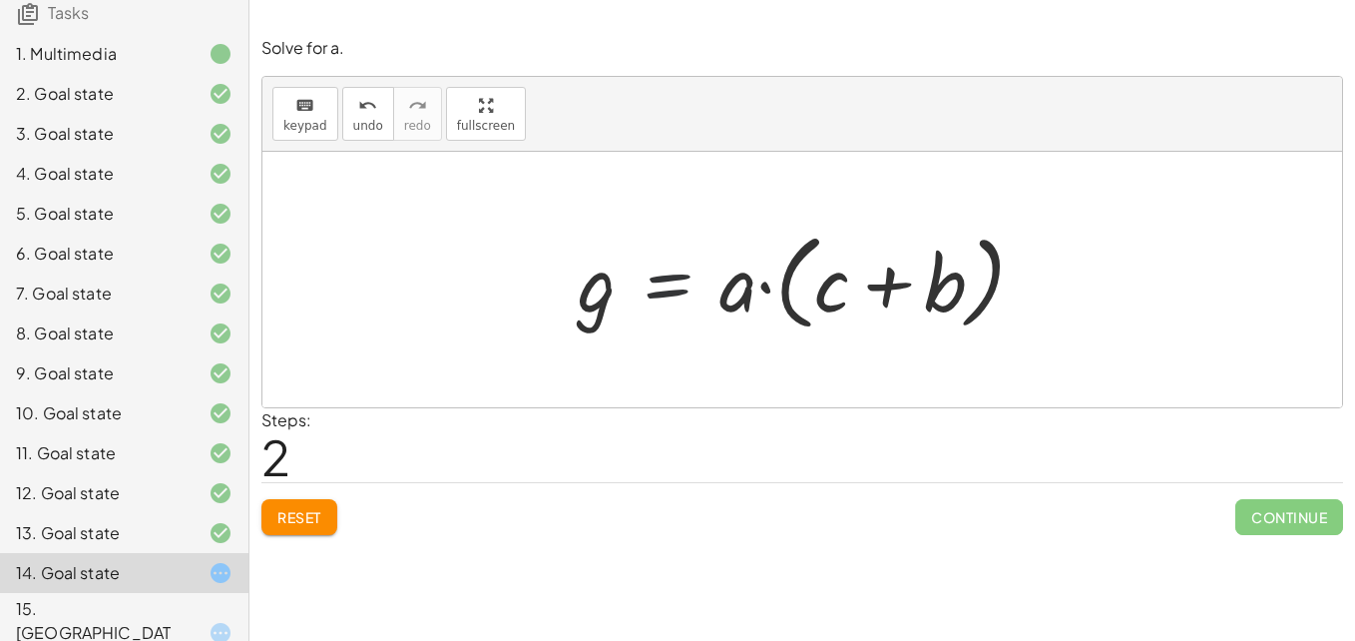
click at [663, 292] on div at bounding box center [810, 279] width 484 height 115
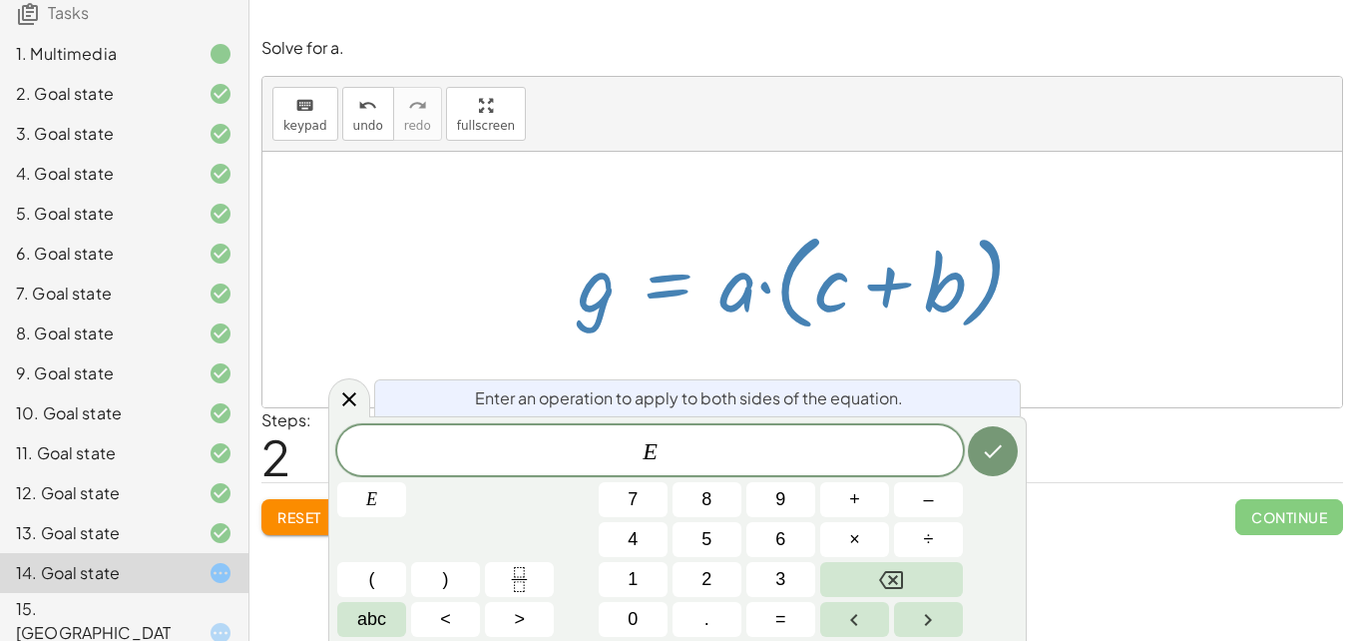
click at [915, 518] on div "E E 7 8 9 + – 4 5 6 × ÷ ( ) 1 2 3 abc < > 0 . =" at bounding box center [677, 531] width 680 height 212
click at [916, 533] on button "÷" at bounding box center [928, 539] width 69 height 35
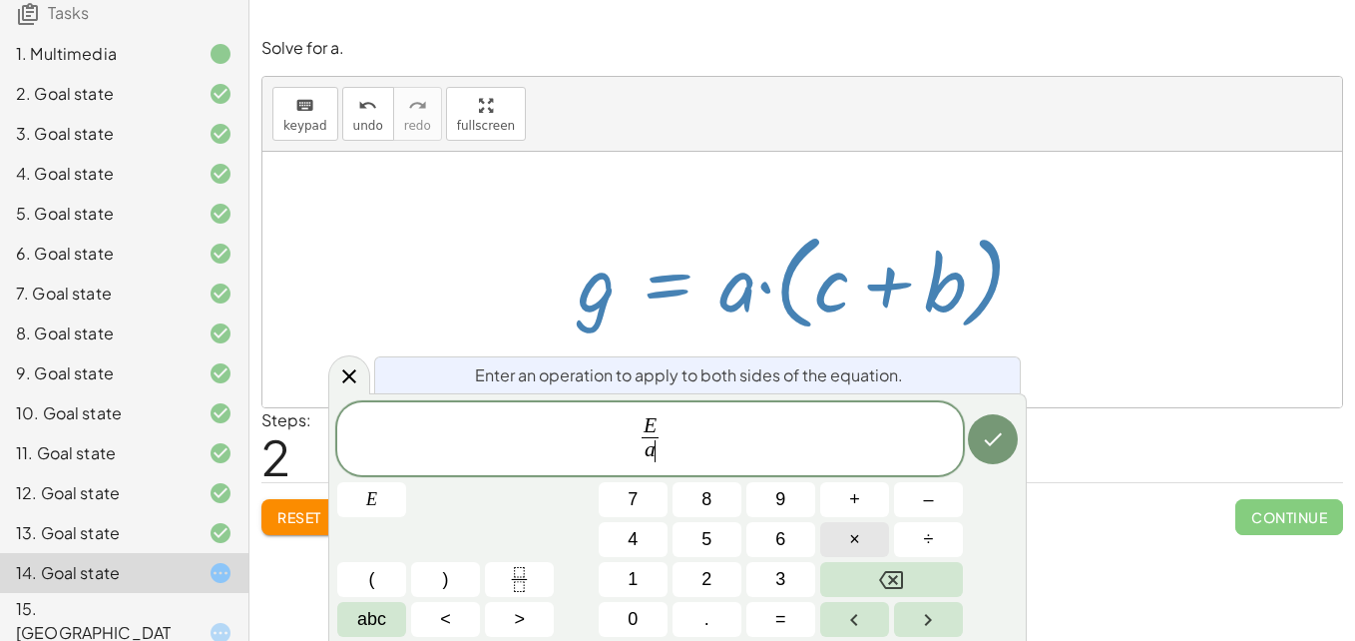
click at [854, 529] on span "×" at bounding box center [854, 539] width 11 height 27
click at [993, 421] on button "Done" at bounding box center [993, 439] width 50 height 50
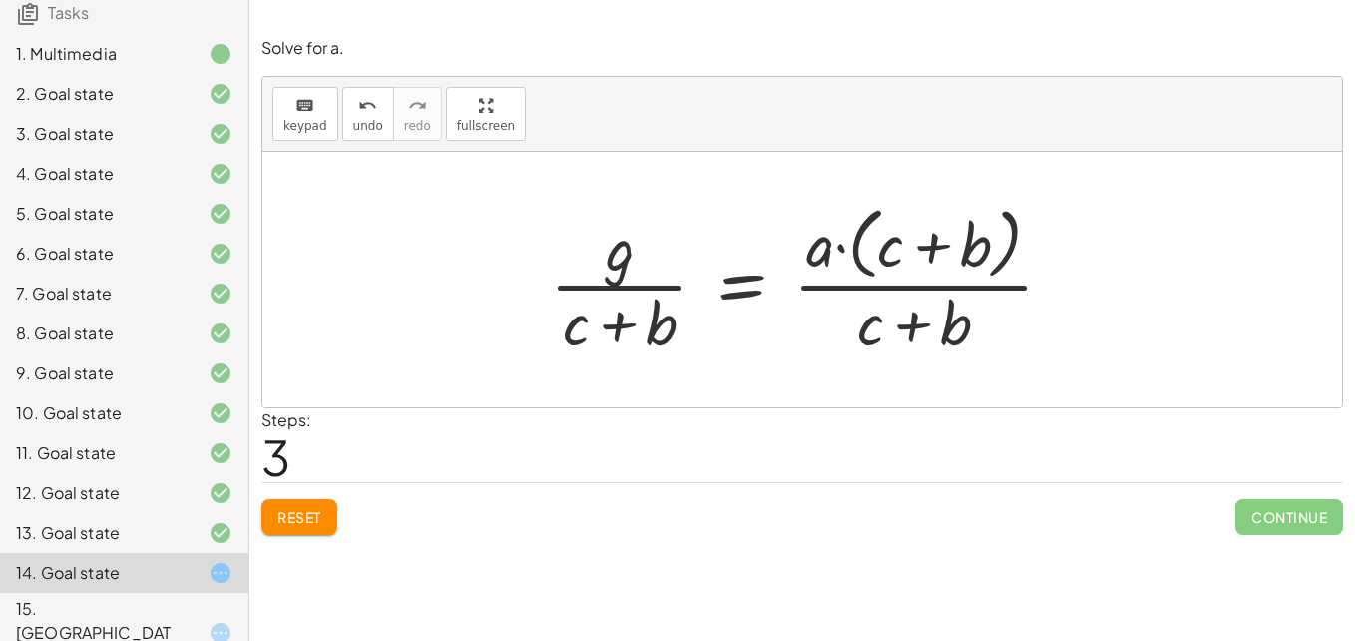
click at [913, 293] on div at bounding box center [810, 279] width 540 height 163
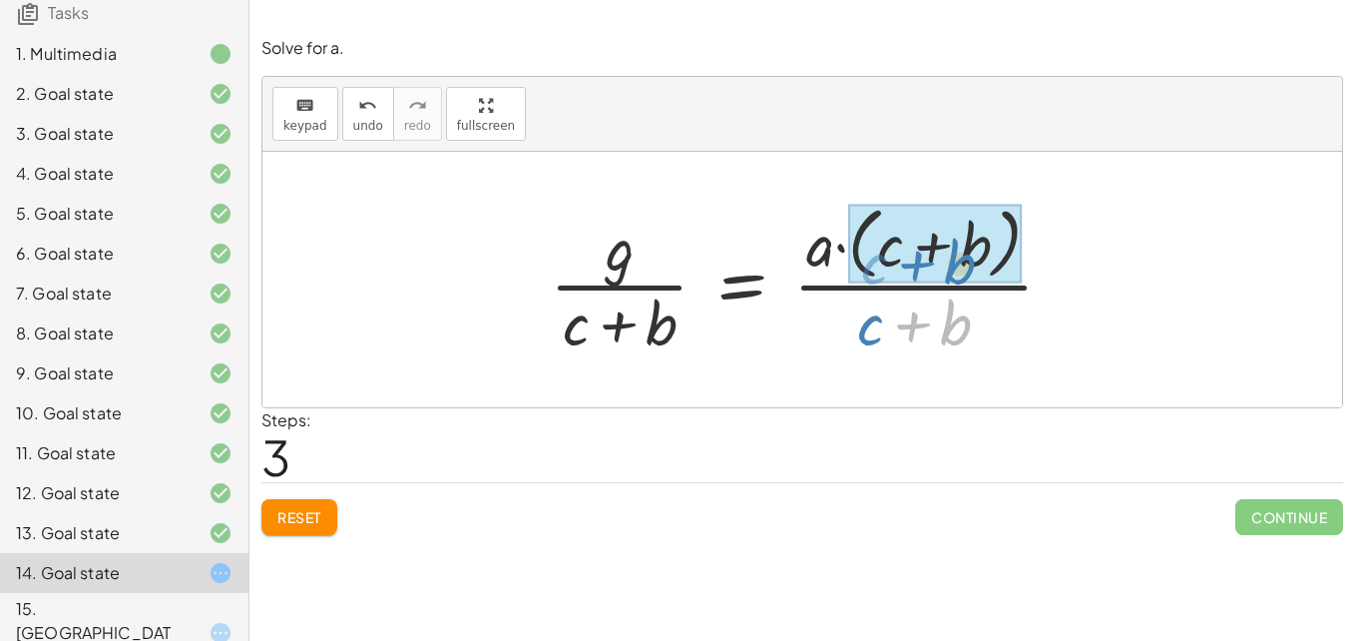
drag, startPoint x: 918, startPoint y: 327, endPoint x: 924, endPoint y: 254, distance: 73.1
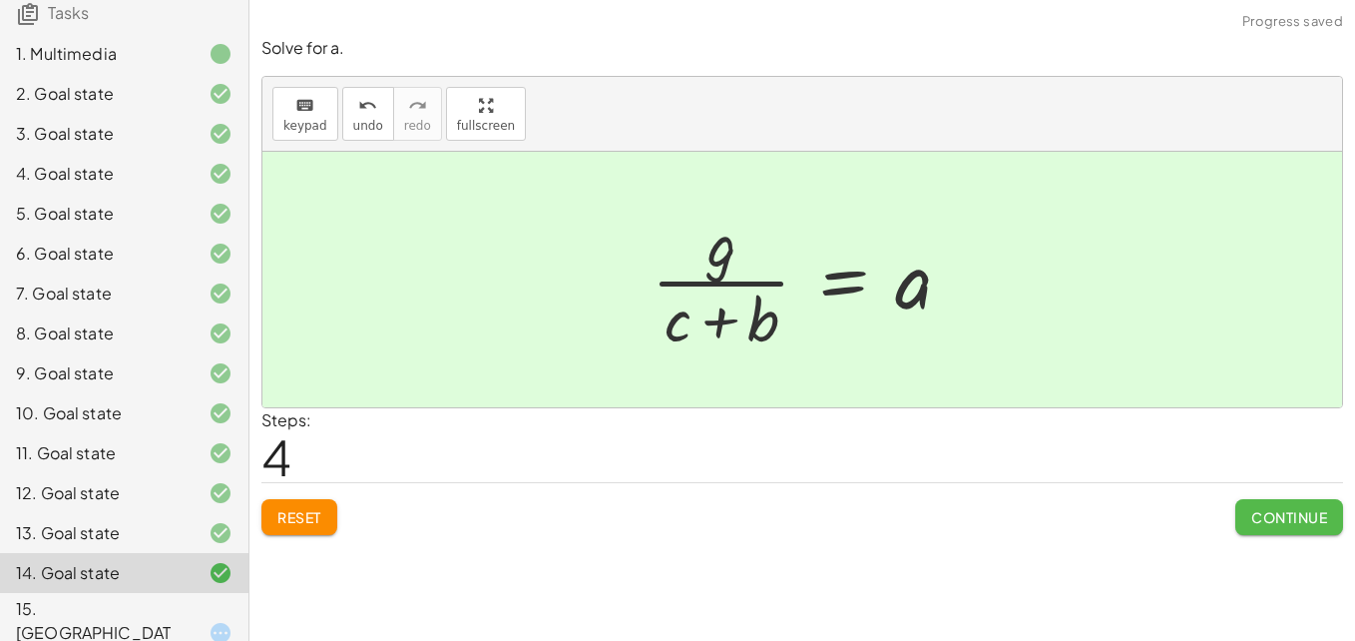
click at [1273, 510] on span "Continue" at bounding box center [1289, 517] width 76 height 18
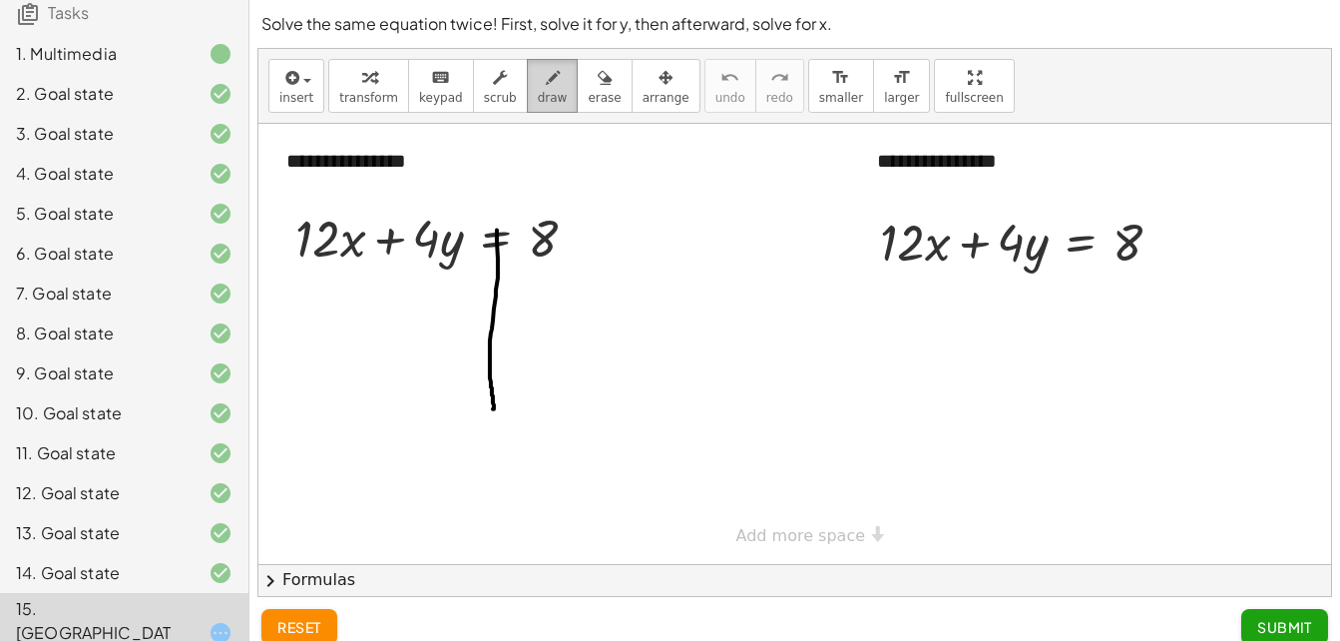
click at [546, 85] on icon "button" at bounding box center [553, 78] width 14 height 24
drag, startPoint x: 259, startPoint y: 271, endPoint x: 285, endPoint y: 270, distance: 26.0
click at [285, 270] on div at bounding box center [794, 344] width 1073 height 440
drag, startPoint x: 302, startPoint y: 262, endPoint x: 305, endPoint y: 289, distance: 27.1
click at [305, 289] on div at bounding box center [794, 344] width 1073 height 440
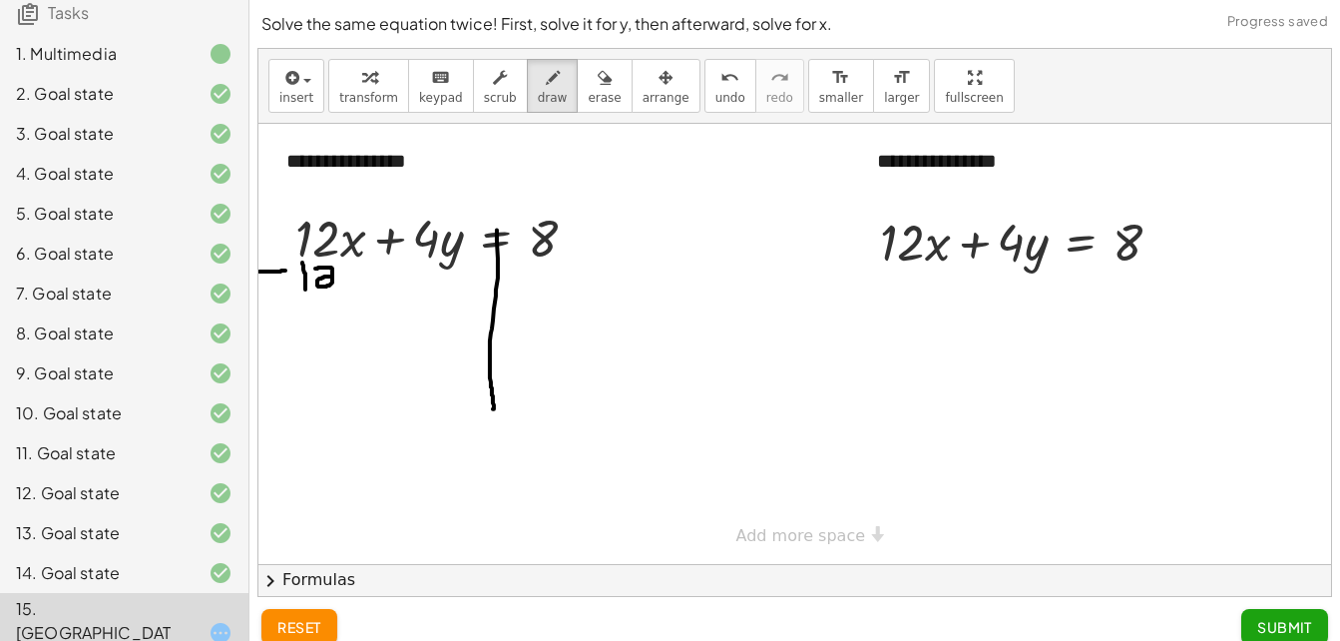
drag, startPoint x: 315, startPoint y: 268, endPoint x: 333, endPoint y: 280, distance: 21.6
click at [333, 280] on div at bounding box center [794, 344] width 1073 height 440
drag, startPoint x: 355, startPoint y: 270, endPoint x: 345, endPoint y: 282, distance: 15.6
click at [345, 282] on div at bounding box center [794, 344] width 1073 height 440
drag, startPoint x: 344, startPoint y: 262, endPoint x: 367, endPoint y: 278, distance: 28.0
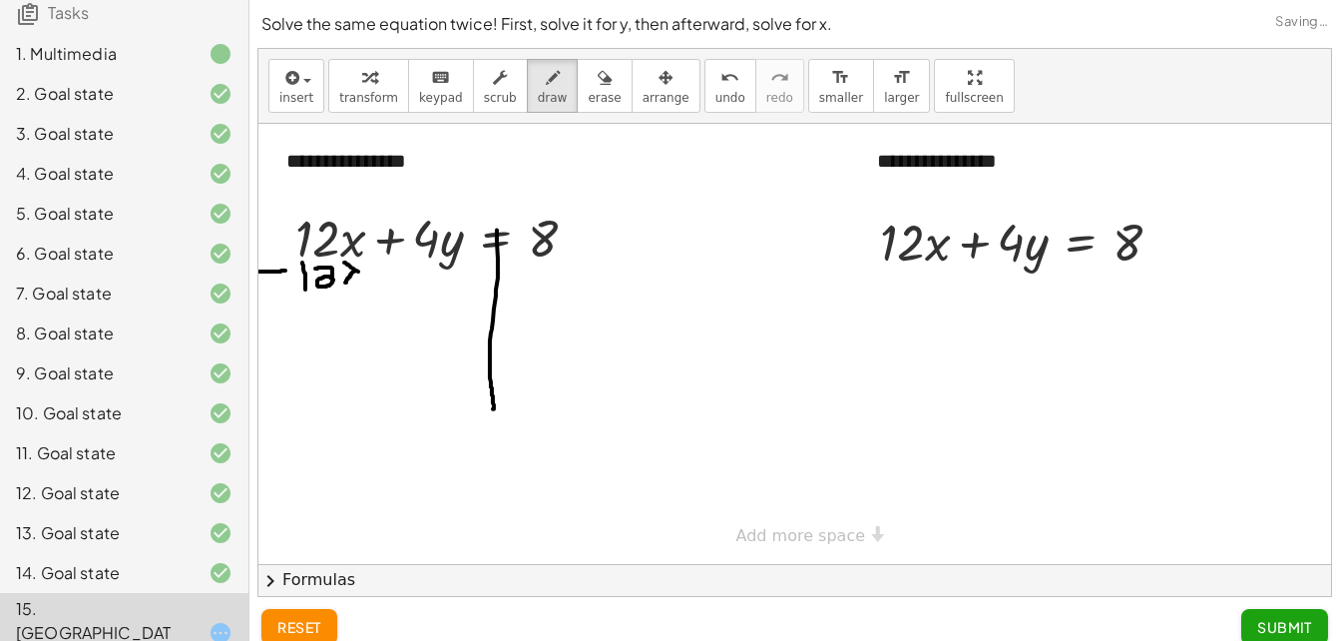
click at [367, 278] on div at bounding box center [794, 344] width 1073 height 440
drag, startPoint x: 358, startPoint y: 221, endPoint x: 300, endPoint y: 296, distance: 94.6
click at [300, 296] on div at bounding box center [794, 344] width 1073 height 440
drag, startPoint x: 576, startPoint y: 232, endPoint x: 593, endPoint y: 230, distance: 17.1
click at [593, 230] on div at bounding box center [794, 344] width 1073 height 440
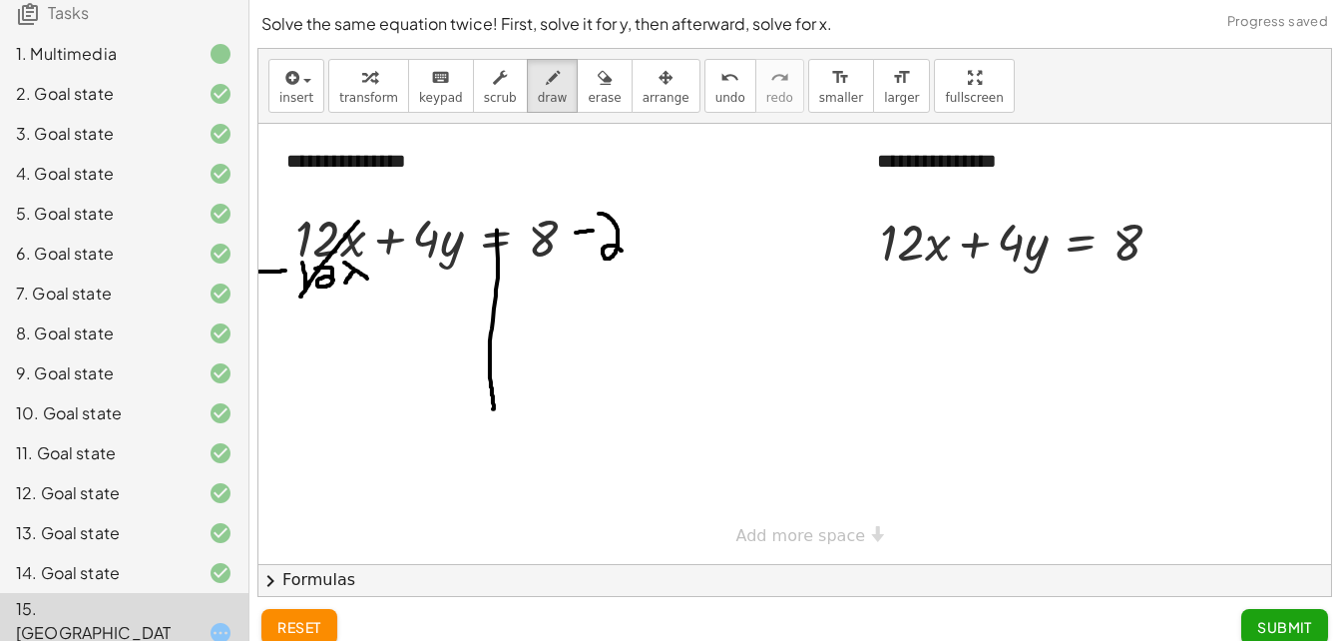
drag, startPoint x: 599, startPoint y: 214, endPoint x: 624, endPoint y: 252, distance: 46.2
click at [624, 252] on div at bounding box center [794, 344] width 1073 height 440
drag, startPoint x: 586, startPoint y: 212, endPoint x: 595, endPoint y: 263, distance: 52.7
click at [595, 263] on div at bounding box center [794, 344] width 1073 height 440
drag, startPoint x: 641, startPoint y: 234, endPoint x: 633, endPoint y: 251, distance: 18.7
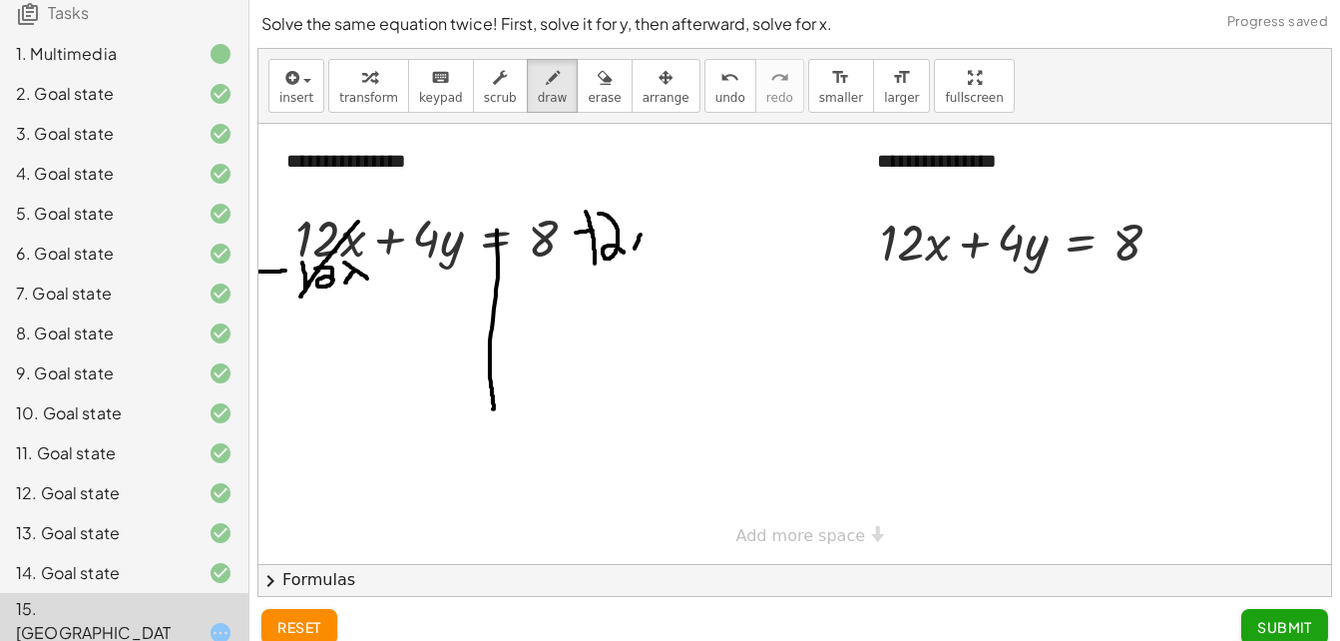
click at [633, 251] on div at bounding box center [794, 344] width 1073 height 440
drag, startPoint x: 631, startPoint y: 235, endPoint x: 653, endPoint y: 252, distance: 27.7
click at [653, 252] on div at bounding box center [794, 344] width 1073 height 440
drag, startPoint x: 397, startPoint y: 274, endPoint x: 440, endPoint y: 272, distance: 42.9
click at [440, 272] on div at bounding box center [794, 344] width 1073 height 440
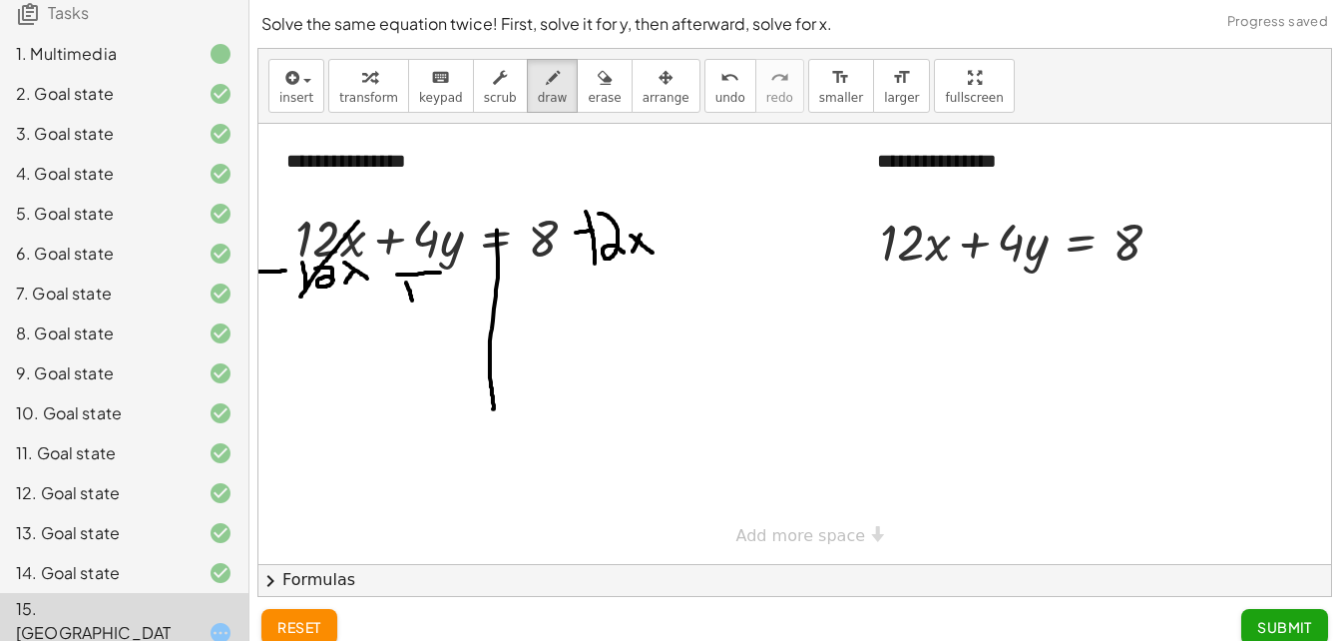
drag, startPoint x: 406, startPoint y: 282, endPoint x: 420, endPoint y: 293, distance: 17.8
click at [420, 293] on div at bounding box center [794, 344] width 1073 height 440
drag, startPoint x: 415, startPoint y: 279, endPoint x: 426, endPoint y: 306, distance: 29.1
click at [426, 306] on div at bounding box center [794, 344] width 1073 height 440
drag, startPoint x: 443, startPoint y: 329, endPoint x: 456, endPoint y: 364, distance: 37.3
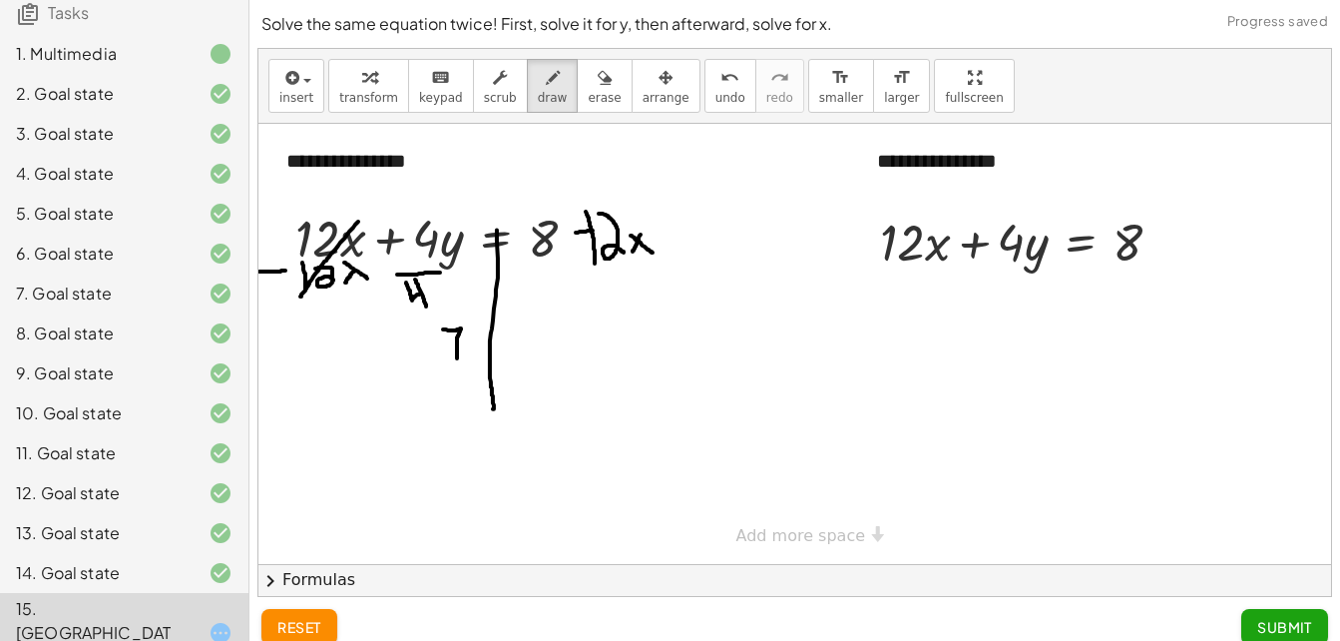
click at [456, 364] on div at bounding box center [794, 344] width 1073 height 440
drag, startPoint x: 516, startPoint y: 262, endPoint x: 571, endPoint y: 261, distance: 54.9
click at [571, 261] on div at bounding box center [794, 344] width 1073 height 440
drag, startPoint x: 531, startPoint y: 275, endPoint x: 546, endPoint y: 292, distance: 22.6
click at [546, 292] on div at bounding box center [794, 344] width 1073 height 440
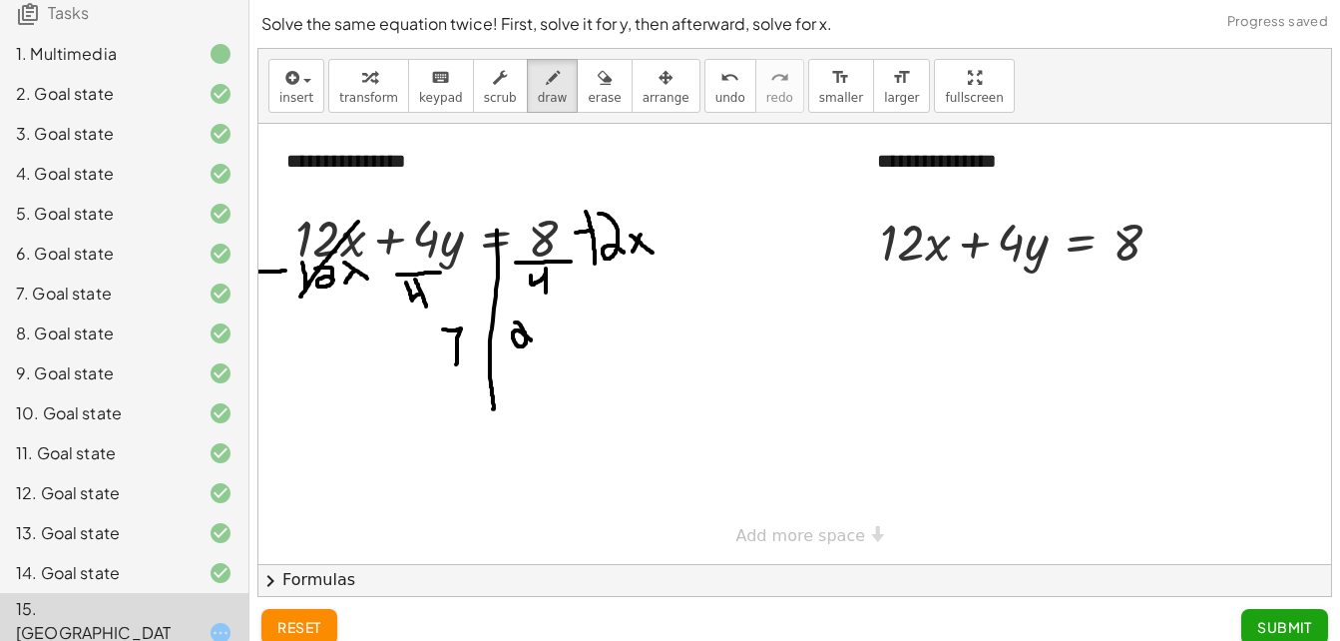
drag, startPoint x: 515, startPoint y: 322, endPoint x: 535, endPoint y: 344, distance: 29.7
click at [535, 344] on div at bounding box center [794, 344] width 1073 height 440
drag, startPoint x: 550, startPoint y: 318, endPoint x: 555, endPoint y: 341, distance: 23.5
click at [555, 341] on div at bounding box center [794, 344] width 1073 height 440
drag, startPoint x: 543, startPoint y: 325, endPoint x: 564, endPoint y: 321, distance: 21.3
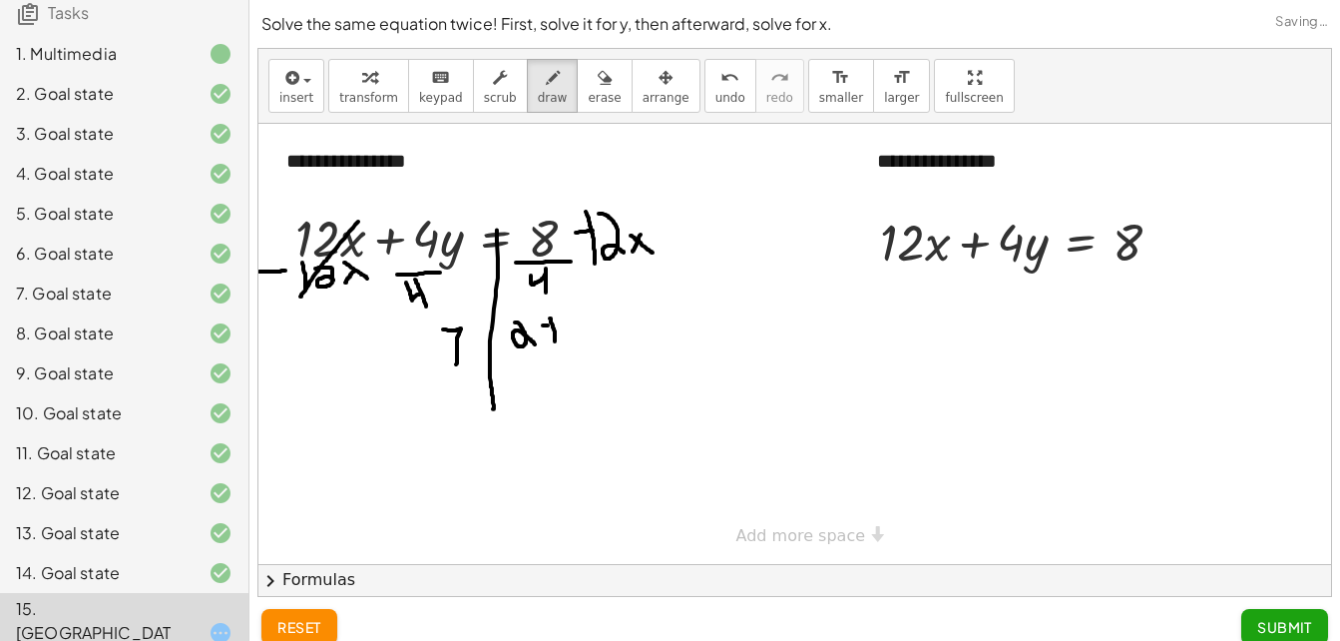
click at [564, 321] on div at bounding box center [794, 344] width 1073 height 440
drag, startPoint x: 578, startPoint y: 312, endPoint x: 583, endPoint y: 339, distance: 27.4
click at [583, 339] on div at bounding box center [794, 344] width 1073 height 440
drag, startPoint x: 593, startPoint y: 311, endPoint x: 621, endPoint y: 327, distance: 32.2
click at [621, 327] on div at bounding box center [794, 344] width 1073 height 440
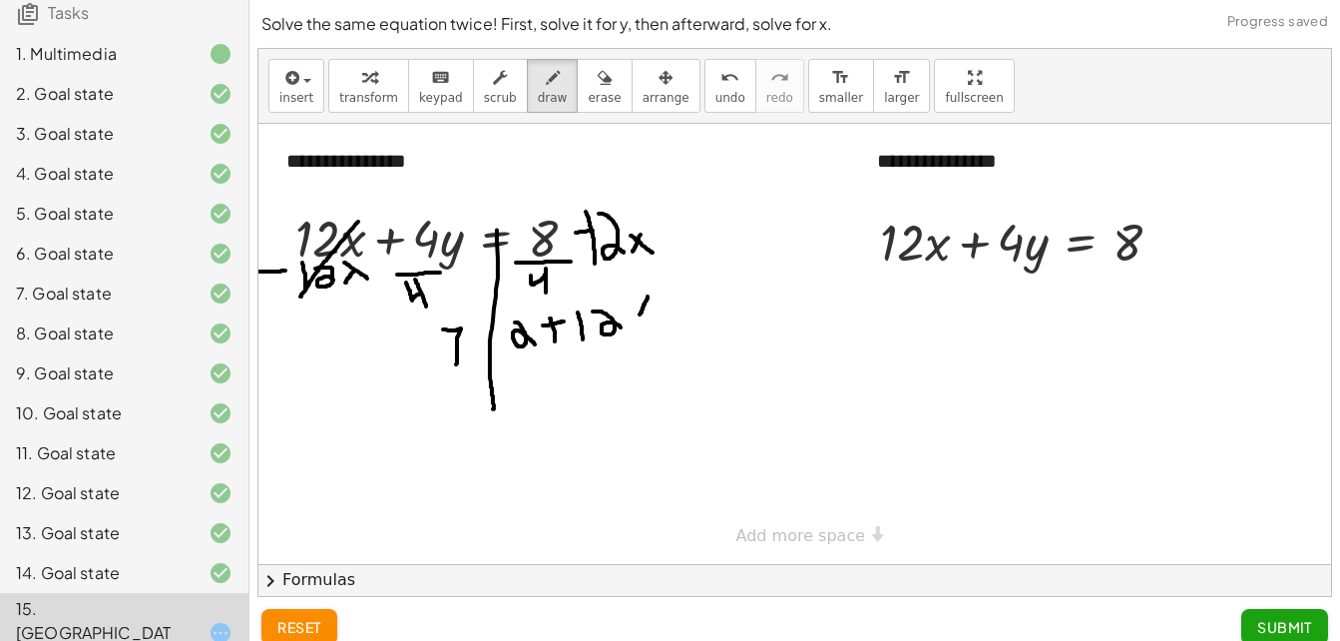
drag, startPoint x: 648, startPoint y: 296, endPoint x: 639, endPoint y: 315, distance: 21.0
click at [639, 315] on div at bounding box center [794, 344] width 1073 height 440
drag, startPoint x: 638, startPoint y: 299, endPoint x: 652, endPoint y: 309, distance: 17.2
click at [652, 309] on div at bounding box center [794, 344] width 1073 height 440
drag, startPoint x: 440, startPoint y: 315, endPoint x: 486, endPoint y: 367, distance: 69.3
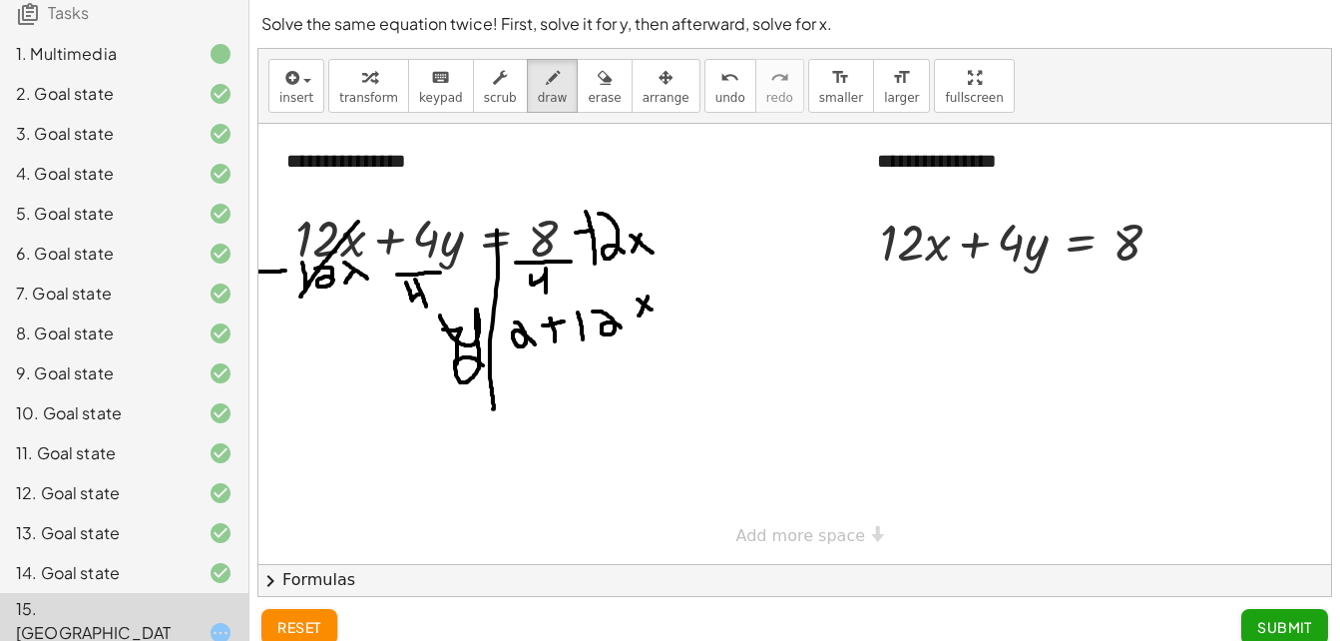
click at [486, 367] on div at bounding box center [794, 344] width 1073 height 440
drag, startPoint x: 486, startPoint y: 338, endPoint x: 502, endPoint y: 340, distance: 16.1
click at [502, 340] on div at bounding box center [794, 344] width 1073 height 440
drag, startPoint x: 485, startPoint y: 352, endPoint x: 501, endPoint y: 352, distance: 16.0
click at [501, 352] on div at bounding box center [794, 344] width 1073 height 440
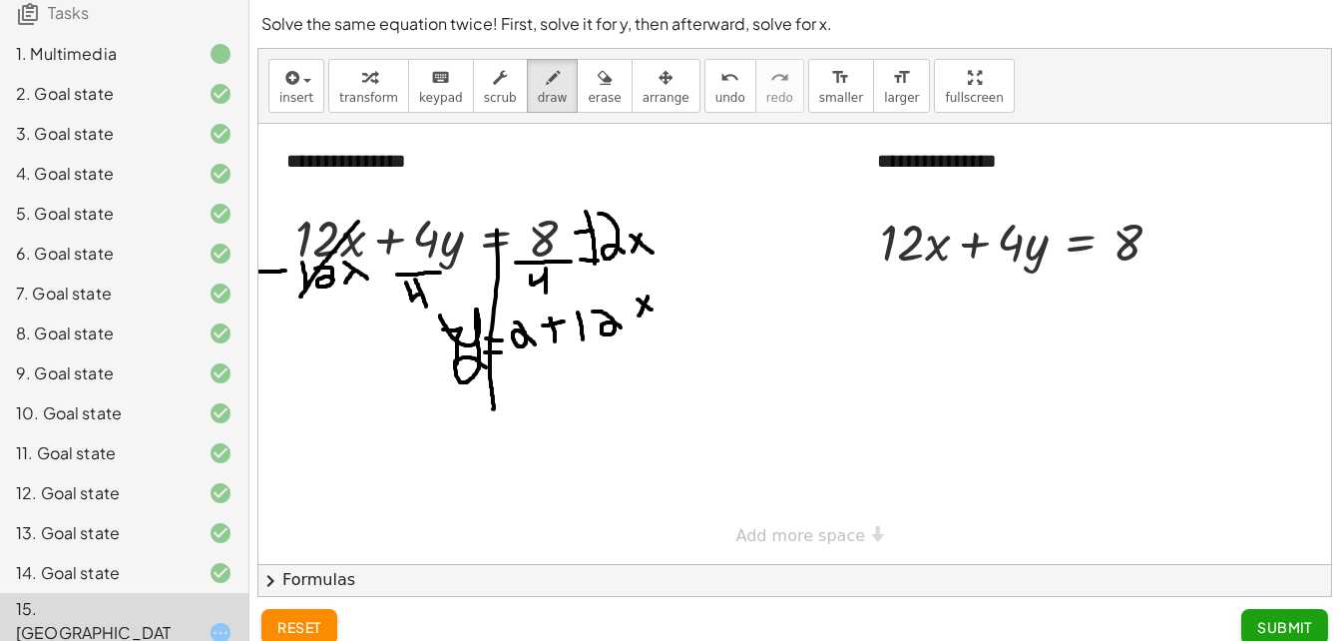
drag, startPoint x: 581, startPoint y: 259, endPoint x: 650, endPoint y: 258, distance: 68.9
click at [650, 258] on div at bounding box center [794, 344] width 1073 height 440
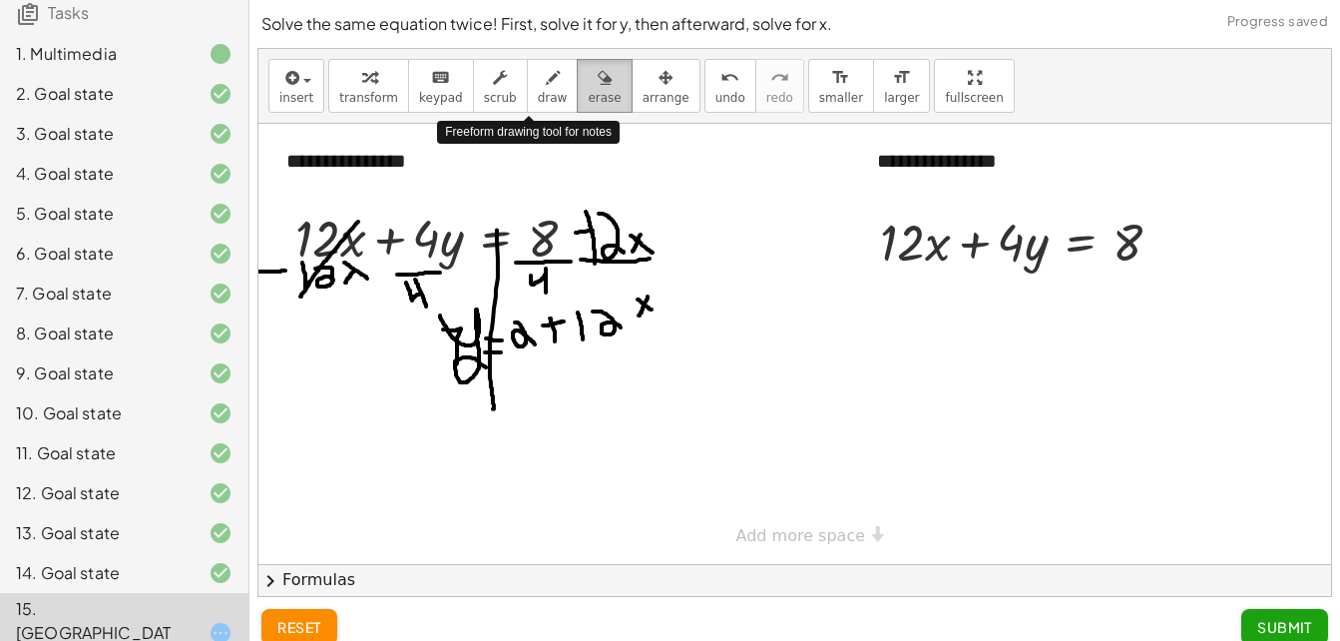
click at [588, 91] on span "erase" at bounding box center [604, 98] width 33 height 14
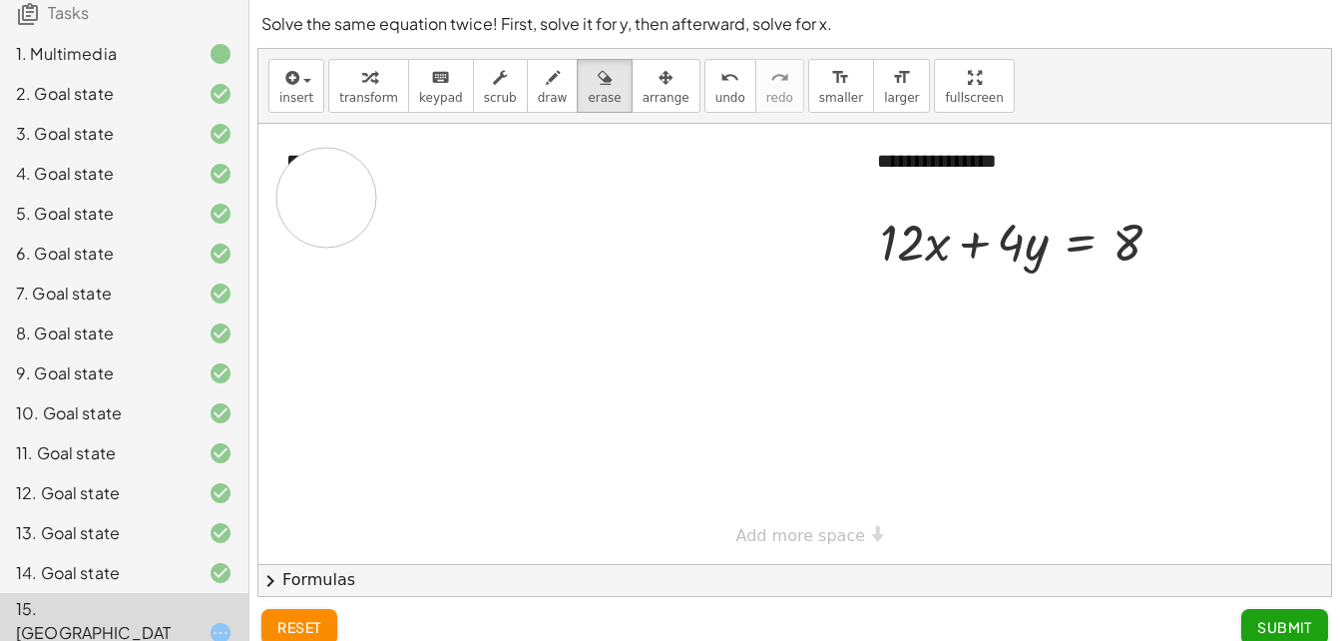
drag, startPoint x: 667, startPoint y: 288, endPoint x: 309, endPoint y: 175, distance: 375.8
click at [309, 175] on div at bounding box center [794, 344] width 1073 height 440
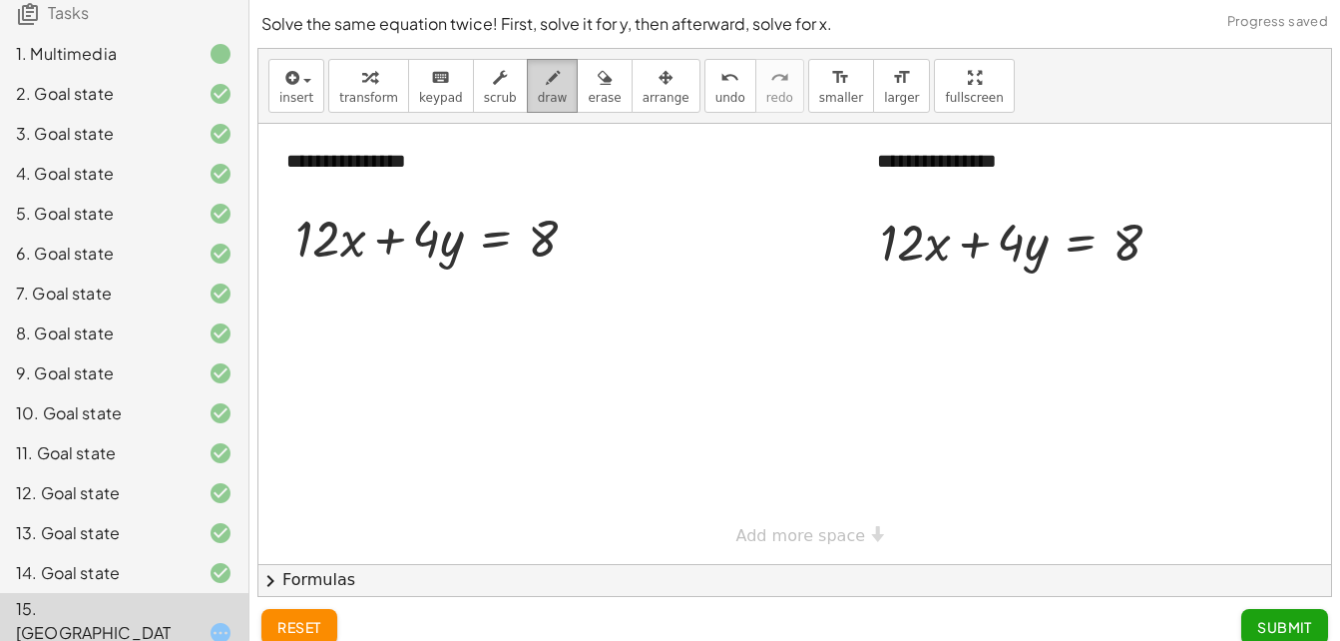
click at [538, 95] on span "draw" at bounding box center [553, 98] width 30 height 14
drag, startPoint x: 500, startPoint y: 230, endPoint x: 504, endPoint y: 347, distance: 116.8
click at [504, 347] on div at bounding box center [794, 344] width 1073 height 440
drag, startPoint x: 275, startPoint y: 263, endPoint x: 292, endPoint y: 263, distance: 17.0
click at [292, 263] on div at bounding box center [794, 344] width 1073 height 440
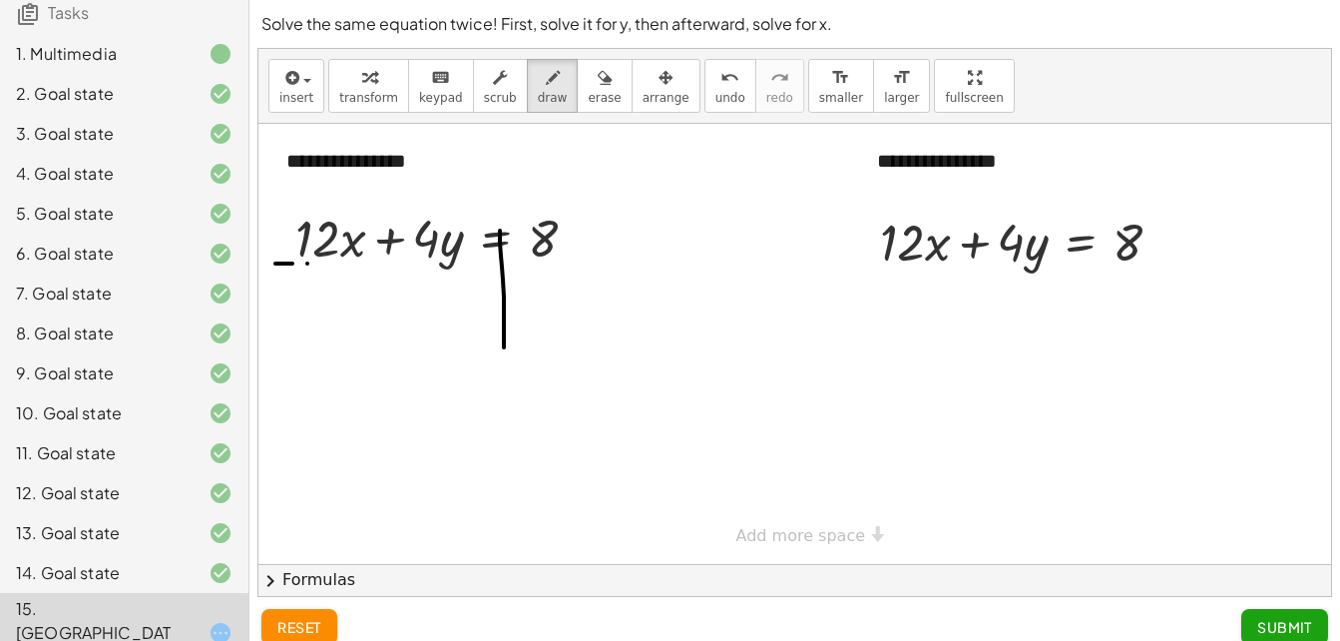
drag, startPoint x: 307, startPoint y: 263, endPoint x: 307, endPoint y: 290, distance: 26.9
click at [307, 290] on div at bounding box center [794, 344] width 1073 height 440
drag, startPoint x: 327, startPoint y: 257, endPoint x: 340, endPoint y: 290, distance: 35.4
click at [340, 290] on div at bounding box center [794, 344] width 1073 height 440
drag, startPoint x: 357, startPoint y: 273, endPoint x: 347, endPoint y: 284, distance: 14.8
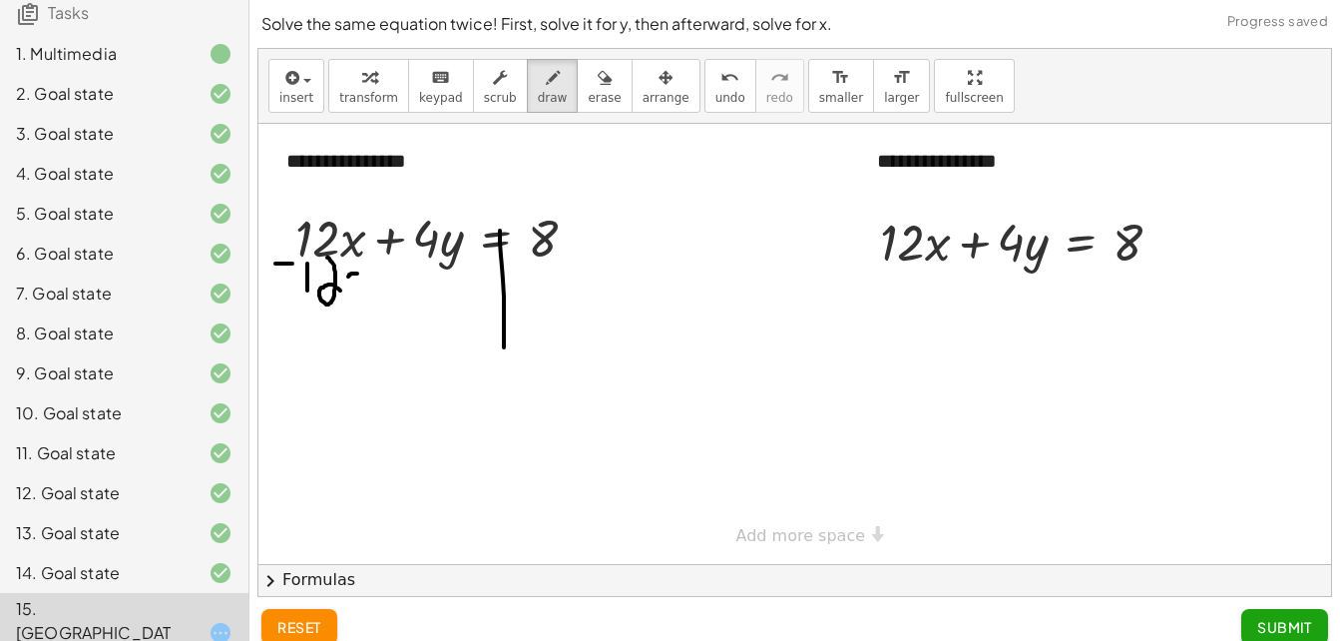
click at [347, 284] on div at bounding box center [794, 344] width 1073 height 440
drag, startPoint x: 340, startPoint y: 260, endPoint x: 372, endPoint y: 294, distance: 46.6
click at [372, 294] on div at bounding box center [794, 344] width 1073 height 440
drag, startPoint x: 571, startPoint y: 229, endPoint x: 602, endPoint y: 227, distance: 31.0
click at [602, 227] on div at bounding box center [794, 344] width 1073 height 440
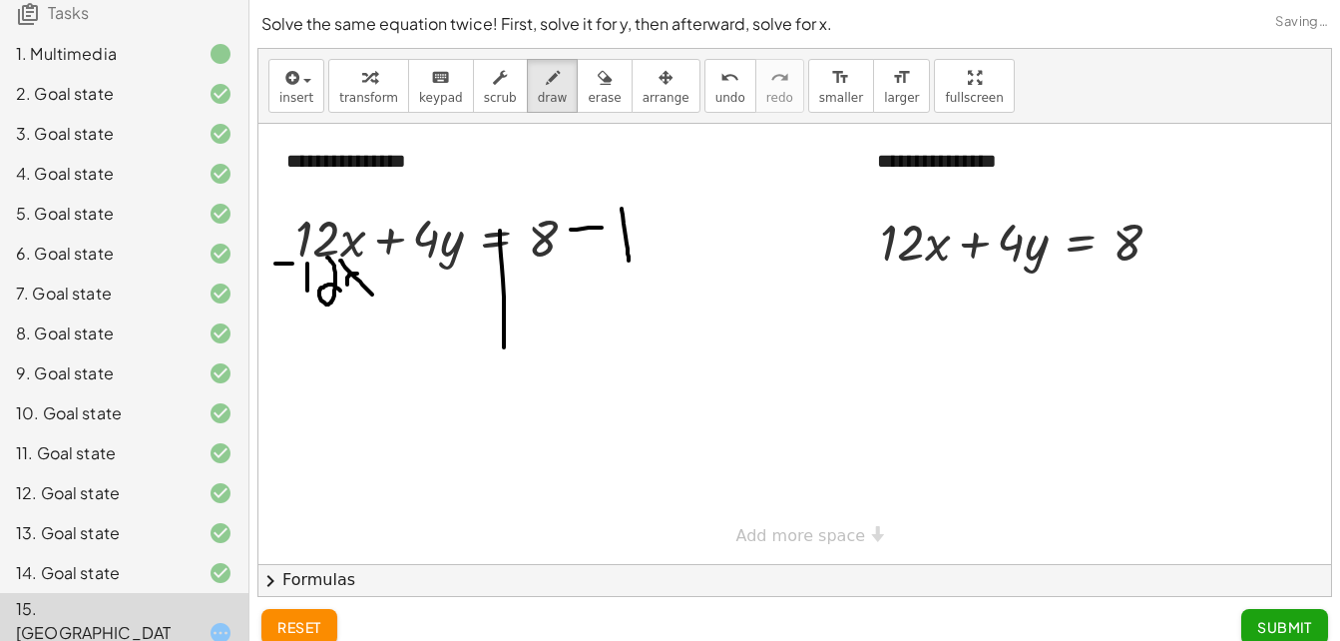
drag, startPoint x: 622, startPoint y: 209, endPoint x: 629, endPoint y: 262, distance: 54.3
click at [629, 262] on div at bounding box center [794, 344] width 1073 height 440
drag, startPoint x: 644, startPoint y: 214, endPoint x: 676, endPoint y: 254, distance: 52.5
click at [676, 254] on div at bounding box center [794, 344] width 1073 height 440
drag, startPoint x: 702, startPoint y: 226, endPoint x: 689, endPoint y: 261, distance: 37.3
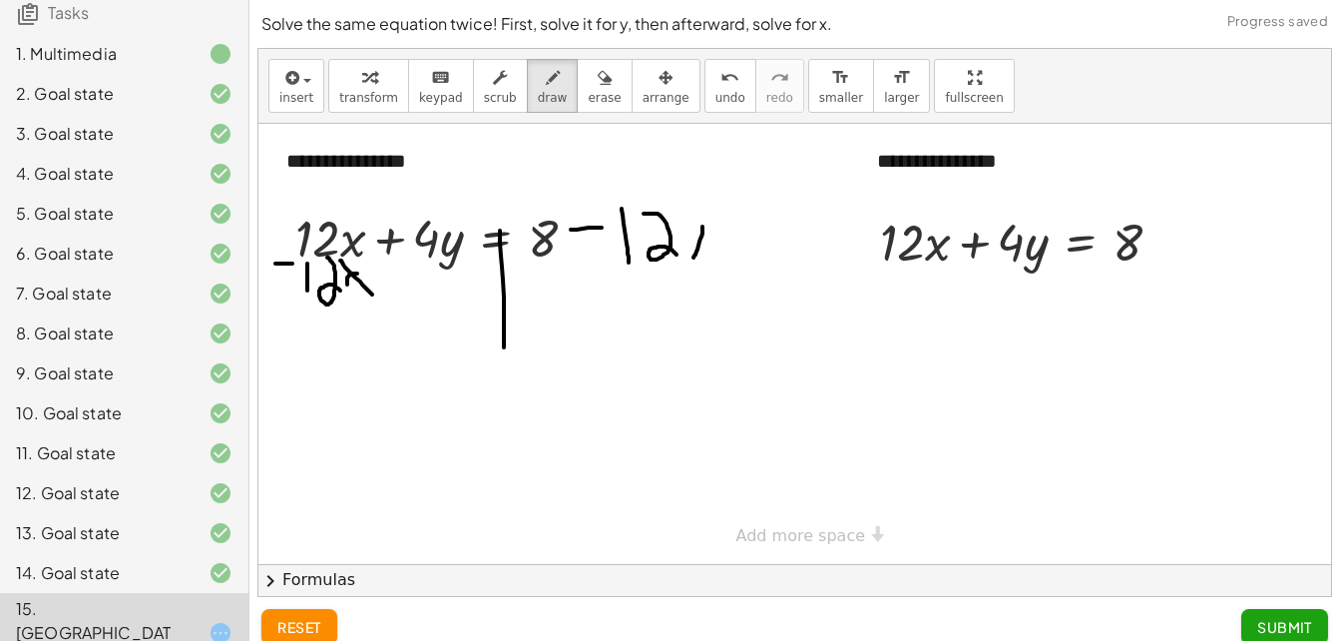
click at [689, 261] on div at bounding box center [794, 344] width 1073 height 440
drag, startPoint x: 685, startPoint y: 234, endPoint x: 720, endPoint y: 254, distance: 40.2
click at [720, 254] on div at bounding box center [794, 344] width 1073 height 440
drag, startPoint x: 398, startPoint y: 262, endPoint x: 458, endPoint y: 262, distance: 59.9
click at [458, 262] on div at bounding box center [794, 344] width 1073 height 440
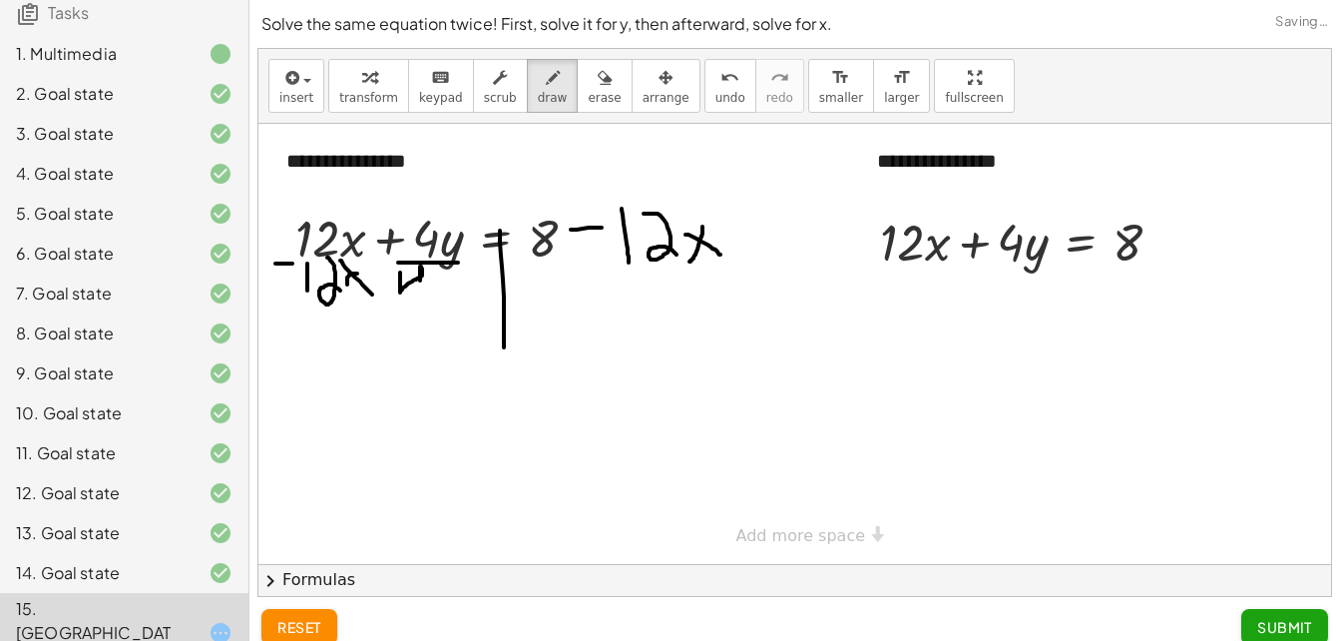
drag, startPoint x: 400, startPoint y: 272, endPoint x: 421, endPoint y: 299, distance: 34.1
click at [421, 299] on div at bounding box center [794, 344] width 1073 height 440
drag, startPoint x: 363, startPoint y: 226, endPoint x: 307, endPoint y: 296, distance: 89.4
click at [307, 296] on div at bounding box center [794, 344] width 1073 height 440
drag, startPoint x: 420, startPoint y: 316, endPoint x: 424, endPoint y: 363, distance: 47.1
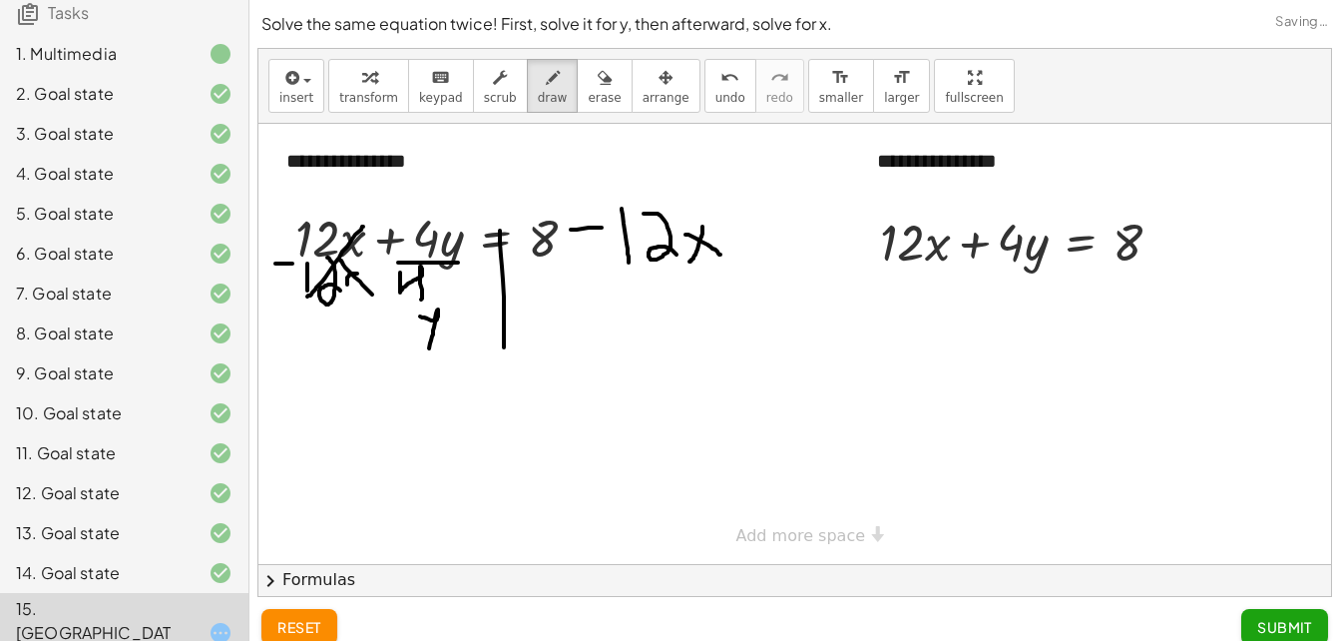
click at [424, 363] on div at bounding box center [794, 344] width 1073 height 440
drag, startPoint x: 505, startPoint y: 342, endPoint x: 506, endPoint y: 432, distance: 89.8
click at [506, 432] on div at bounding box center [794, 344] width 1073 height 440
drag, startPoint x: 520, startPoint y: 257, endPoint x: 572, endPoint y: 256, distance: 51.9
click at [572, 256] on div at bounding box center [794, 344] width 1073 height 440
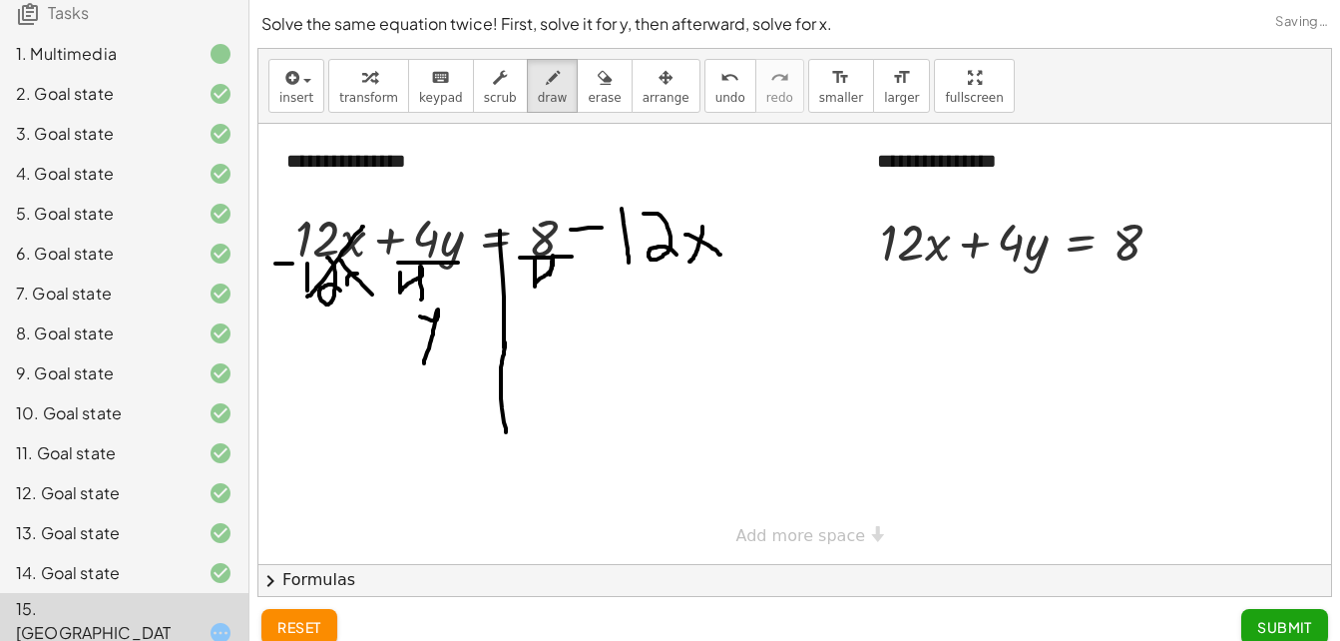
drag, startPoint x: 535, startPoint y: 257, endPoint x: 550, endPoint y: 301, distance: 46.4
click at [550, 301] on div at bounding box center [794, 344] width 1073 height 440
drag, startPoint x: 611, startPoint y: 268, endPoint x: 687, endPoint y: 267, distance: 76.8
click at [687, 267] on div at bounding box center [794, 344] width 1073 height 440
drag, startPoint x: 624, startPoint y: 281, endPoint x: 649, endPoint y: 340, distance: 63.9
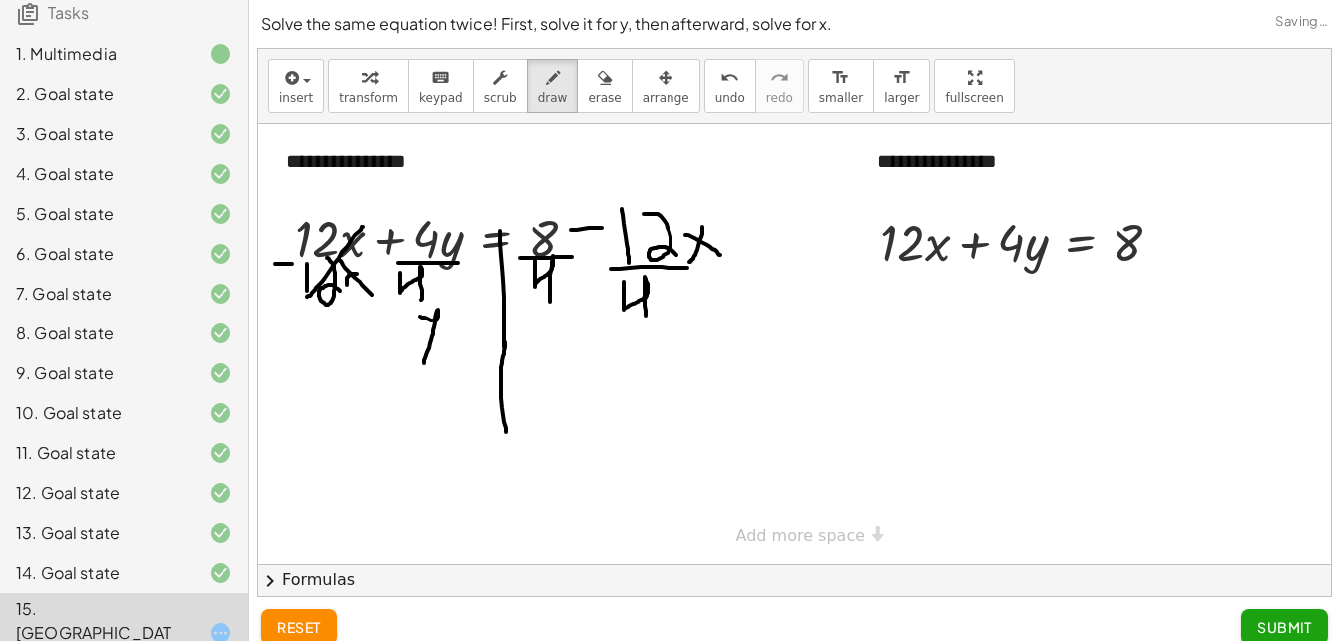
click at [649, 340] on div at bounding box center [794, 344] width 1073 height 440
drag, startPoint x: 539, startPoint y: 370, endPoint x: 566, endPoint y: 394, distance: 36.0
click at [566, 394] on div at bounding box center [794, 344] width 1073 height 440
drag, startPoint x: 585, startPoint y: 375, endPoint x: 617, endPoint y: 374, distance: 31.9
click at [617, 374] on div at bounding box center [794, 344] width 1073 height 440
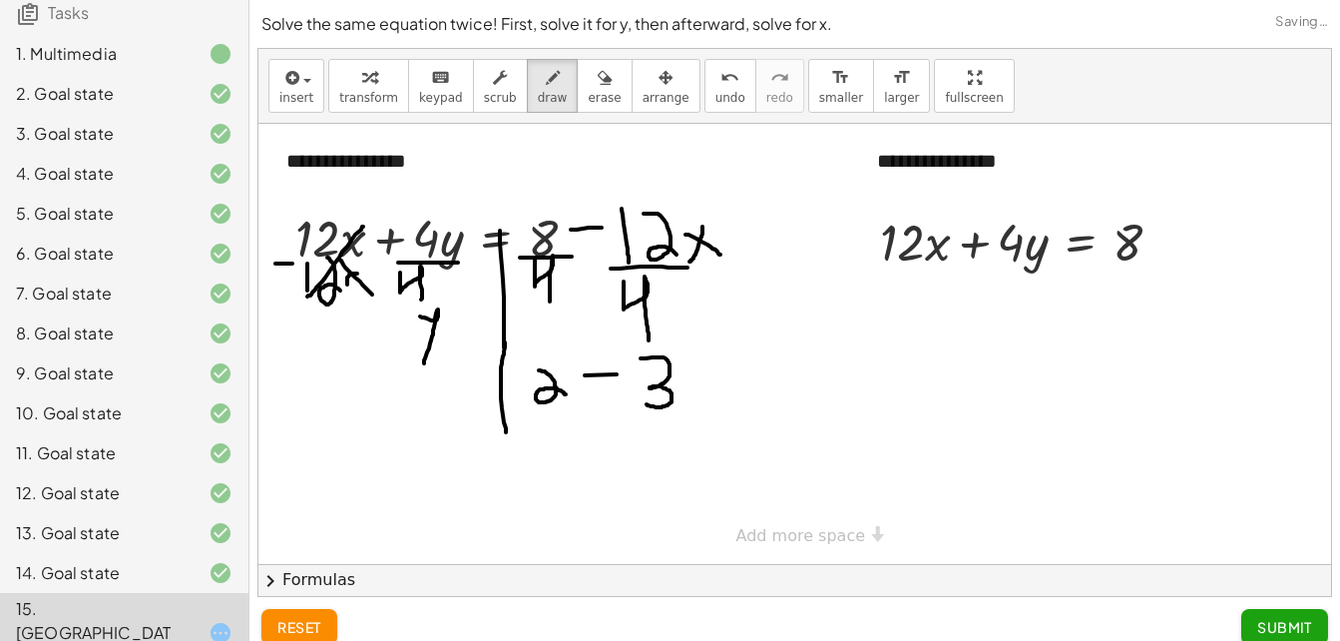
drag, startPoint x: 641, startPoint y: 358, endPoint x: 647, endPoint y: 404, distance: 46.3
click at [647, 404] on div at bounding box center [794, 344] width 1073 height 440
drag, startPoint x: 690, startPoint y: 372, endPoint x: 678, endPoint y: 406, distance: 36.0
click at [678, 406] on div at bounding box center [794, 344] width 1073 height 440
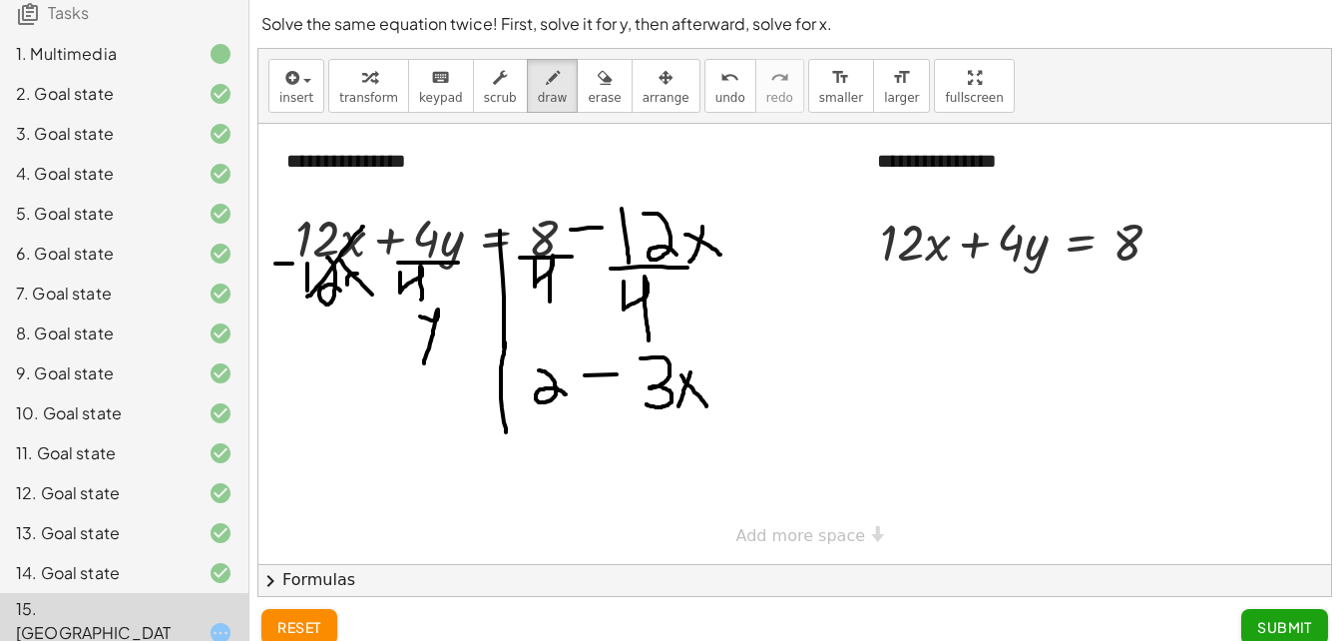
drag, startPoint x: 681, startPoint y: 375, endPoint x: 708, endPoint y: 412, distance: 45.7
click at [708, 412] on div at bounding box center [794, 344] width 1073 height 440
drag, startPoint x: 462, startPoint y: 352, endPoint x: 484, endPoint y: 355, distance: 22.2
click at [484, 355] on div at bounding box center [794, 344] width 1073 height 440
drag, startPoint x: 449, startPoint y: 381, endPoint x: 485, endPoint y: 387, distance: 36.4
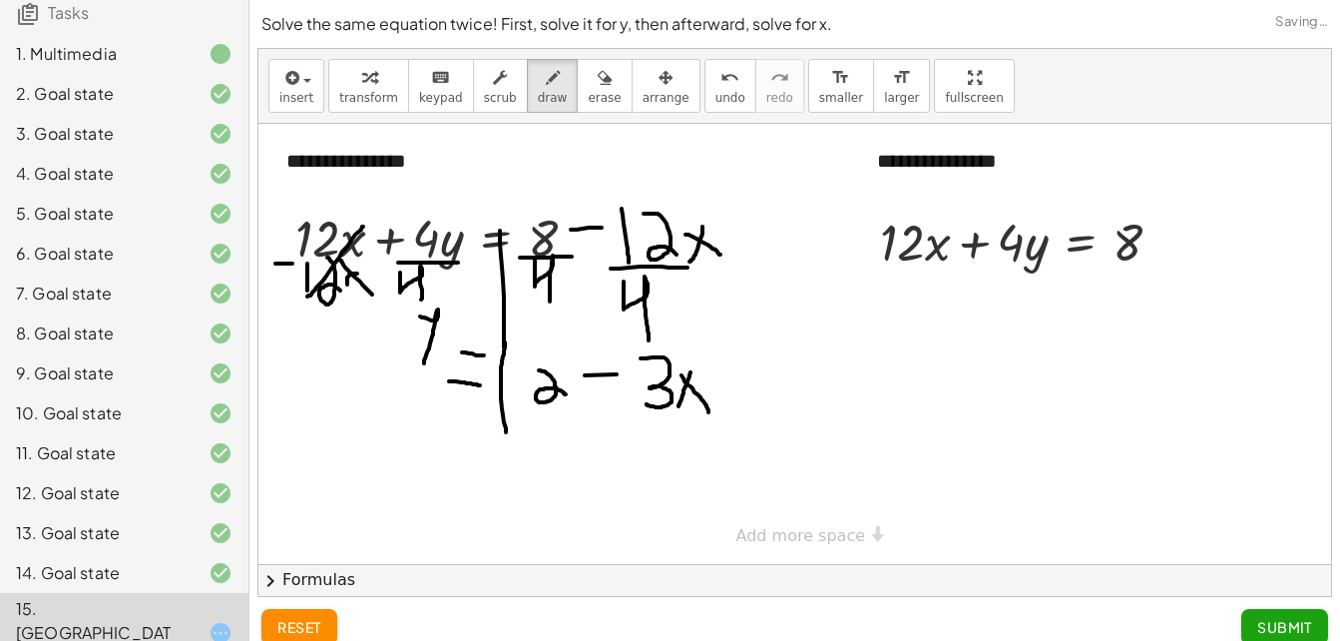
click at [485, 387] on div at bounding box center [794, 344] width 1073 height 440
drag, startPoint x: 1083, startPoint y: 234, endPoint x: 1095, endPoint y: 385, distance: 151.1
click at [1095, 385] on div at bounding box center [794, 344] width 1073 height 440
drag, startPoint x: 971, startPoint y: 274, endPoint x: 988, endPoint y: 271, distance: 17.2
click at [988, 271] on div at bounding box center [794, 344] width 1073 height 440
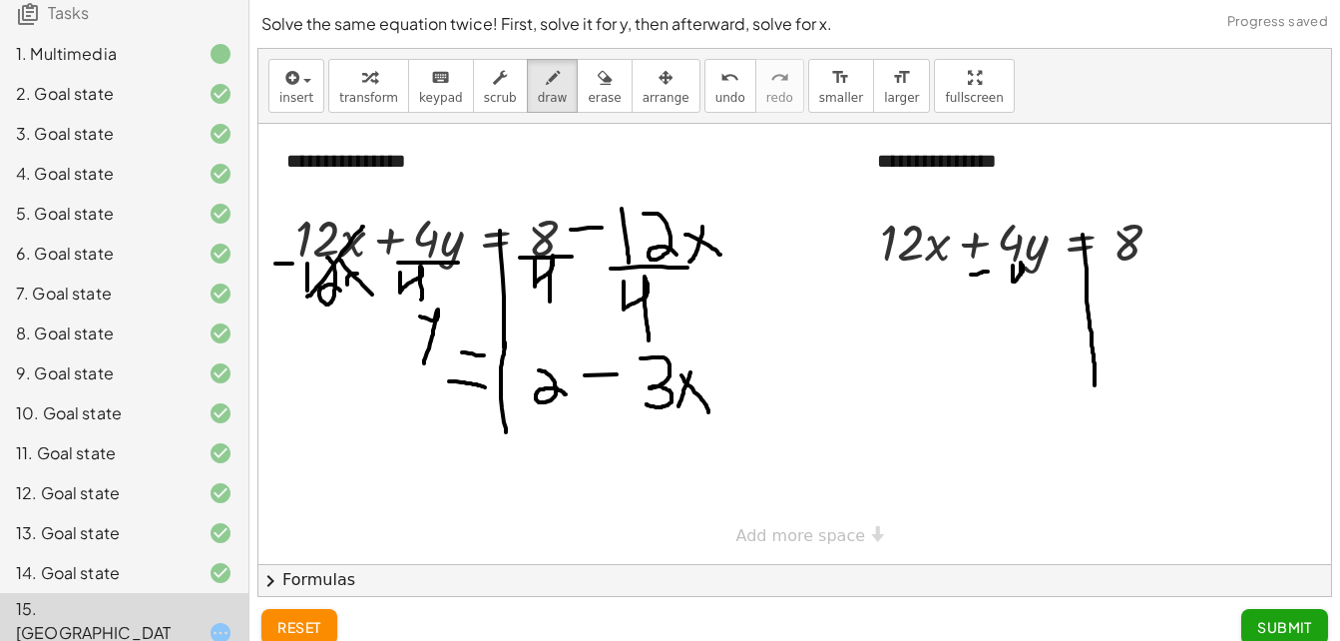
drag, startPoint x: 1013, startPoint y: 265, endPoint x: 1027, endPoint y: 297, distance: 34.8
click at [1027, 297] on div at bounding box center [794, 344] width 1073 height 440
click at [1039, 280] on div at bounding box center [794, 344] width 1073 height 440
click at [1039, 286] on div at bounding box center [794, 344] width 1073 height 440
drag, startPoint x: 1158, startPoint y: 242, endPoint x: 1186, endPoint y: 241, distance: 28.0
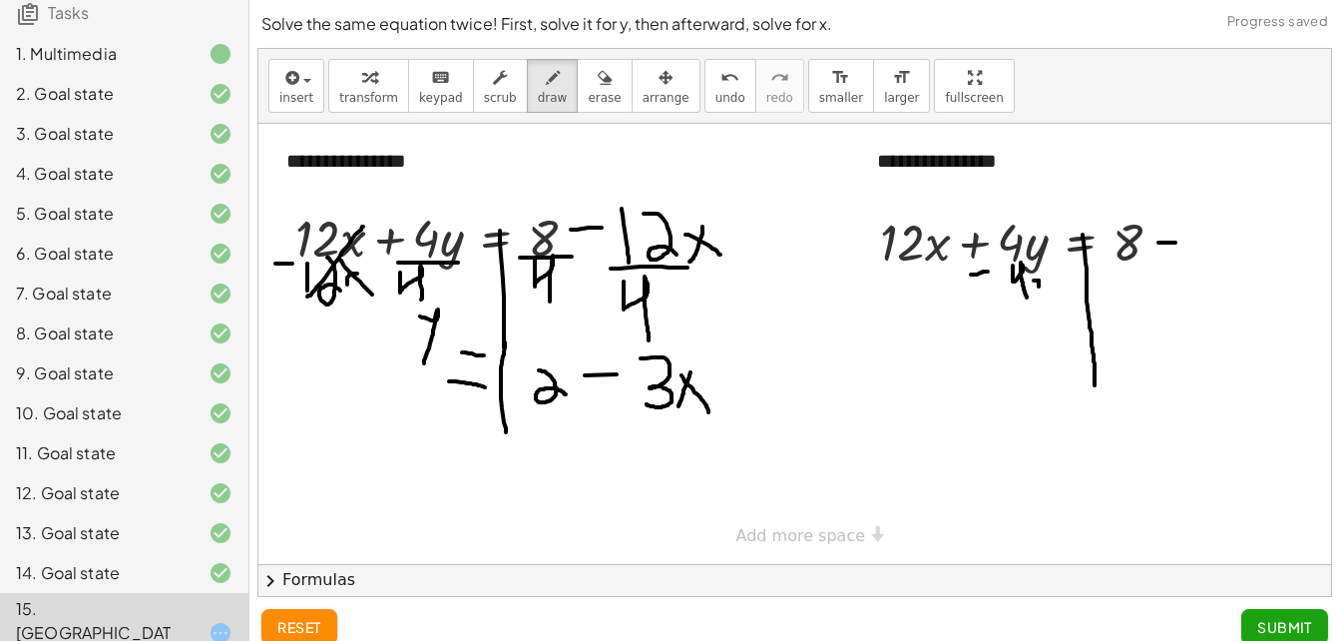
click at [1186, 241] on div at bounding box center [794, 344] width 1073 height 440
drag, startPoint x: 1193, startPoint y: 219, endPoint x: 1219, endPoint y: 251, distance: 41.1
click at [1219, 251] on div at bounding box center [794, 344] width 1073 height 440
drag, startPoint x: 1226, startPoint y: 231, endPoint x: 1241, endPoint y: 266, distance: 38.0
click at [1241, 266] on div at bounding box center [794, 344] width 1073 height 440
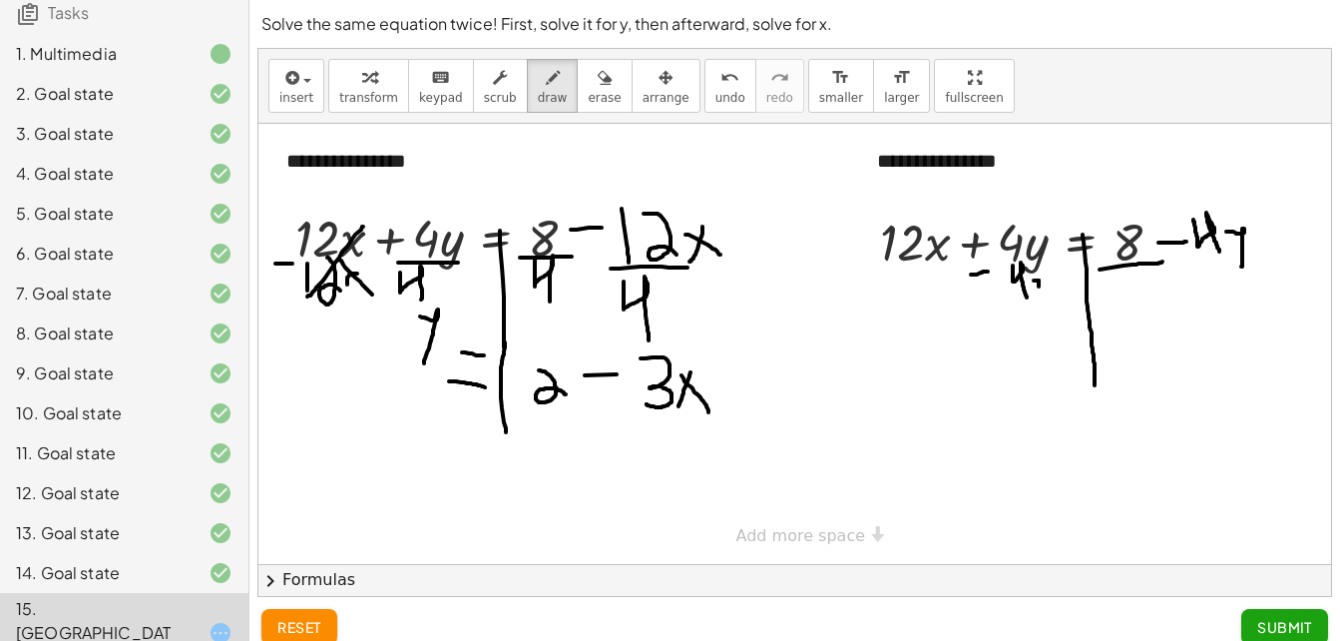
drag, startPoint x: 1099, startPoint y: 269, endPoint x: 1164, endPoint y: 261, distance: 65.3
click at [1164, 261] on div at bounding box center [794, 344] width 1073 height 440
drag, startPoint x: 1111, startPoint y: 276, endPoint x: 1117, endPoint y: 304, distance: 28.6
click at [1117, 304] on div at bounding box center [794, 344] width 1073 height 440
drag, startPoint x: 1126, startPoint y: 268, endPoint x: 1155, endPoint y: 294, distance: 38.9
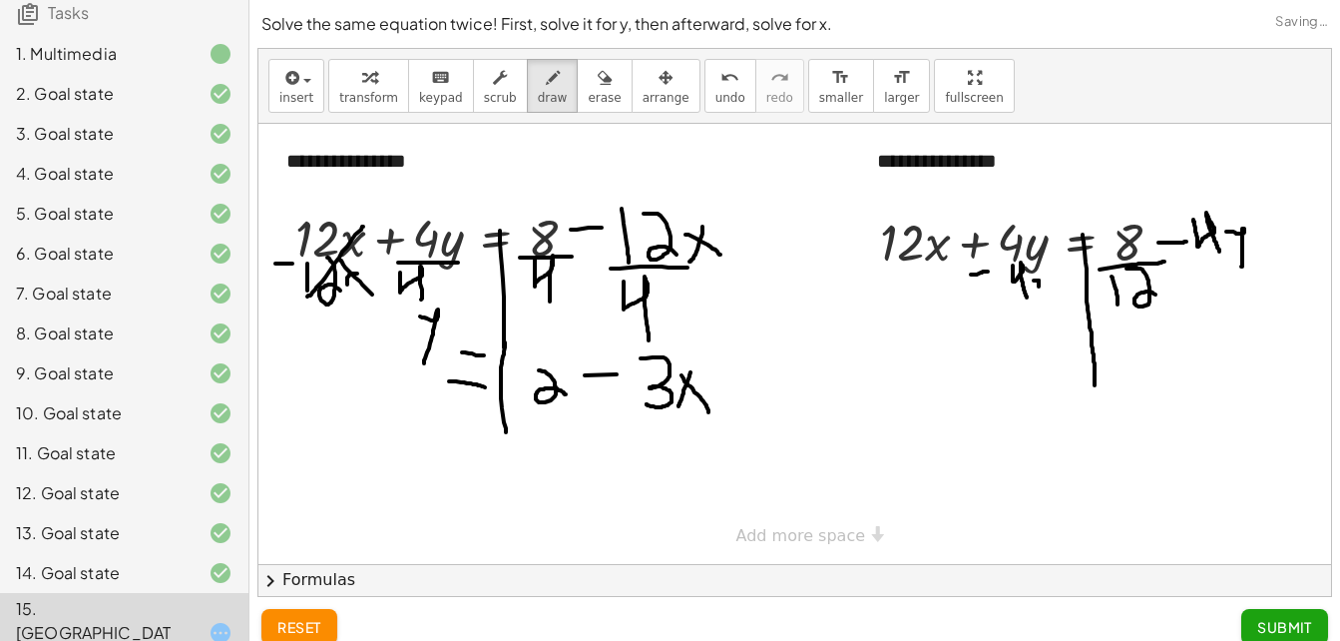
click at [1155, 294] on div at bounding box center [794, 344] width 1073 height 440
drag, startPoint x: 1206, startPoint y: 252, endPoint x: 1240, endPoint y: 252, distance: 33.9
click at [1240, 252] on div at bounding box center [794, 344] width 1073 height 440
drag, startPoint x: 1204, startPoint y: 267, endPoint x: 1208, endPoint y: 298, distance: 31.2
click at [1208, 298] on div at bounding box center [794, 344] width 1073 height 440
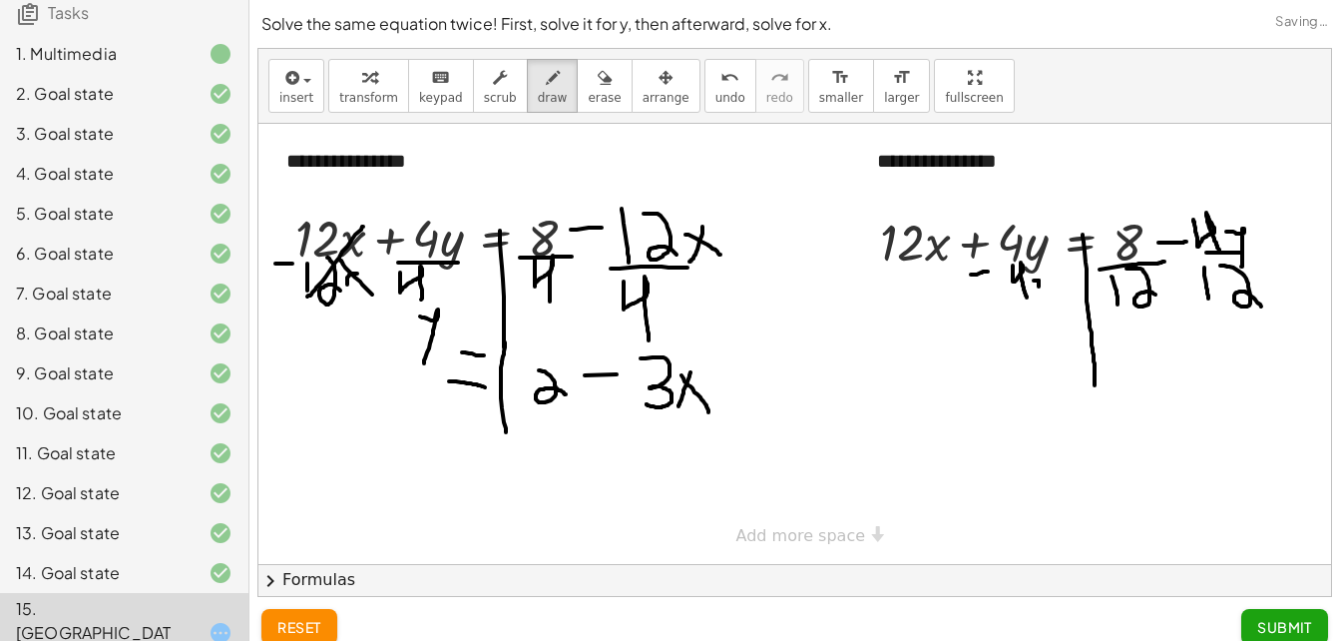
drag, startPoint x: 1220, startPoint y: 265, endPoint x: 1262, endPoint y: 309, distance: 60.7
click at [1262, 309] on div at bounding box center [794, 344] width 1073 height 440
drag, startPoint x: 1119, startPoint y: 329, endPoint x: 1131, endPoint y: 346, distance: 20.8
click at [1131, 346] on div at bounding box center [794, 344] width 1073 height 440
drag, startPoint x: 1104, startPoint y: 358, endPoint x: 1148, endPoint y: 359, distance: 43.9
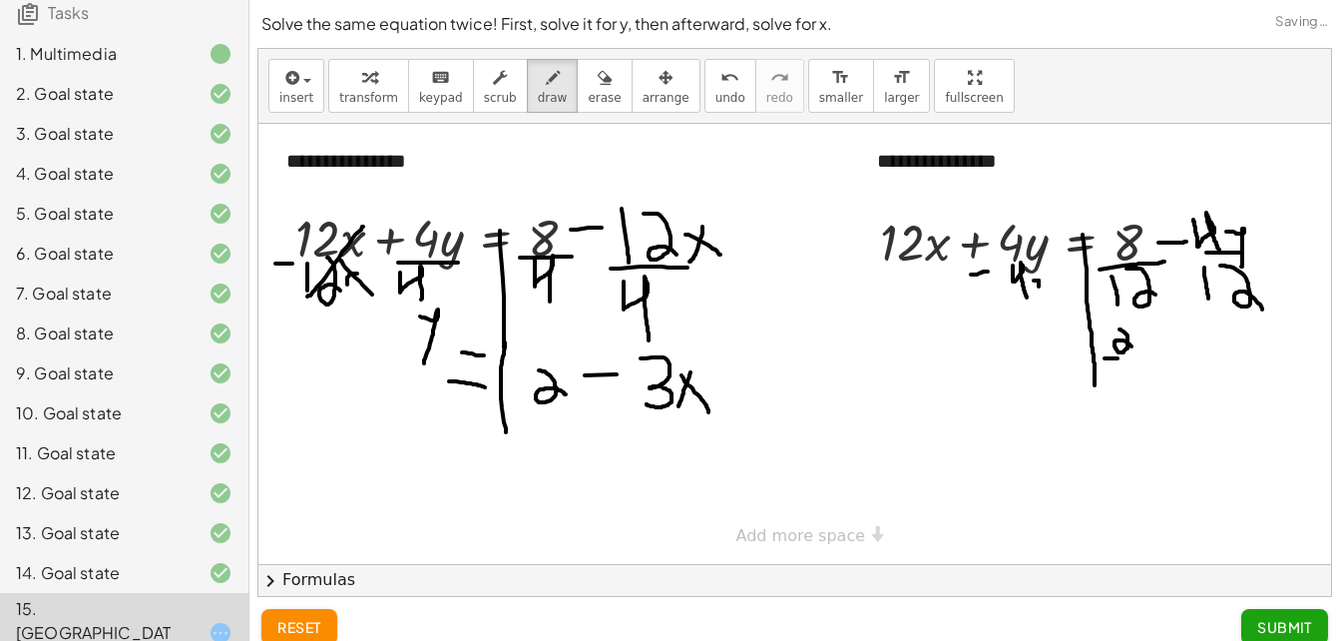
click at [1148, 359] on div at bounding box center [794, 344] width 1073 height 440
drag, startPoint x: 1117, startPoint y: 370, endPoint x: 1109, endPoint y: 395, distance: 26.2
click at [1109, 395] on div at bounding box center [794, 344] width 1073 height 440
drag, startPoint x: 1164, startPoint y: 364, endPoint x: 1175, endPoint y: 364, distance: 11.0
click at [1175, 364] on div at bounding box center [794, 344] width 1073 height 440
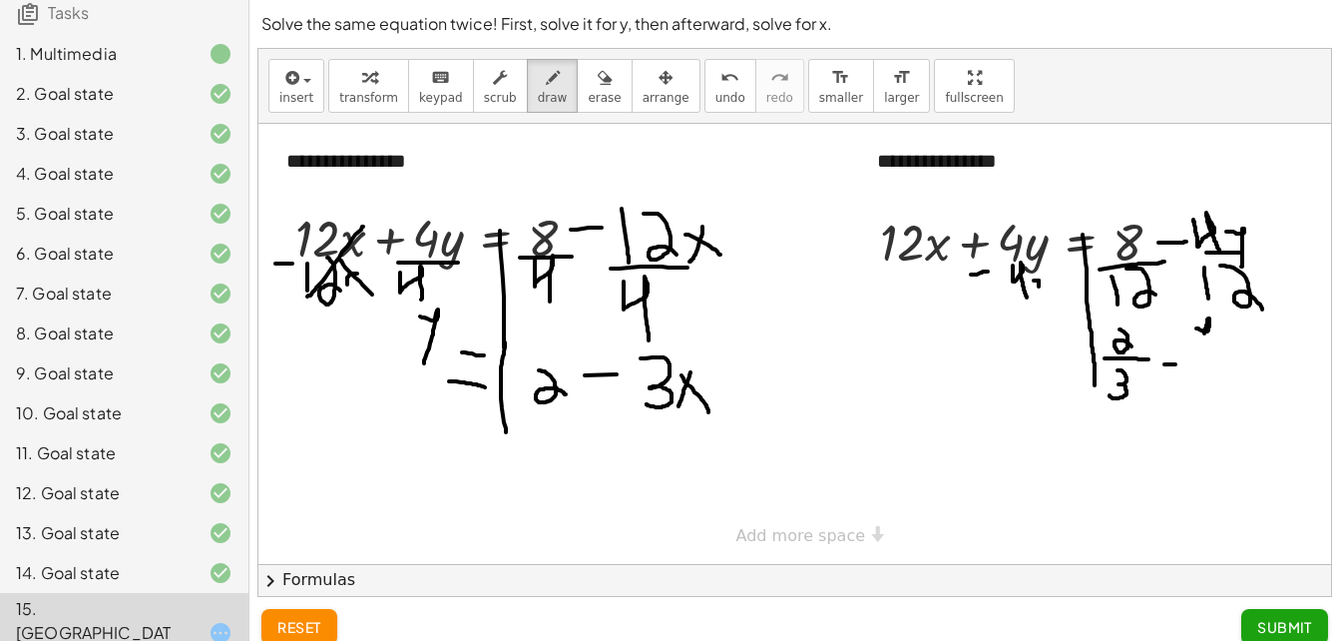
drag, startPoint x: 1196, startPoint y: 328, endPoint x: 1203, endPoint y: 345, distance: 18.3
click at [1203, 345] on div at bounding box center [794, 344] width 1073 height 440
drag, startPoint x: 1180, startPoint y: 352, endPoint x: 1232, endPoint y: 352, distance: 51.9
click at [1232, 352] on div at bounding box center [794, 344] width 1073 height 440
drag, startPoint x: 1201, startPoint y: 364, endPoint x: 1195, endPoint y: 406, distance: 42.3
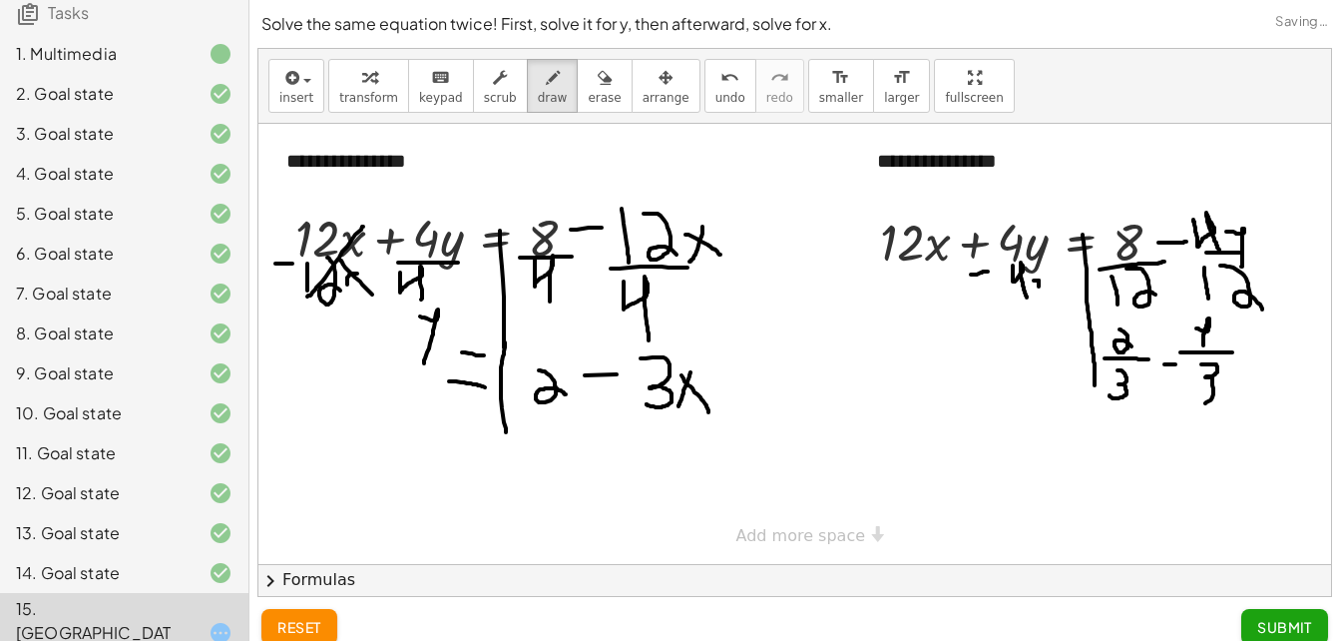
click at [1195, 406] on div at bounding box center [794, 344] width 1073 height 440
drag, startPoint x: 1045, startPoint y: 222, endPoint x: 990, endPoint y: 290, distance: 87.3
click at [990, 290] on div at bounding box center [794, 344] width 1073 height 440
drag, startPoint x: 872, startPoint y: 261, endPoint x: 948, endPoint y: 256, distance: 76.0
click at [948, 256] on div at bounding box center [794, 344] width 1073 height 440
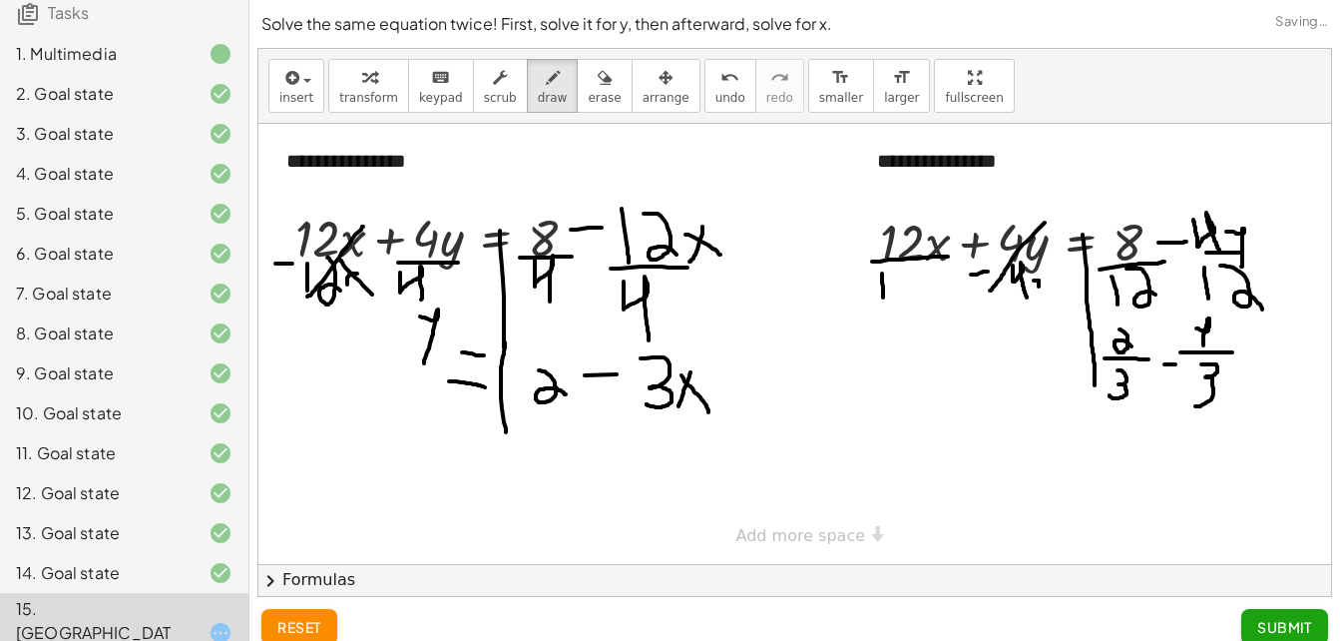
drag, startPoint x: 882, startPoint y: 273, endPoint x: 883, endPoint y: 307, distance: 33.9
click at [883, 307] on div at bounding box center [794, 344] width 1073 height 440
drag, startPoint x: 895, startPoint y: 272, endPoint x: 933, endPoint y: 300, distance: 47.1
click at [933, 300] on div at bounding box center [794, 344] width 1073 height 440
drag, startPoint x: 1046, startPoint y: 340, endPoint x: 1026, endPoint y: 370, distance: 36.0
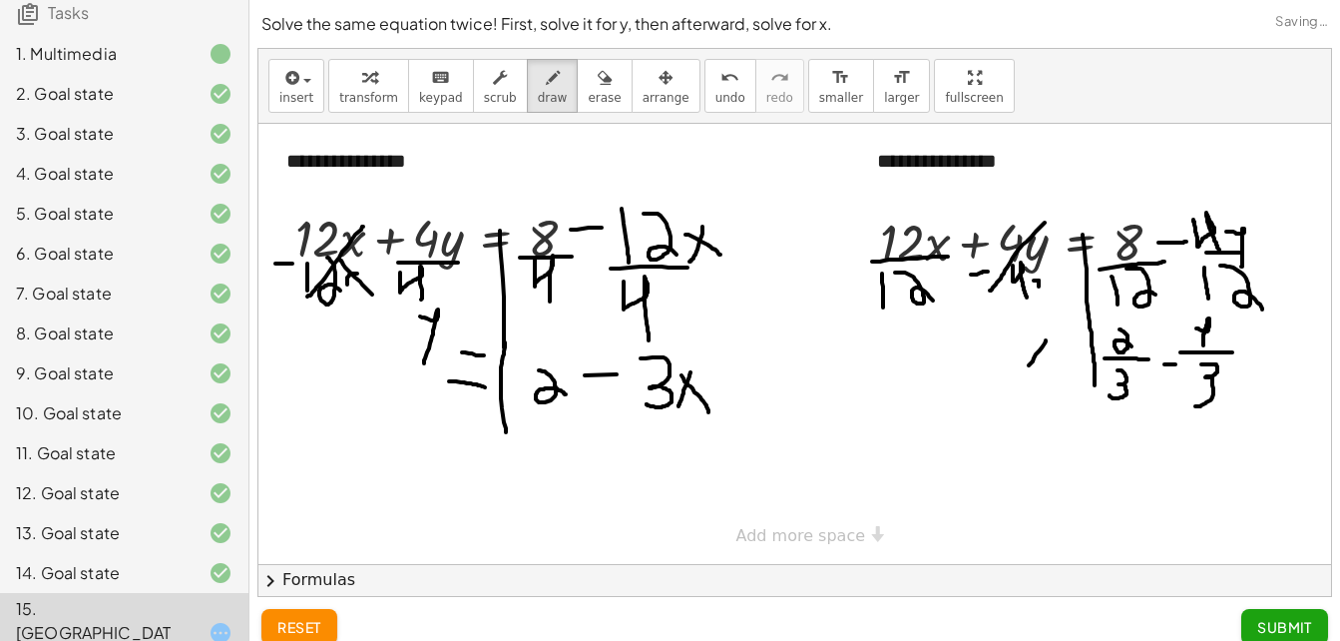
click at [1026, 370] on div at bounding box center [794, 344] width 1073 height 440
drag, startPoint x: 1026, startPoint y: 339, endPoint x: 1041, endPoint y: 361, distance: 26.6
click at [1041, 361] on div at bounding box center [794, 344] width 1073 height 440
click at [1059, 357] on div at bounding box center [794, 344] width 1073 height 440
click at [1061, 368] on div at bounding box center [794, 344] width 1073 height 440
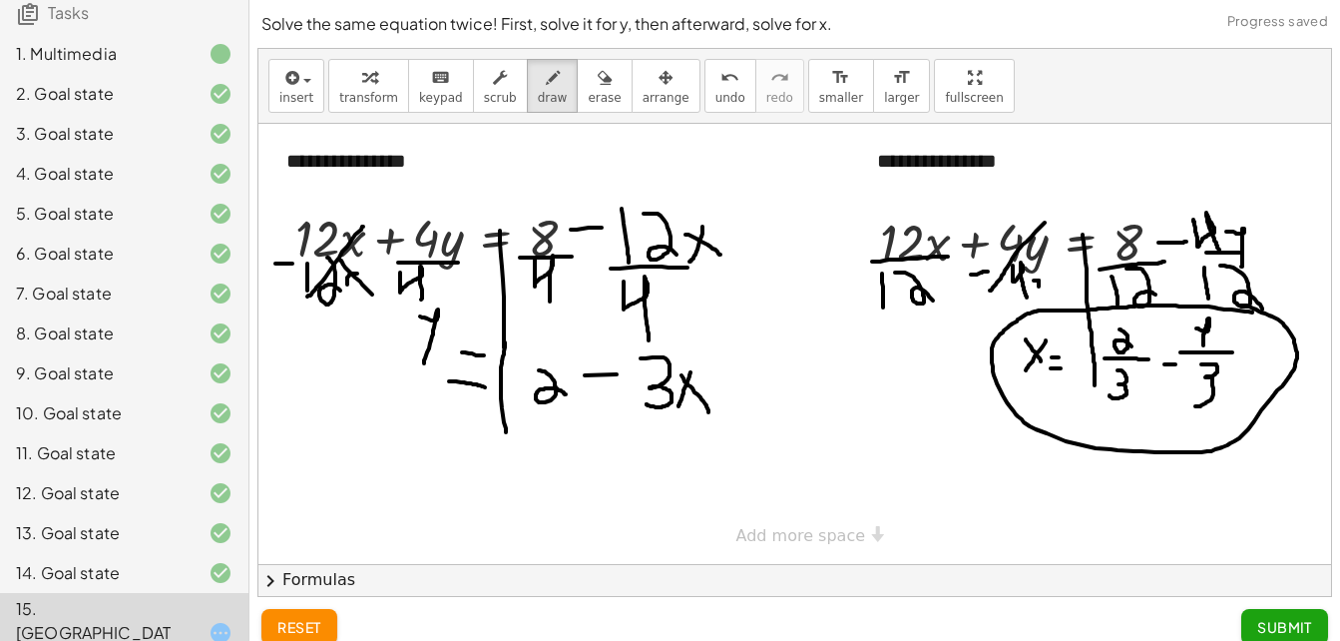
drag, startPoint x: 1252, startPoint y: 312, endPoint x: 1227, endPoint y: 310, distance: 25.0
click at [1227, 310] on div at bounding box center [794, 344] width 1073 height 440
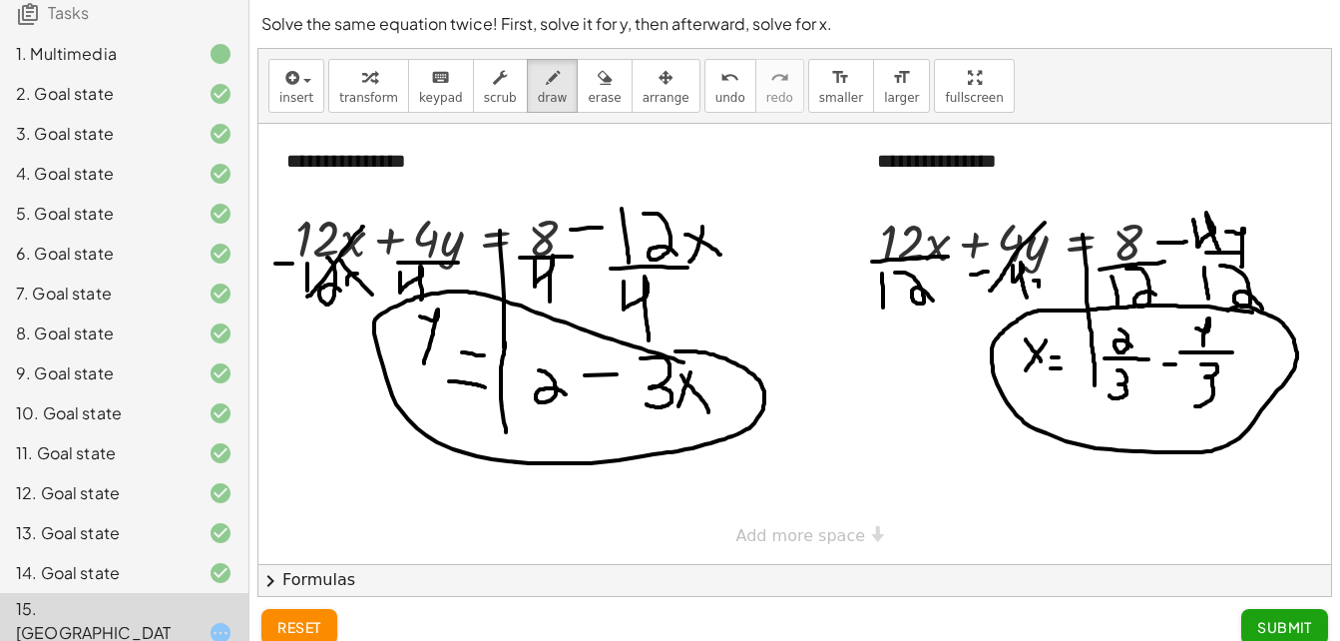
drag, startPoint x: 683, startPoint y: 362, endPoint x: 669, endPoint y: 351, distance: 17.8
click at [669, 351] on div at bounding box center [794, 344] width 1073 height 440
click at [1308, 620] on span "Submit" at bounding box center [1284, 627] width 55 height 18
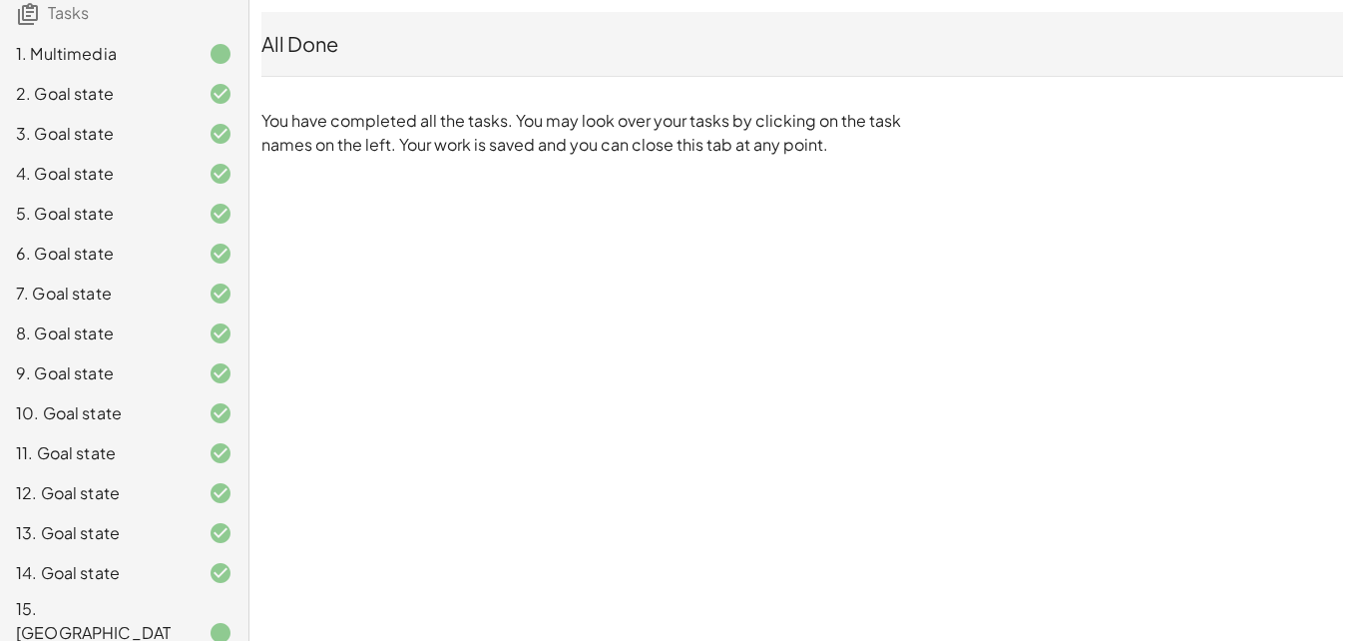
scroll to position [0, 0]
